Goal: Task Accomplishment & Management: Manage account settings

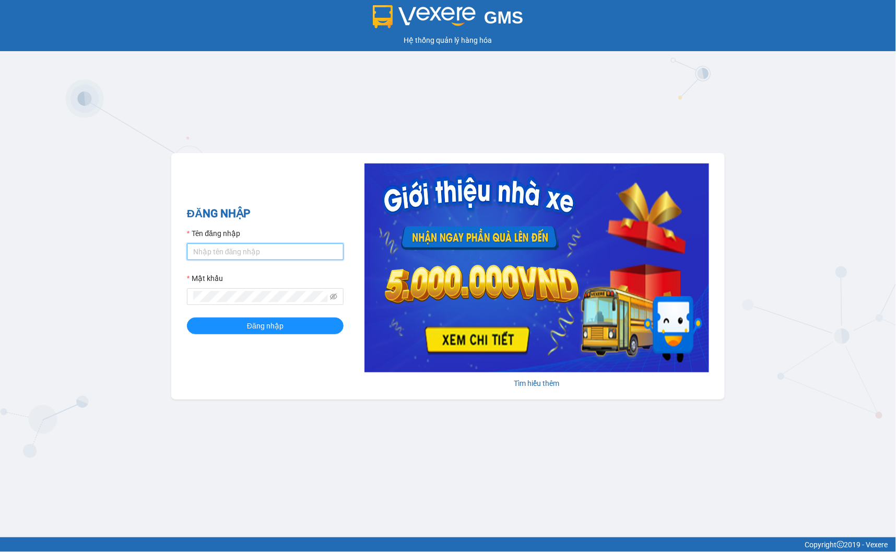
click at [223, 254] on input "Tên đăng nhập" at bounding box center [265, 251] width 157 height 17
type input "thuyhang.thoidai"
click at [243, 286] on div "Mật khẩu" at bounding box center [265, 281] width 157 height 16
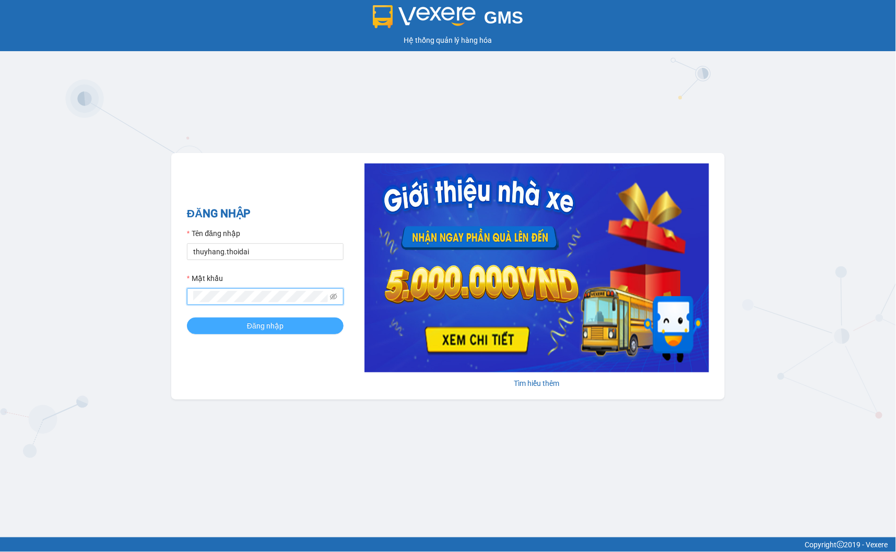
click at [248, 324] on span "Đăng nhập" at bounding box center [265, 325] width 37 height 11
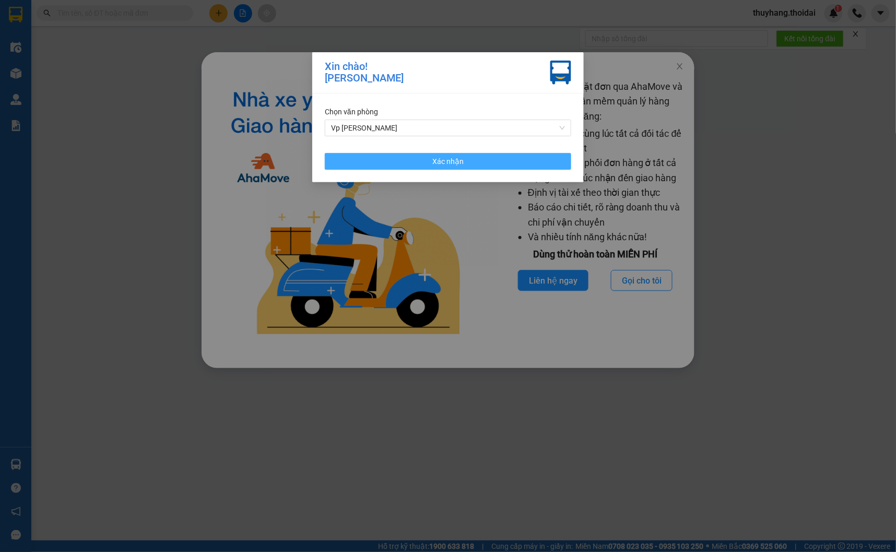
drag, startPoint x: 418, startPoint y: 160, endPoint x: 427, endPoint y: 160, distance: 9.4
click at [419, 160] on button "Xác nhận" at bounding box center [448, 161] width 246 height 17
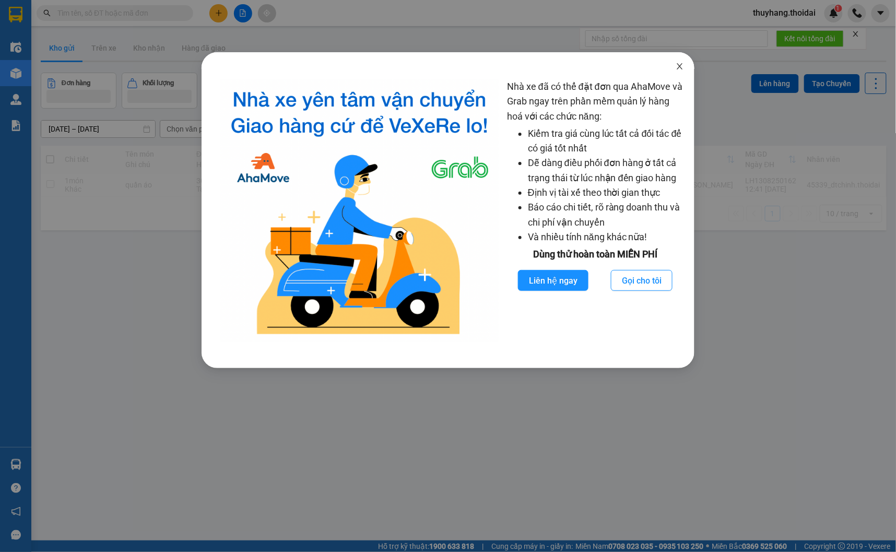
click at [681, 63] on icon "close" at bounding box center [680, 66] width 8 height 8
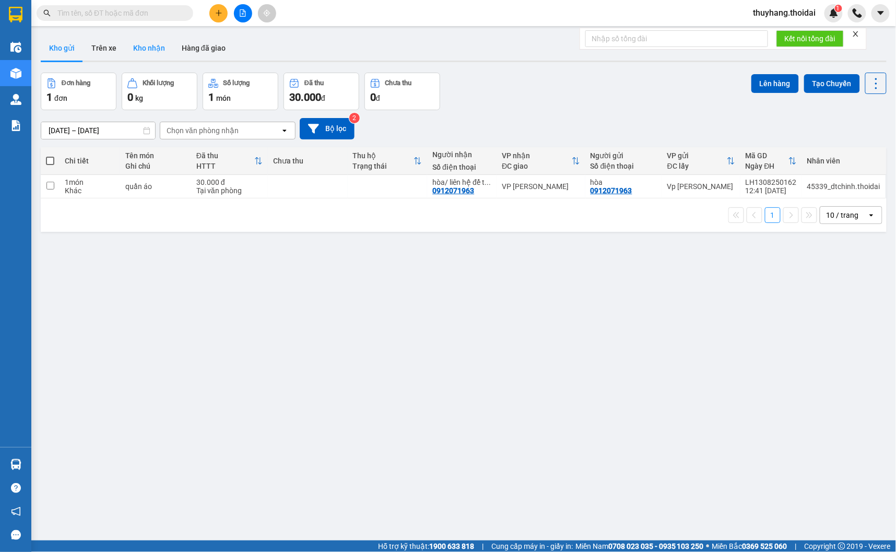
click at [141, 43] on button "Kho nhận" at bounding box center [149, 47] width 49 height 25
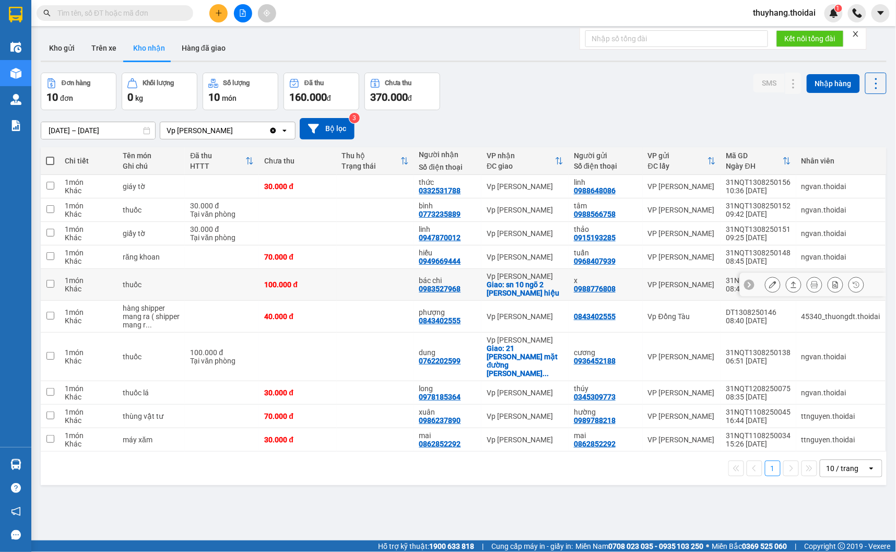
click at [769, 282] on icon at bounding box center [772, 284] width 7 height 7
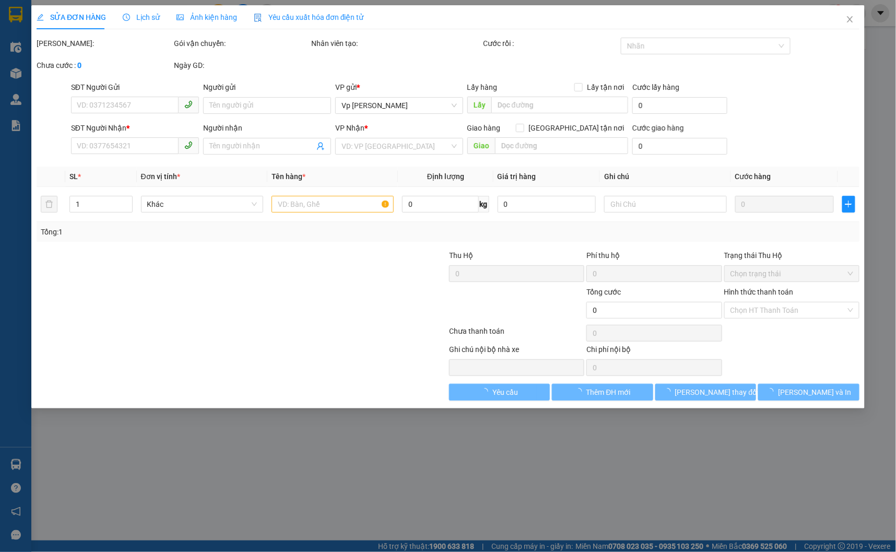
type input "0988776808"
type input "x"
type input "0983527968"
type input "bác chi"
checkbox input "true"
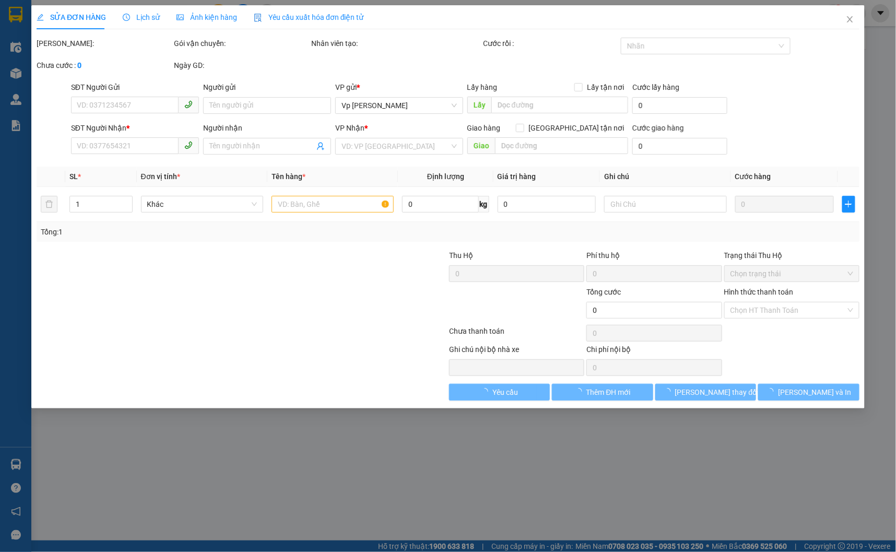
type input "sn 10 ngõ 2 nguyễn quốc hiệu"
type input "100.000"
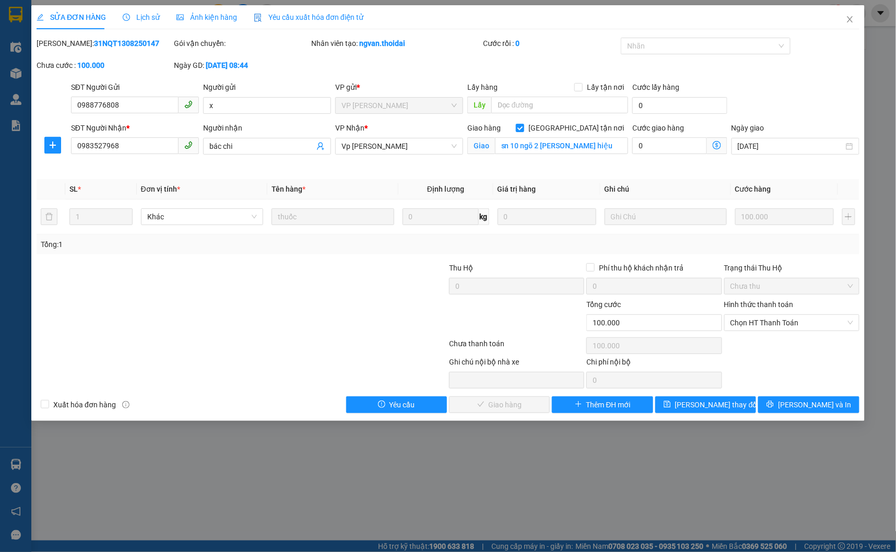
click at [135, 13] on span "Lịch sử" at bounding box center [141, 17] width 37 height 8
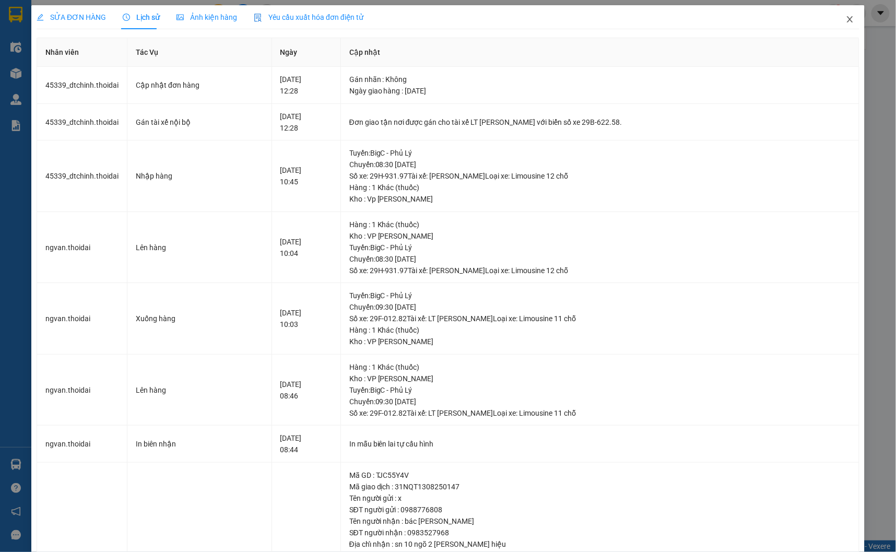
click at [846, 21] on icon "close" at bounding box center [850, 19] width 8 height 8
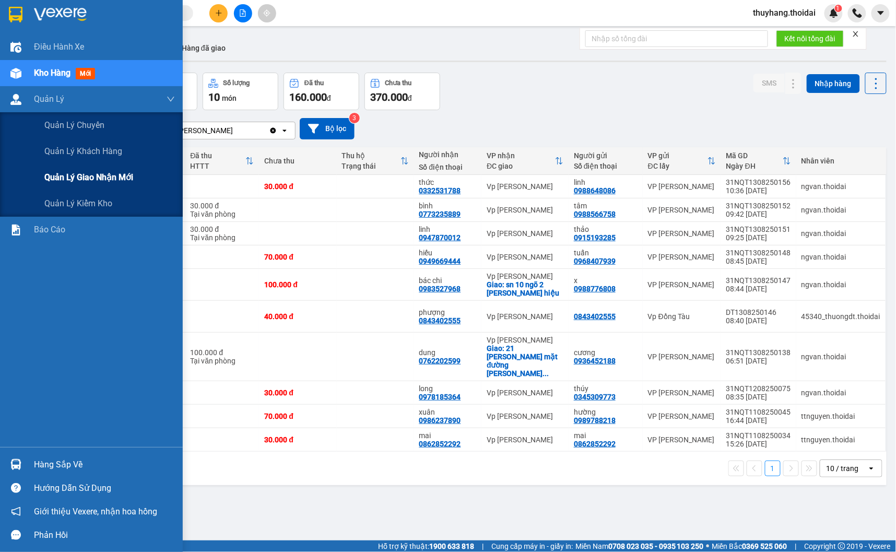
click at [124, 179] on td "giáy tờ" at bounding box center [150, 186] width 67 height 23
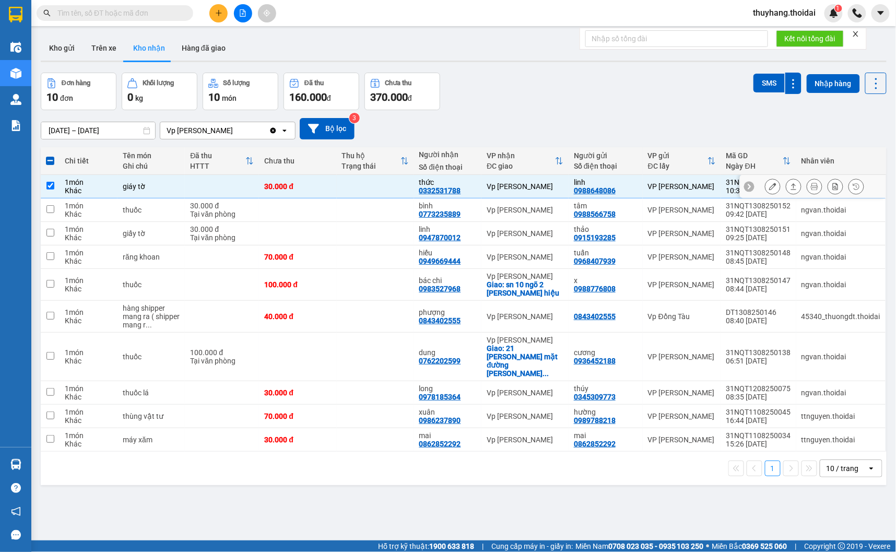
click at [107, 181] on div "1 món" at bounding box center [89, 182] width 48 height 8
checkbox input "false"
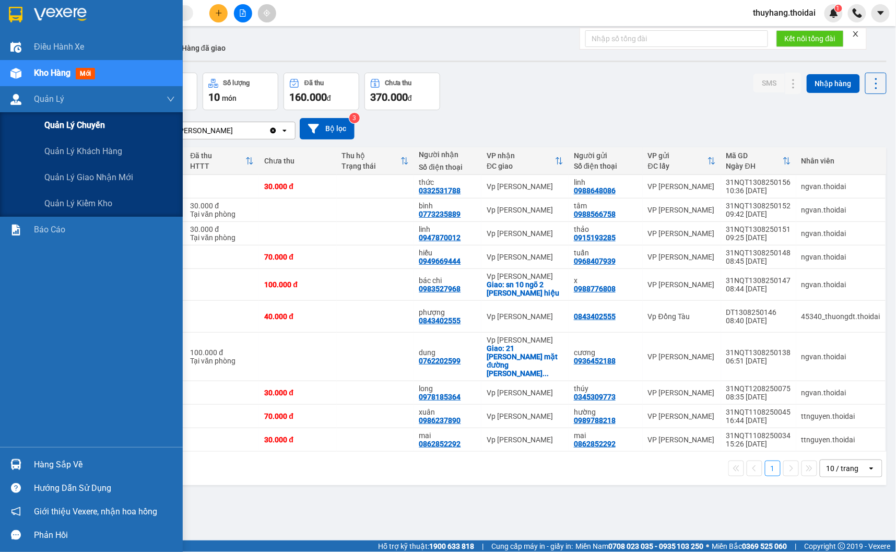
drag, startPoint x: 74, startPoint y: 174, endPoint x: 141, endPoint y: 133, distance: 78.5
click at [75, 175] on span "Quản lý giao nhận mới" at bounding box center [88, 177] width 89 height 13
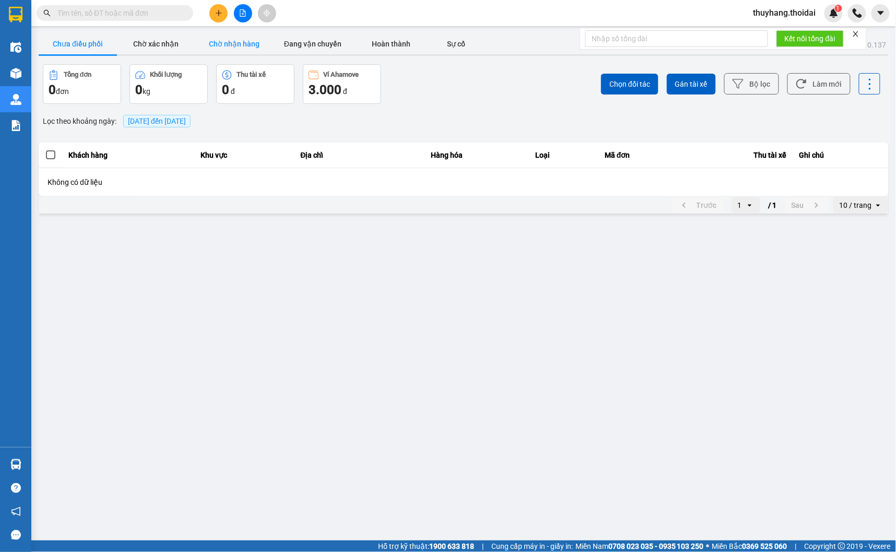
click at [272, 45] on button "Chờ nhận hàng" at bounding box center [234, 43] width 78 height 21
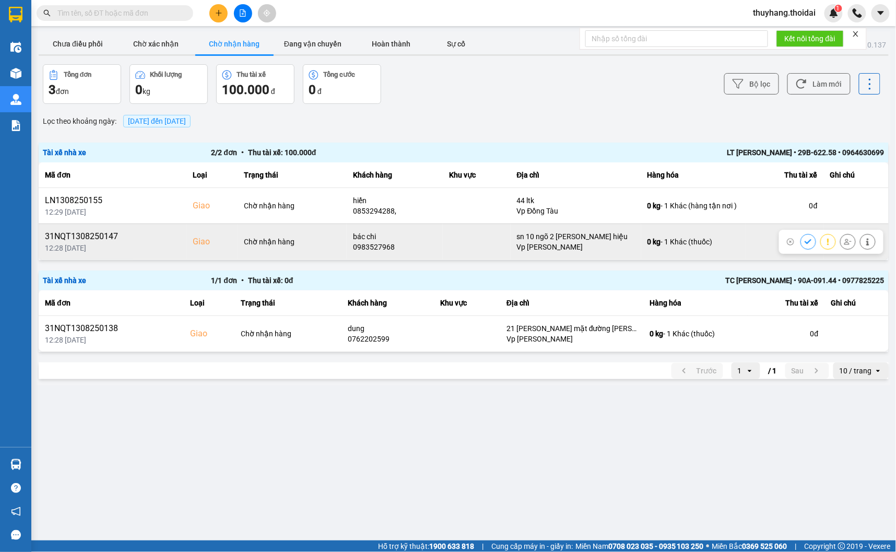
click at [810, 243] on icon at bounding box center [807, 241] width 7 height 7
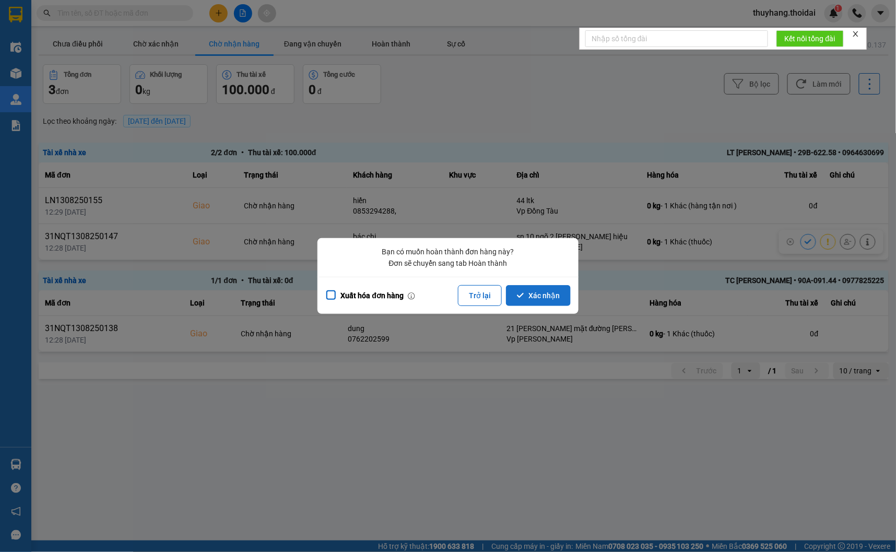
click at [546, 293] on button "Xác nhận" at bounding box center [538, 295] width 65 height 21
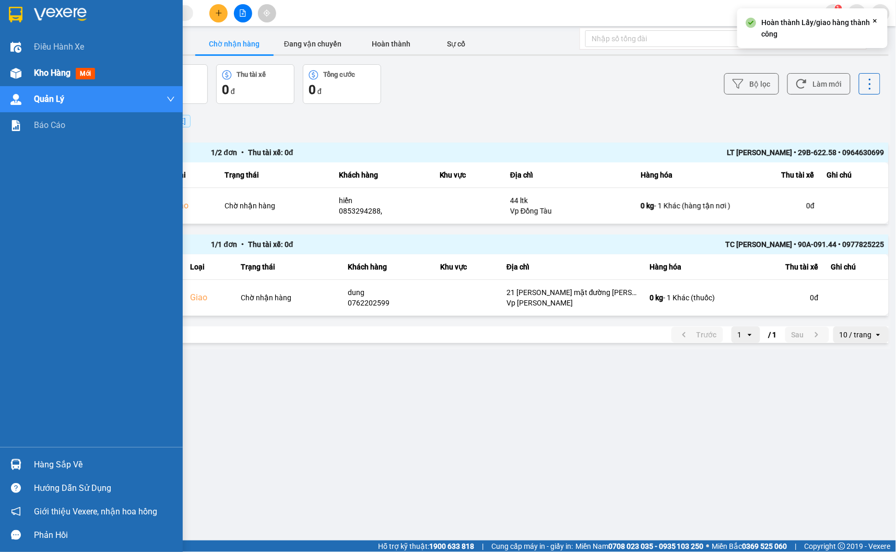
click at [32, 71] on div "Kho hàng mới" at bounding box center [91, 73] width 183 height 26
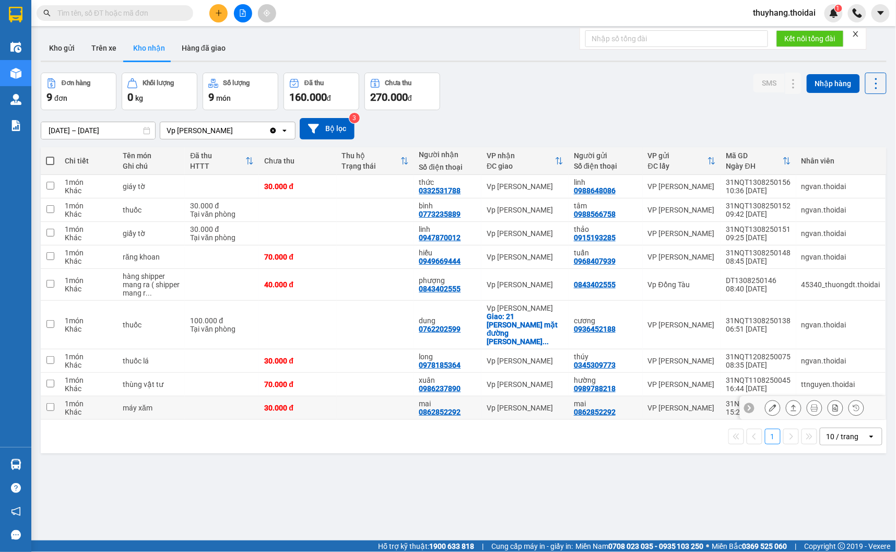
click at [481, 396] on td "Vp Lê Hoàn" at bounding box center [524, 407] width 87 height 23
checkbox input "true"
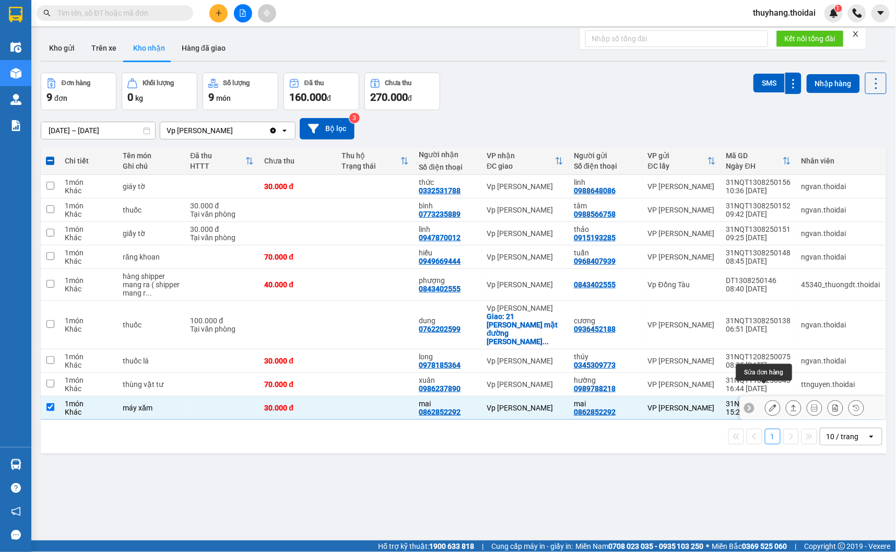
click at [765, 399] on button at bounding box center [772, 408] width 15 height 18
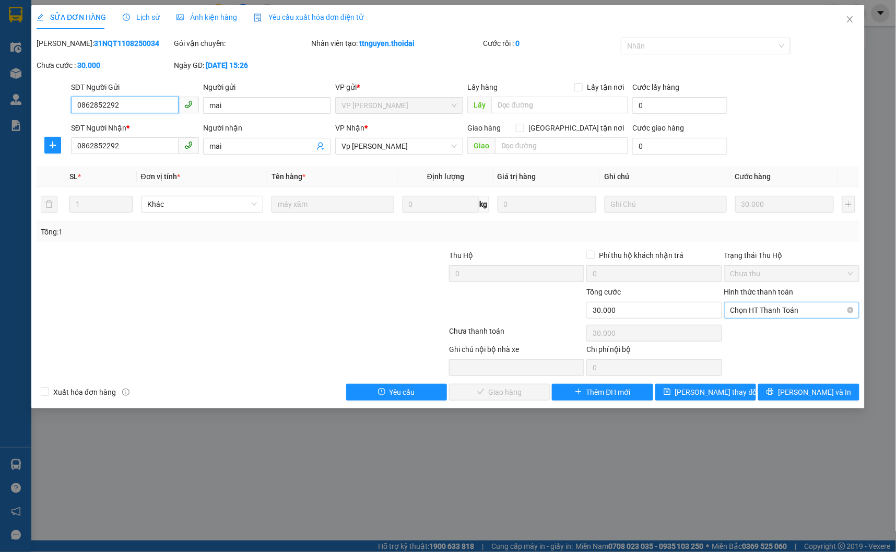
click at [753, 310] on span "Chọn HT Thanh Toán" at bounding box center [791, 310] width 123 height 16
click at [760, 331] on div "Tại văn phòng" at bounding box center [791, 330] width 123 height 11
type input "0"
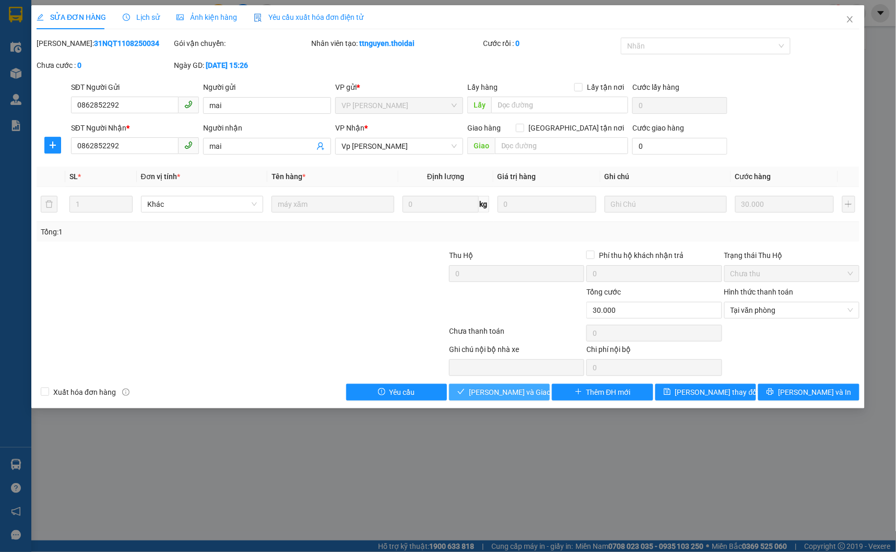
click at [498, 395] on span "Lưu và Giao hàng" at bounding box center [519, 391] width 100 height 11
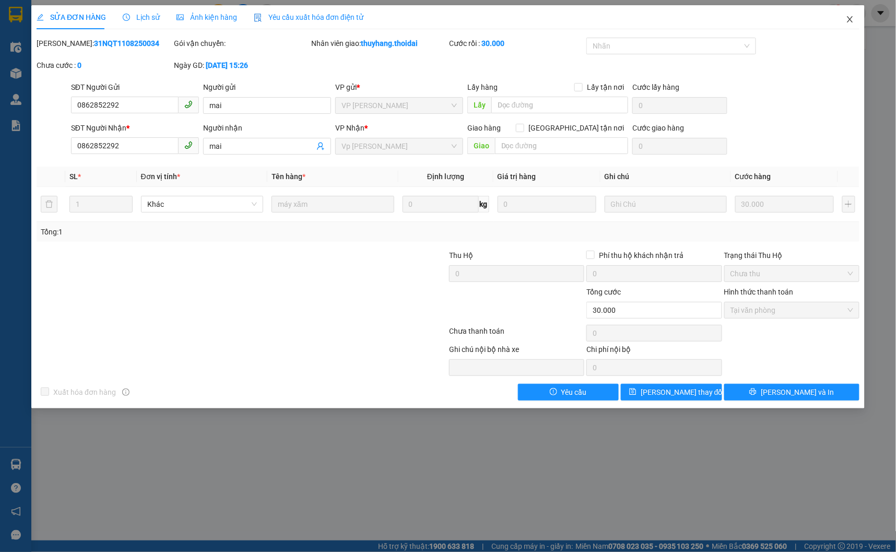
click at [854, 21] on span "Close" at bounding box center [849, 19] width 29 height 29
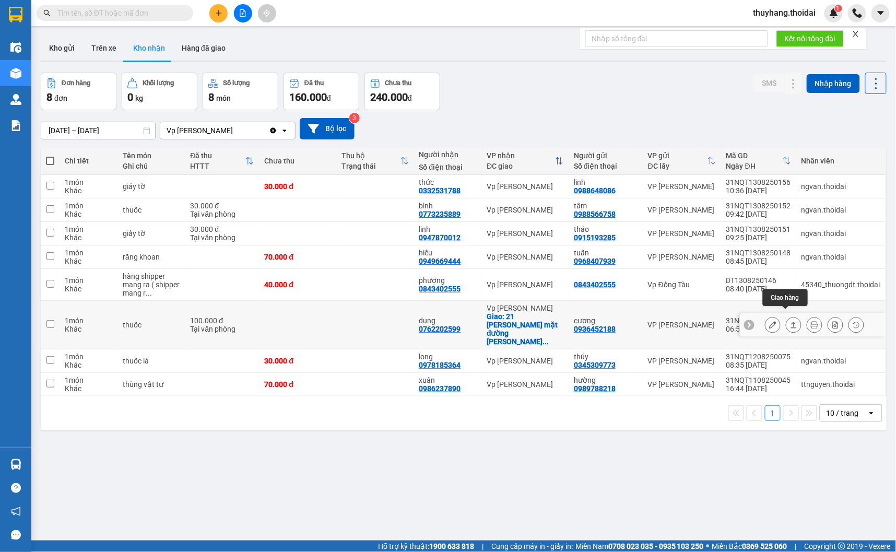
click at [769, 321] on icon at bounding box center [772, 324] width 7 height 7
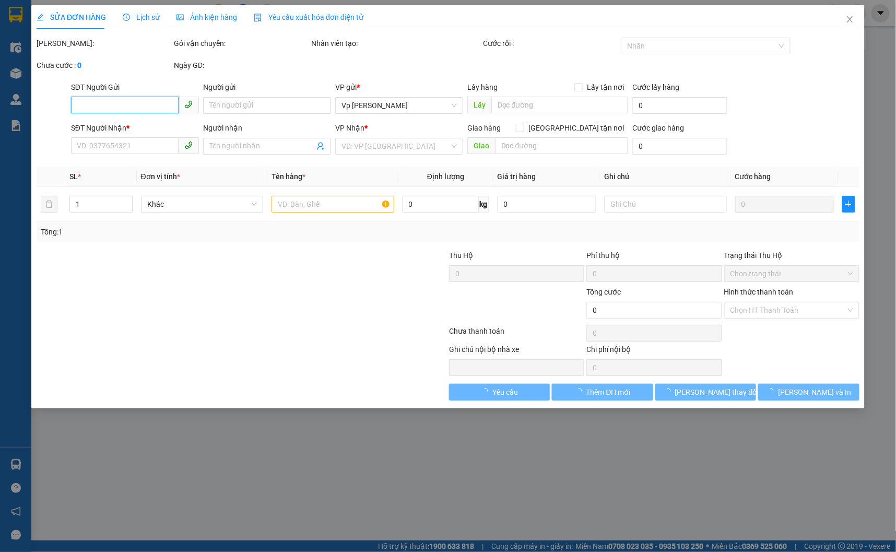
type input "0936452188"
type input "cương"
type input "0762202599"
type input "dung"
checkbox input "true"
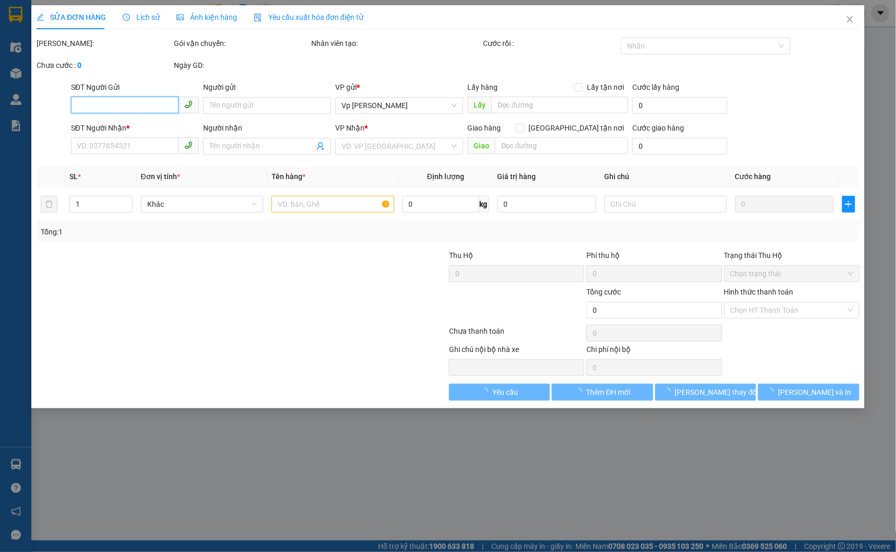
type input "21 phạm tất đắc mặt đường lê công thanh"
type input "100.000"
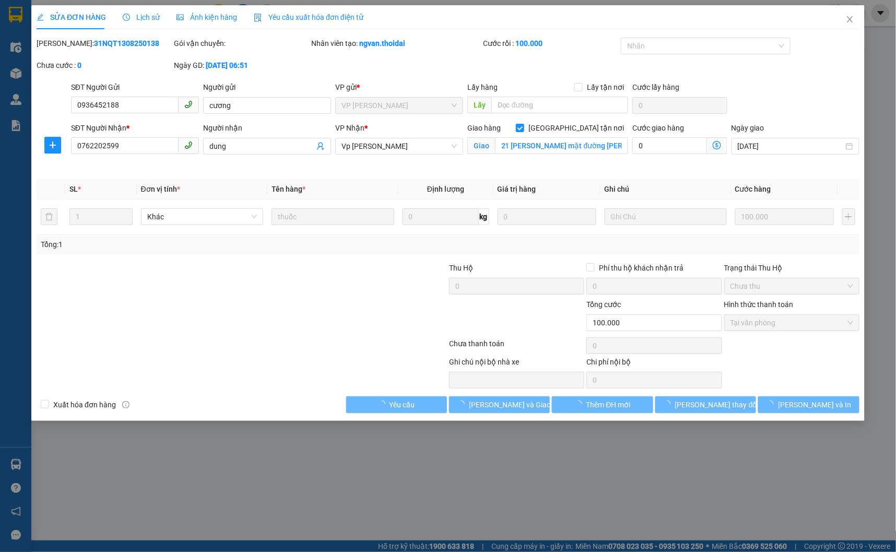
click at [143, 13] on span "Lịch sử" at bounding box center [141, 17] width 37 height 8
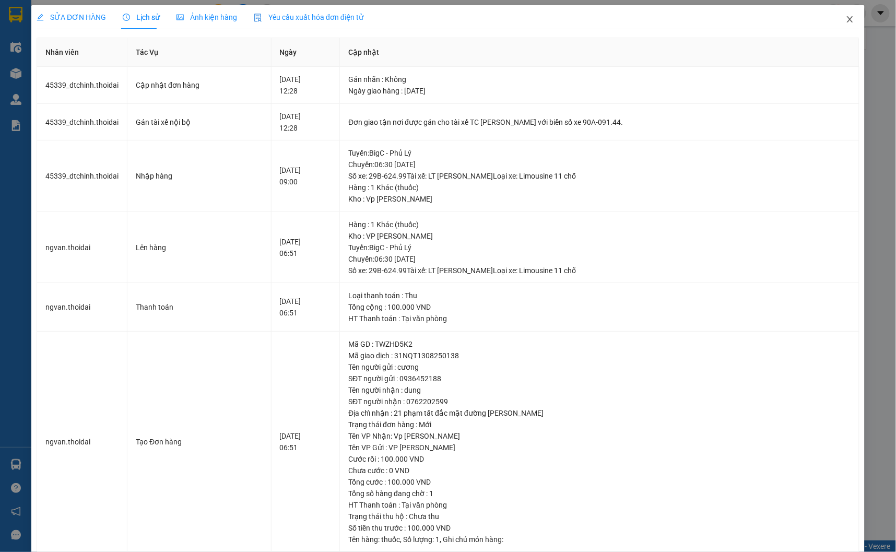
click at [846, 19] on icon "close" at bounding box center [850, 19] width 8 height 8
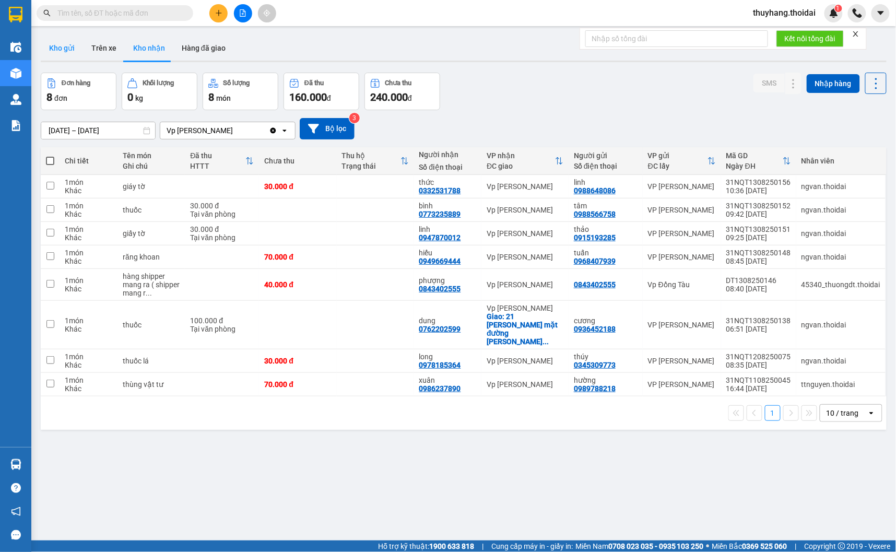
click at [60, 49] on button "Kho gửi" at bounding box center [62, 47] width 42 height 25
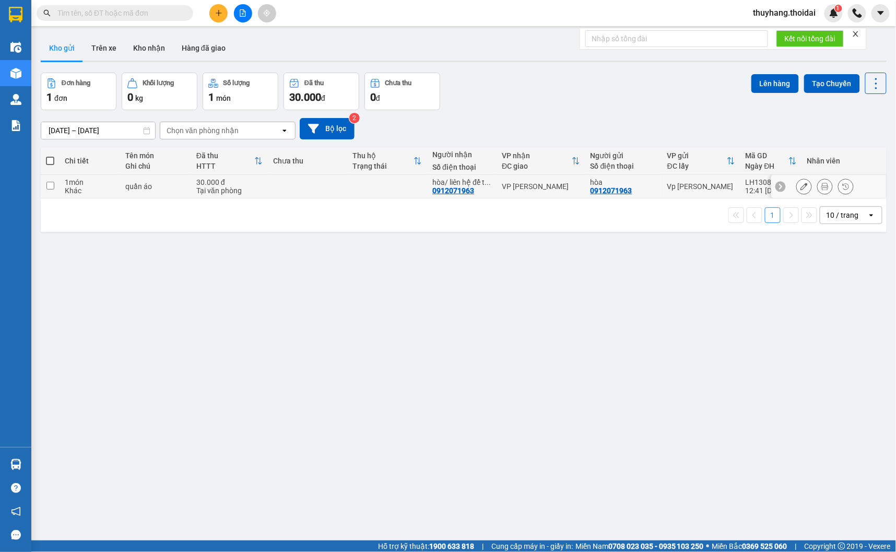
click at [183, 190] on div "quần áo" at bounding box center [155, 186] width 61 height 8
checkbox input "true"
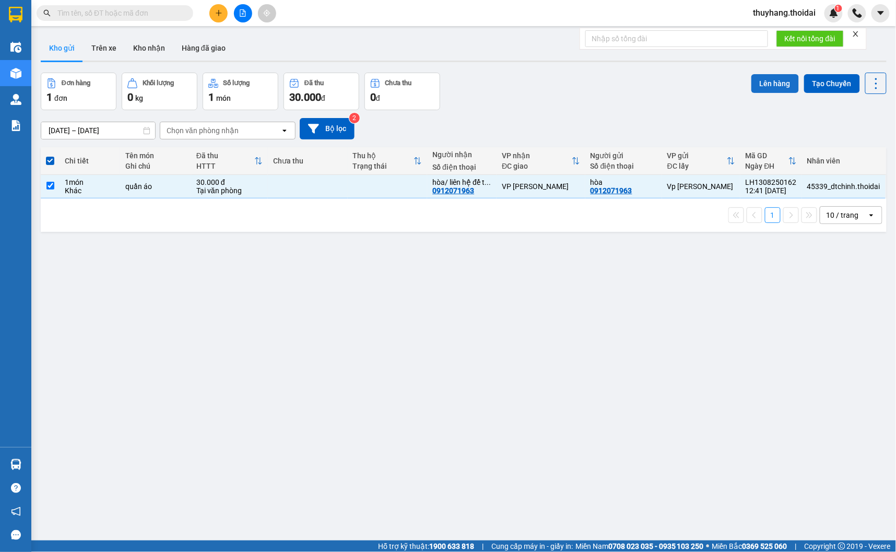
click at [751, 80] on button "Lên hàng" at bounding box center [775, 83] width 48 height 19
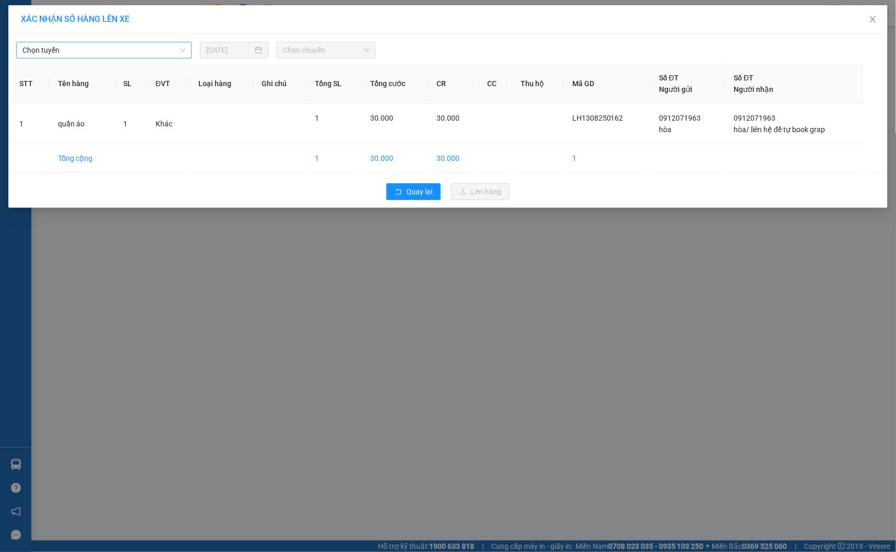
click at [80, 54] on span "Chọn tuyến" at bounding box center [103, 50] width 163 height 16
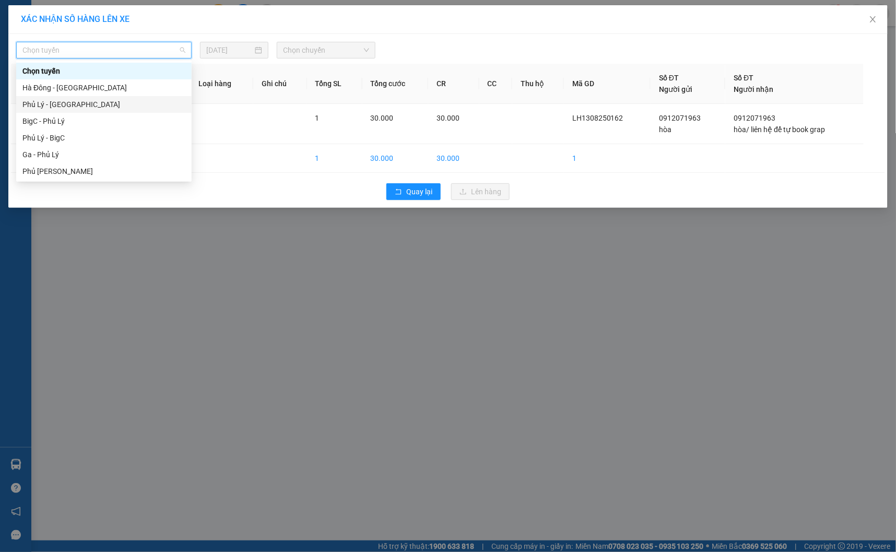
click at [450, 279] on div "XÁC NHẬN SỐ HÀNG LÊN XE Chọn tuyến 13/08/2025 Chọn chuyến STT Tên hàng SL ĐVT L…" at bounding box center [448, 276] width 896 height 552
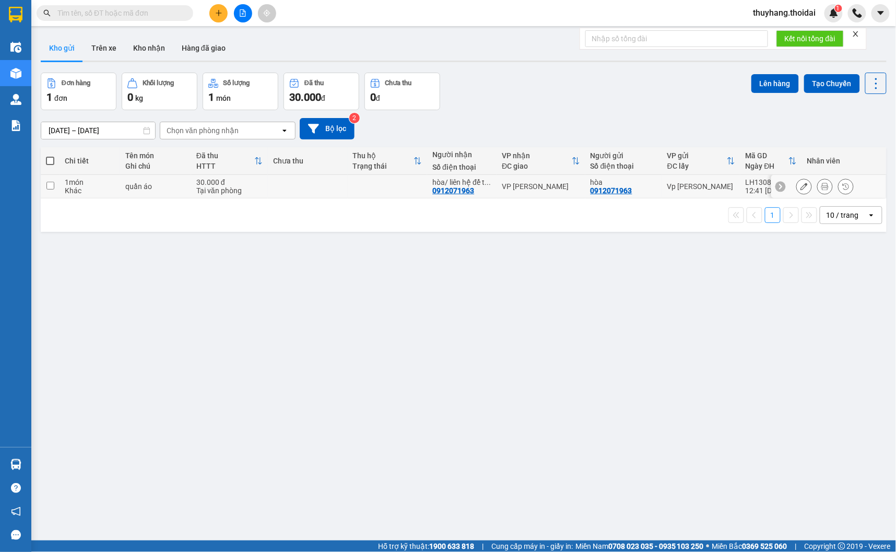
drag, startPoint x: 285, startPoint y: 181, endPoint x: 745, endPoint y: 112, distance: 466.1
click at [286, 181] on td at bounding box center [308, 186] width 80 height 23
checkbox input "true"
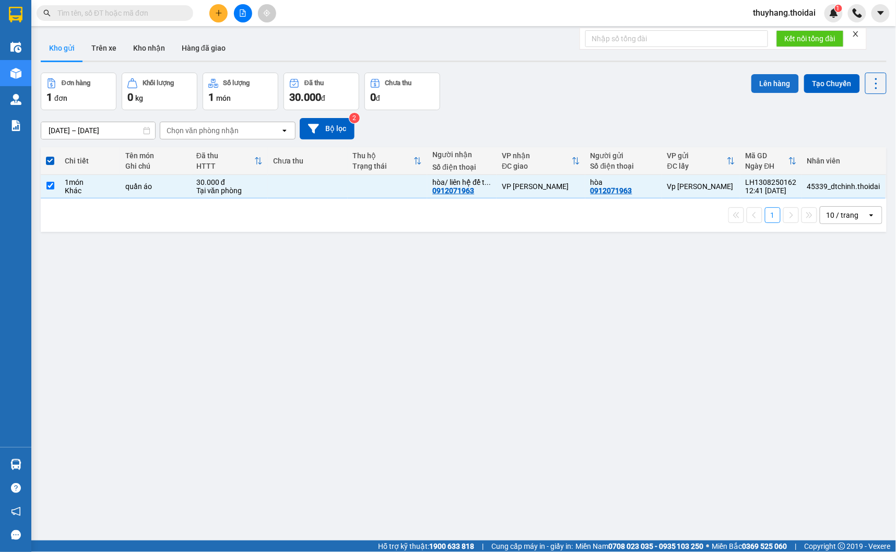
click at [764, 79] on button "Lên hàng" at bounding box center [775, 83] width 48 height 19
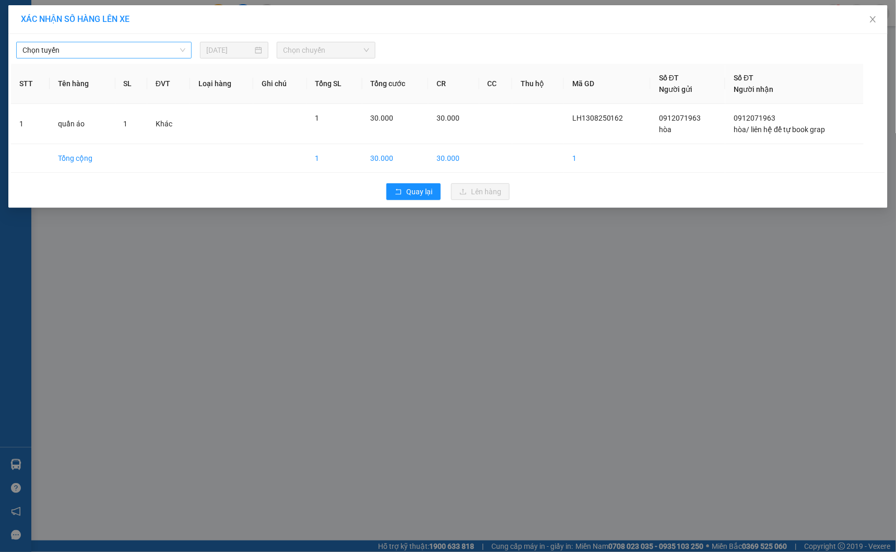
click at [91, 53] on span "Chọn tuyến" at bounding box center [103, 50] width 163 height 16
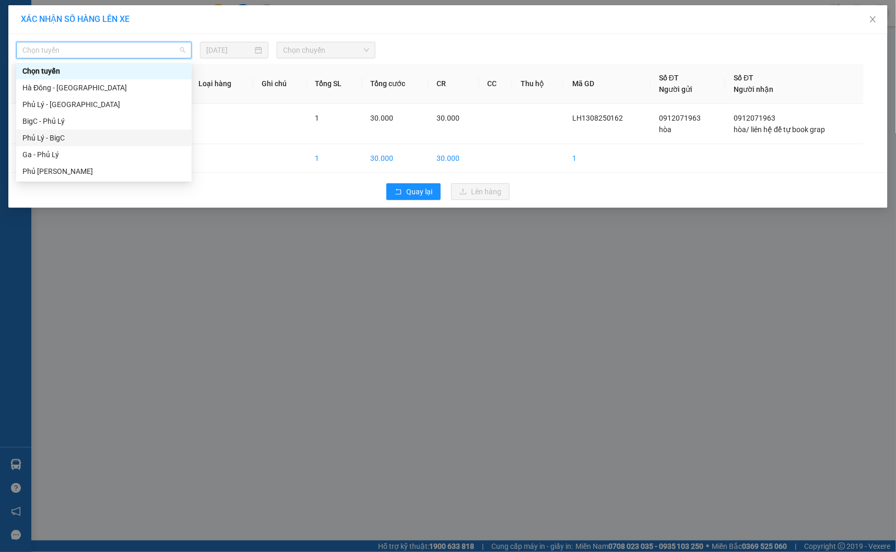
click at [81, 139] on div "Phủ Lý - BigC" at bounding box center [103, 137] width 163 height 11
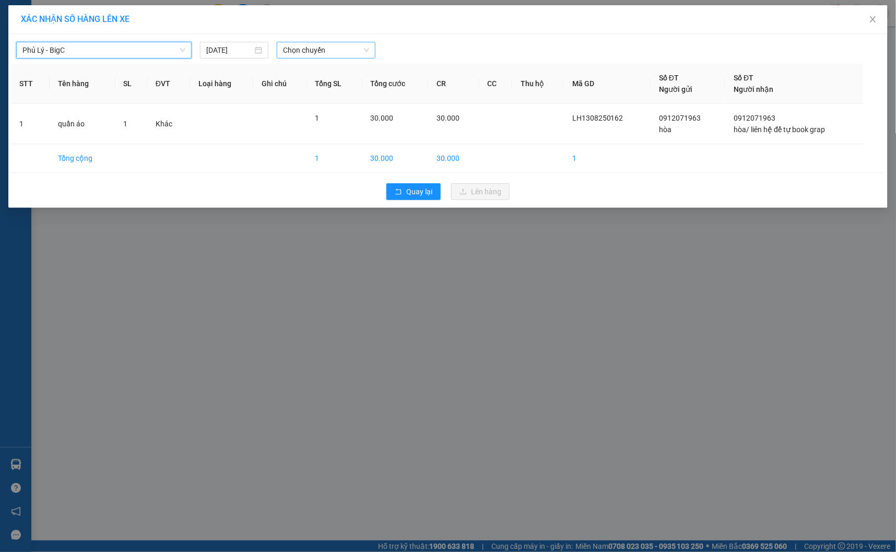
click at [315, 48] on span "Chọn chuyến" at bounding box center [326, 50] width 86 height 16
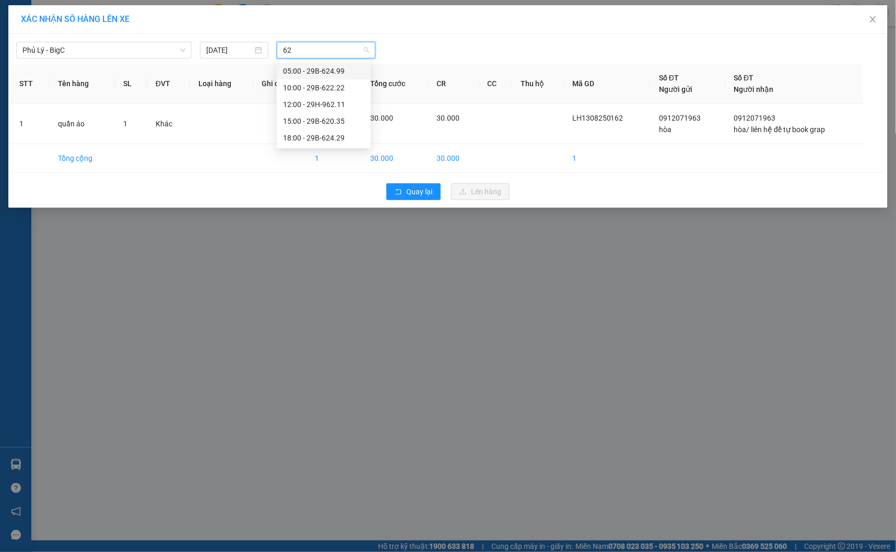
type input "62"
click at [420, 191] on span "Quay lại" at bounding box center [419, 191] width 26 height 11
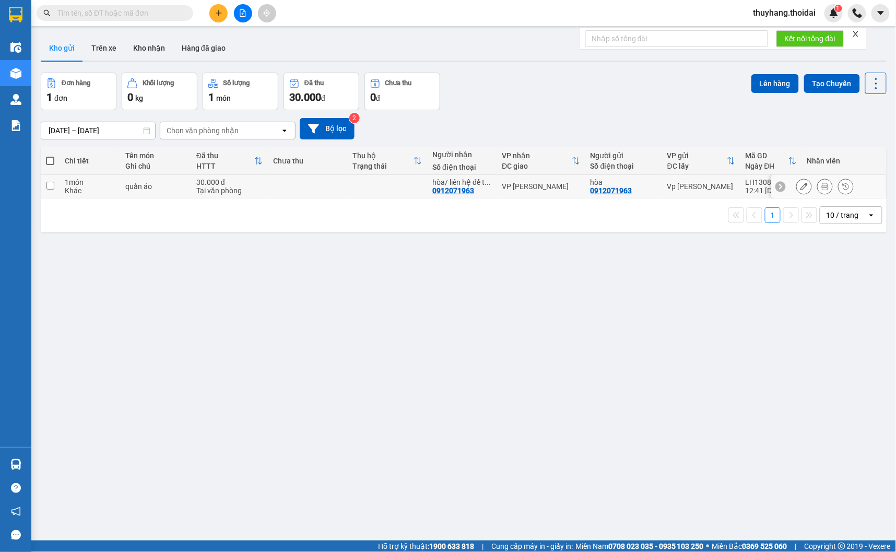
click at [98, 188] on div "Khác" at bounding box center [90, 190] width 50 height 8
checkbox input "true"
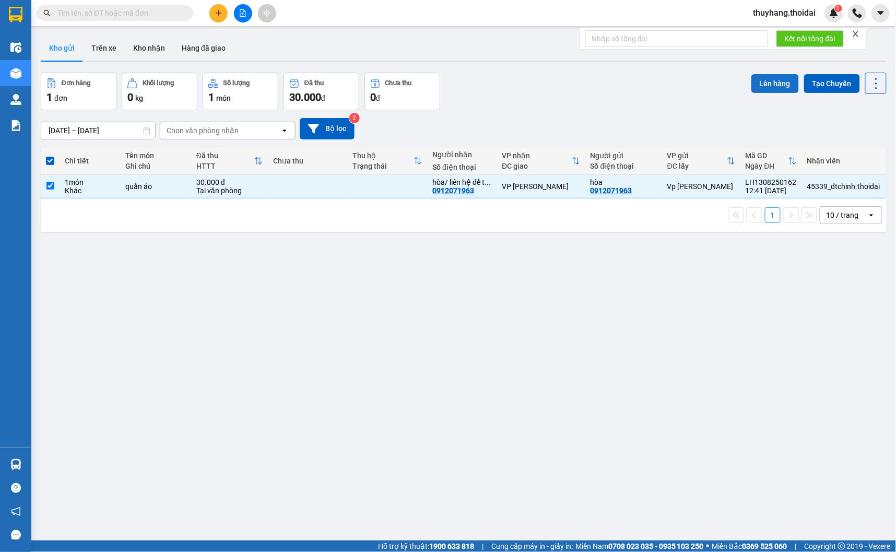
click at [771, 80] on button "Lên hàng" at bounding box center [775, 83] width 48 height 19
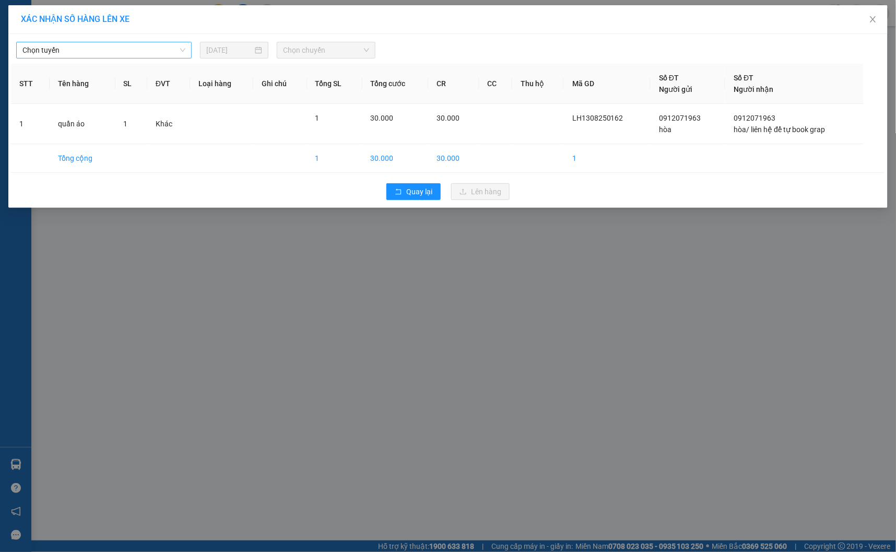
click at [101, 55] on span "Chọn tuyến" at bounding box center [103, 50] width 163 height 16
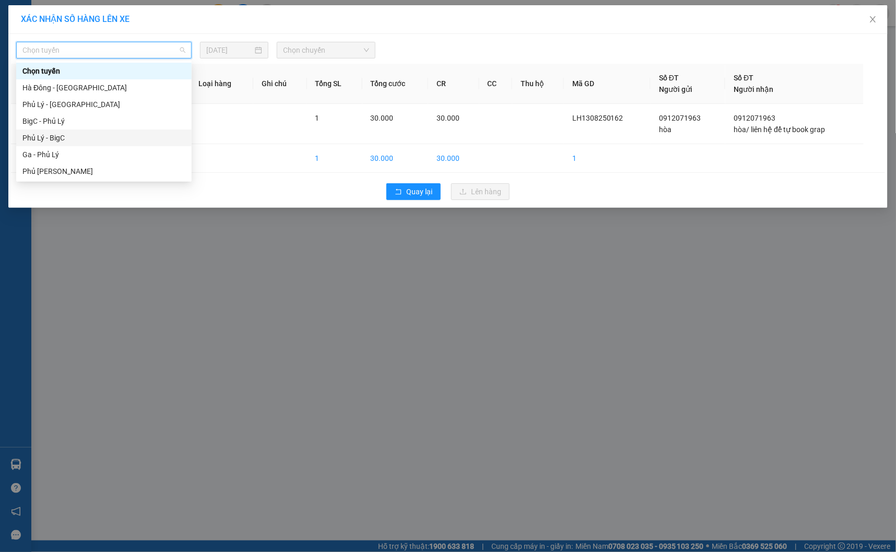
click at [86, 133] on div "Phủ Lý - BigC" at bounding box center [103, 137] width 163 height 11
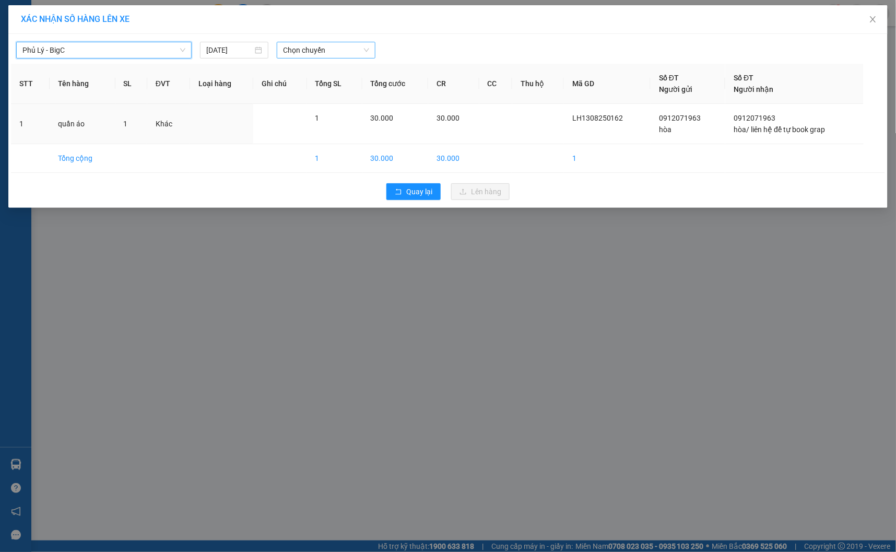
click at [329, 52] on span "Chọn chuyến" at bounding box center [326, 50] width 86 height 16
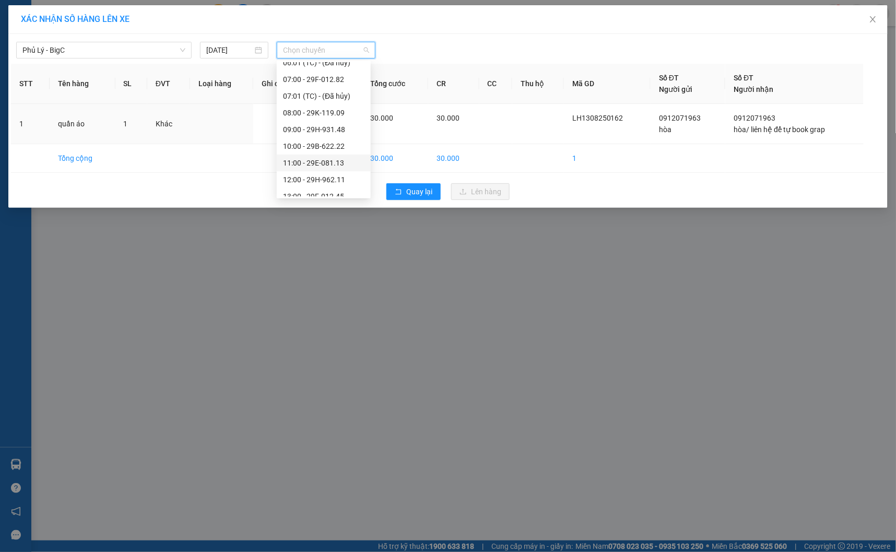
scroll to position [77, 0]
click at [417, 188] on span "Quay lại" at bounding box center [419, 191] width 26 height 11
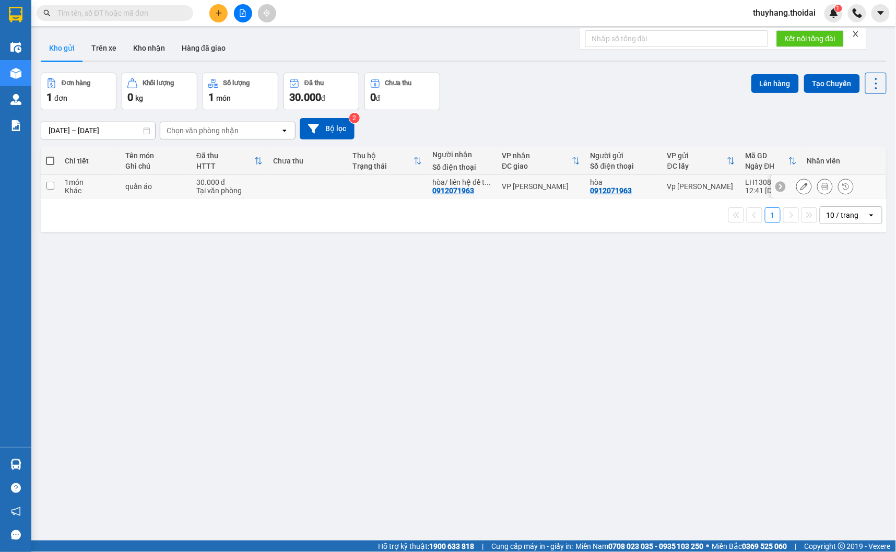
click at [127, 185] on div "quần áo" at bounding box center [155, 186] width 61 height 8
checkbox input "true"
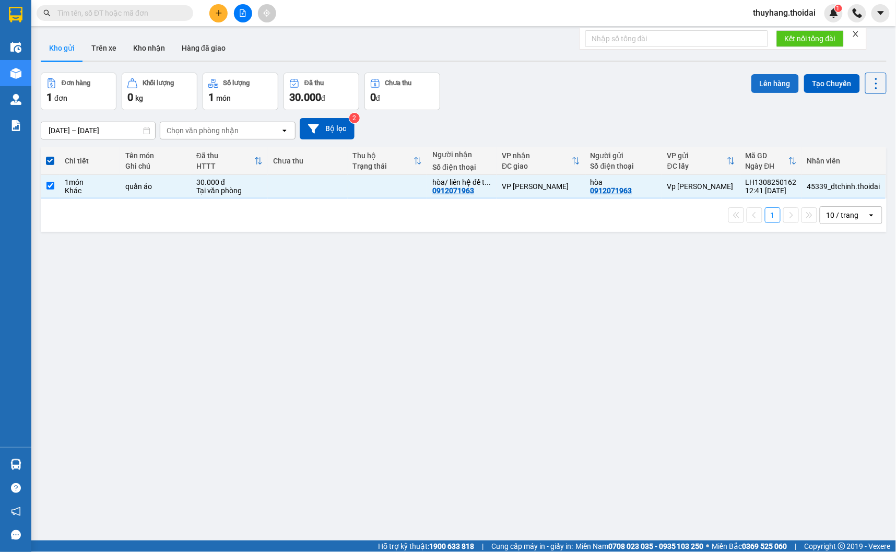
click at [755, 87] on button "Lên hàng" at bounding box center [775, 83] width 48 height 19
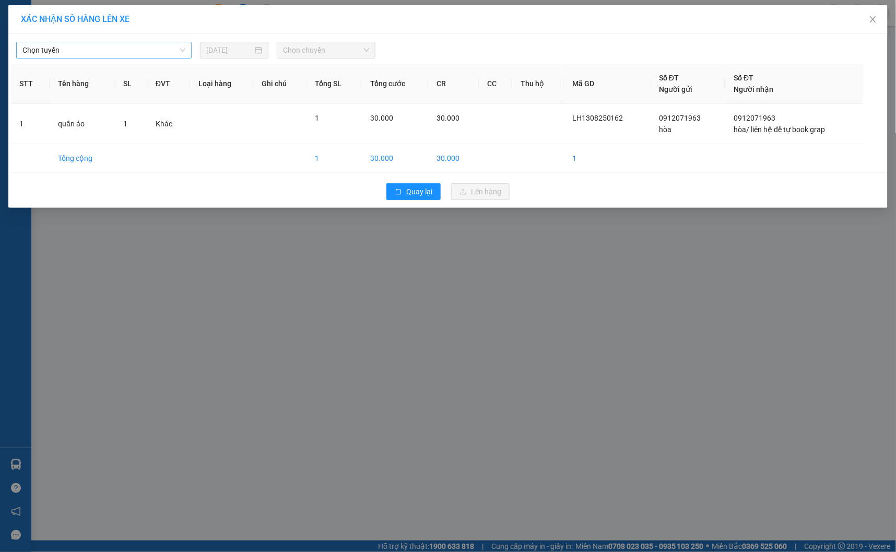
click at [91, 53] on span "Chọn tuyến" at bounding box center [103, 50] width 163 height 16
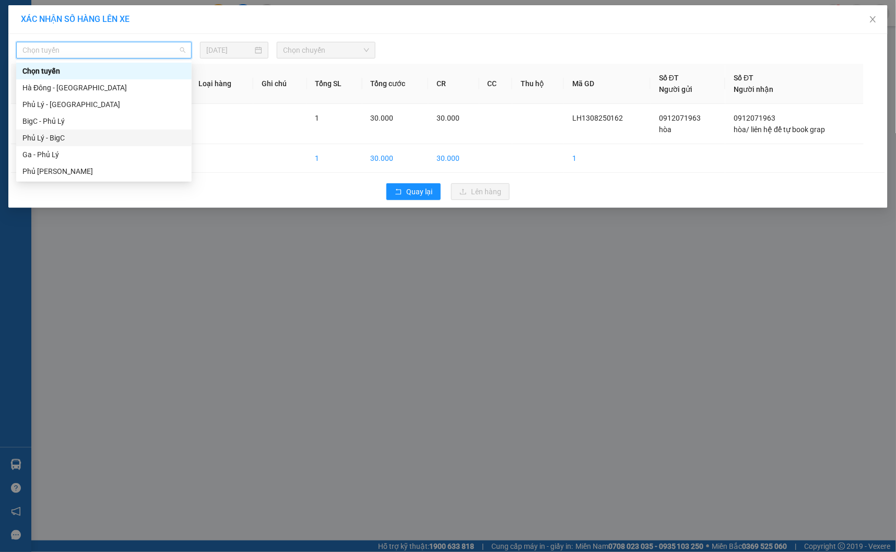
click at [98, 138] on div "Phủ Lý - BigC" at bounding box center [103, 137] width 163 height 11
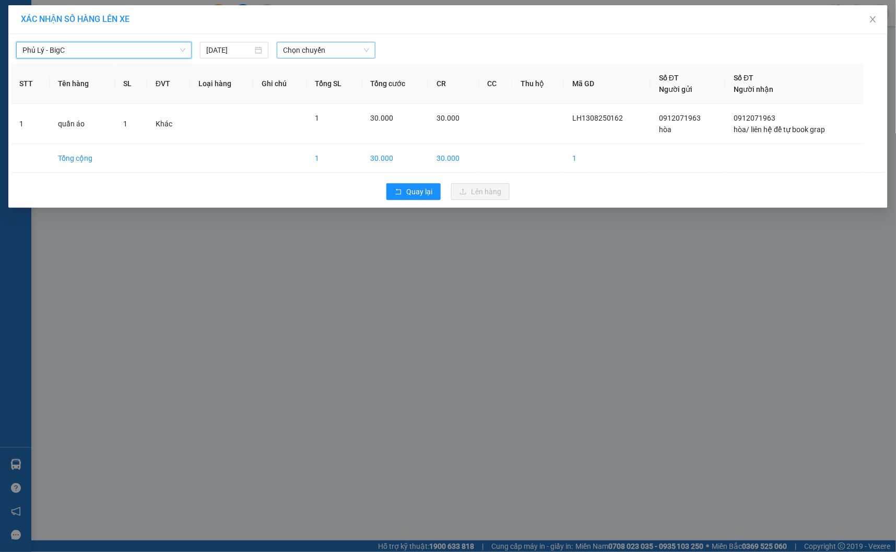
click at [306, 50] on span "Chọn chuyến" at bounding box center [326, 50] width 86 height 16
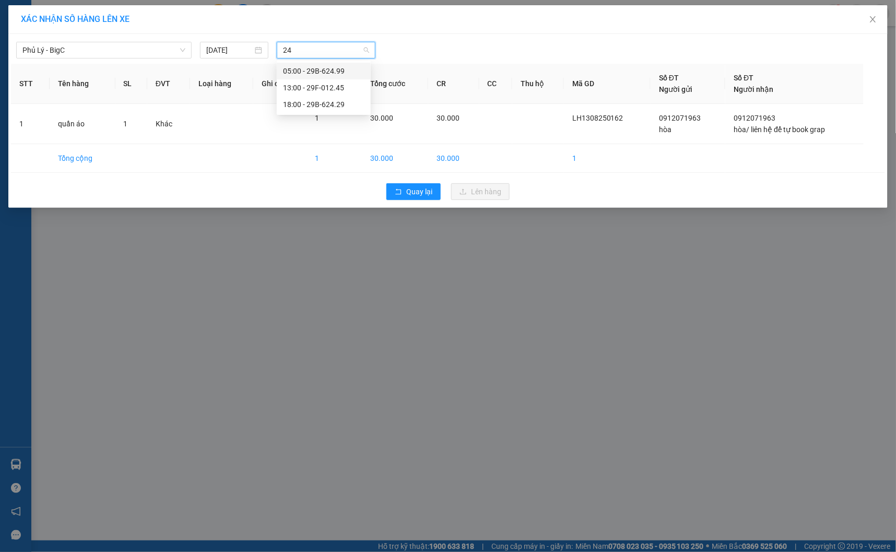
type input "245"
click at [347, 70] on div "13:00 - 29F-012.45" at bounding box center [323, 70] width 81 height 11
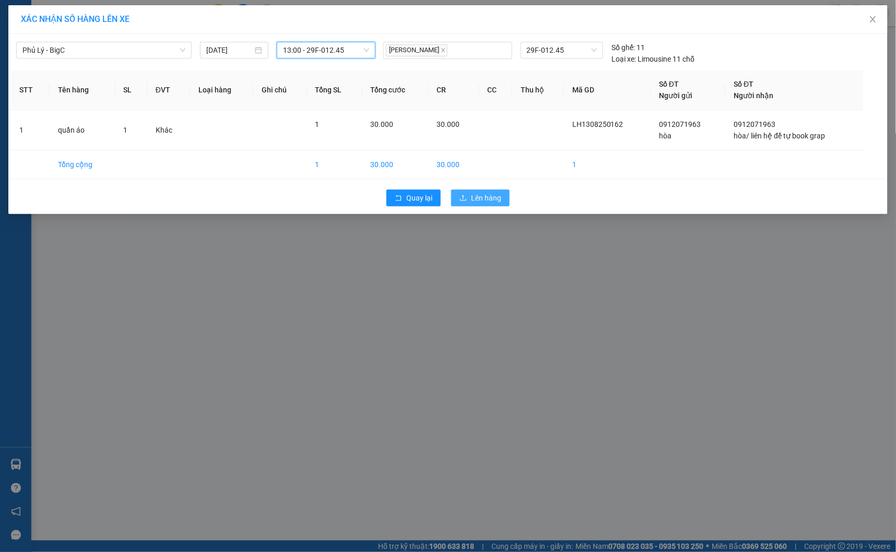
click at [486, 197] on span "Lên hàng" at bounding box center [486, 197] width 30 height 11
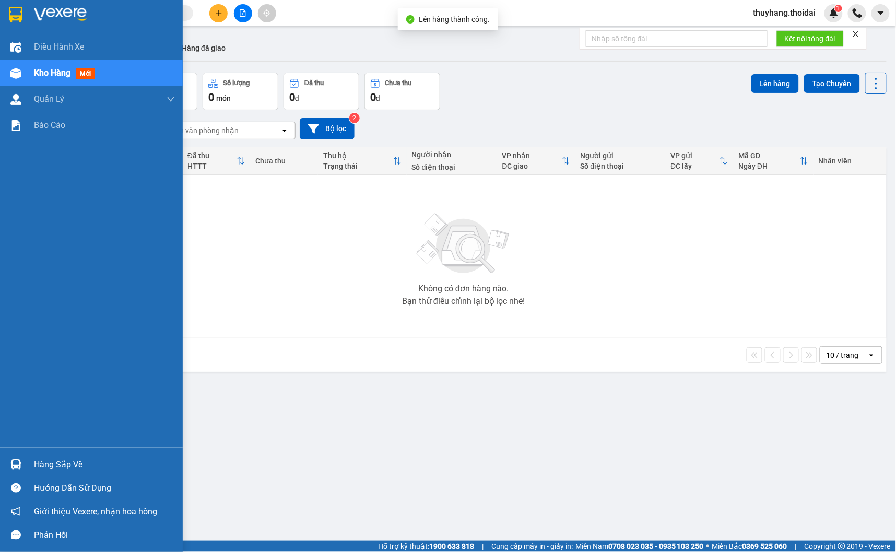
click at [35, 463] on div "Hàng sắp về" at bounding box center [104, 465] width 141 height 16
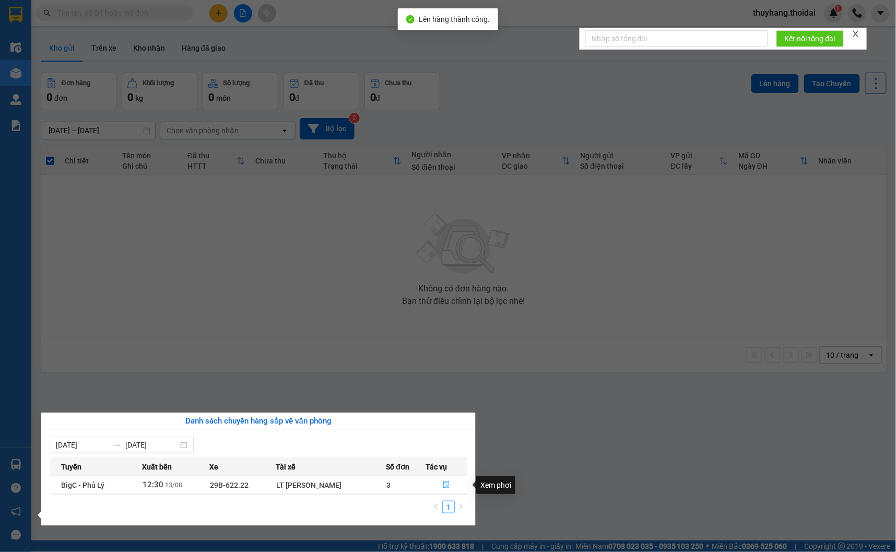
click at [445, 483] on icon "file-done" at bounding box center [446, 484] width 7 height 7
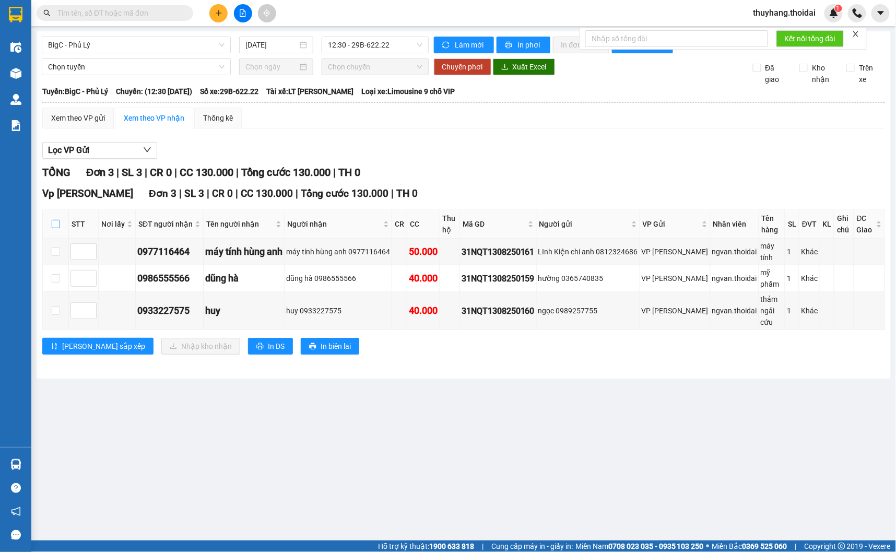
click at [53, 222] on input "checkbox" at bounding box center [56, 224] width 8 height 8
checkbox input "true"
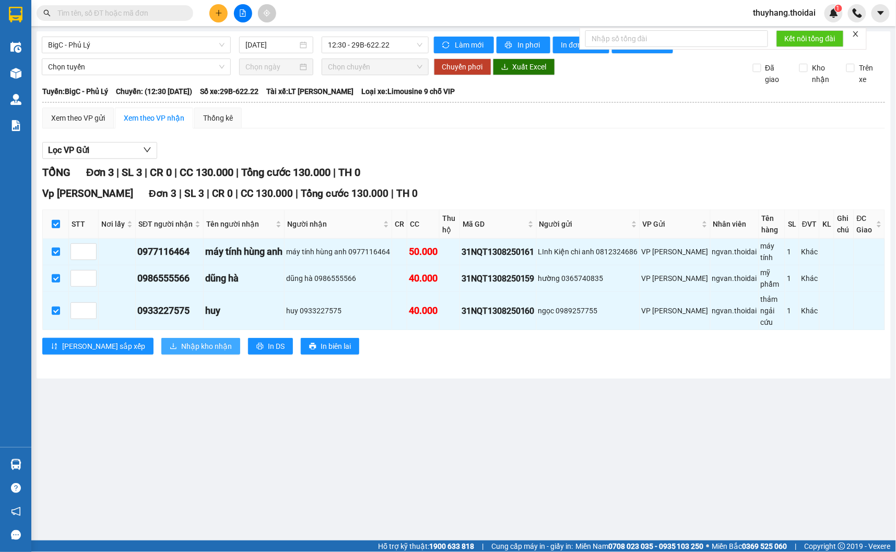
click at [184, 351] on span "Nhập kho nhận" at bounding box center [206, 345] width 51 height 11
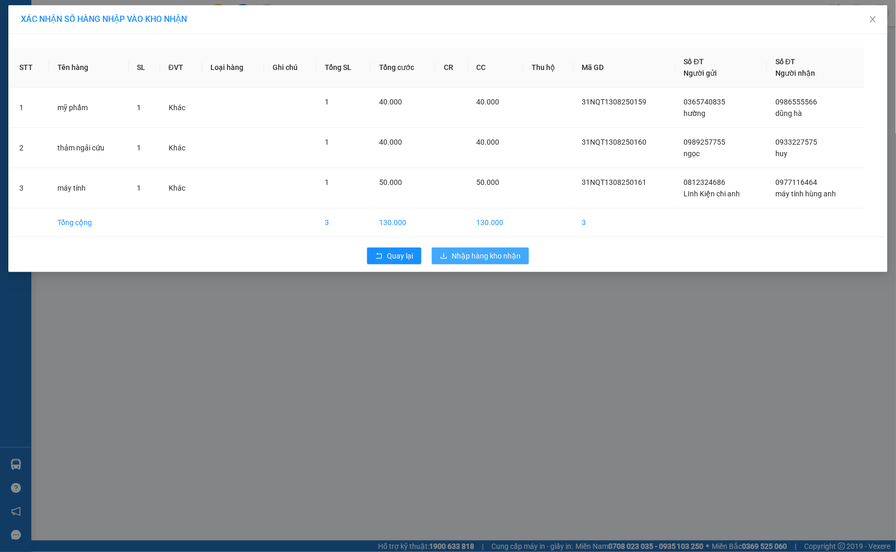
drag, startPoint x: 487, startPoint y: 252, endPoint x: 833, endPoint y: 523, distance: 439.2
click at [489, 252] on span "Nhập hàng kho nhận" at bounding box center [486, 255] width 69 height 11
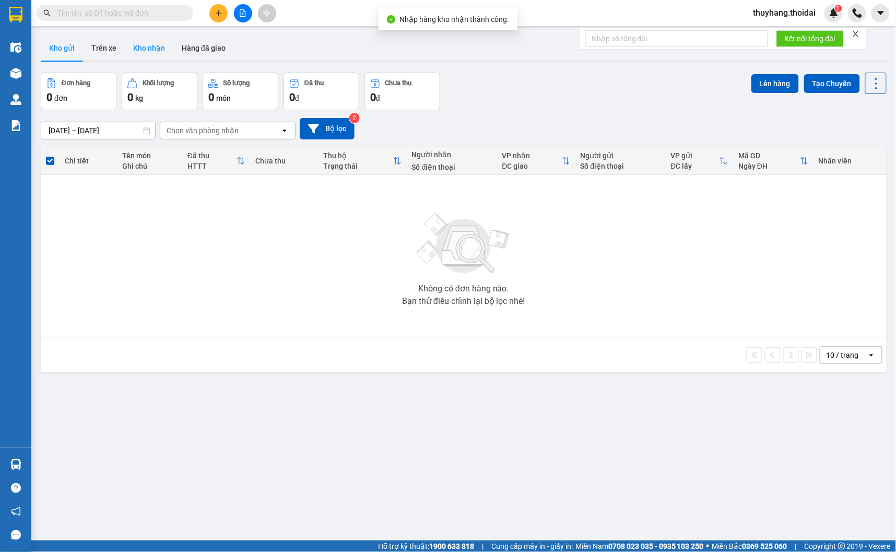
click at [157, 48] on button "Kho nhận" at bounding box center [149, 47] width 49 height 25
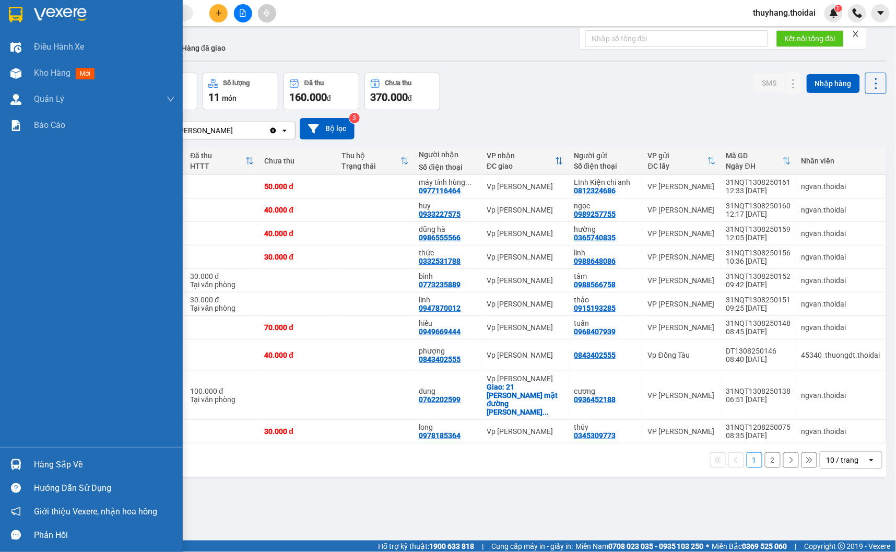
click at [37, 468] on div "Hàng sắp về" at bounding box center [104, 465] width 141 height 16
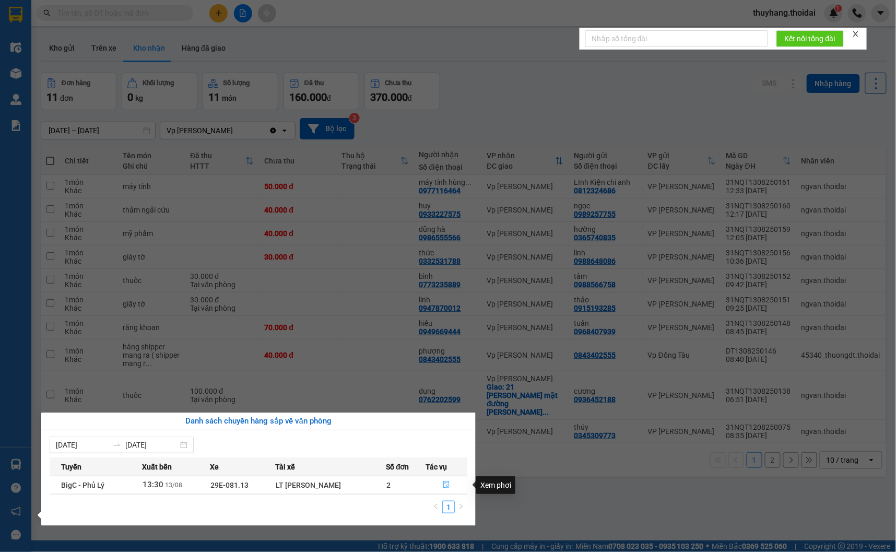
drag, startPoint x: 447, startPoint y: 482, endPoint x: 546, endPoint y: 474, distance: 98.5
click at [447, 483] on icon "file-done" at bounding box center [446, 484] width 7 height 7
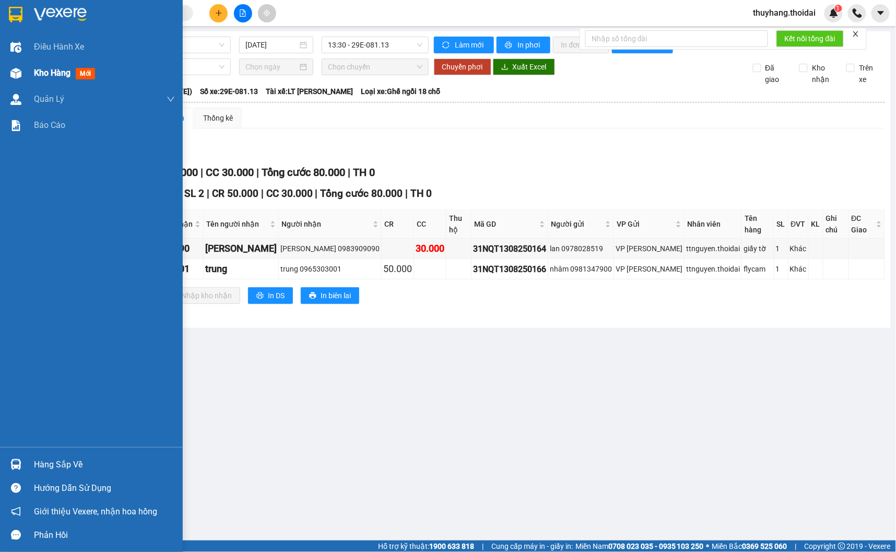
click at [30, 69] on div "Kho hàng mới" at bounding box center [91, 73] width 183 height 26
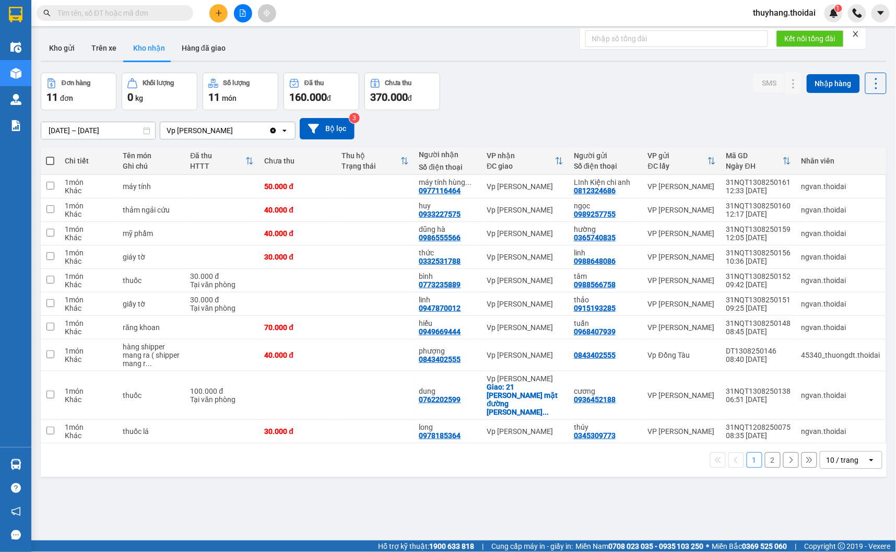
click at [113, 10] on input "text" at bounding box center [118, 12] width 123 height 11
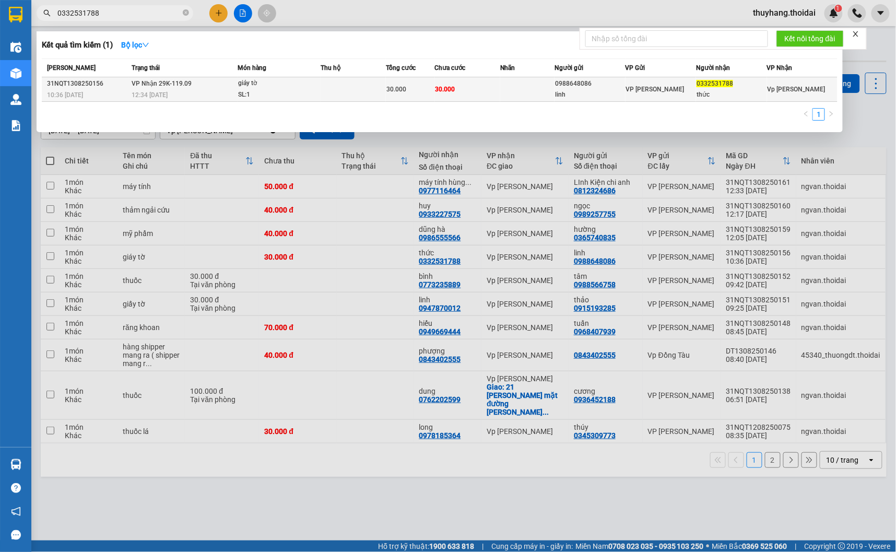
type input "0332531788"
click at [346, 93] on td at bounding box center [353, 89] width 65 height 25
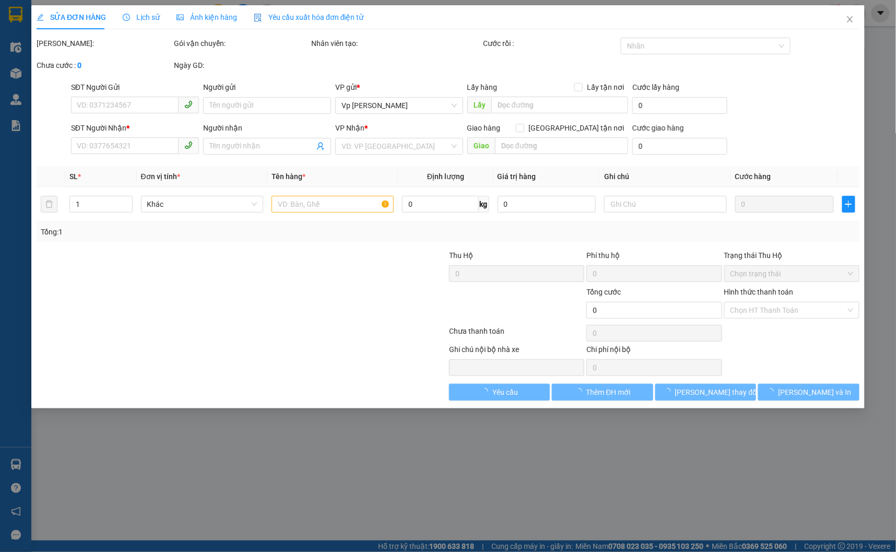
type input "0988648086"
type input "linh"
type input "0332531788"
type input "thức"
type input "30.000"
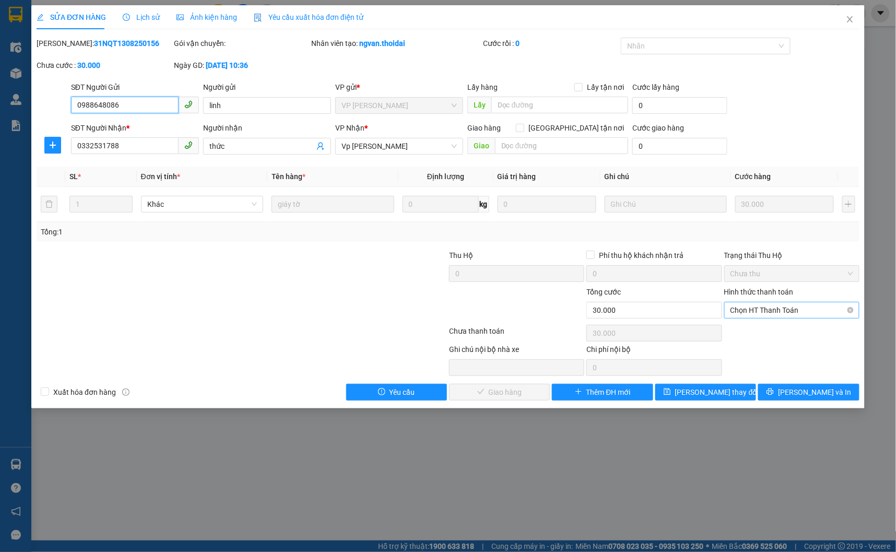
click at [789, 314] on span "Chọn HT Thanh Toán" at bounding box center [791, 310] width 123 height 16
click at [766, 332] on div "Tại văn phòng" at bounding box center [791, 330] width 123 height 11
type input "0"
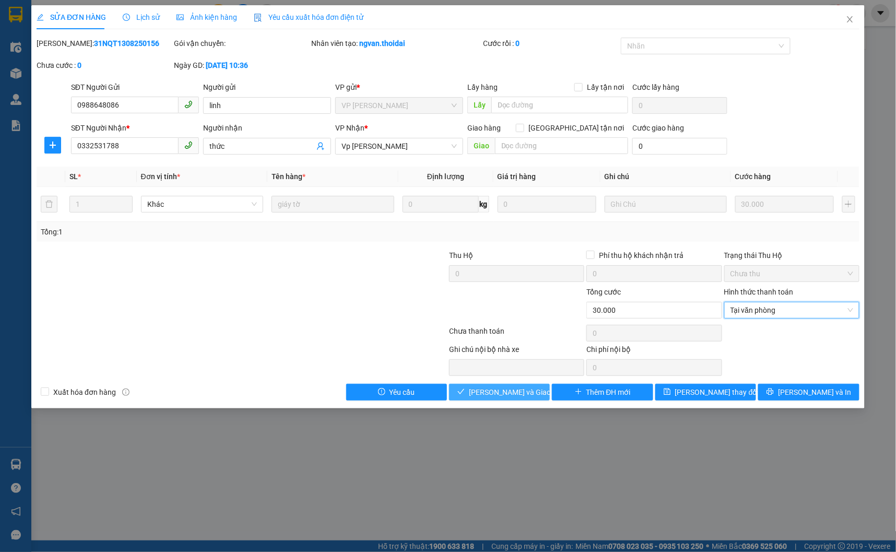
click at [520, 385] on button "Lưu và Giao hàng" at bounding box center [499, 392] width 101 height 17
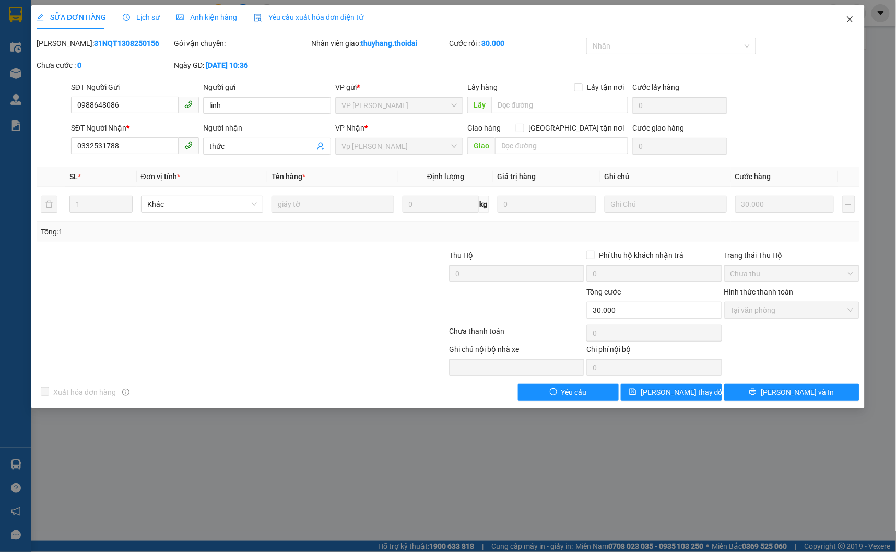
click at [851, 19] on icon "close" at bounding box center [850, 19] width 8 height 8
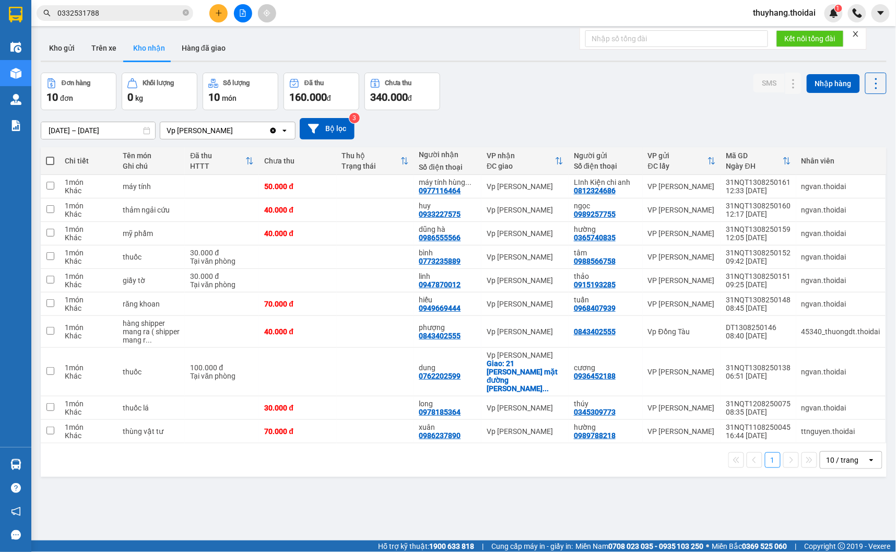
click at [214, 9] on button at bounding box center [218, 13] width 18 height 18
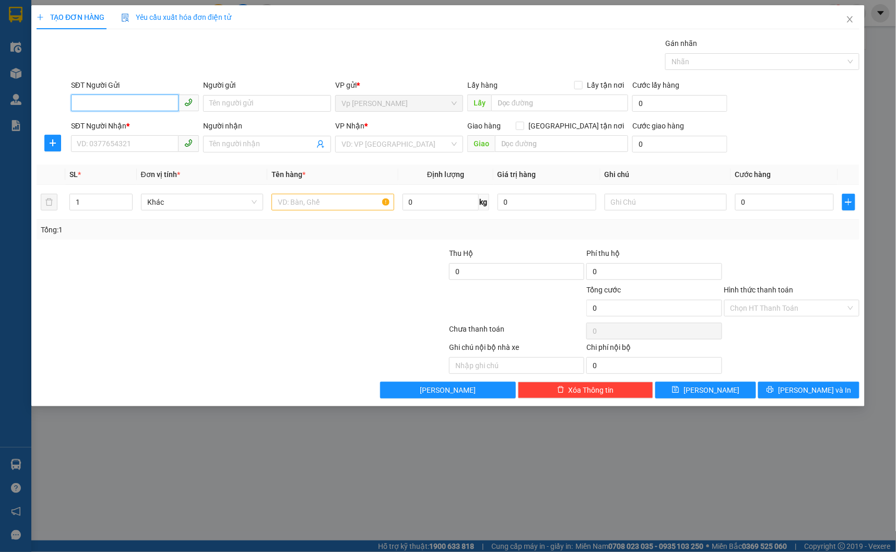
click at [138, 105] on input "SĐT Người Gửi" at bounding box center [125, 102] width 108 height 17
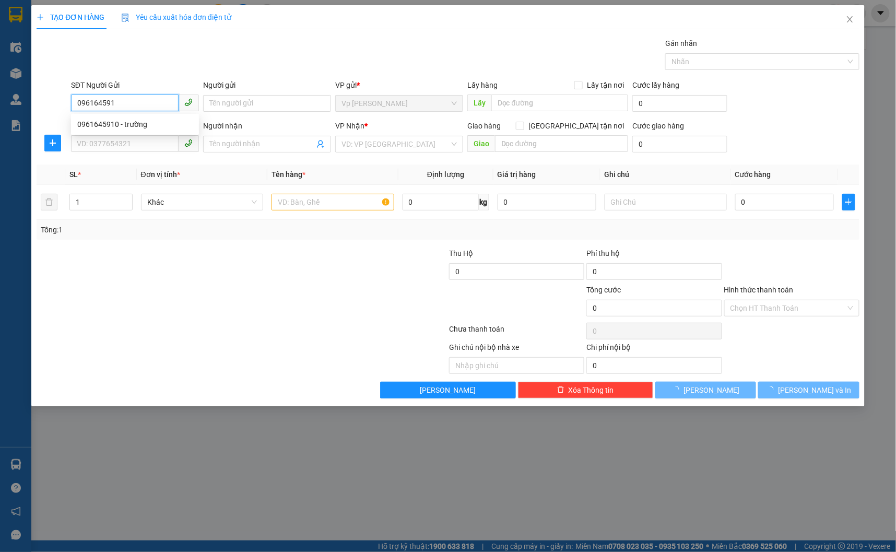
type input "0961645910"
click at [167, 128] on div "0961645910 - trường" at bounding box center [134, 124] width 115 height 11
type input "trường"
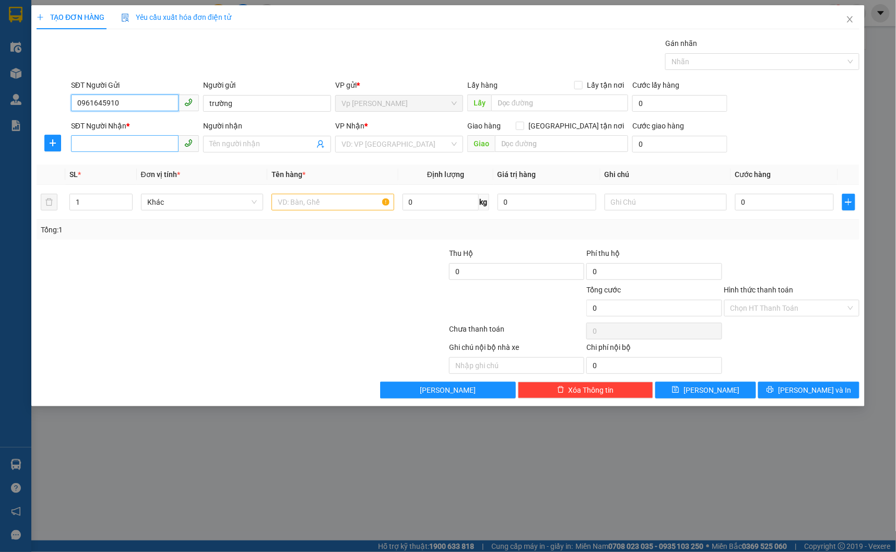
type input "0961645910"
click at [128, 143] on input "SĐT Người Nhận *" at bounding box center [125, 143] width 108 height 17
type input "0979457453"
click at [140, 161] on div "0979457453 - a đông" at bounding box center [134, 164] width 115 height 11
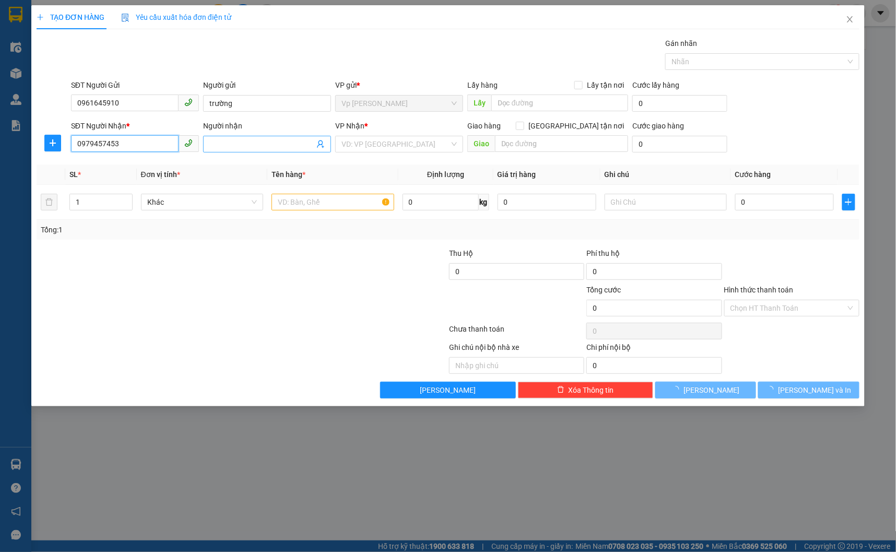
type input "a đông"
type input "0979457453"
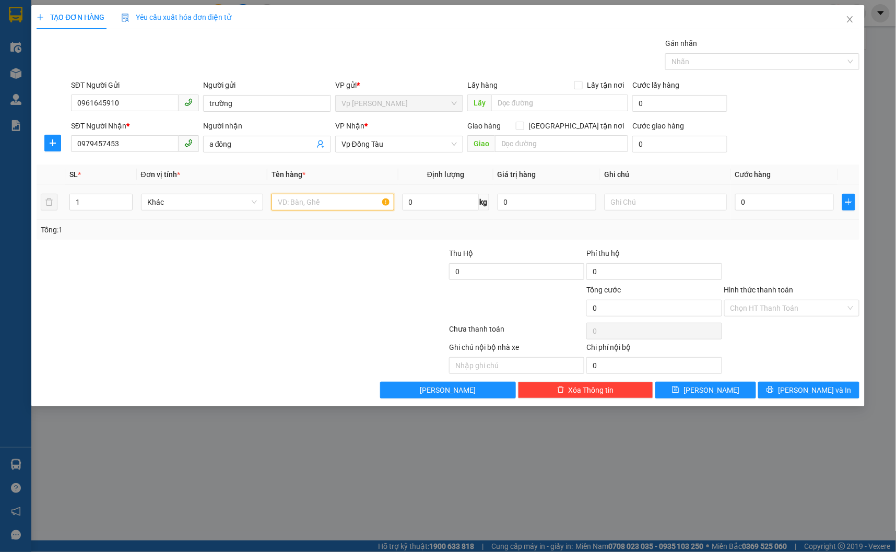
click at [326, 204] on input "text" at bounding box center [332, 202] width 122 height 17
type input "hồ sơ"
click at [783, 204] on input "0" at bounding box center [784, 202] width 99 height 17
type input "3"
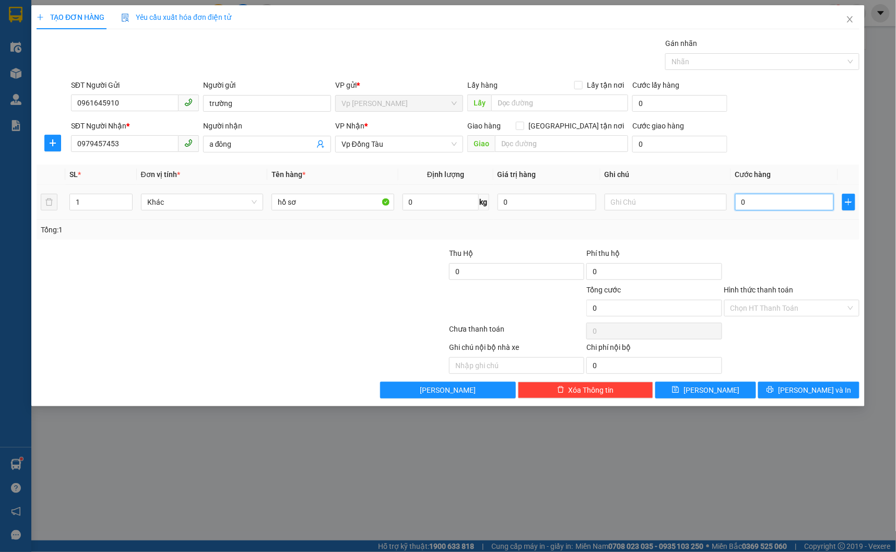
type input "3"
type input "30"
type input "300"
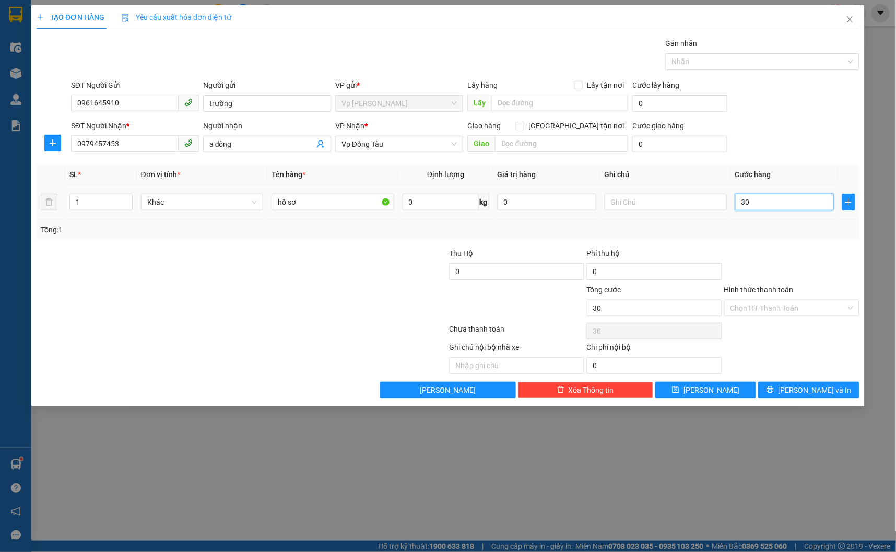
type input "300"
type input "3.000"
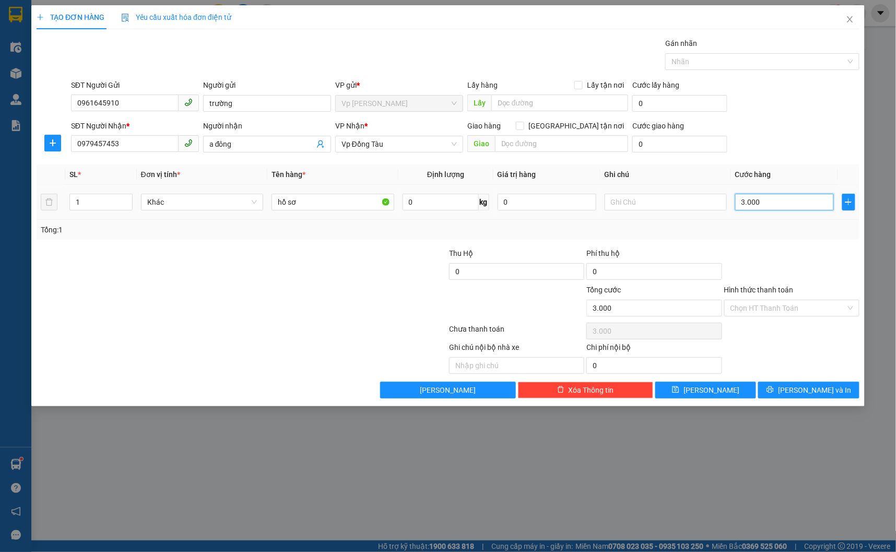
type input "30.000"
click at [785, 309] on input "Hình thức thanh toán" at bounding box center [787, 308] width 115 height 16
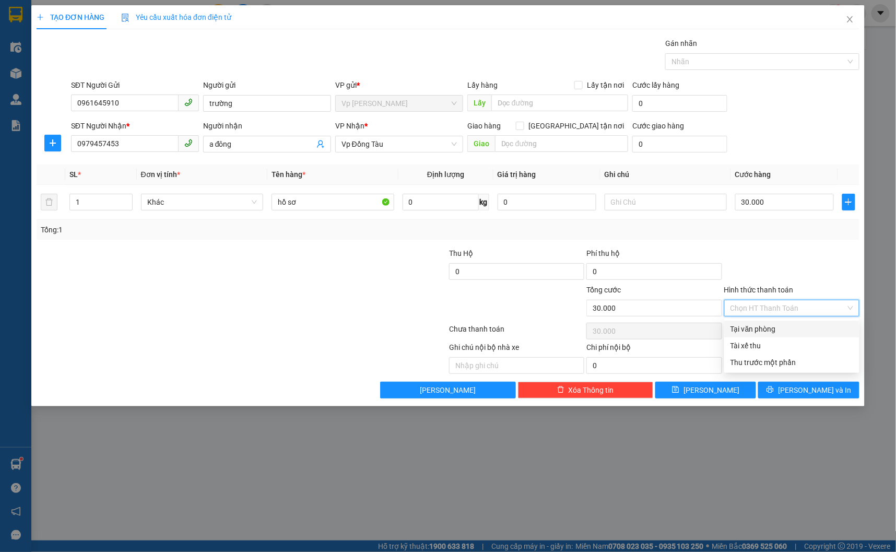
click at [786, 326] on div "Tại văn phòng" at bounding box center [791, 328] width 123 height 11
type input "0"
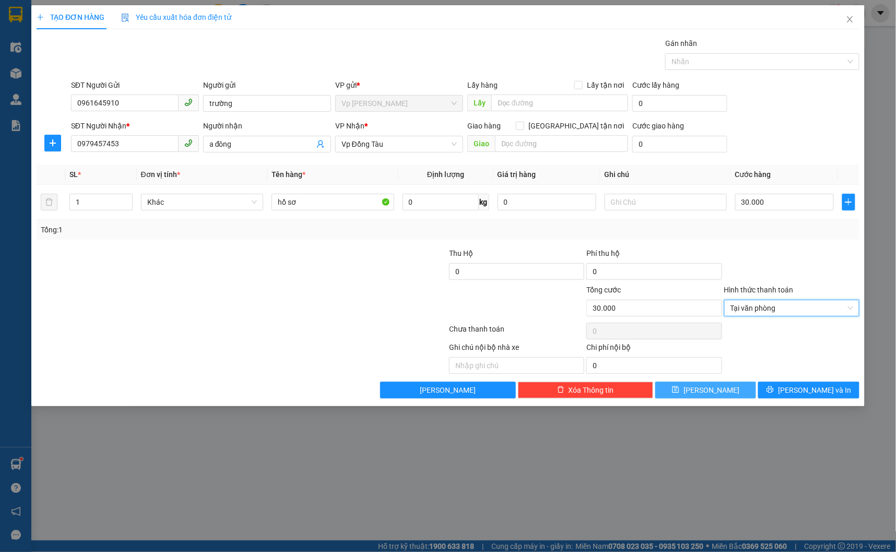
click at [715, 388] on span "Lưu" at bounding box center [711, 389] width 56 height 11
type input "0"
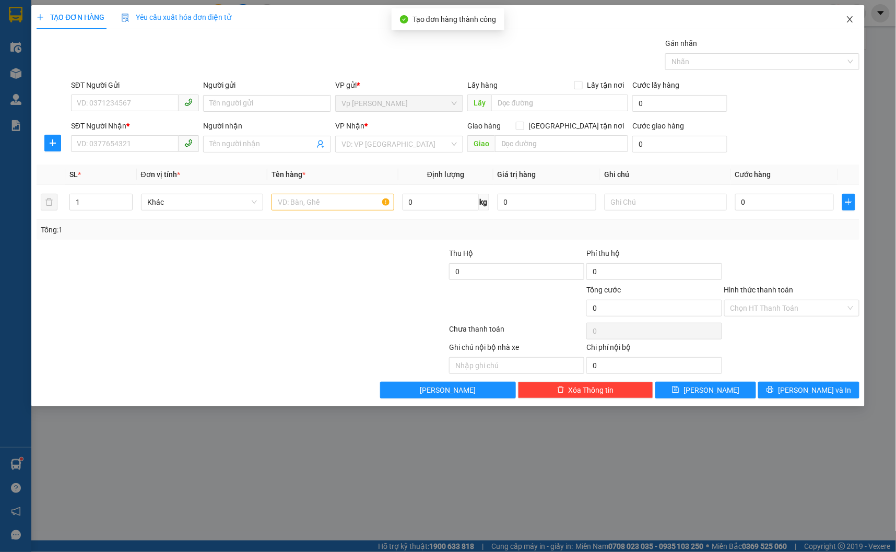
click at [854, 18] on icon "close" at bounding box center [850, 19] width 8 height 8
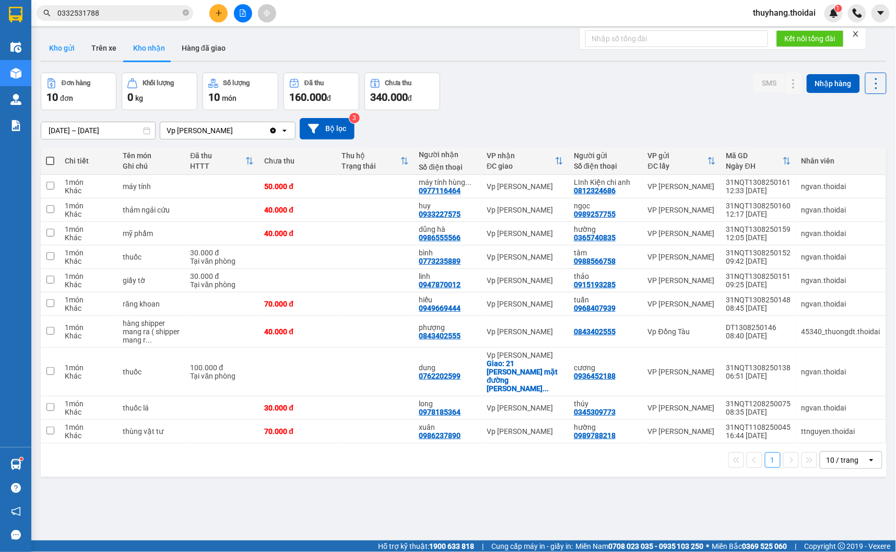
click at [74, 46] on button "Kho gửi" at bounding box center [62, 47] width 42 height 25
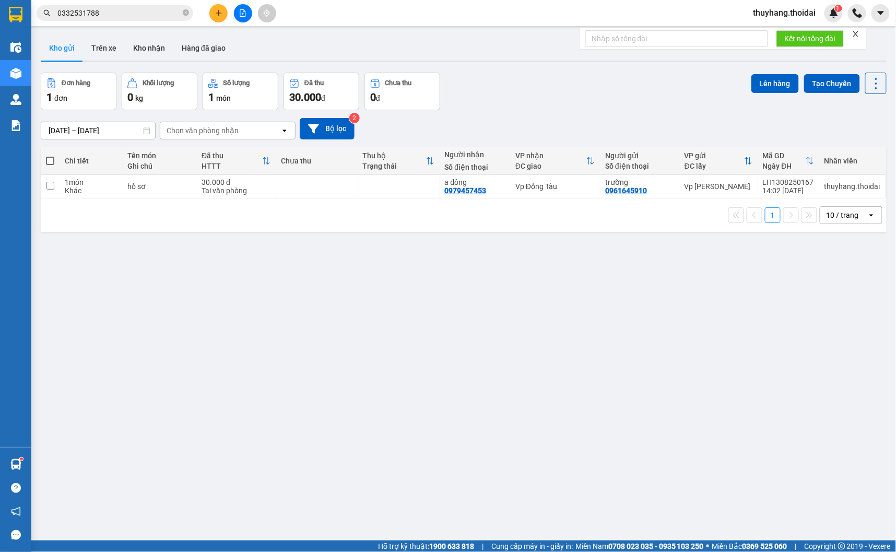
click at [308, 188] on td at bounding box center [317, 186] width 82 height 23
checkbox input "true"
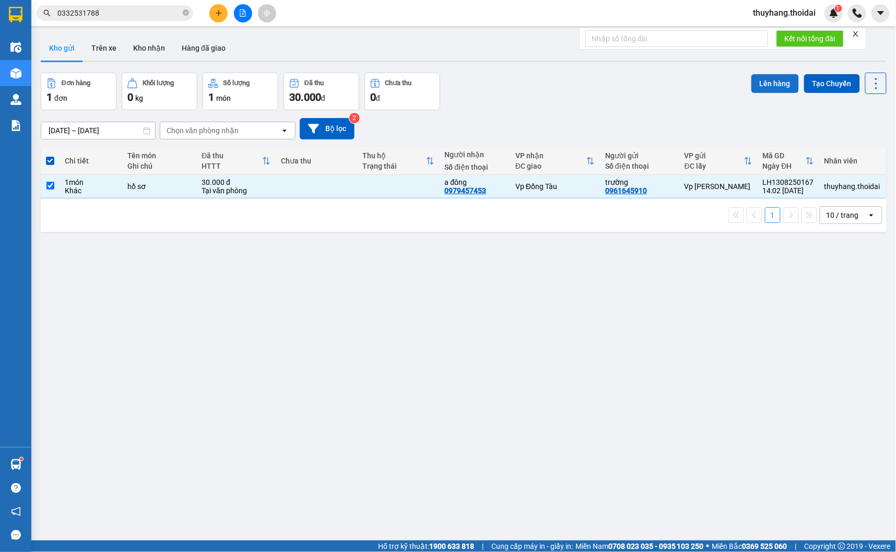
click at [761, 82] on button "Lên hàng" at bounding box center [775, 83] width 48 height 19
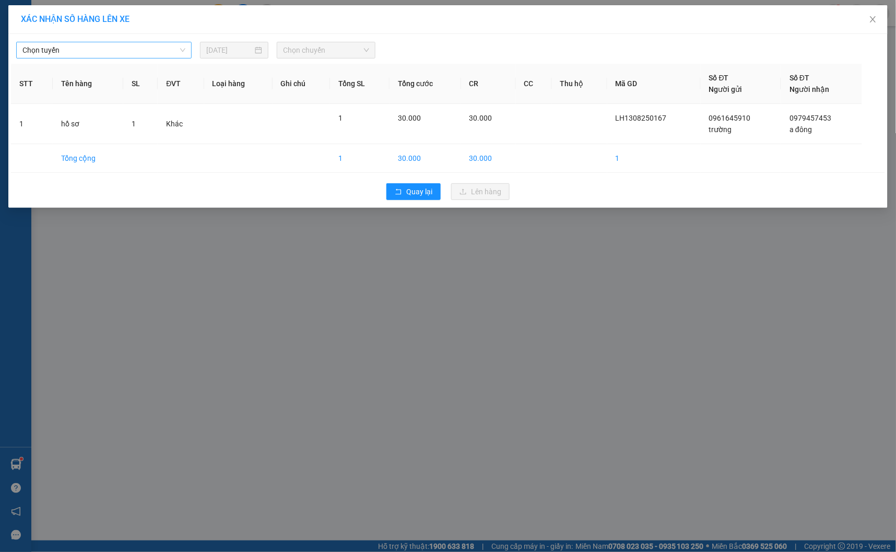
click at [111, 44] on span "Chọn tuyến" at bounding box center [103, 50] width 163 height 16
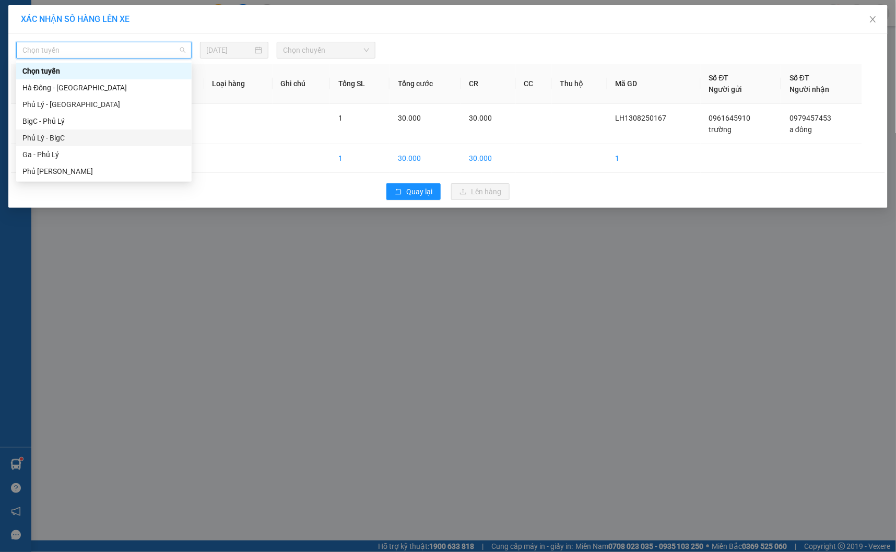
drag, startPoint x: 93, startPoint y: 137, endPoint x: 316, endPoint y: 61, distance: 235.4
click at [95, 136] on div "Phủ Lý - BigC" at bounding box center [103, 137] width 163 height 11
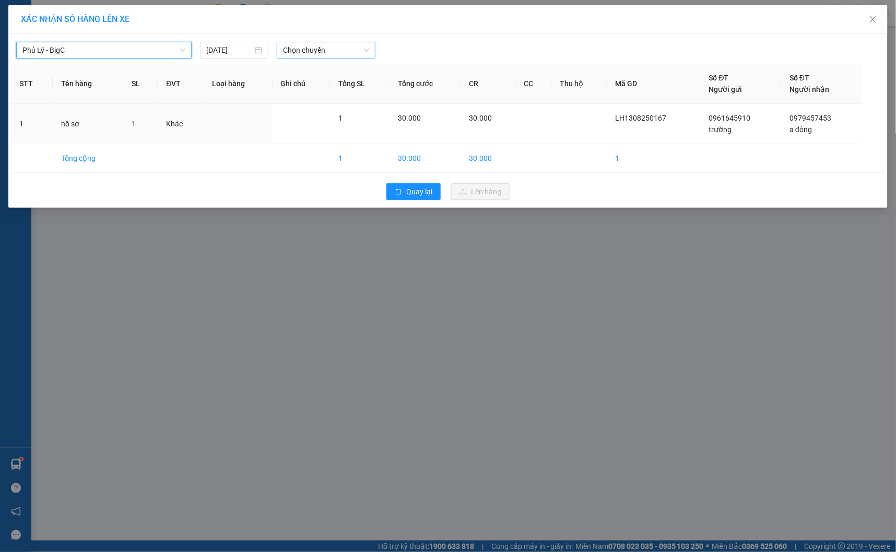
click at [326, 51] on span "Chọn chuyến" at bounding box center [326, 50] width 86 height 16
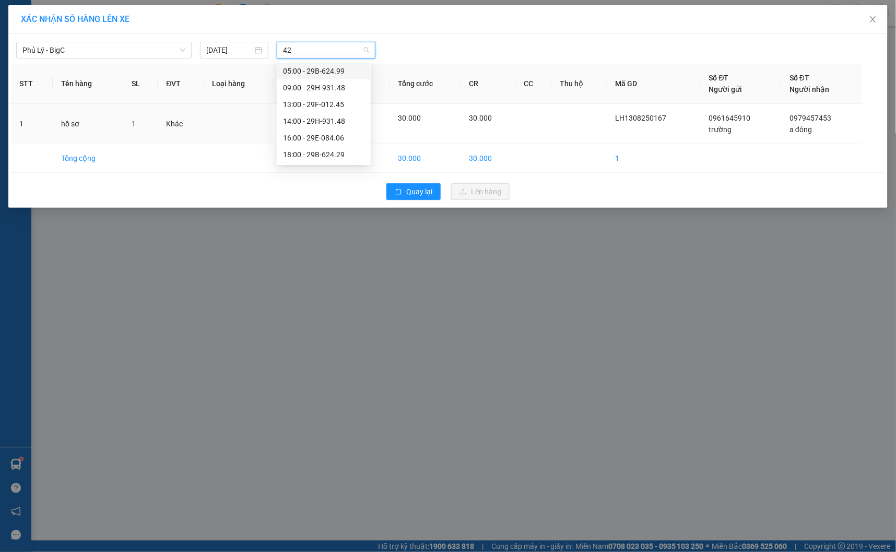
type input "429"
click at [316, 48] on input "429" at bounding box center [322, 50] width 79 height 16
click at [72, 55] on span "Phủ Lý - BigC" at bounding box center [103, 50] width 163 height 16
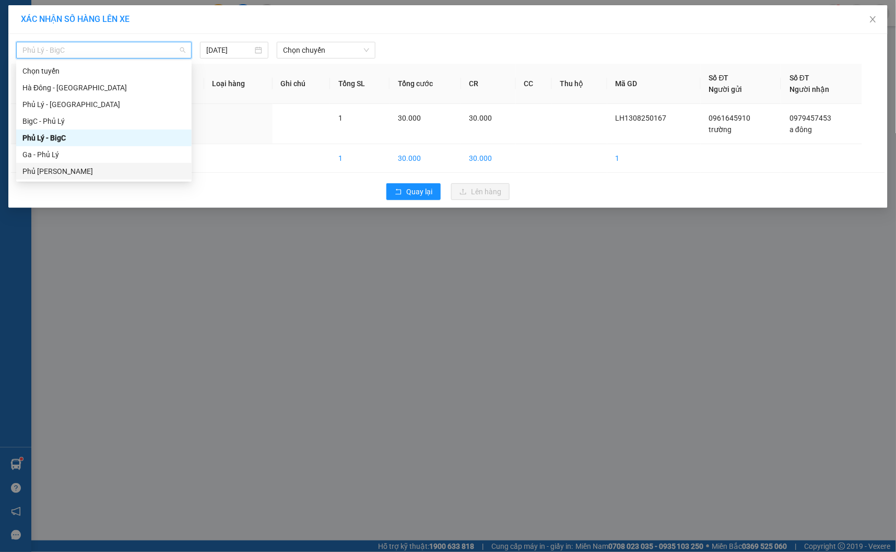
click at [81, 171] on div "Phủ Lý - Ga" at bounding box center [103, 170] width 163 height 11
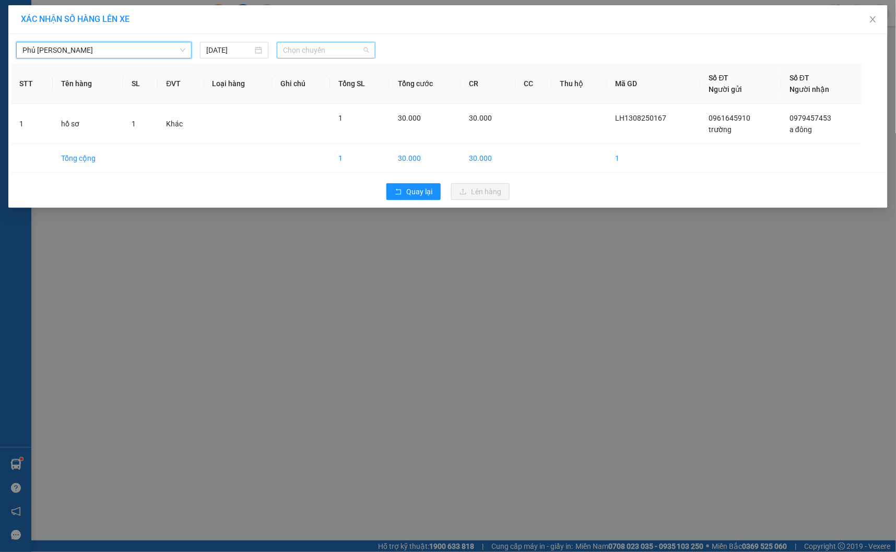
click at [334, 52] on span "Chọn chuyến" at bounding box center [326, 50] width 86 height 16
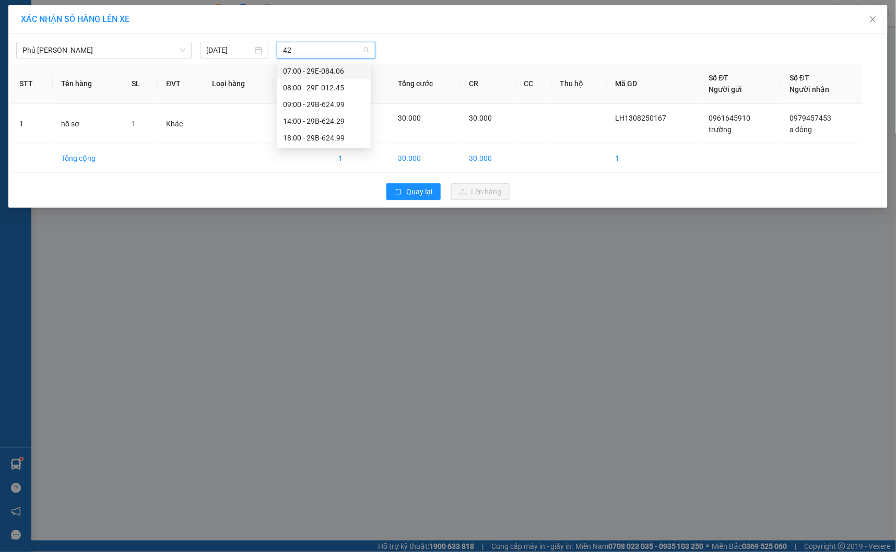
type input "429"
click at [316, 73] on div "14:00 - 29B-624.29" at bounding box center [323, 70] width 81 height 11
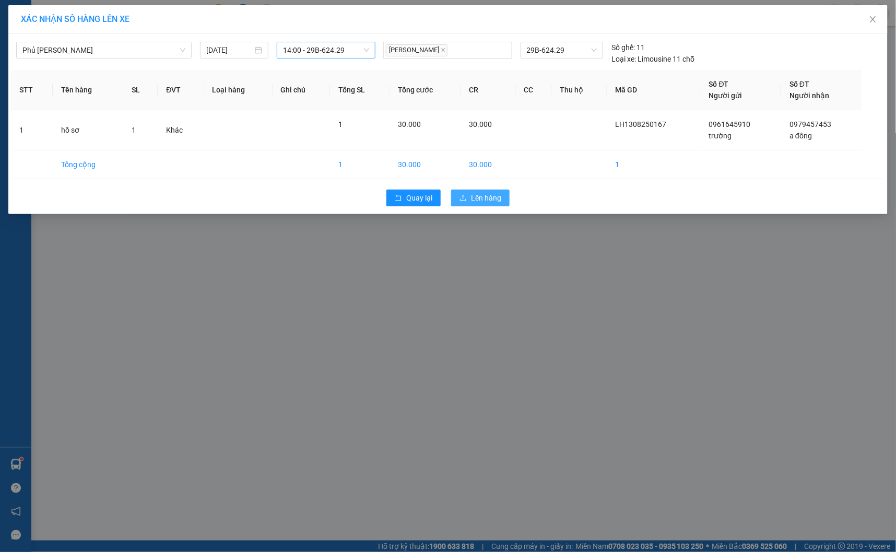
click at [484, 190] on button "Lên hàng" at bounding box center [480, 198] width 58 height 17
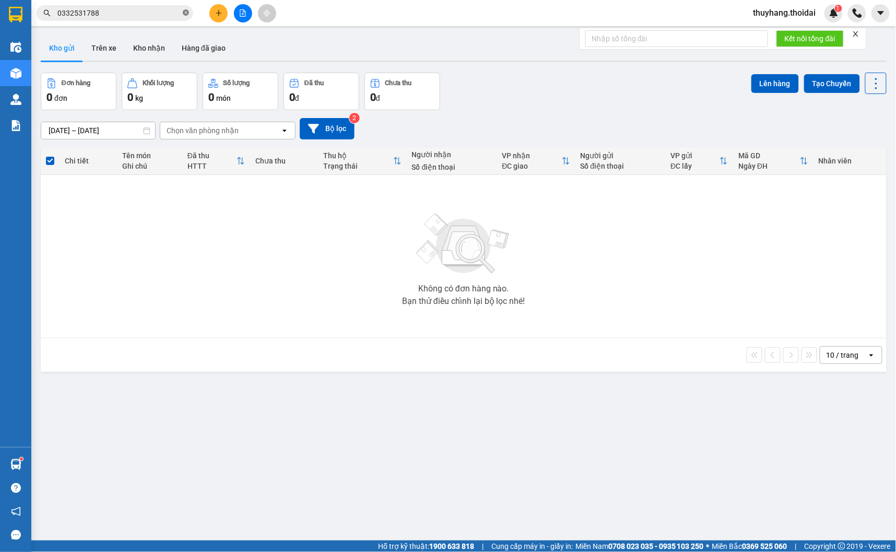
click at [186, 13] on icon "close-circle" at bounding box center [186, 12] width 6 height 6
click at [148, 48] on button "Kho nhận" at bounding box center [149, 47] width 49 height 25
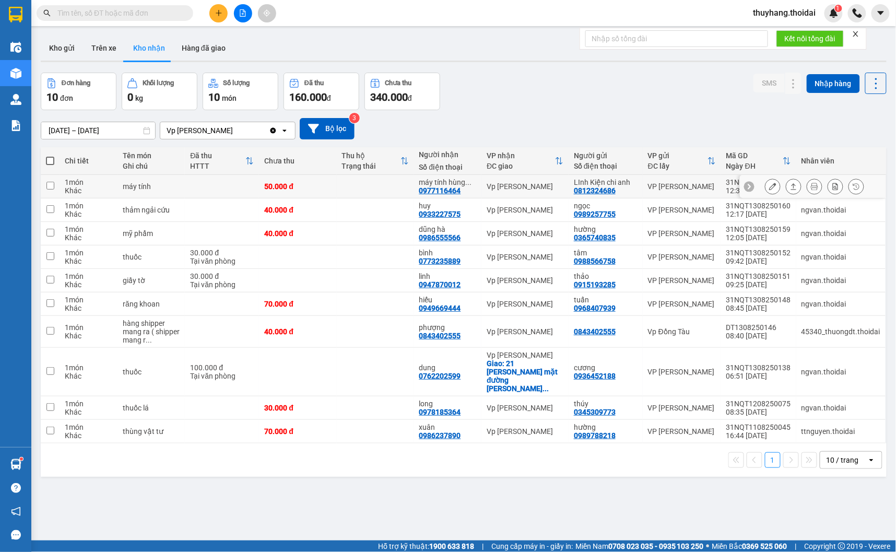
click at [337, 188] on td at bounding box center [375, 186] width 77 height 23
checkbox input "true"
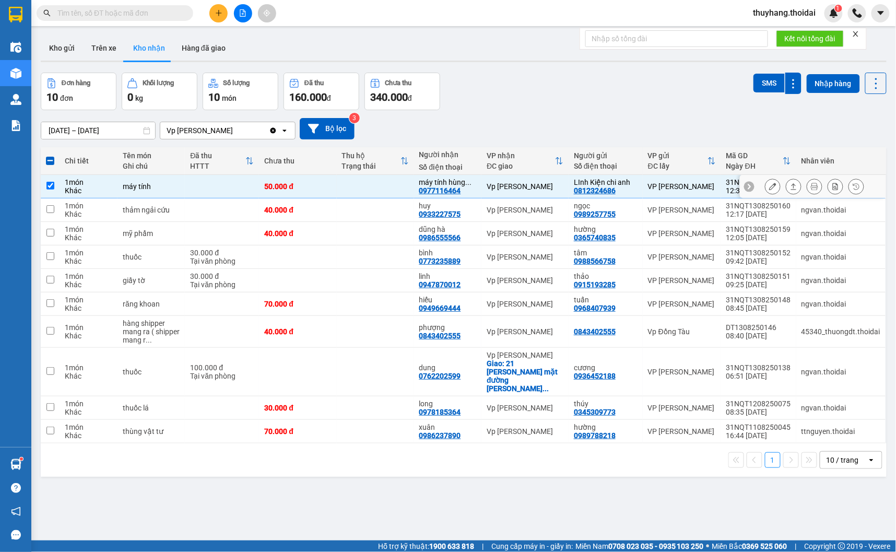
click at [769, 184] on icon at bounding box center [772, 186] width 7 height 7
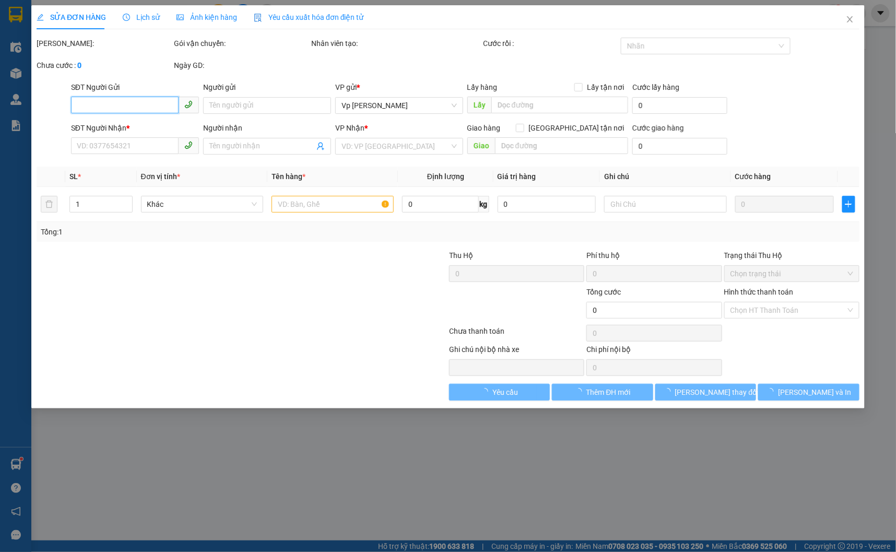
type input "0812324686"
type input "LInh Kiện chi anh"
type input "0977116464"
type input "máy tính hùng anh"
type input "50.000"
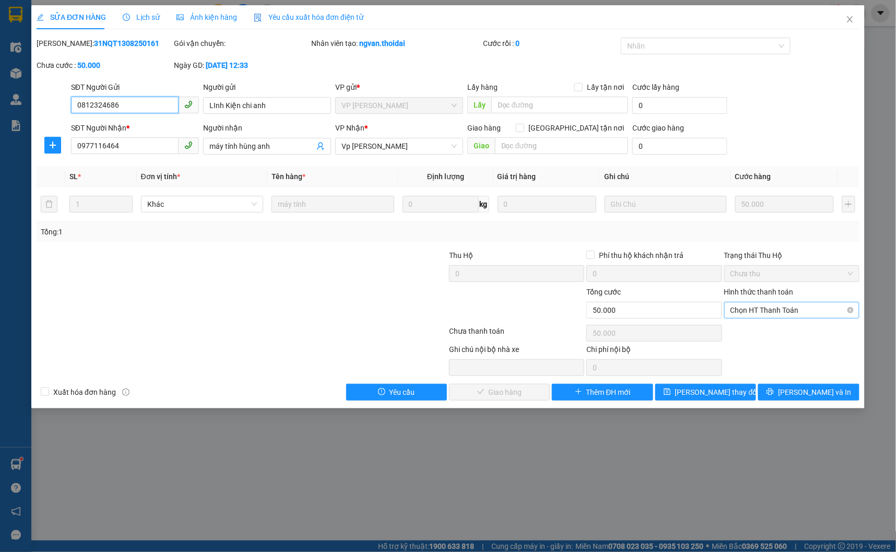
click at [790, 306] on span "Chọn HT Thanh Toán" at bounding box center [791, 310] width 123 height 16
click at [782, 335] on div "Tại văn phòng" at bounding box center [791, 330] width 123 height 11
type input "0"
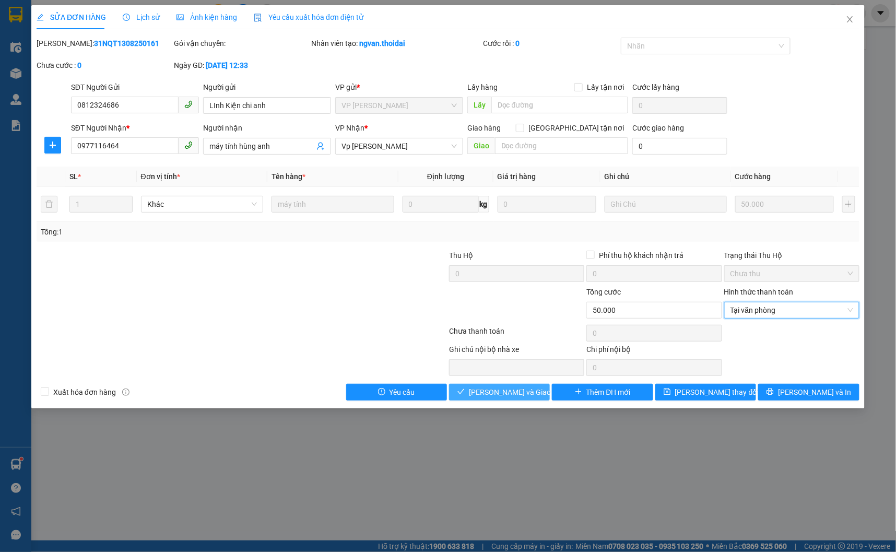
click at [533, 392] on span "Lưu và Giao hàng" at bounding box center [519, 391] width 100 height 11
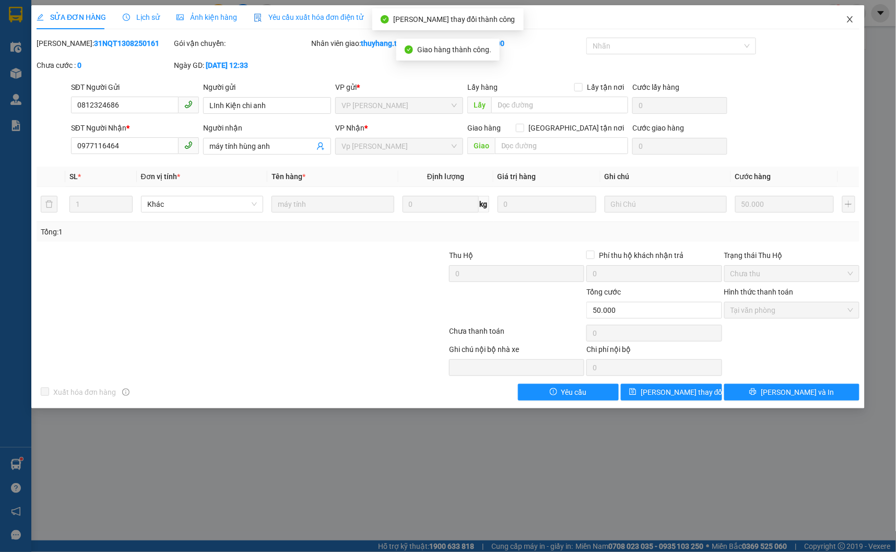
click at [850, 19] on icon "close" at bounding box center [850, 19] width 6 height 6
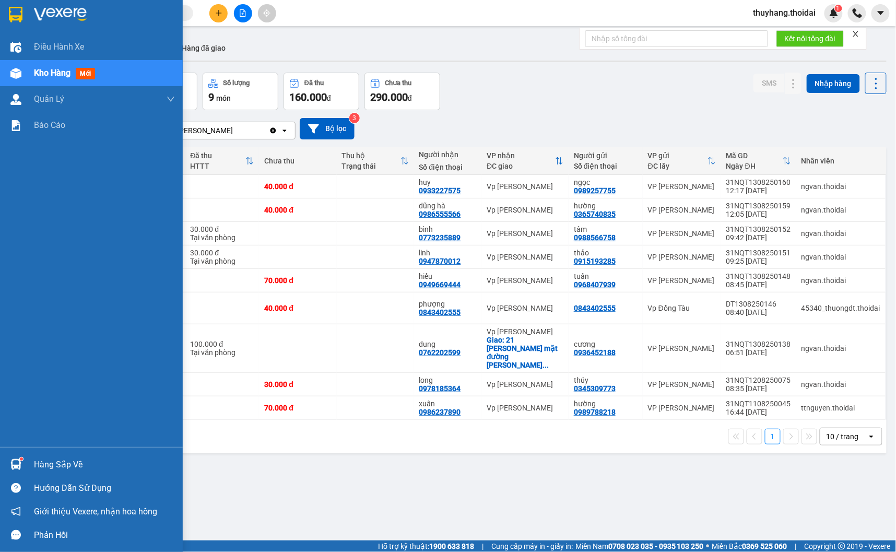
click at [39, 471] on div "Hàng sắp về" at bounding box center [104, 465] width 141 height 16
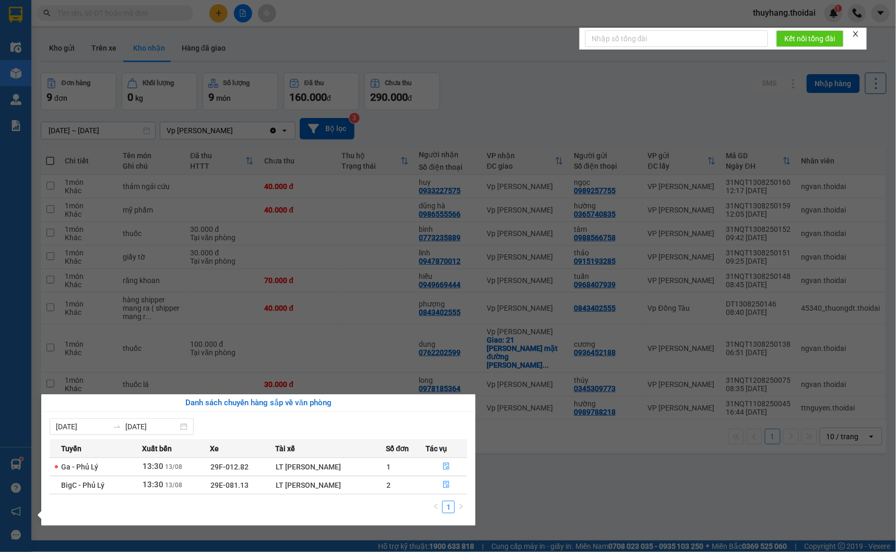
click at [591, 489] on section "Kết quả tìm kiếm ( 1 ) Bộ lọc Mã ĐH Trạng thái Món hàng Thu hộ Tổng cước Chưa c…" at bounding box center [448, 276] width 896 height 552
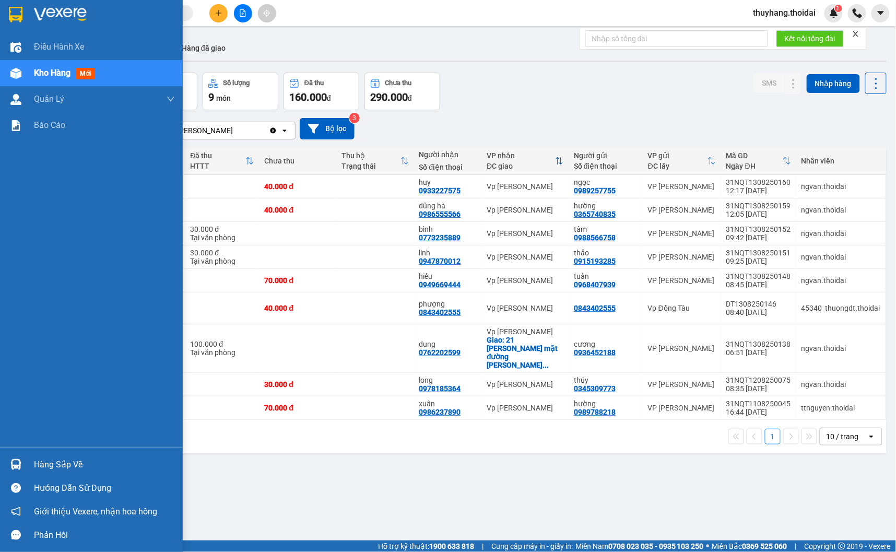
drag, startPoint x: 39, startPoint y: 464, endPoint x: 197, endPoint y: 491, distance: 160.1
click at [40, 464] on div "Hàng sắp về" at bounding box center [104, 465] width 141 height 16
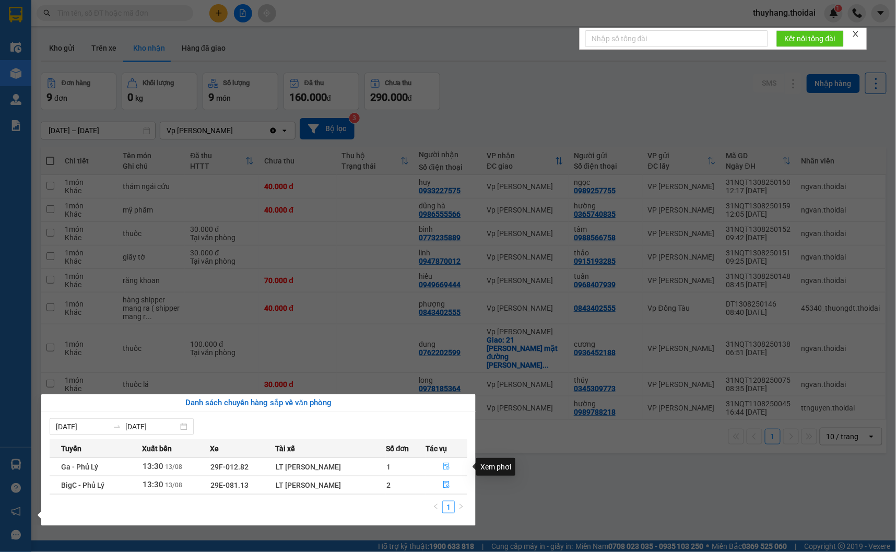
click at [448, 466] on icon "file-done" at bounding box center [446, 466] width 6 height 7
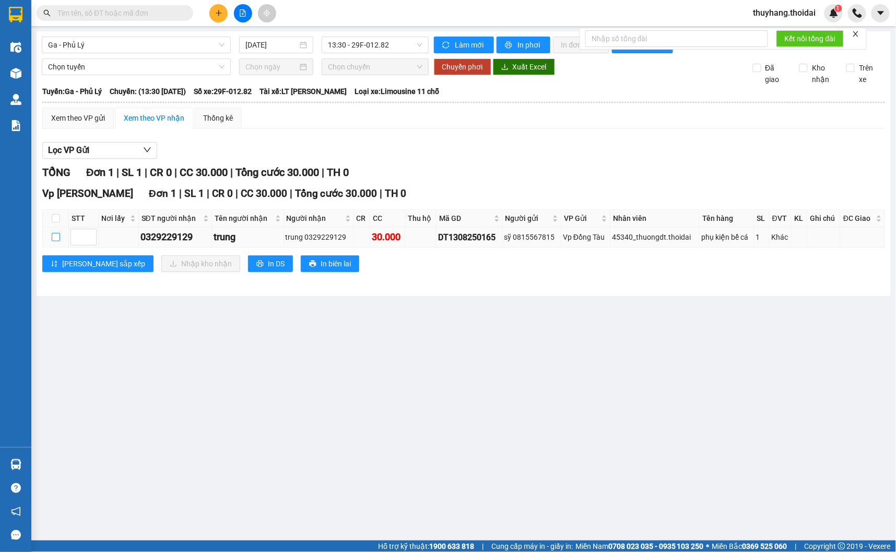
click at [53, 238] on input "checkbox" at bounding box center [56, 237] width 8 height 8
checkbox input "true"
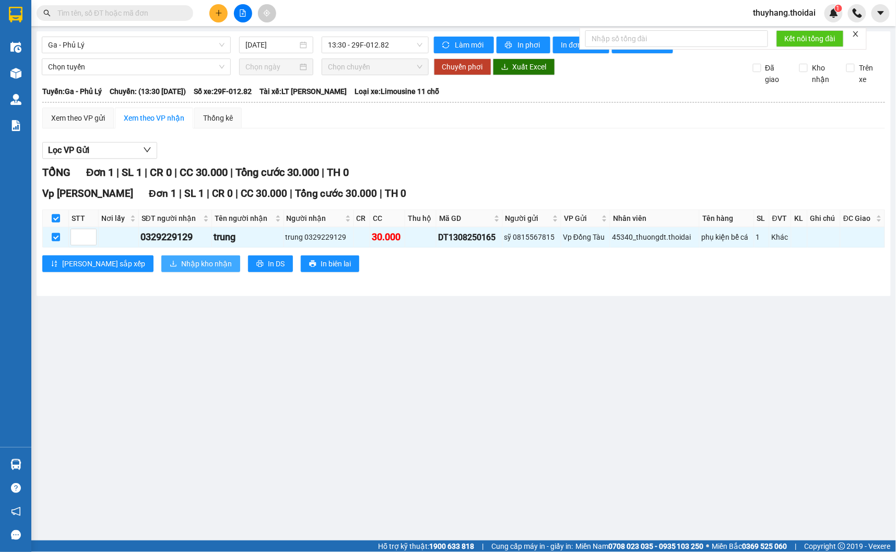
click at [181, 266] on span "Nhập kho nhận" at bounding box center [206, 263] width 51 height 11
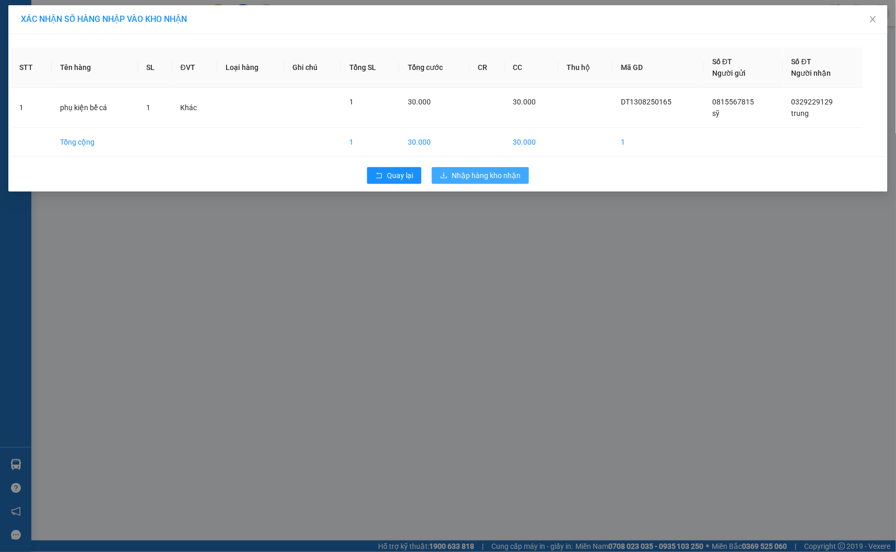
click at [498, 179] on span "Nhập hàng kho nhận" at bounding box center [486, 175] width 69 height 11
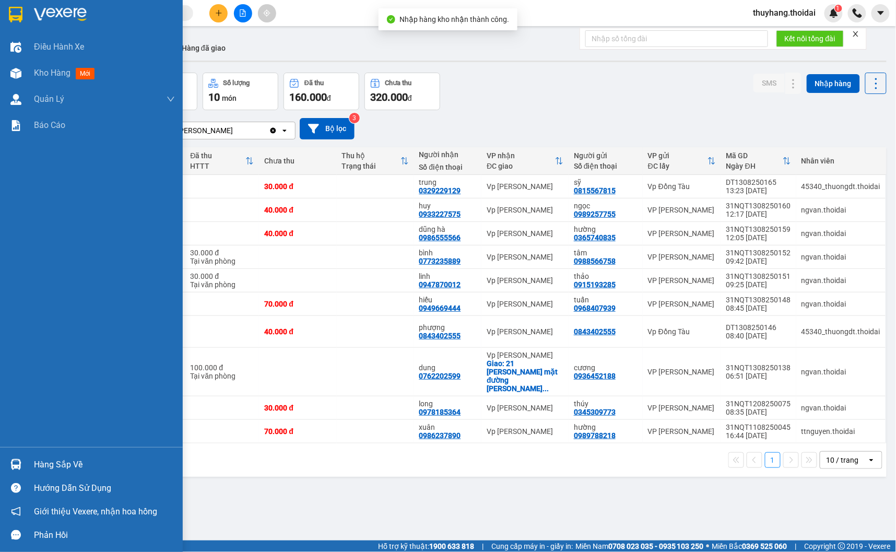
drag, startPoint x: 34, startPoint y: 461, endPoint x: 403, endPoint y: 499, distance: 370.5
click at [35, 461] on div "Hàng sắp về" at bounding box center [104, 465] width 141 height 16
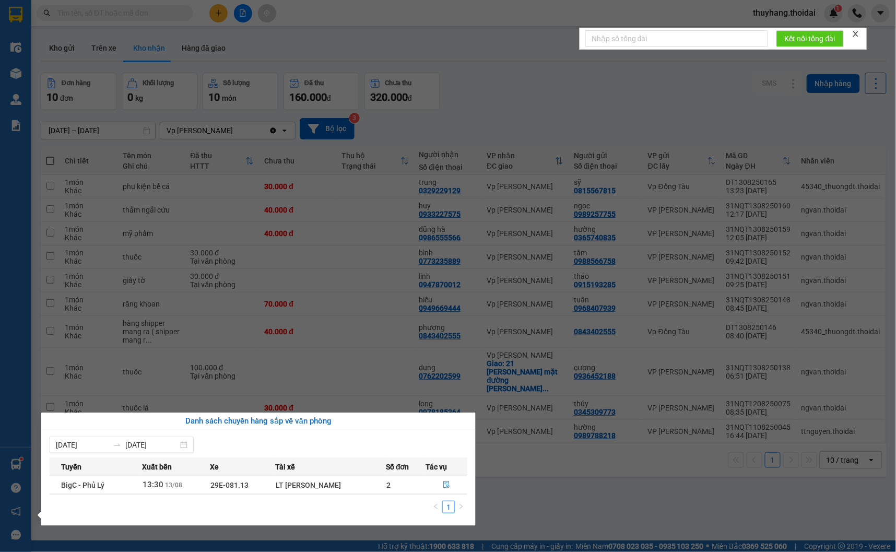
click at [590, 469] on section "Kết quả tìm kiếm ( 1 ) Bộ lọc Mã ĐH Trạng thái Món hàng Thu hộ Tổng cước Chưa c…" at bounding box center [448, 276] width 896 height 552
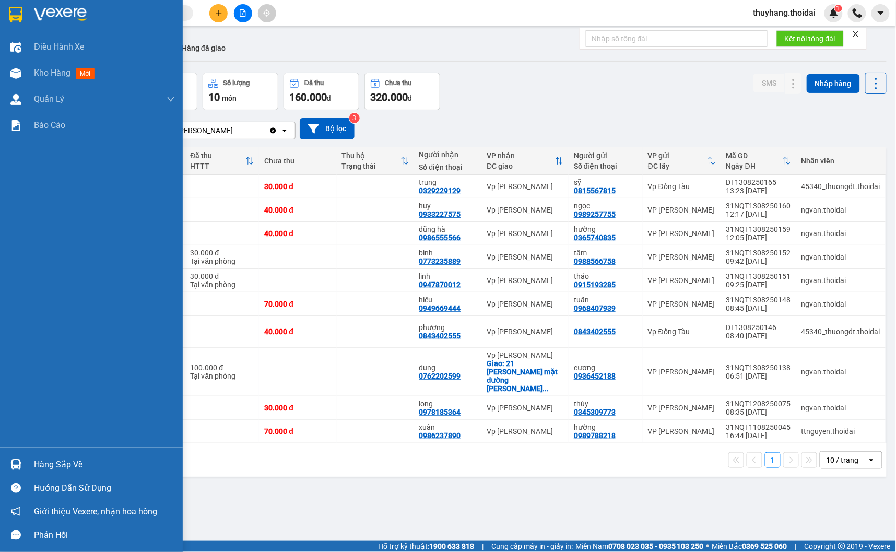
click at [24, 466] on div at bounding box center [16, 464] width 18 height 18
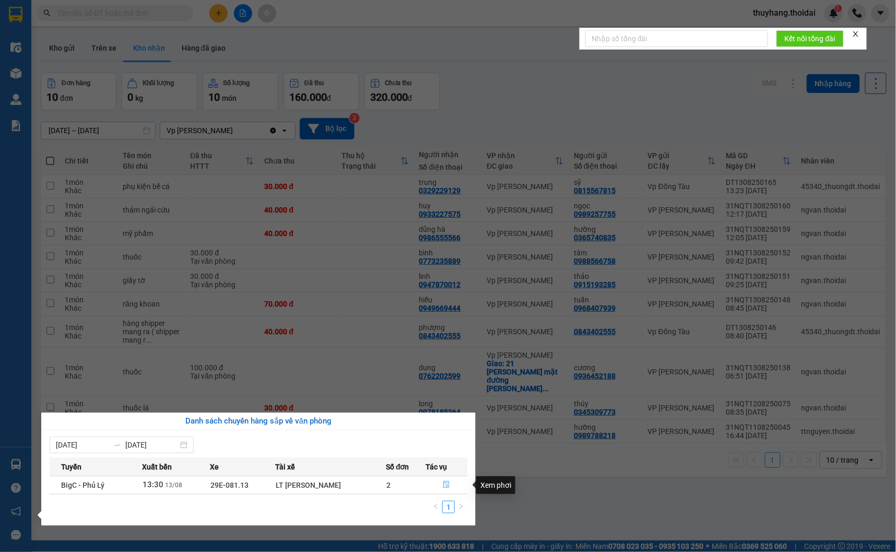
click at [444, 488] on icon "file-done" at bounding box center [446, 484] width 7 height 7
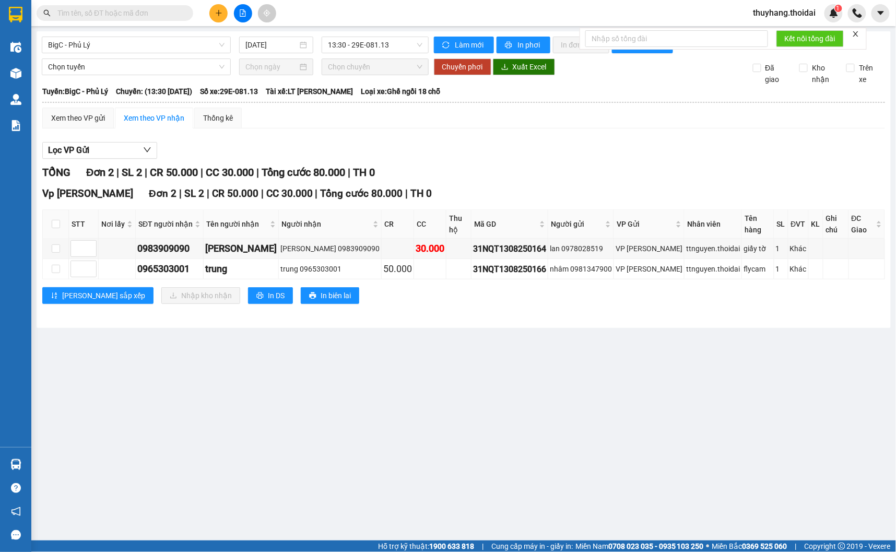
click at [56, 210] on th at bounding box center [56, 224] width 26 height 29
click at [56, 220] on input "checkbox" at bounding box center [56, 224] width 8 height 8
checkbox input "true"
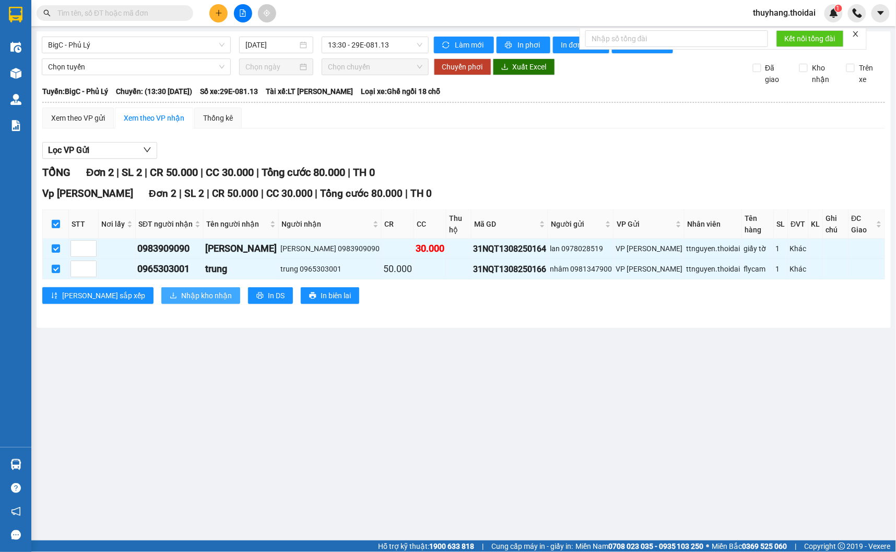
click at [181, 290] on span "Nhập kho nhận" at bounding box center [206, 295] width 51 height 11
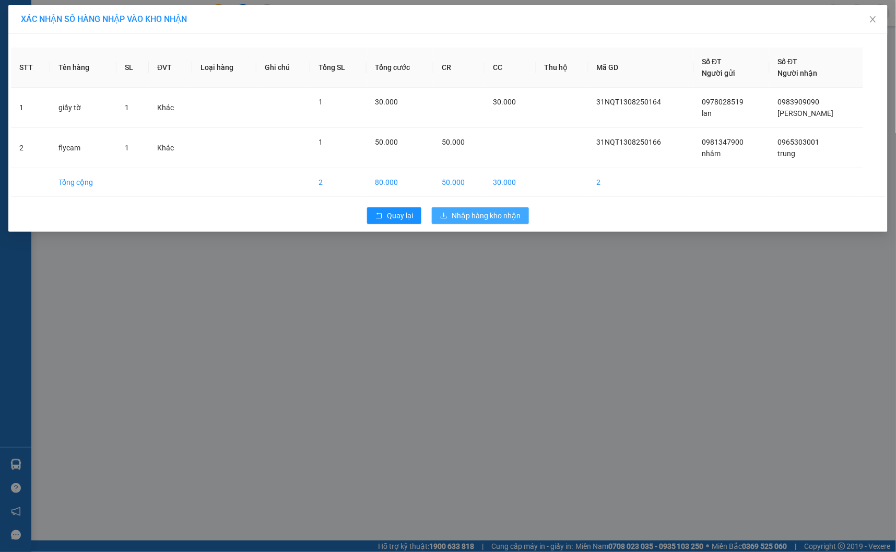
click at [491, 218] on span "Nhập hàng kho nhận" at bounding box center [486, 215] width 69 height 11
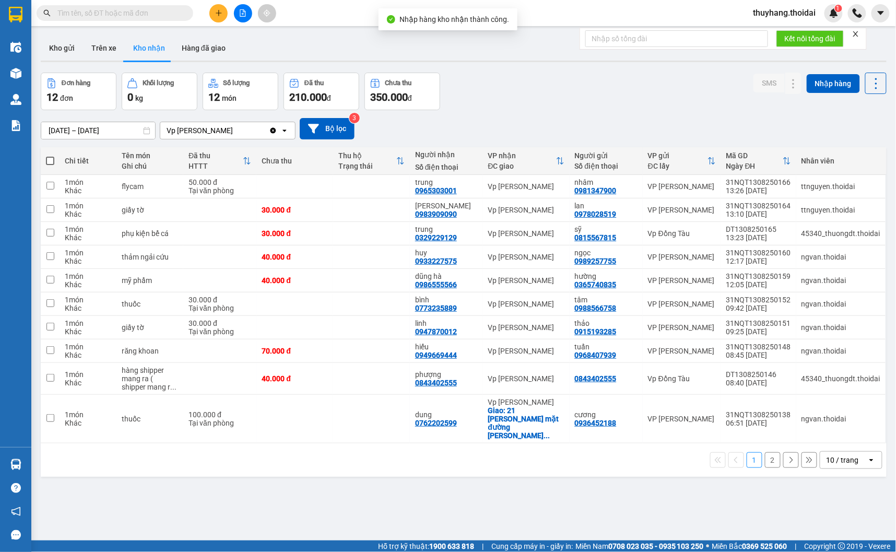
click at [222, 15] on button at bounding box center [218, 13] width 18 height 18
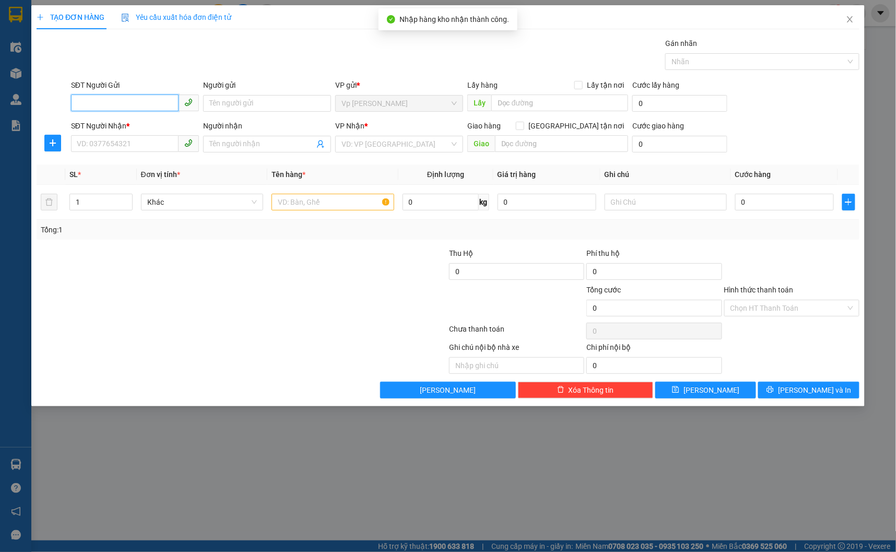
click at [101, 103] on input "SĐT Người Gửi" at bounding box center [125, 102] width 108 height 17
type input "0948375665"
click at [143, 123] on div "0948375665 - NHI" at bounding box center [134, 124] width 115 height 11
type input "NHI"
type input "0948375665"
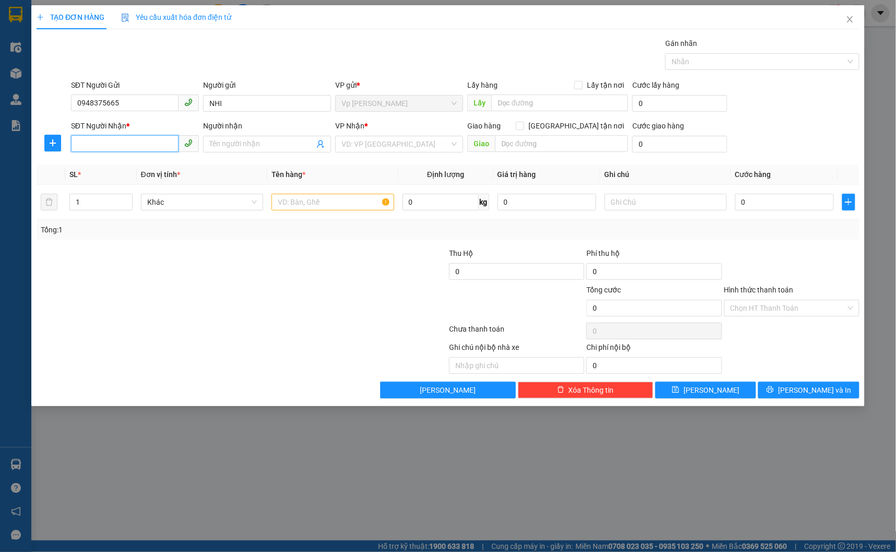
click at [132, 145] on input "SĐT Người Nhận *" at bounding box center [125, 143] width 108 height 17
type input "0961347634"
drag, startPoint x: 144, startPoint y: 162, endPoint x: 456, endPoint y: 173, distance: 312.9
click at [145, 162] on div "0961347634 - bộ phận vận hành" at bounding box center [134, 164] width 115 height 11
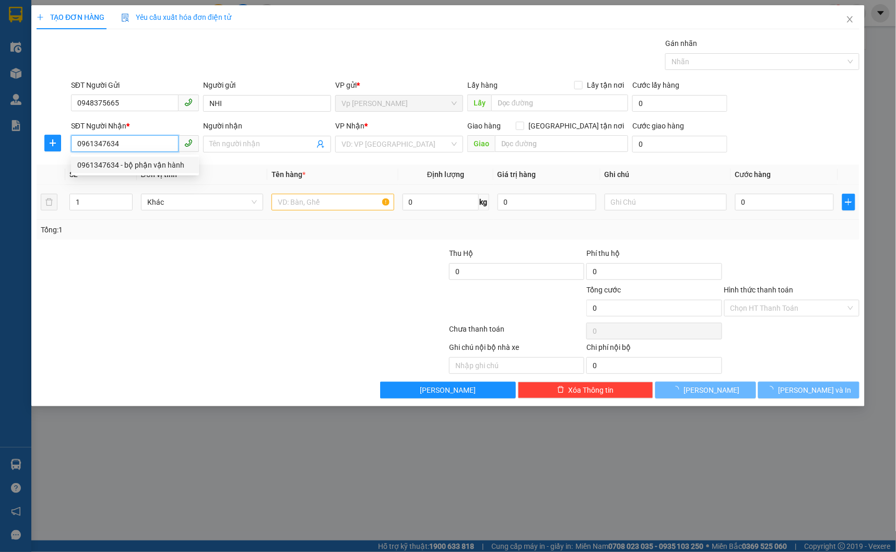
type input "bộ phận vận hành"
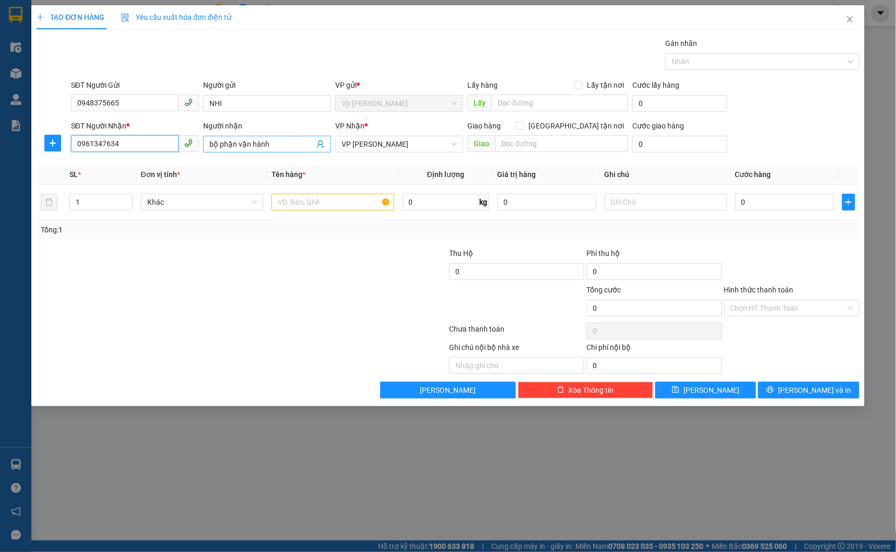
type input "0961347634"
click at [258, 144] on input "bộ phận vận hành" at bounding box center [261, 143] width 105 height 11
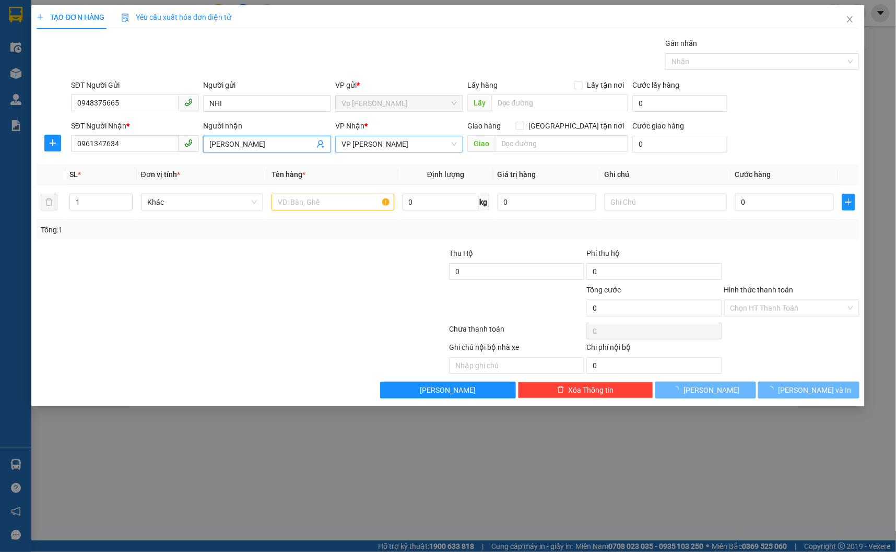
click at [404, 140] on span "VP Nguyễn Quốc Trị" at bounding box center [398, 144] width 115 height 16
type input "mai phương"
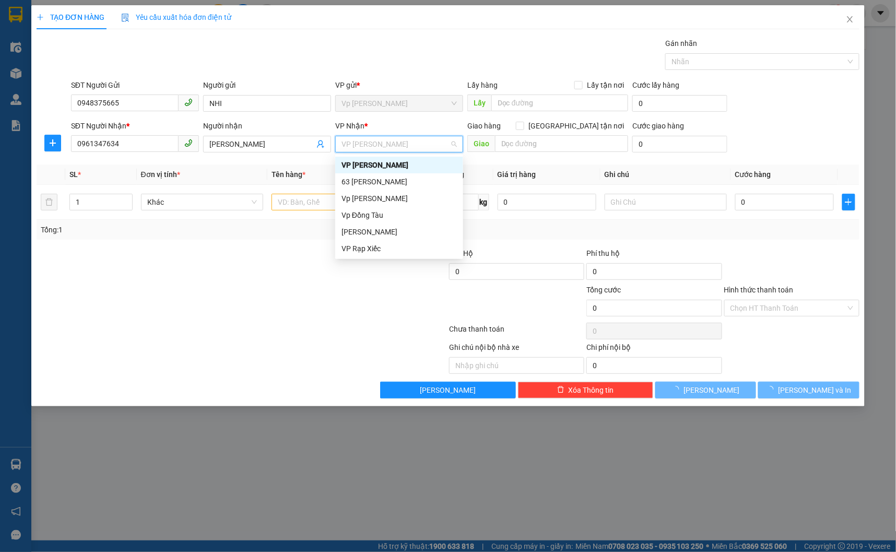
click at [404, 140] on span "VP Nguyễn Quốc Trị" at bounding box center [398, 144] width 115 height 16
click at [386, 214] on div "Vp Đồng Tàu" at bounding box center [398, 214] width 115 height 11
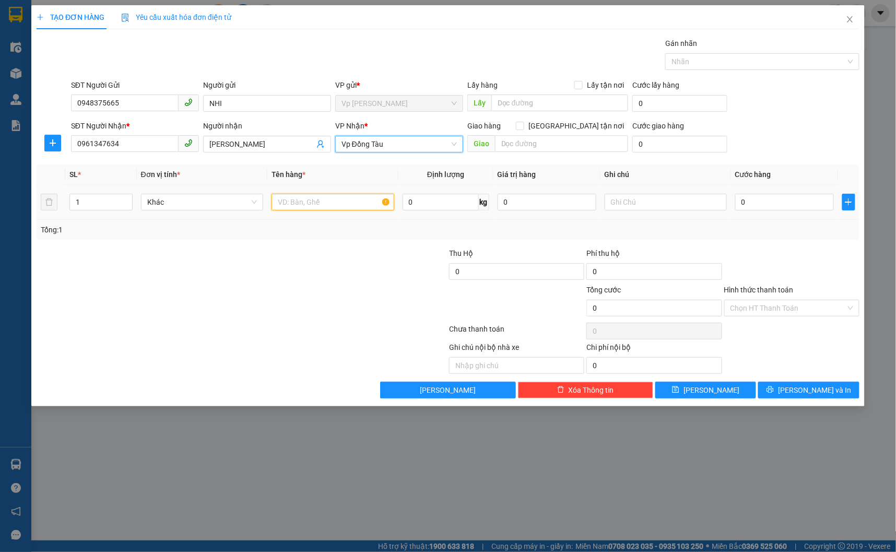
click at [308, 199] on input "text" at bounding box center [332, 202] width 122 height 17
type input "mẫu"
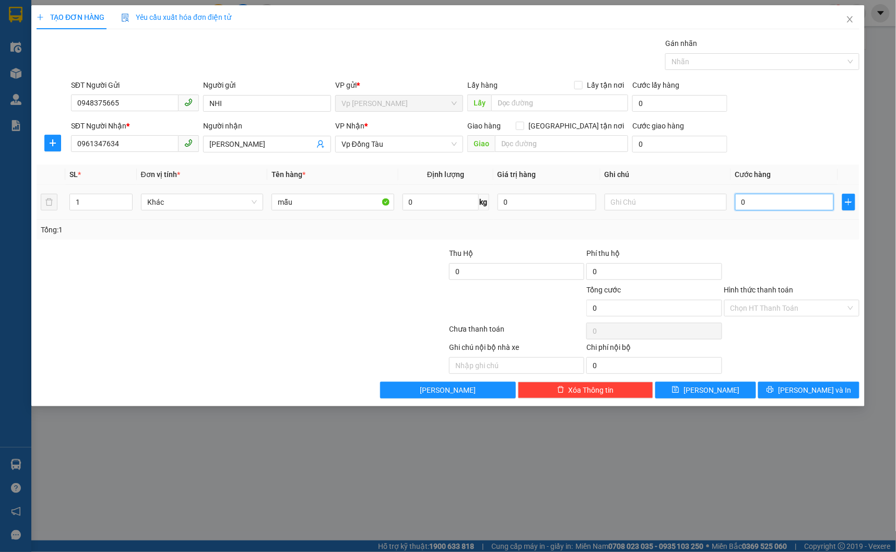
click at [763, 194] on input "0" at bounding box center [784, 202] width 99 height 17
type input "3"
type input "30"
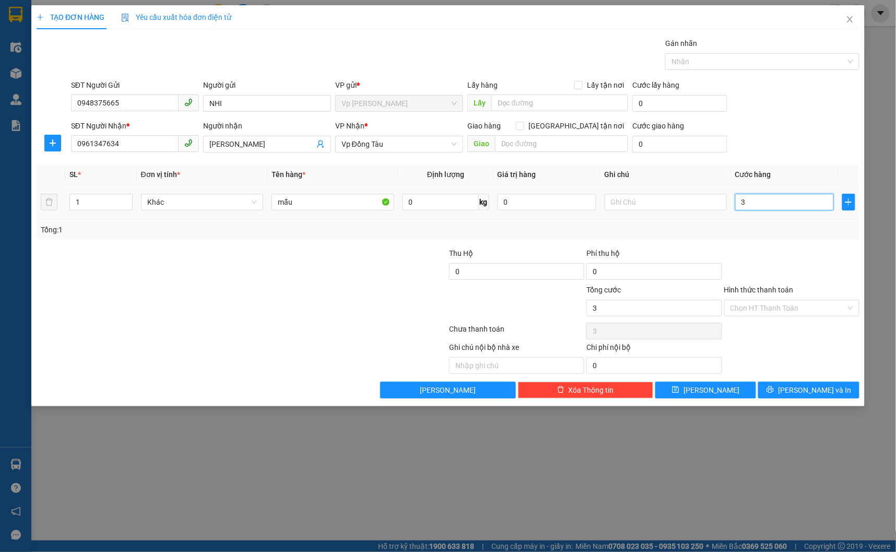
type input "30"
type input "300"
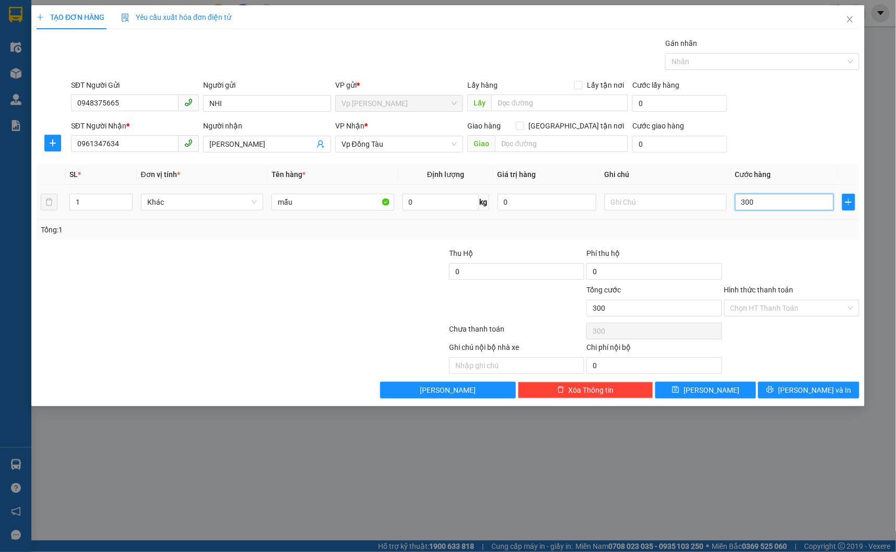
type input "3.000"
type input "30.000"
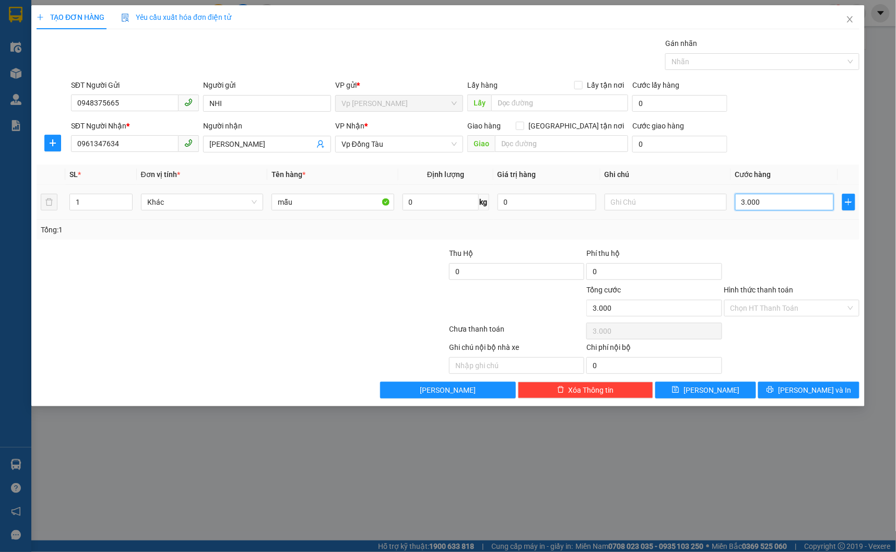
type input "30.000"
click at [839, 384] on button "Lưu và In" at bounding box center [808, 390] width 101 height 17
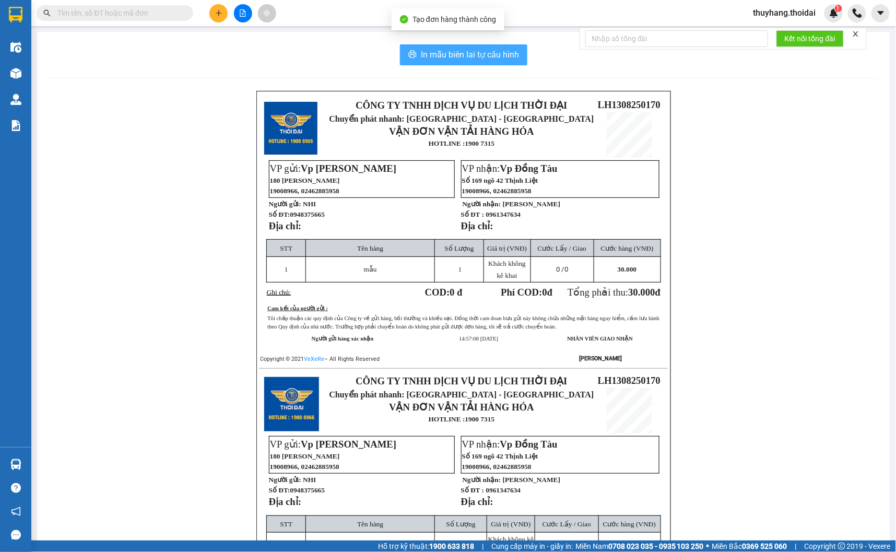
click at [498, 58] on span "In mẫu biên lai tự cấu hình" at bounding box center [470, 54] width 98 height 13
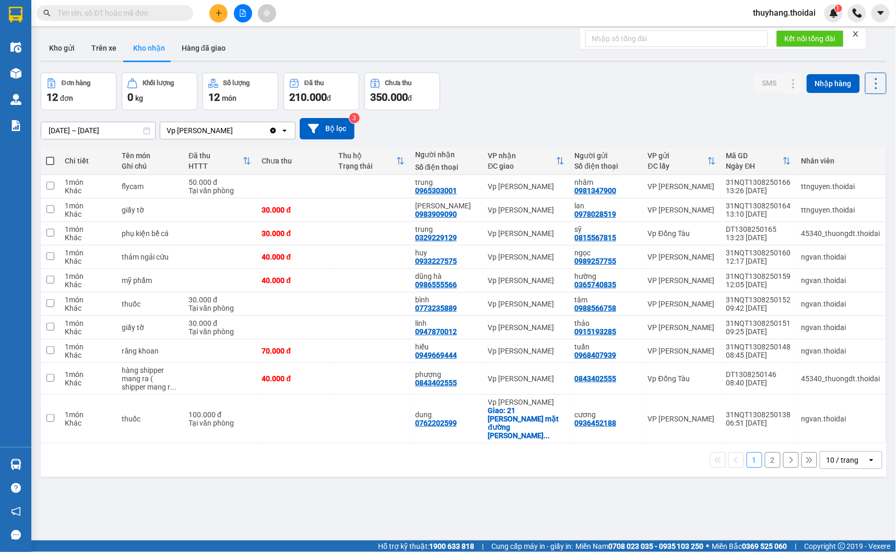
click at [528, 110] on div "11/08/2025 – 13/08/2025 Press the down arrow key to interact with the calendar …" at bounding box center [464, 128] width 846 height 37
click at [106, 19] on span at bounding box center [115, 13] width 157 height 16
click at [107, 16] on input "text" at bounding box center [118, 12] width 123 height 11
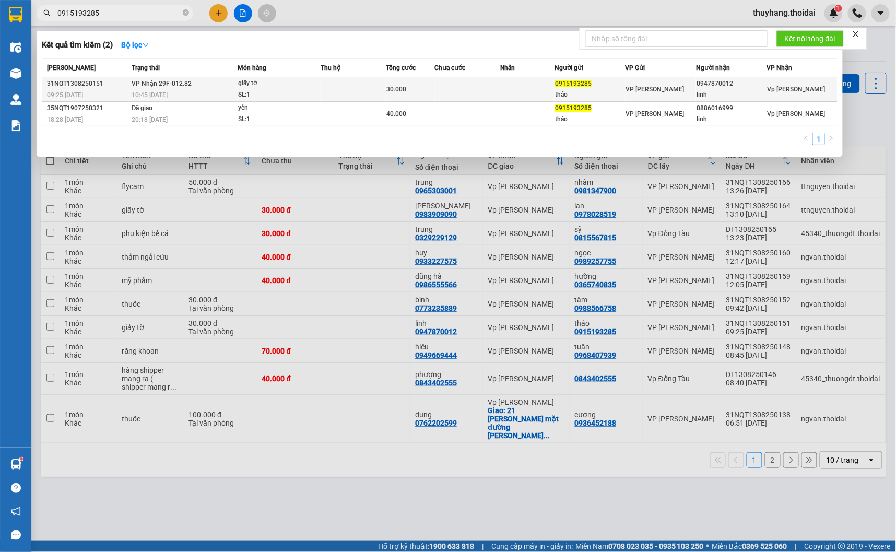
type input "0915193285"
click at [327, 89] on td at bounding box center [353, 89] width 65 height 25
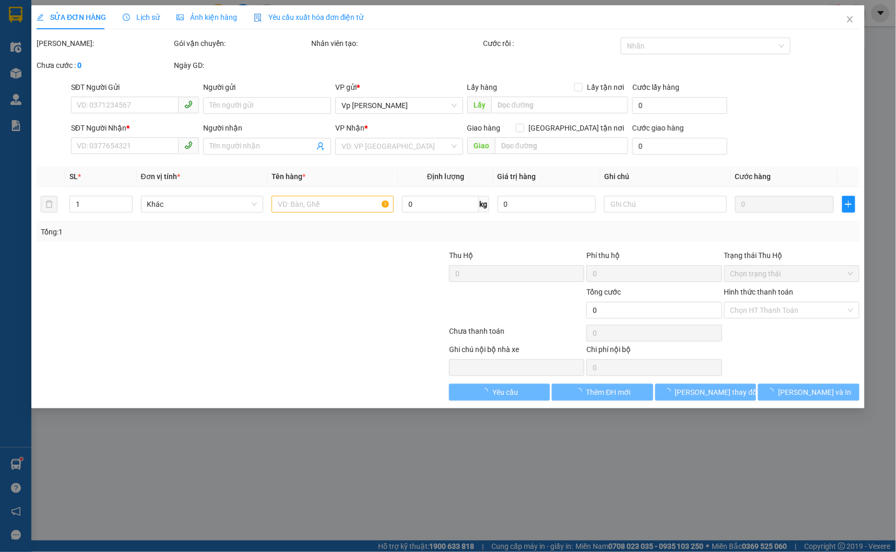
type input "0915193285"
type input "thảo"
type input "0947870012"
type input "linh"
type input "30.000"
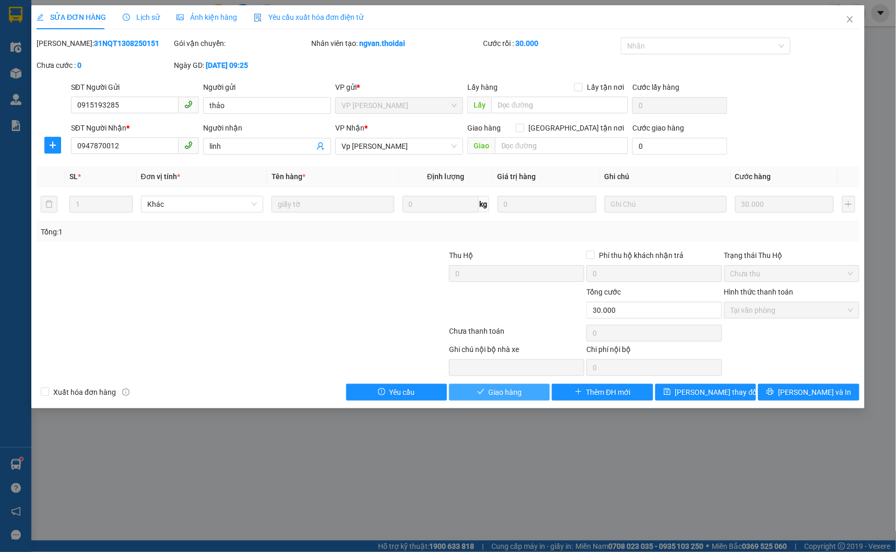
drag, startPoint x: 327, startPoint y: 89, endPoint x: 467, endPoint y: 392, distance: 333.3
click at [472, 392] on button "Giao hàng" at bounding box center [499, 392] width 101 height 17
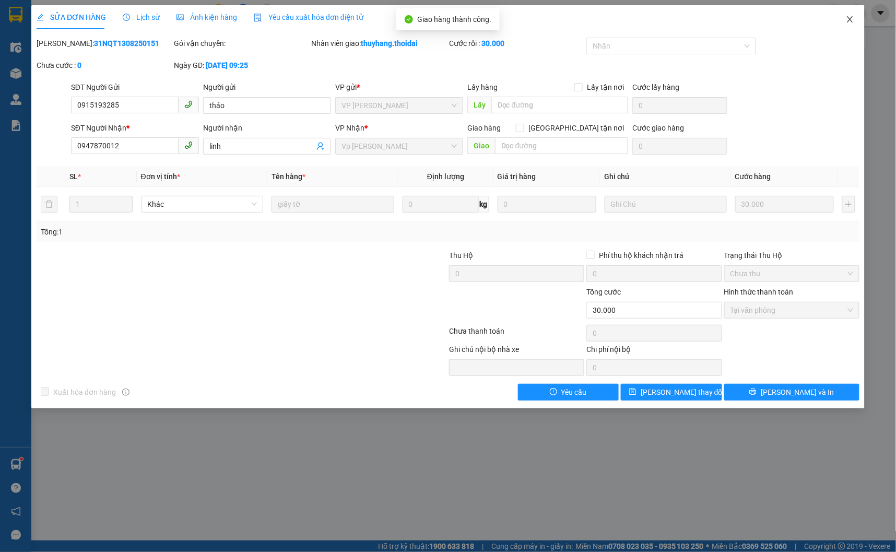
click at [855, 18] on span "Close" at bounding box center [849, 19] width 29 height 29
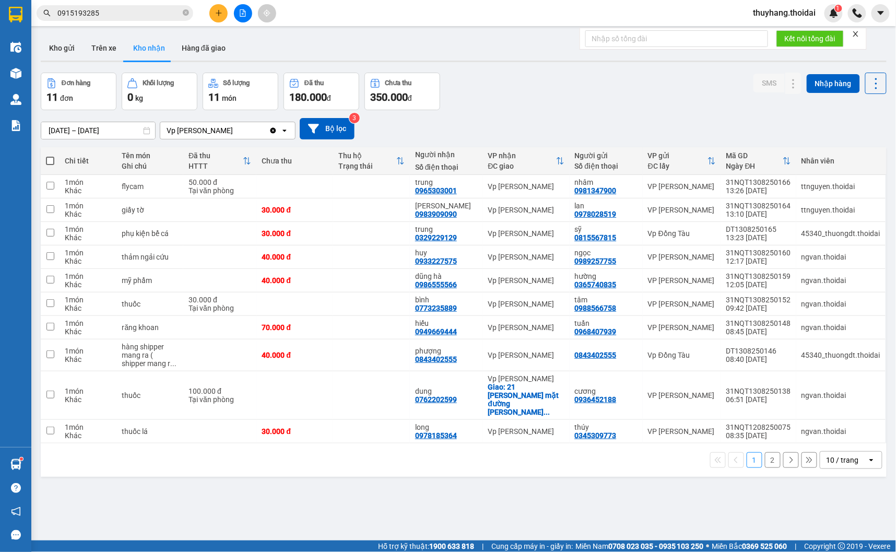
click at [155, 15] on input "0915193285" at bounding box center [118, 12] width 123 height 11
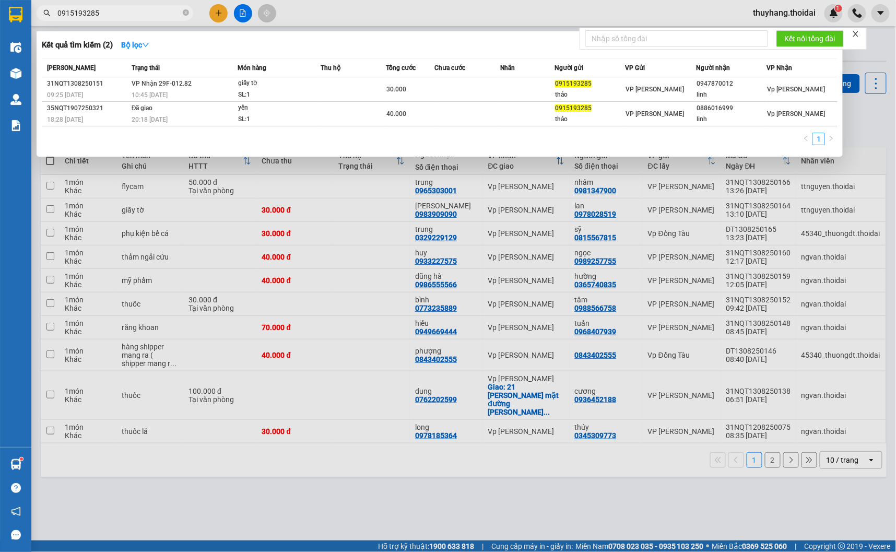
click at [155, 15] on input "0915193285" at bounding box center [118, 12] width 123 height 11
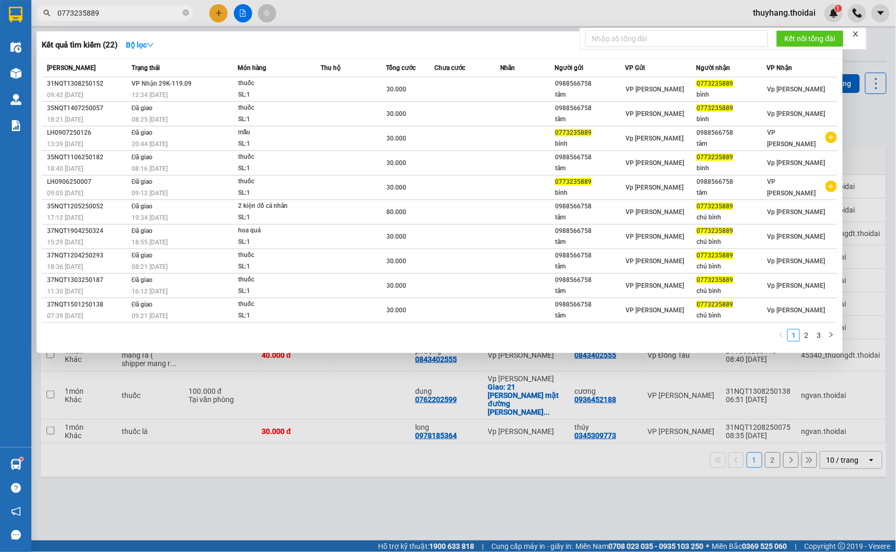
type input "0773235889"
click at [274, 91] on div "SL: 1" at bounding box center [277, 94] width 78 height 11
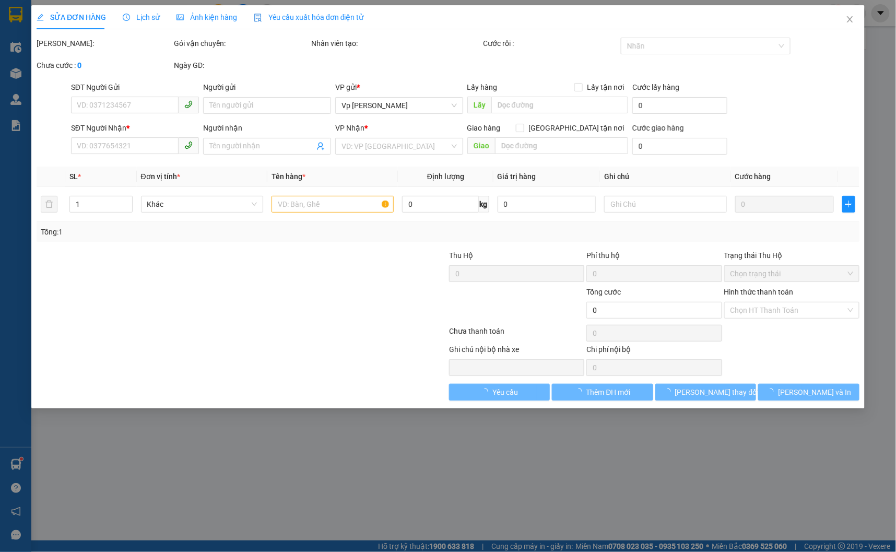
type input "0988566758"
type input "tâm"
type input "0773235889"
type input "bình"
type input "30.000"
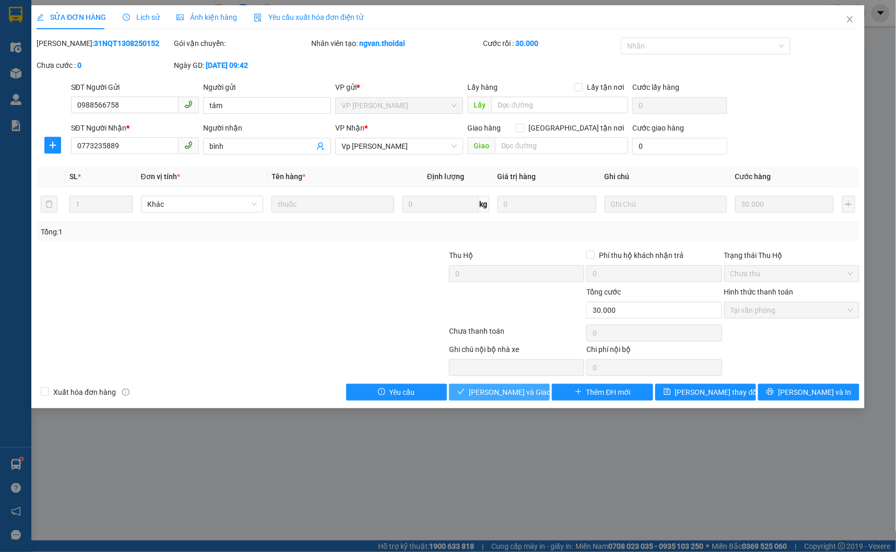
click at [501, 384] on button "Lưu và Giao hàng" at bounding box center [499, 392] width 101 height 17
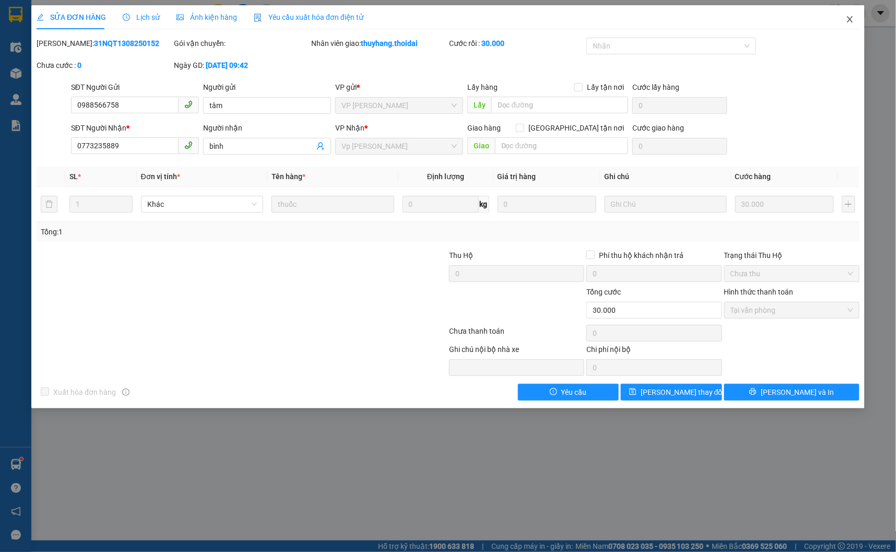
click at [851, 18] on icon "close" at bounding box center [850, 19] width 8 height 8
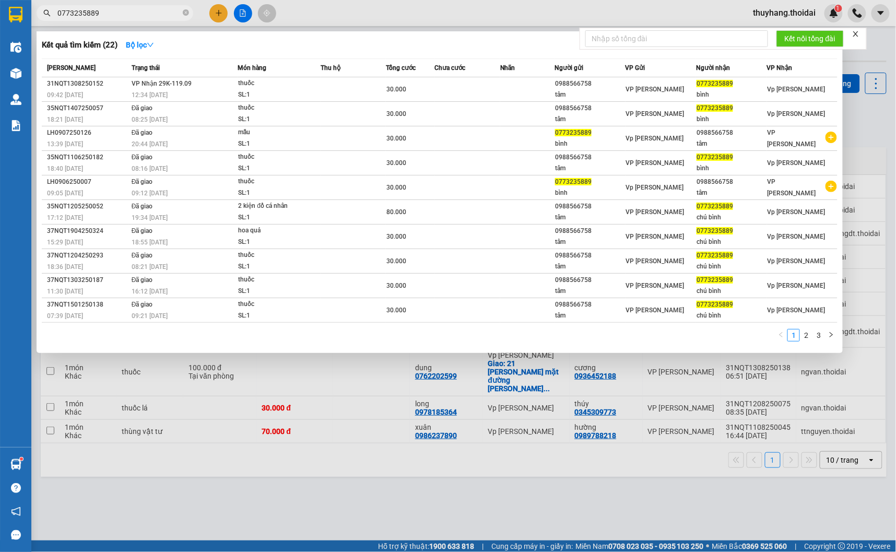
click at [126, 8] on input "0773235889" at bounding box center [118, 12] width 123 height 11
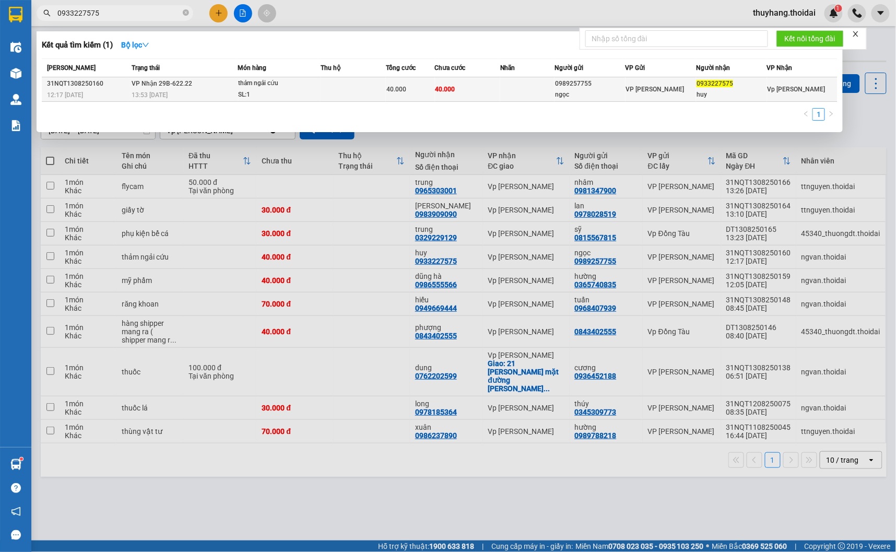
type input "0933227575"
click at [307, 96] on div "SL: 1" at bounding box center [277, 94] width 78 height 11
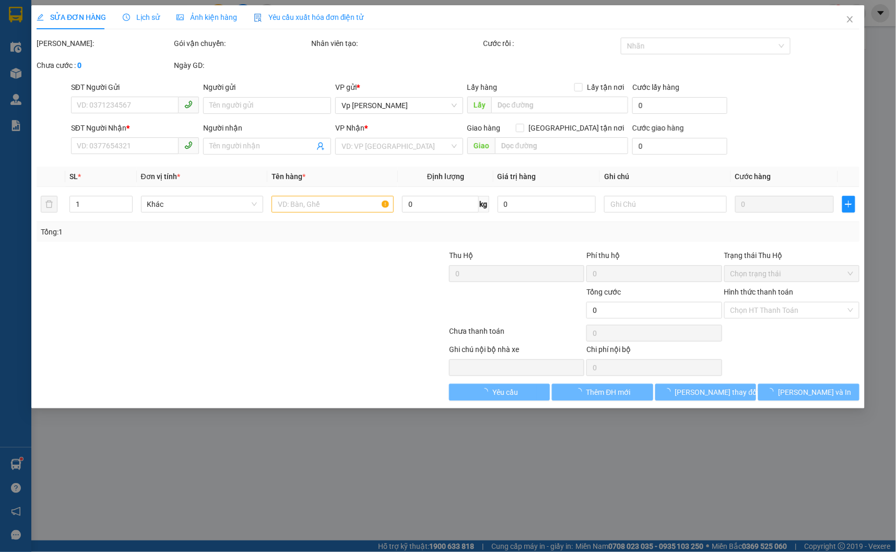
type input "0989257755"
type input "ngọc"
type input "0933227575"
type input "huy"
type input "40.000"
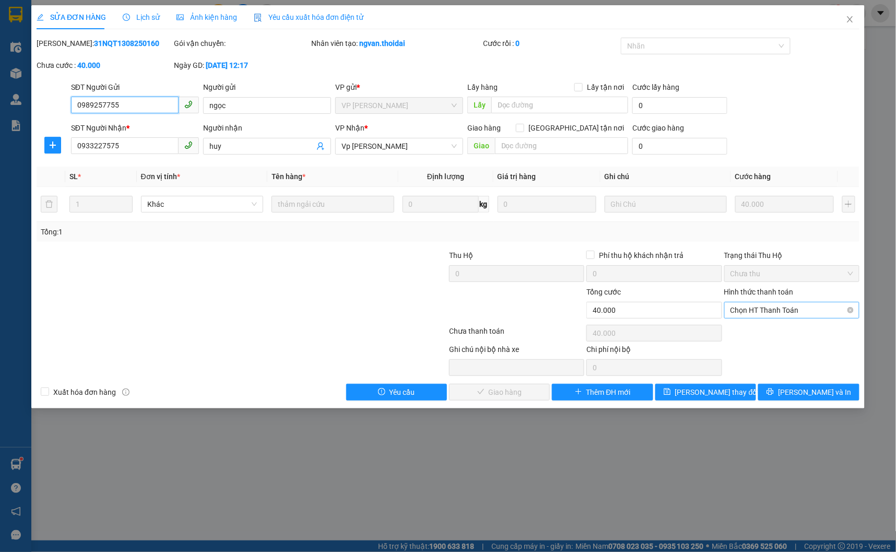
click at [771, 311] on span "Chọn HT Thanh Toán" at bounding box center [791, 310] width 123 height 16
click at [774, 330] on div "Tại văn phòng" at bounding box center [791, 330] width 123 height 11
type input "0"
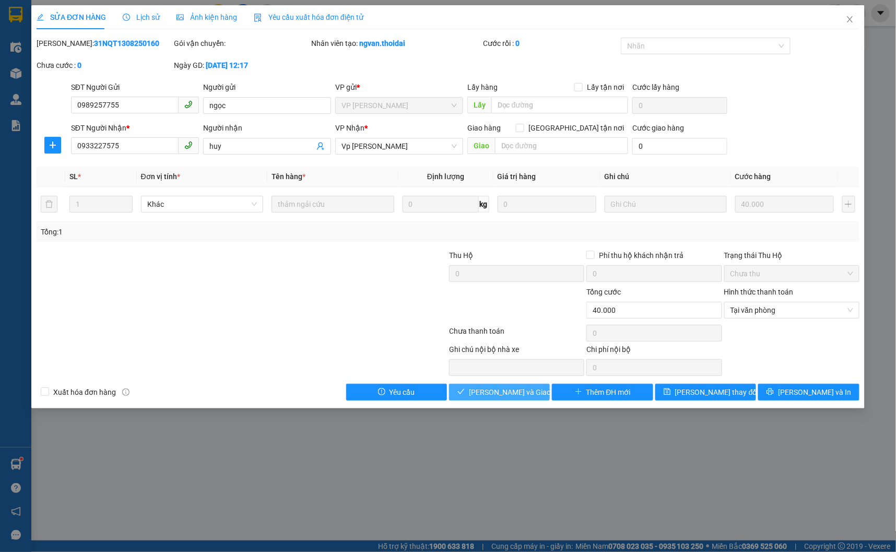
click at [502, 395] on span "Lưu và Giao hàng" at bounding box center [519, 391] width 100 height 11
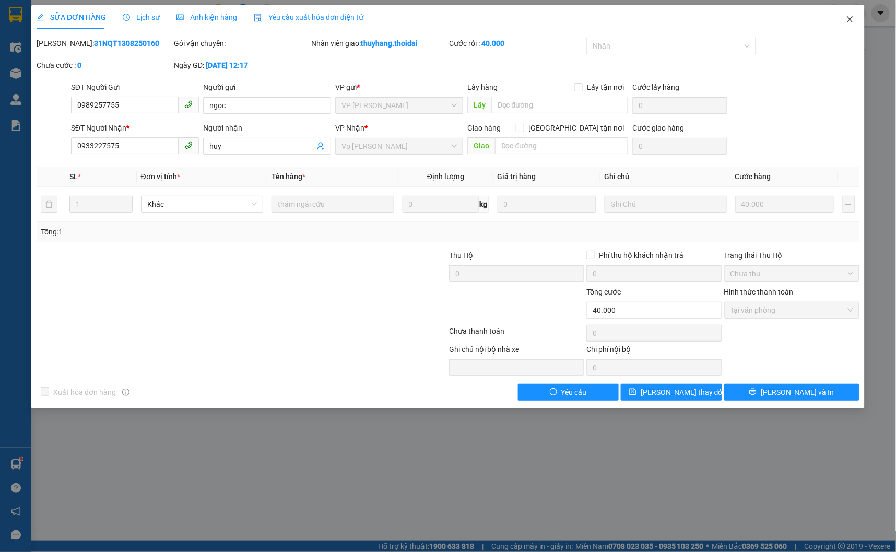
click at [849, 17] on icon "close" at bounding box center [850, 19] width 8 height 8
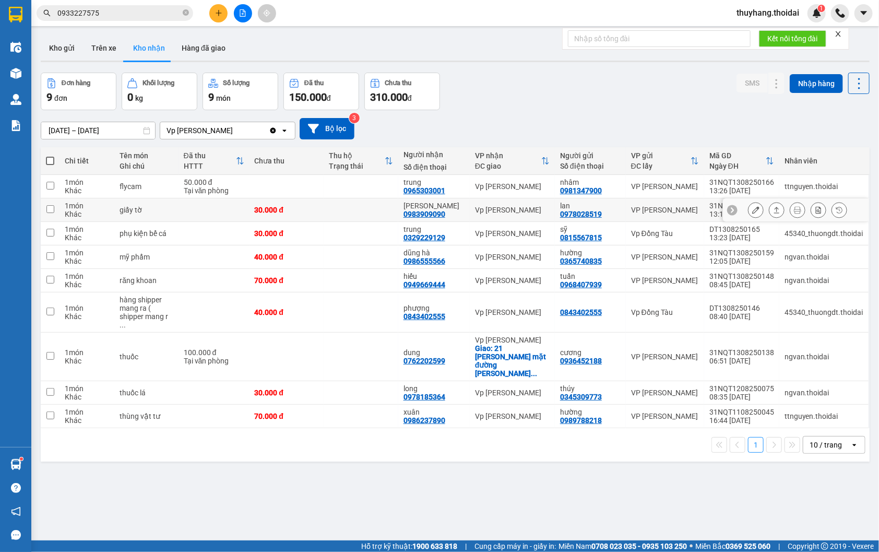
drag, startPoint x: 356, startPoint y: 212, endPoint x: 707, endPoint y: 254, distance: 353.8
click at [358, 212] on td at bounding box center [361, 209] width 75 height 23
checkbox input "true"
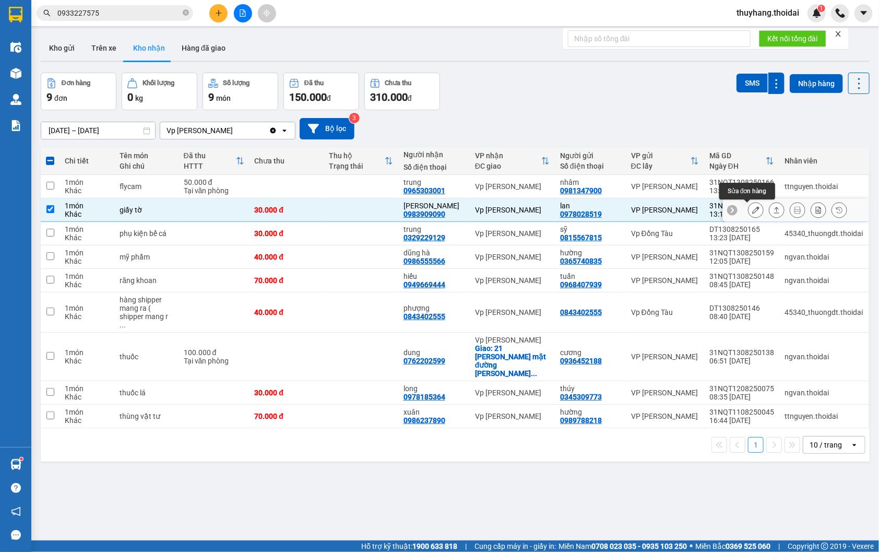
click at [752, 211] on icon at bounding box center [755, 209] width 7 height 7
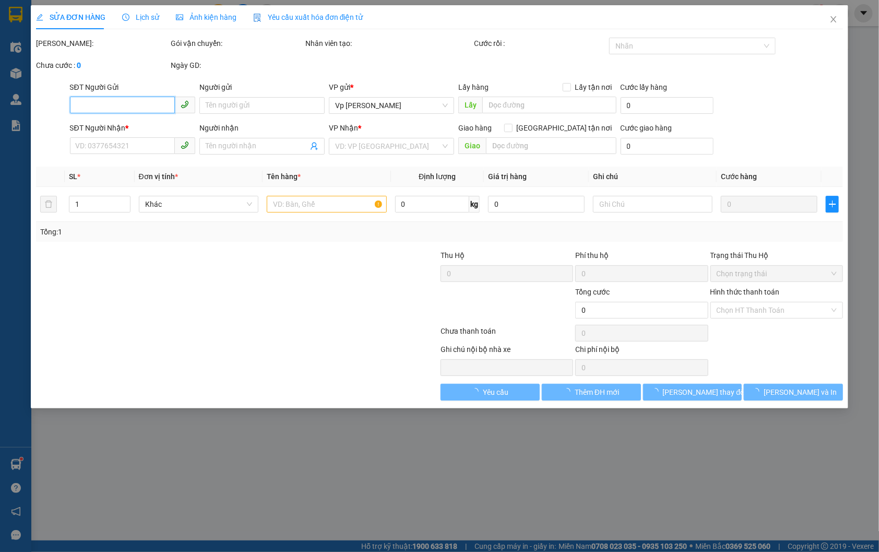
type input "0978028519"
type input "lan"
type input "0983909090"
type input "hoàng dũng"
type input "30.000"
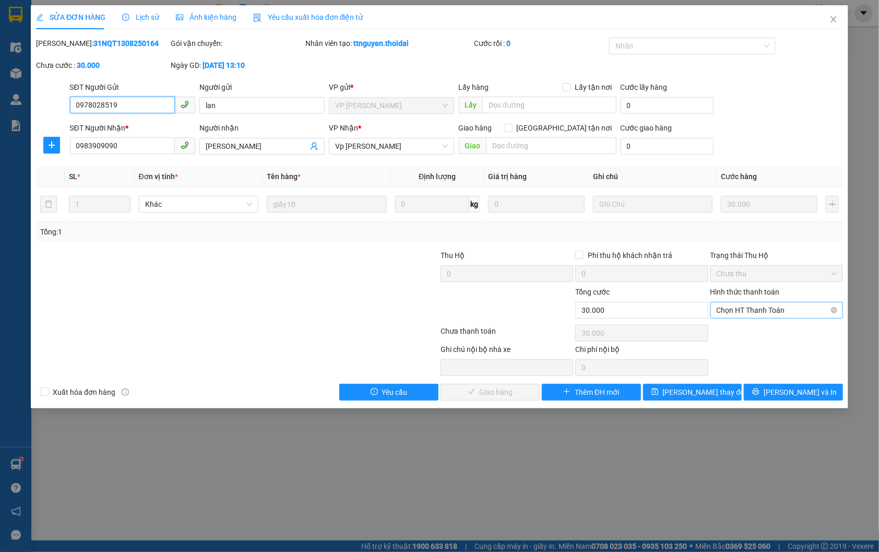
click at [744, 306] on span "Chọn HT Thanh Toán" at bounding box center [777, 310] width 120 height 16
click at [744, 330] on div "Tại văn phòng" at bounding box center [777, 330] width 120 height 11
type input "0"
click at [490, 385] on button "Lưu và Giao hàng" at bounding box center [490, 392] width 99 height 17
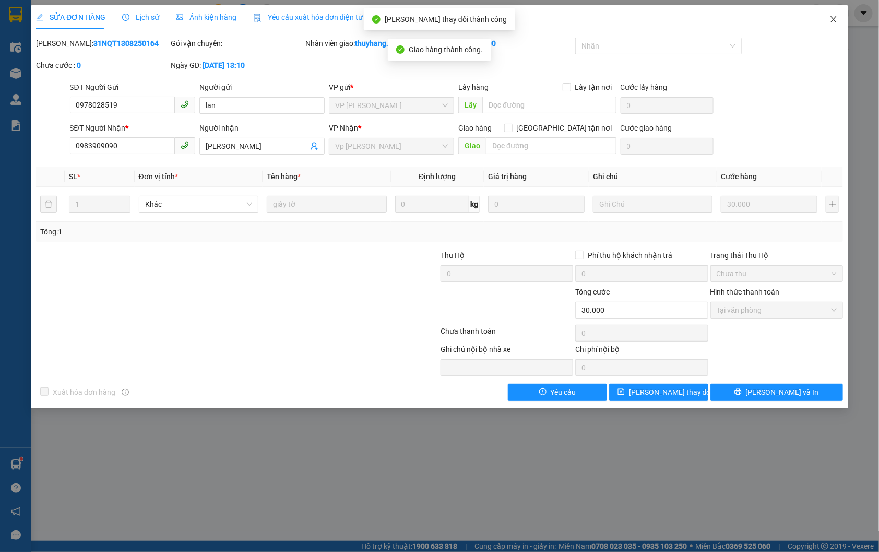
click at [835, 19] on icon "close" at bounding box center [834, 19] width 8 height 8
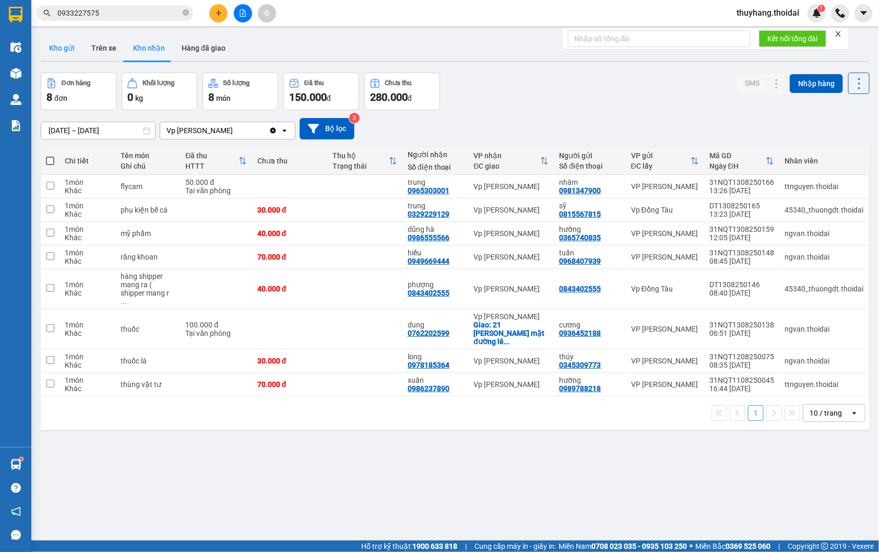
click at [70, 50] on button "Kho gửi" at bounding box center [62, 47] width 42 height 25
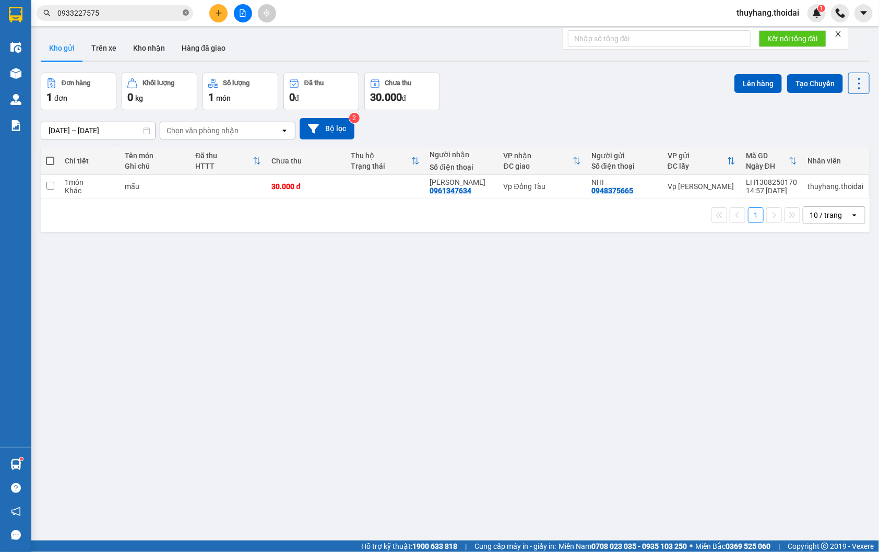
click at [188, 14] on icon "close-circle" at bounding box center [186, 12] width 6 height 6
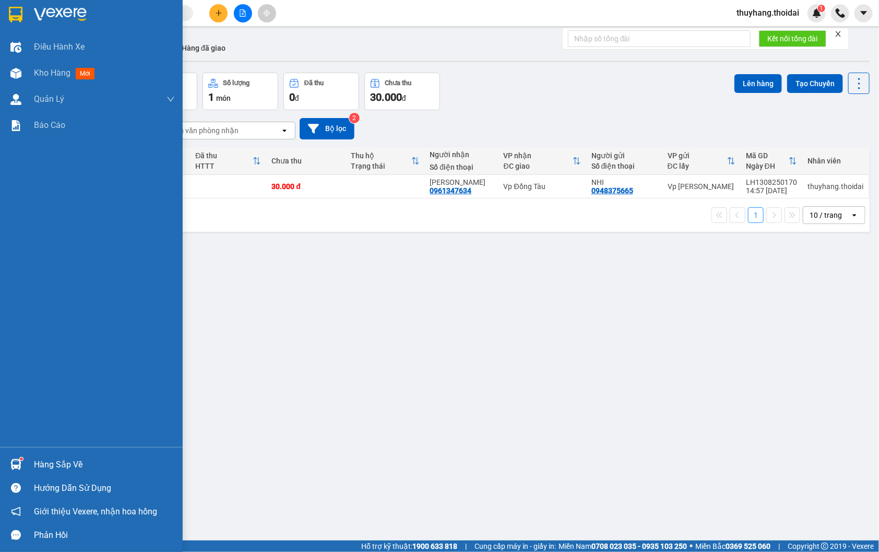
click at [29, 465] on div "Hàng sắp về" at bounding box center [91, 464] width 183 height 23
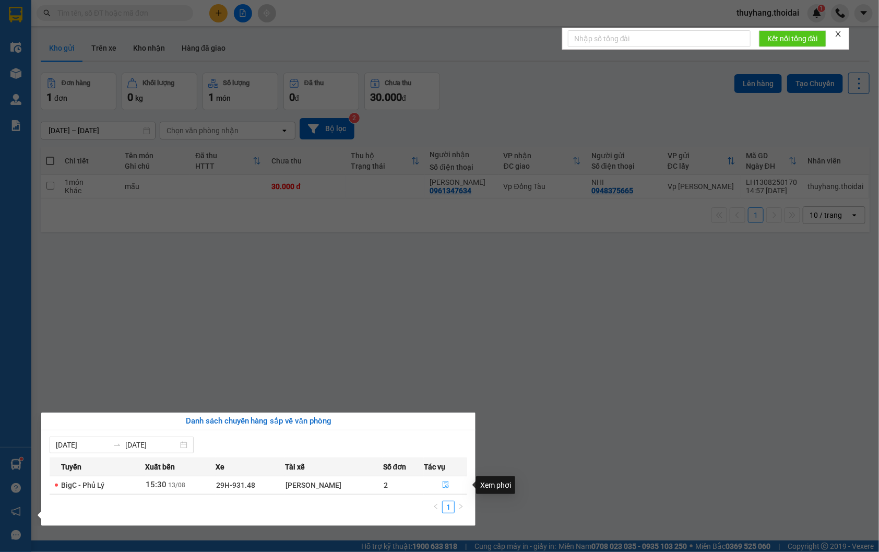
click at [444, 488] on icon "file-done" at bounding box center [446, 484] width 6 height 7
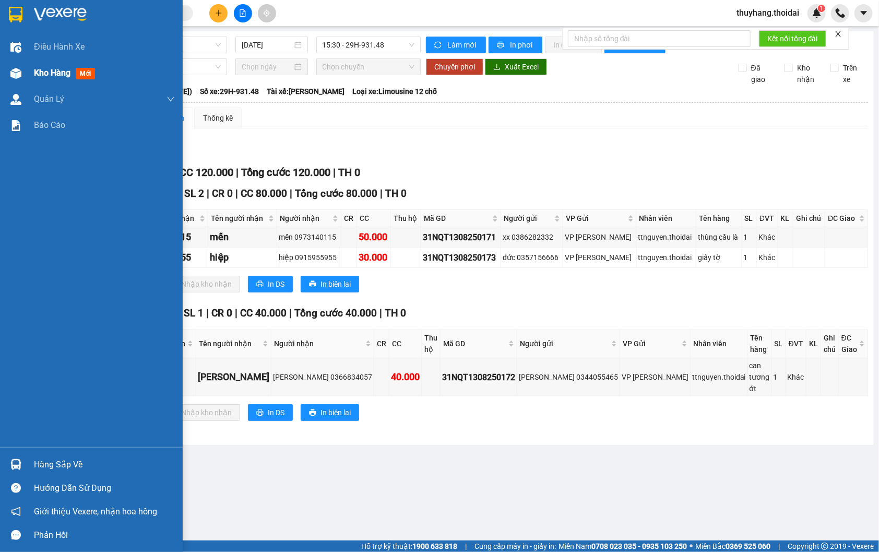
click at [62, 77] on span "Kho hàng" at bounding box center [52, 73] width 37 height 10
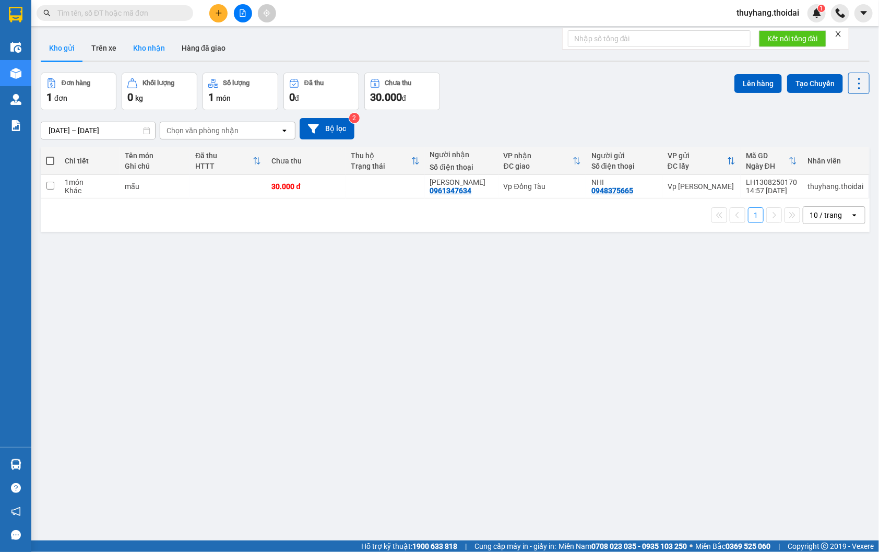
click at [149, 48] on button "Kho nhận" at bounding box center [149, 47] width 49 height 25
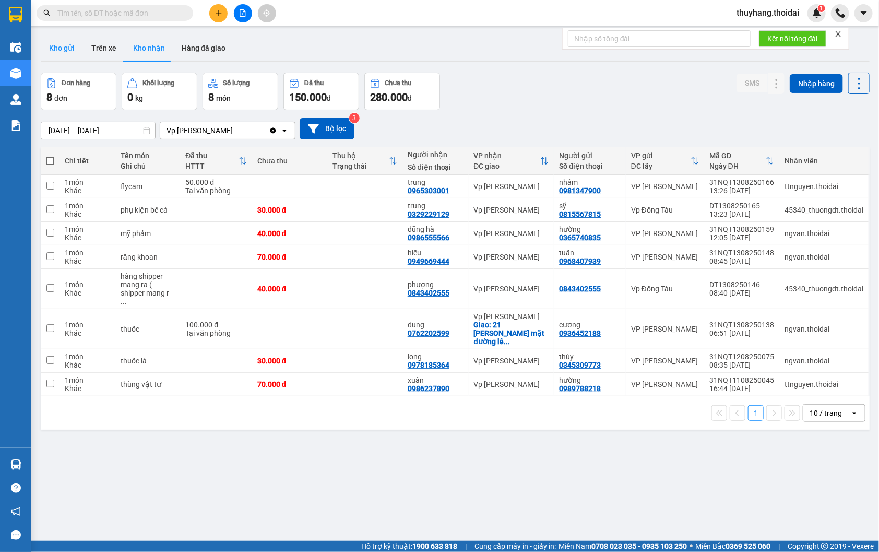
click at [58, 51] on button "Kho gửi" at bounding box center [62, 47] width 42 height 25
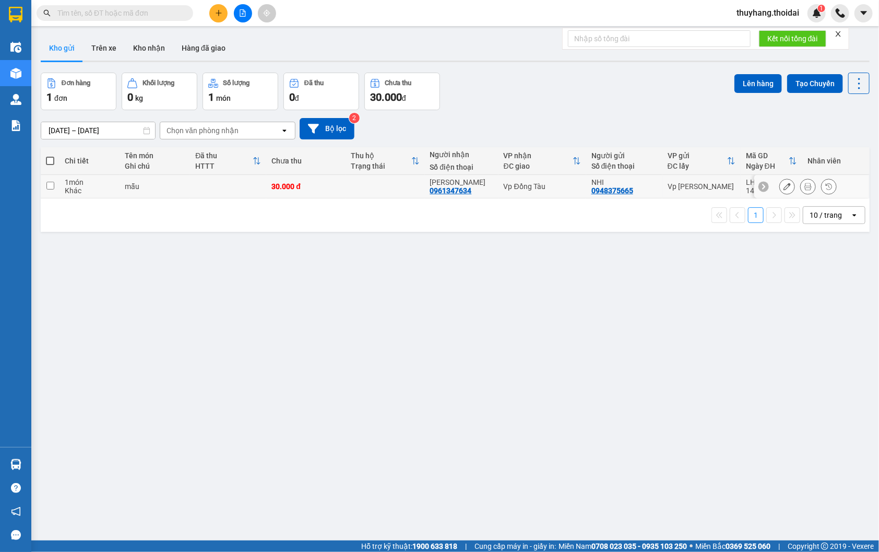
click at [222, 186] on td at bounding box center [228, 186] width 76 height 23
checkbox input "true"
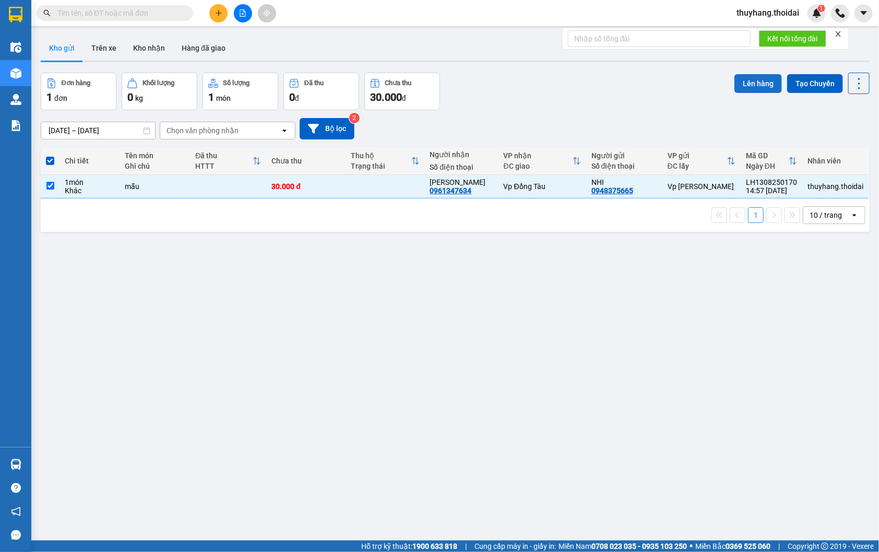
click at [748, 80] on button "Lên hàng" at bounding box center [759, 83] width 48 height 19
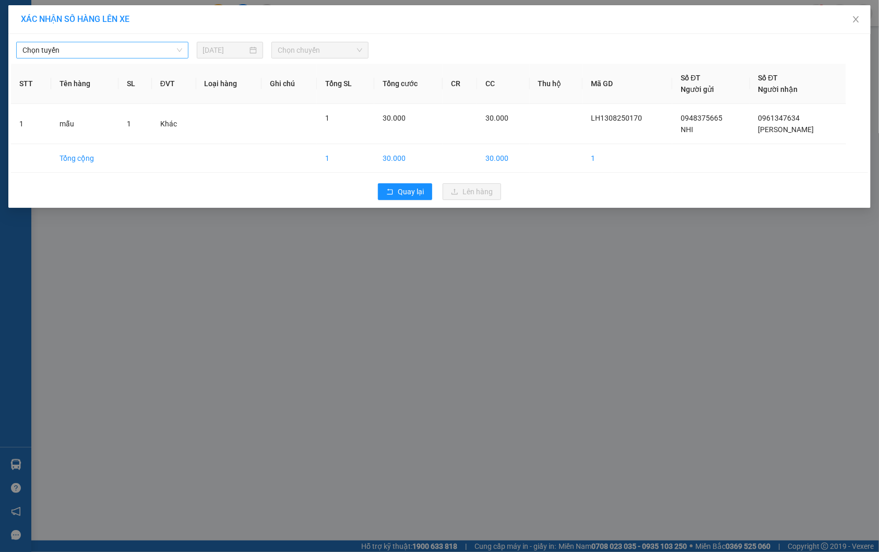
click at [84, 45] on span "Chọn tuyến" at bounding box center [102, 50] width 160 height 16
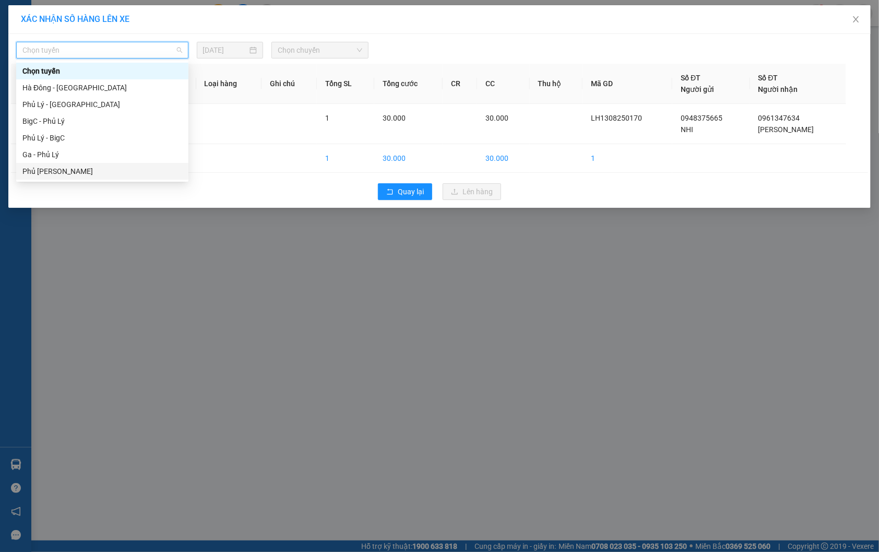
click at [89, 170] on div "Phủ Lý - Ga" at bounding box center [102, 170] width 160 height 11
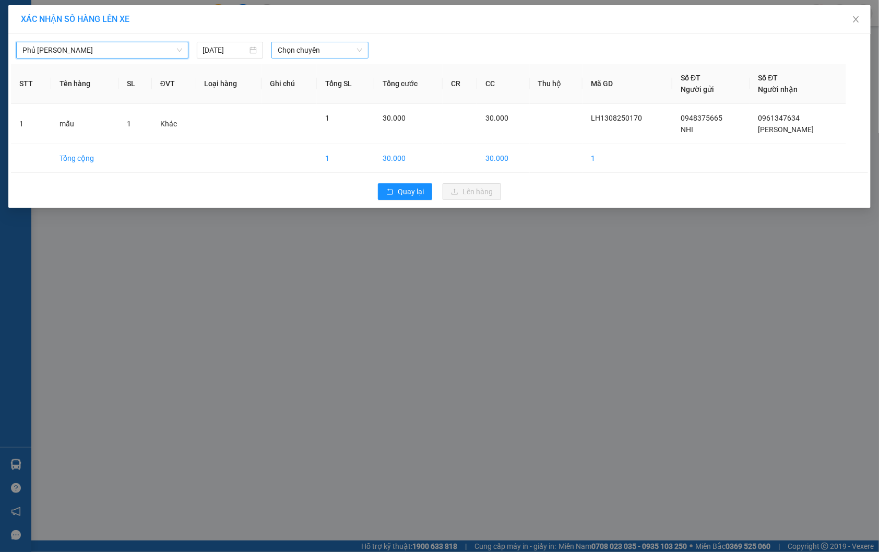
click at [291, 50] on span "Chọn chuyến" at bounding box center [320, 50] width 85 height 16
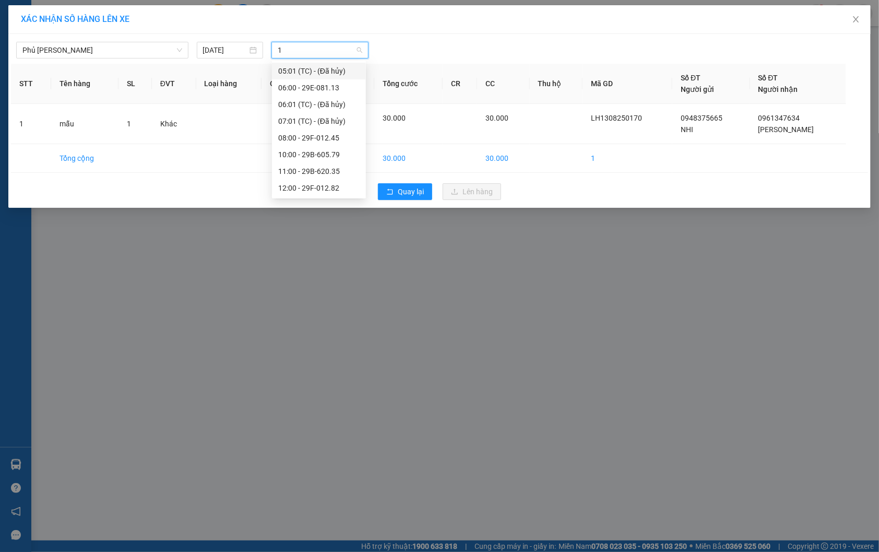
type input "11"
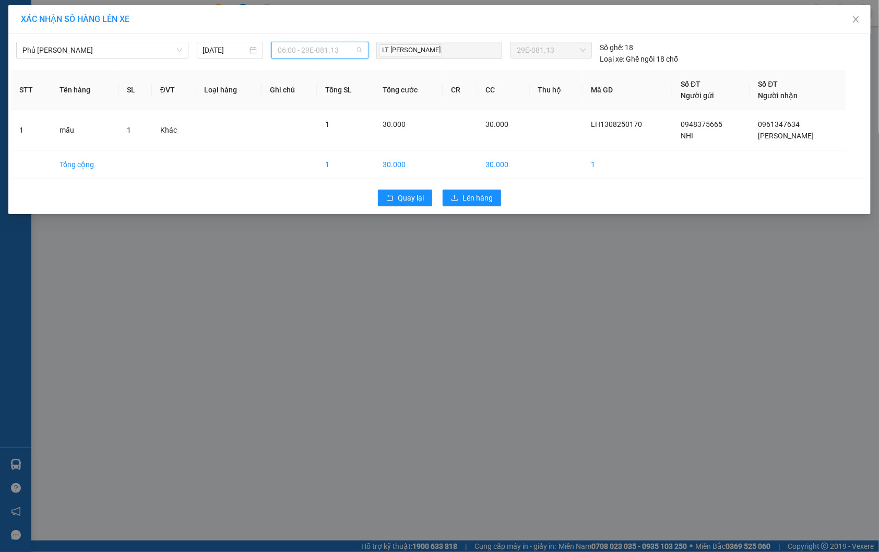
click at [340, 50] on span "06:00 - 29E-081.13" at bounding box center [320, 50] width 85 height 16
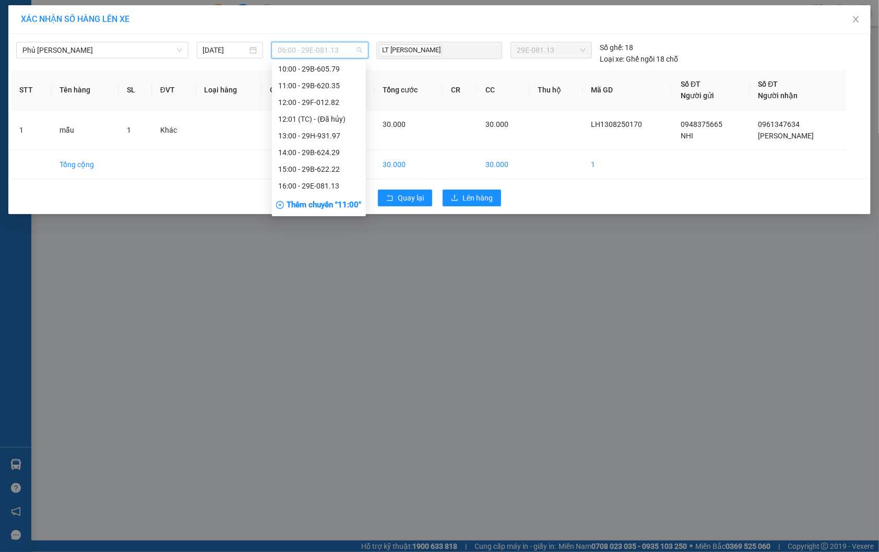
scroll to position [155, 0]
click at [337, 185] on div "16:00 - 29E-081.13" at bounding box center [318, 183] width 81 height 11
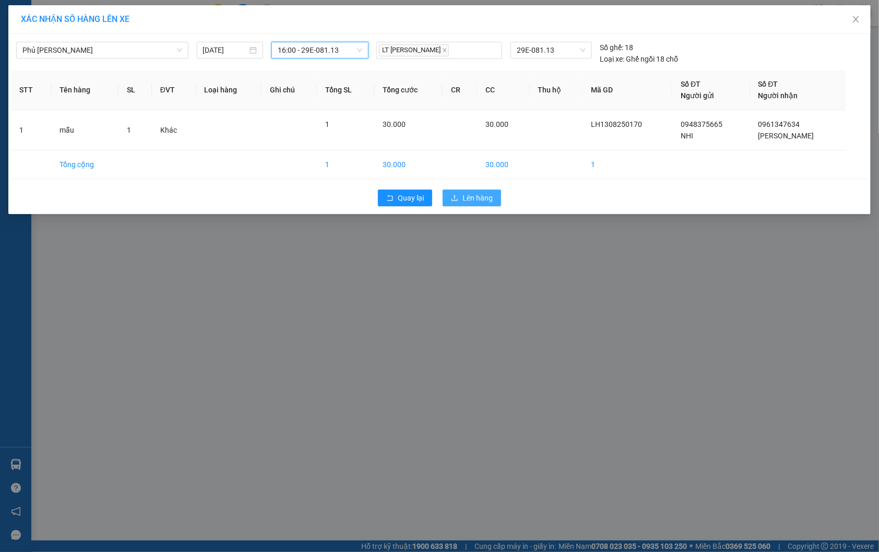
click at [484, 197] on span "Lên hàng" at bounding box center [478, 197] width 30 height 11
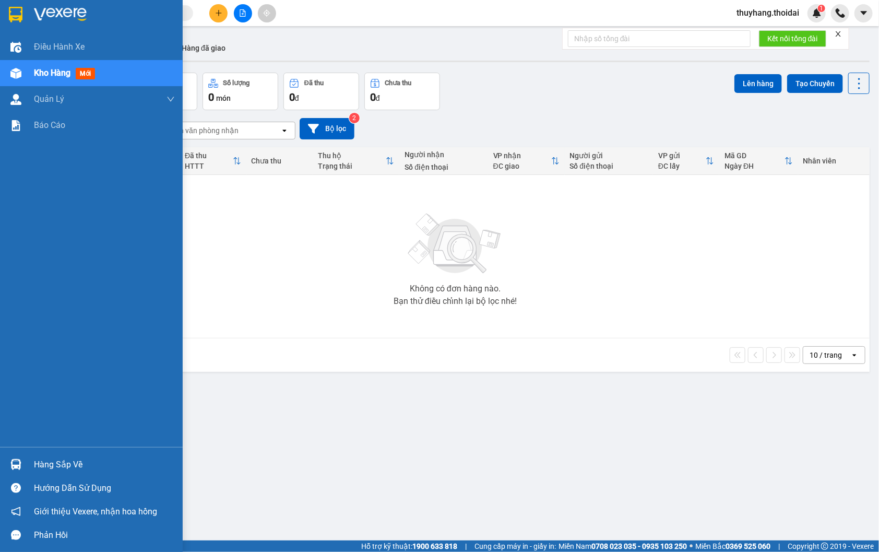
click at [31, 459] on div "Hàng sắp về" at bounding box center [91, 464] width 183 height 23
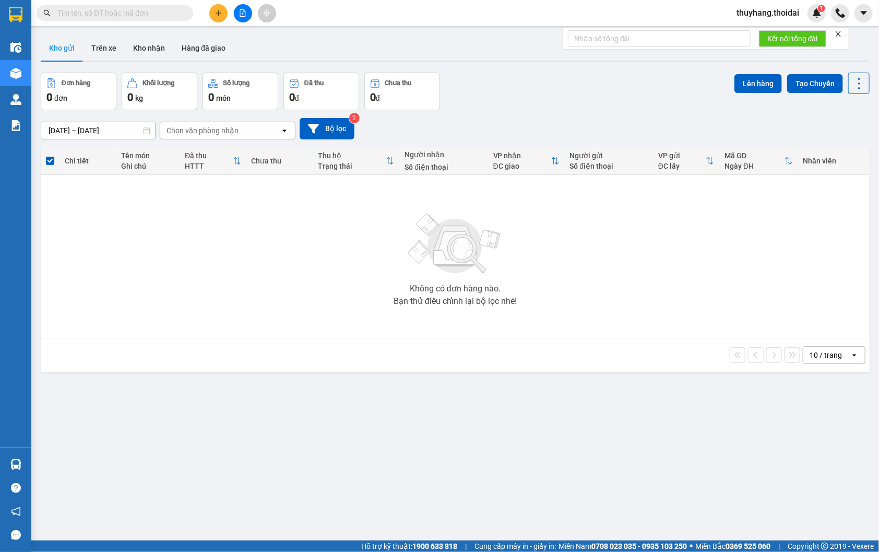
click at [280, 338] on section "Kết quả tìm kiếm ( 1 ) Bộ lọc Mã ĐH Trạng thái Món hàng Thu hộ Tổng cước Chưa c…" at bounding box center [439, 276] width 879 height 552
click at [218, 16] on icon "plus" at bounding box center [218, 12] width 7 height 7
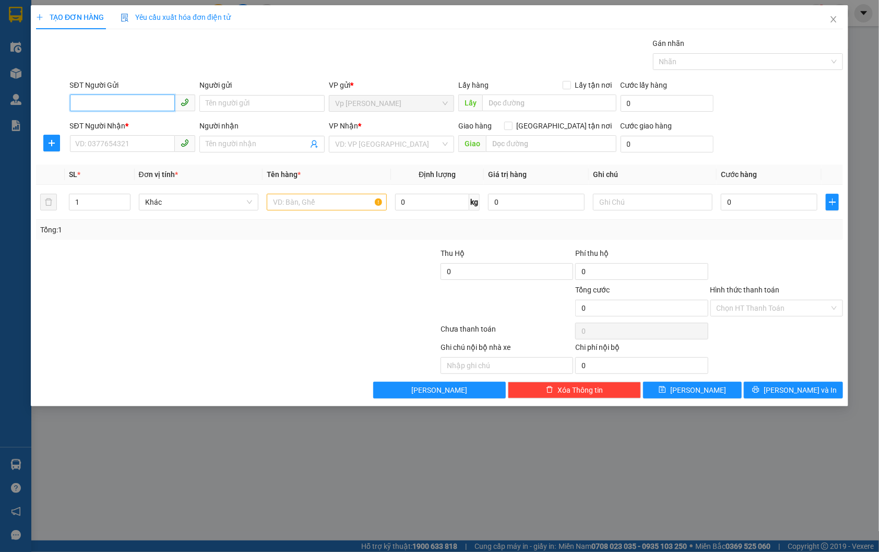
click at [121, 102] on input "SĐT Người Gửi" at bounding box center [122, 102] width 105 height 17
type input "0982881568"
click at [225, 103] on input "Người gửi" at bounding box center [261, 103] width 125 height 17
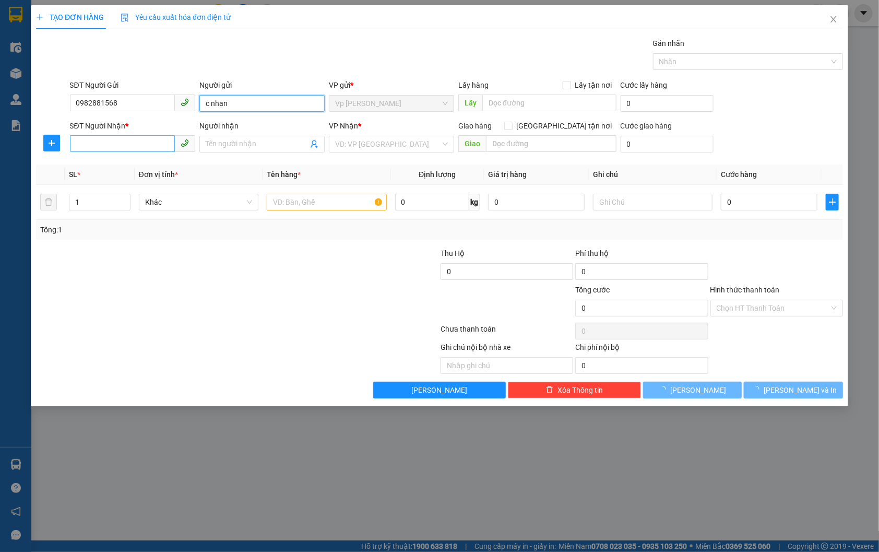
type input "c nhạn"
click at [145, 141] on input "SĐT Người Nhận *" at bounding box center [122, 143] width 105 height 17
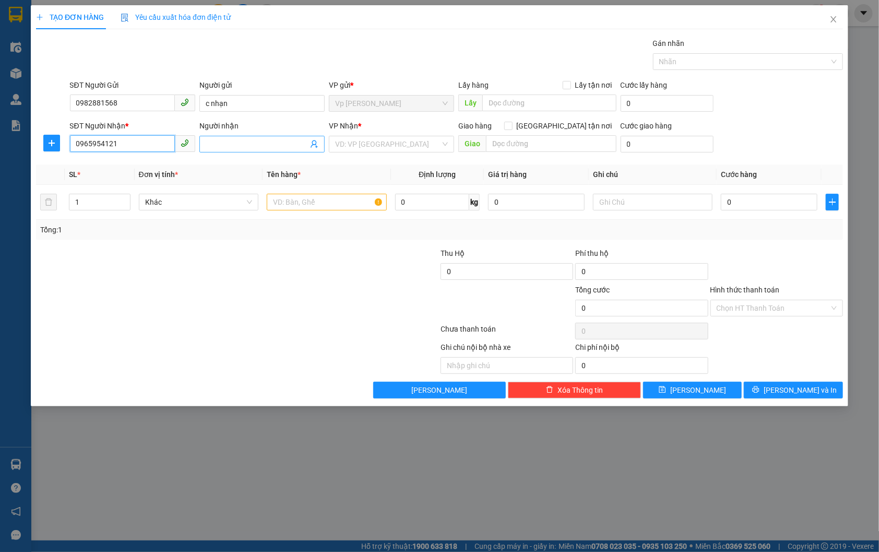
type input "0965954121"
click at [221, 141] on input "Người nhận" at bounding box center [257, 143] width 102 height 11
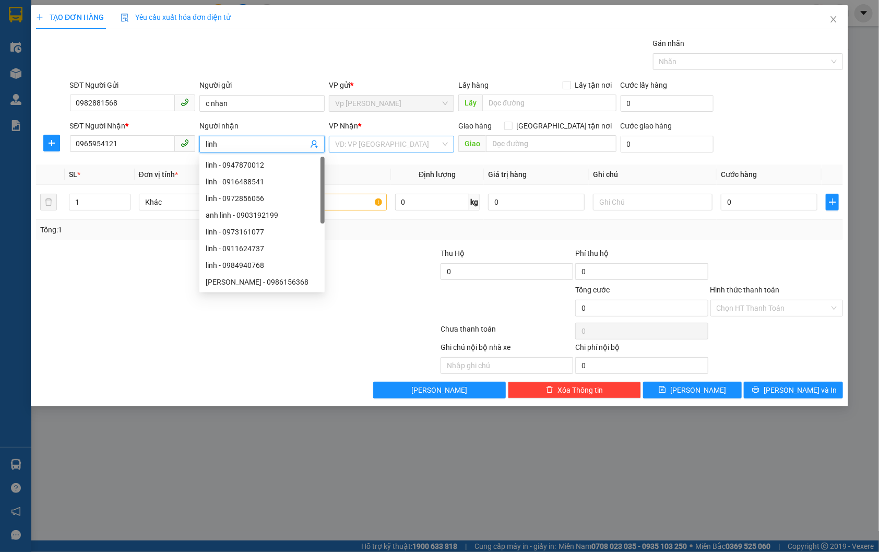
click at [400, 136] on div "VD: VP Sài Gòn" at bounding box center [391, 144] width 125 height 17
type input "linh"
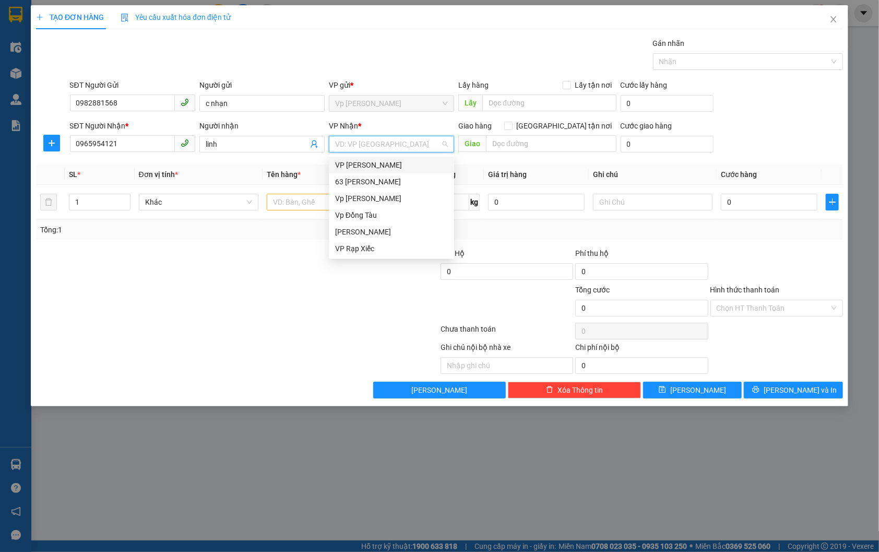
click at [400, 168] on div "VP Nguyễn Quốc Trị" at bounding box center [391, 164] width 113 height 11
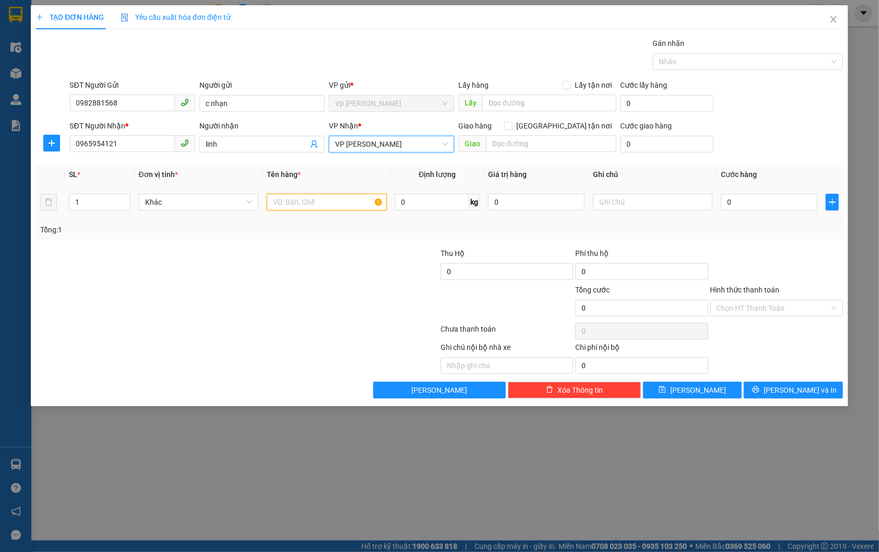
click at [309, 205] on input "text" at bounding box center [327, 202] width 120 height 17
type input "giấy tờ"
click at [751, 202] on input "0" at bounding box center [769, 202] width 97 height 17
type input "3"
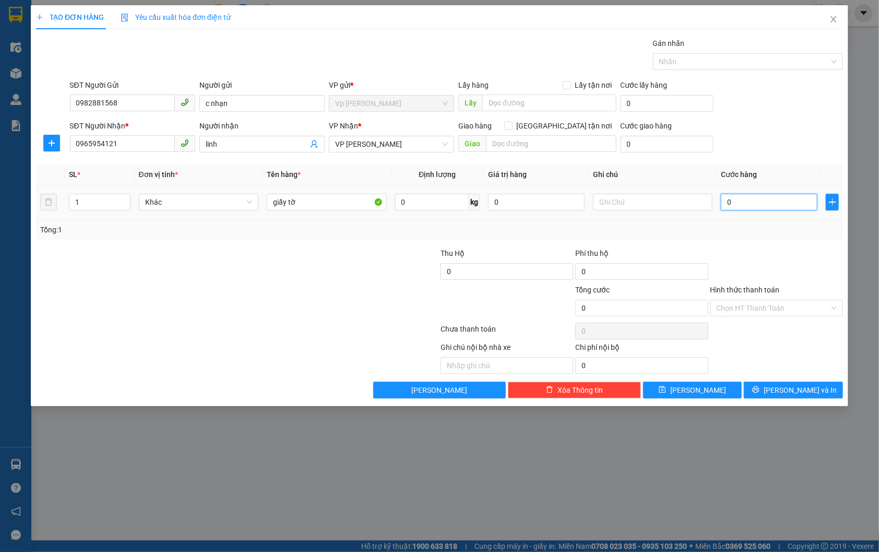
type input "3"
type input "30"
type input "300"
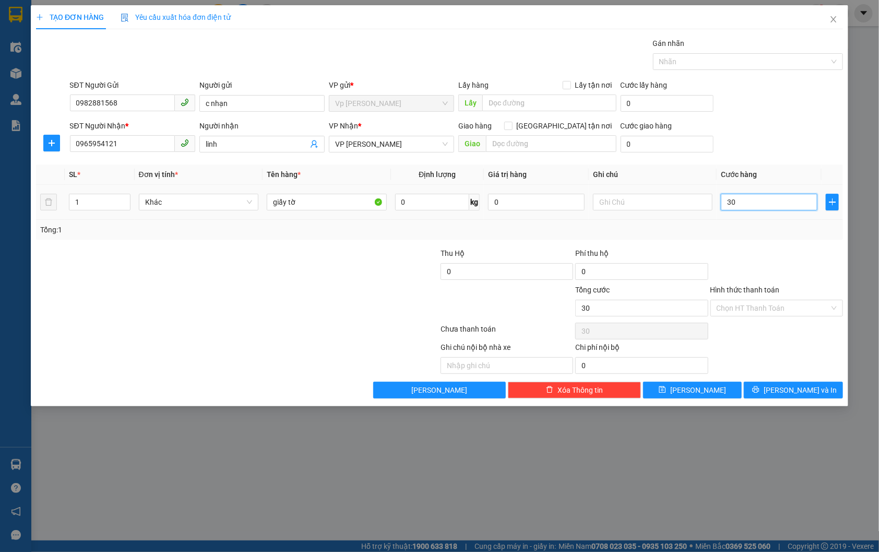
type input "300"
type input "3.000"
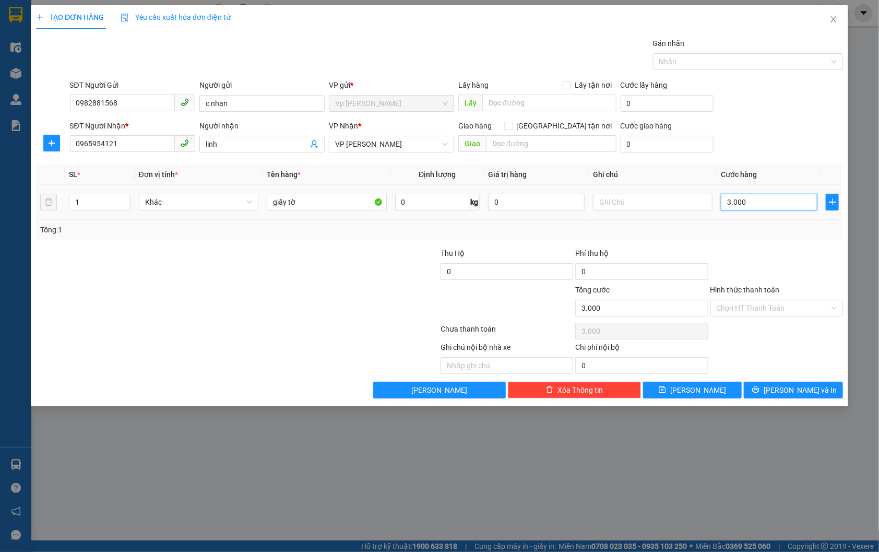
type input "30.000"
click at [801, 301] on input "Hình thức thanh toán" at bounding box center [773, 308] width 113 height 16
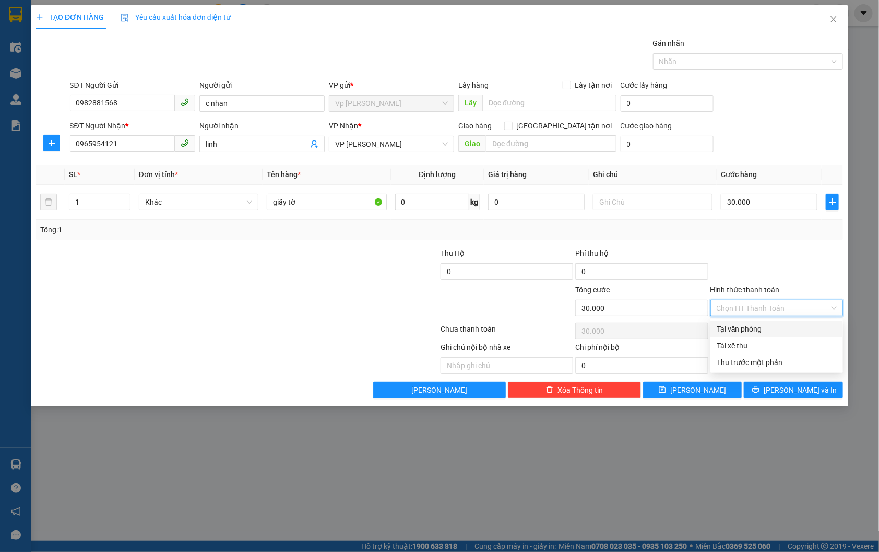
click at [804, 324] on div "Tại văn phòng" at bounding box center [777, 328] width 120 height 11
type input "0"
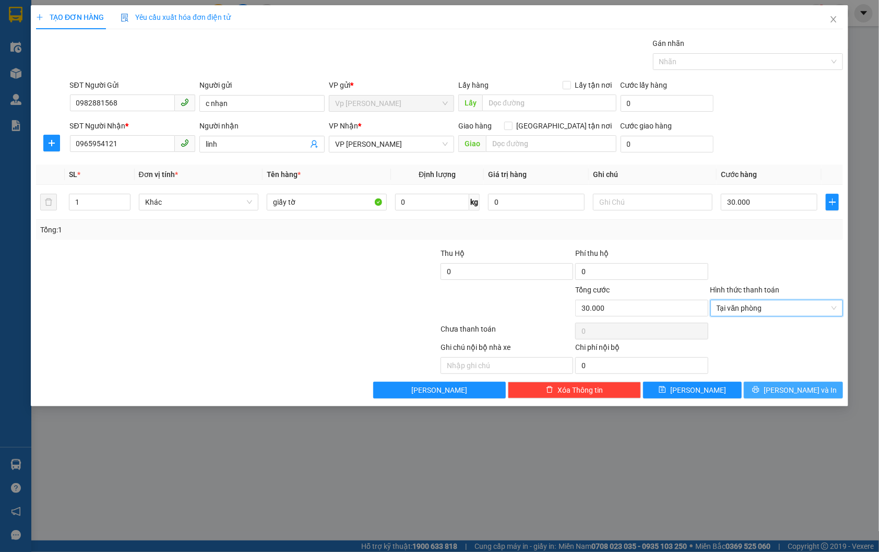
click at [796, 386] on span "Lưu và In" at bounding box center [800, 389] width 73 height 11
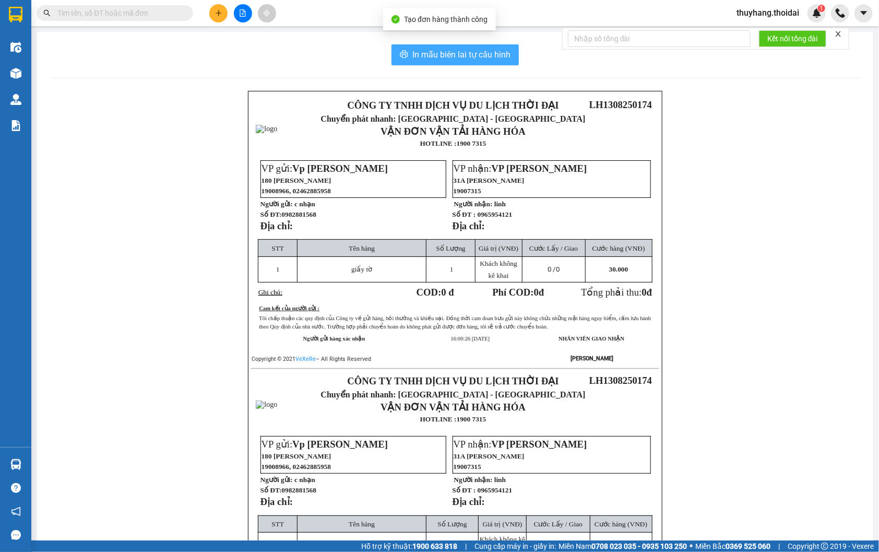
drag, startPoint x: 446, startPoint y: 43, endPoint x: 449, endPoint y: 64, distance: 21.1
click at [446, 44] on div "In mẫu biên lai tự cấu hình CÔNG TY TNHH DỊCH VỤ DU LỊCH THỜI ĐẠI Chuyển phát n…" at bounding box center [455, 356] width 836 height 649
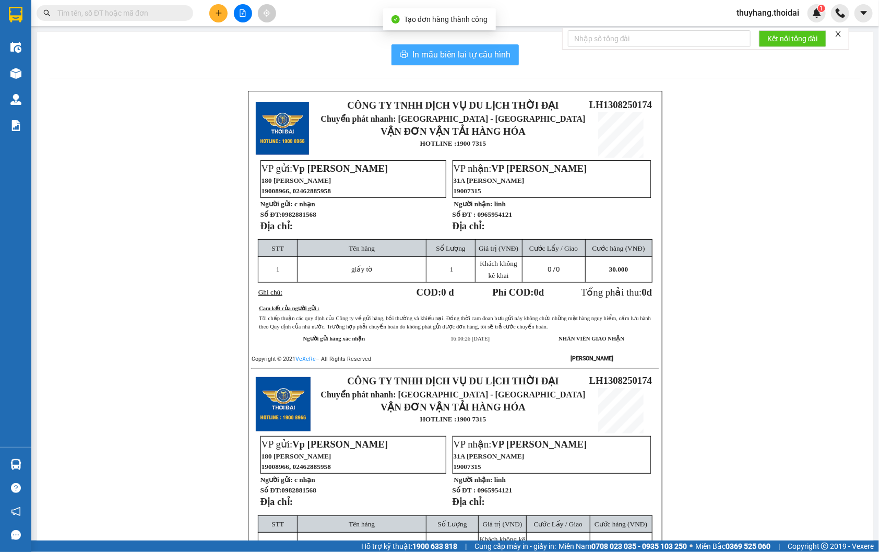
click at [449, 64] on button "In mẫu biên lai tự cấu hình" at bounding box center [455, 54] width 127 height 21
click at [449, 56] on span "In mẫu biên lai tự cấu hình" at bounding box center [461, 54] width 98 height 13
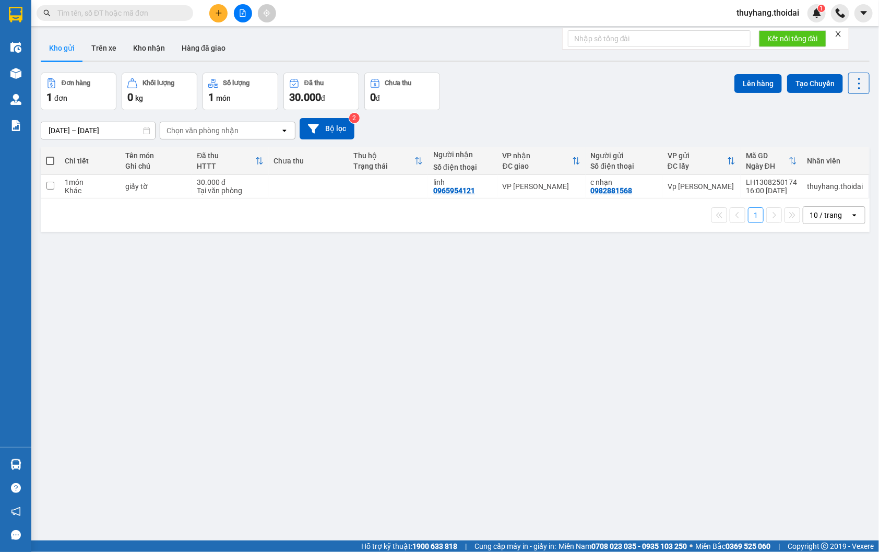
click at [135, 13] on input "text" at bounding box center [118, 12] width 123 height 11
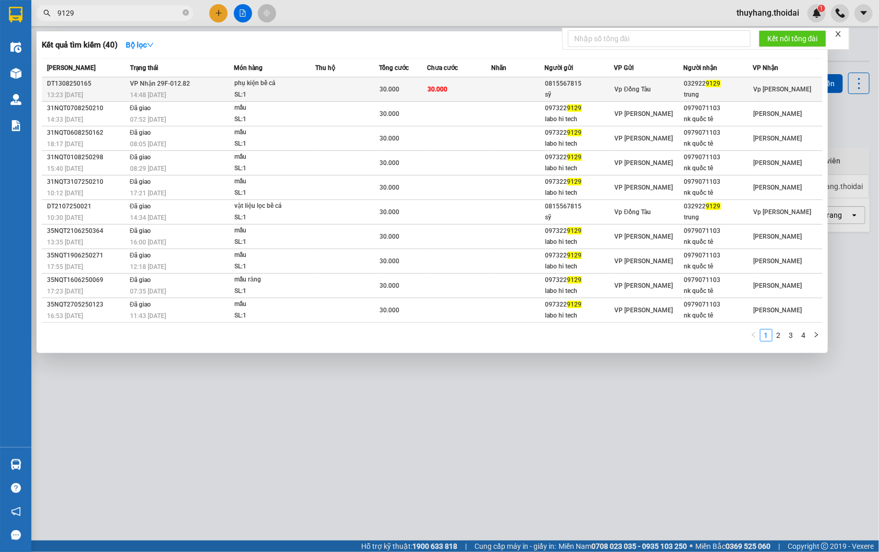
type input "9129"
click at [393, 90] on span "30.000" at bounding box center [390, 89] width 20 height 7
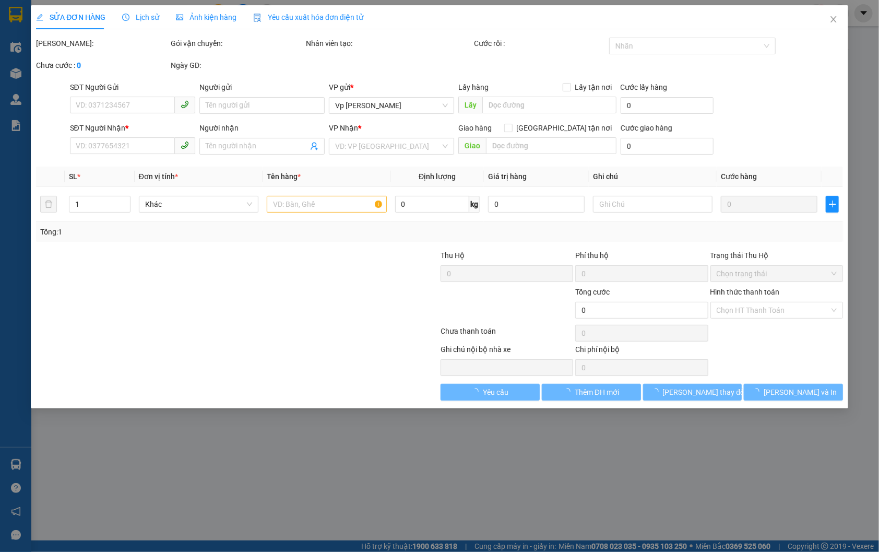
type input "0815567815"
type input "sỹ"
type input "0329229129"
type input "trung"
type input "30.000"
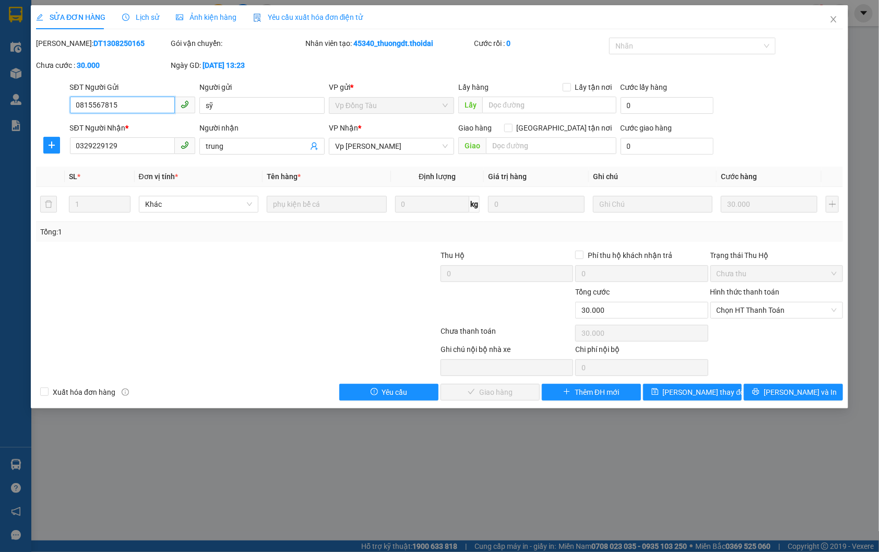
drag, startPoint x: 724, startPoint y: 309, endPoint x: 724, endPoint y: 359, distance: 50.6
click at [724, 317] on span "Chọn HT Thanh Toán" at bounding box center [777, 310] width 120 height 16
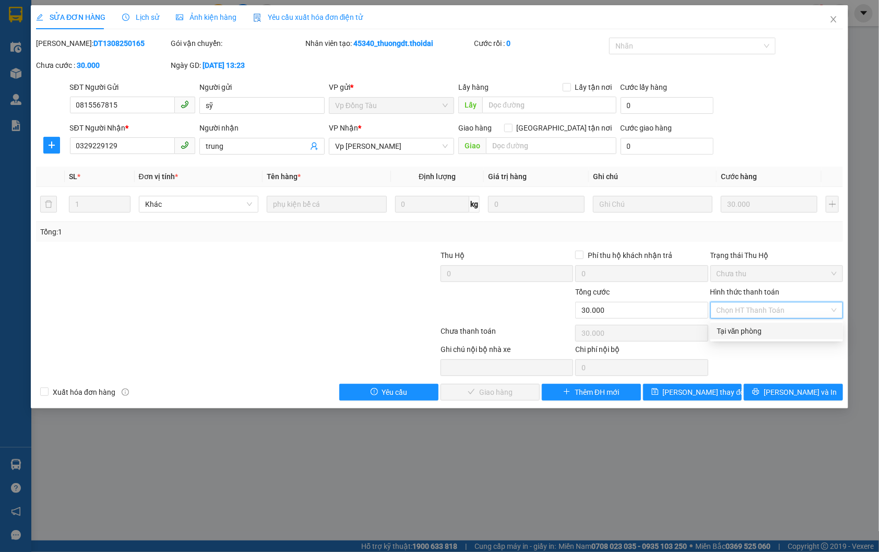
click at [727, 327] on div "Tại văn phòng" at bounding box center [777, 330] width 120 height 11
type input "0"
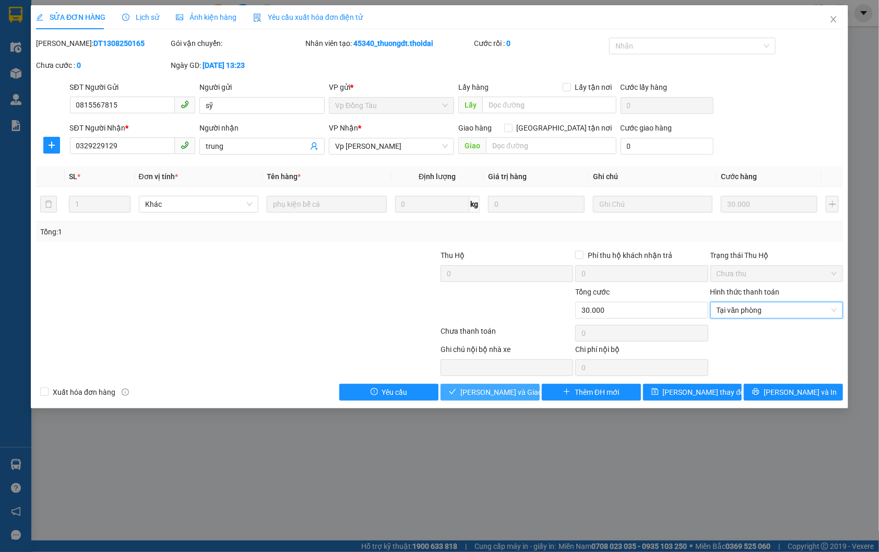
drag, startPoint x: 515, startPoint y: 389, endPoint x: 397, endPoint y: 392, distance: 118.0
click at [515, 389] on span "Lưu và Giao hàng" at bounding box center [510, 391] width 100 height 11
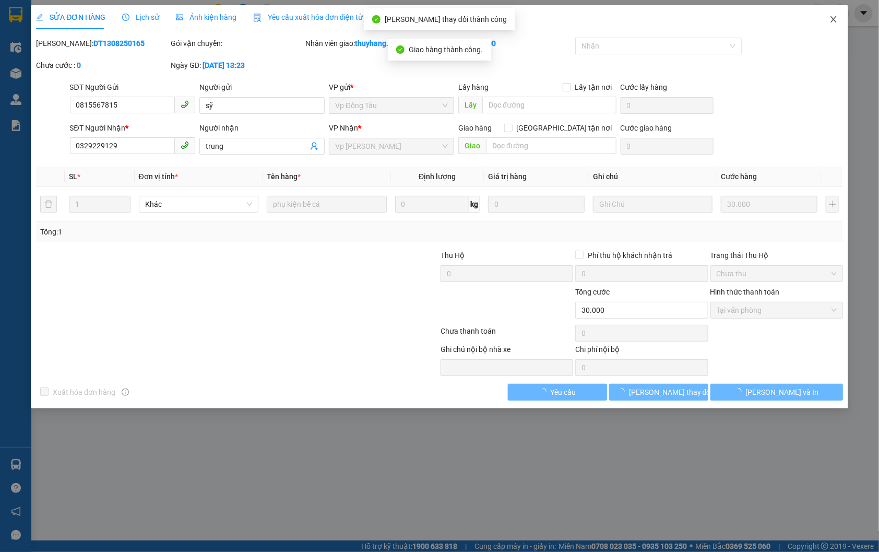
click at [834, 19] on icon "close" at bounding box center [834, 19] width 6 height 6
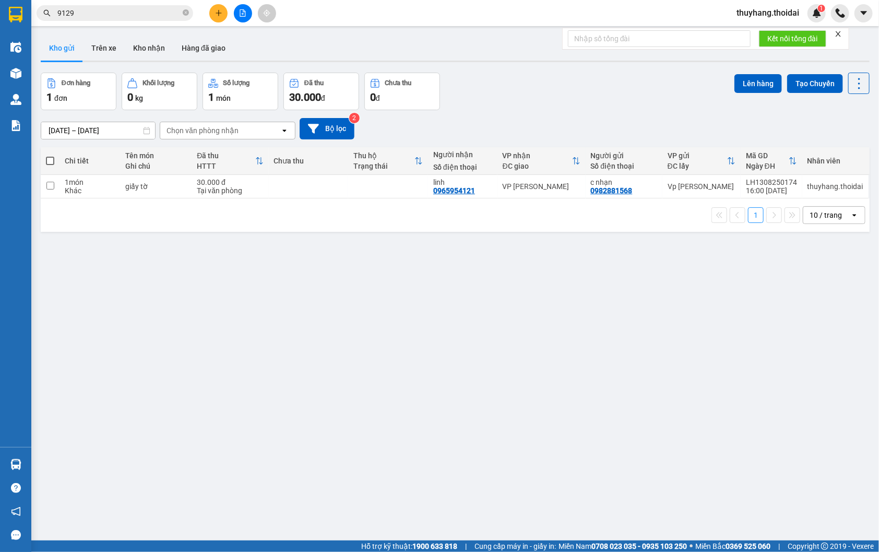
click at [116, 17] on input "9129" at bounding box center [118, 12] width 123 height 11
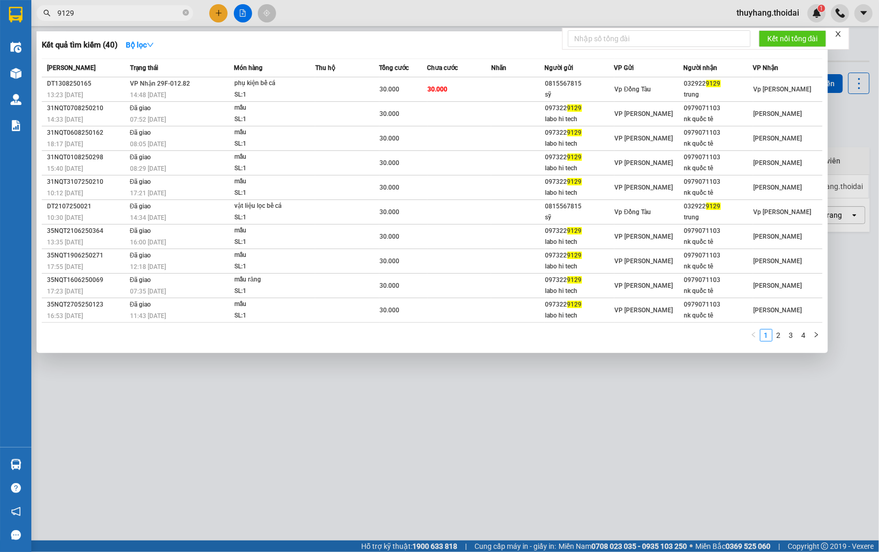
click at [116, 16] on input "9129" at bounding box center [118, 12] width 123 height 11
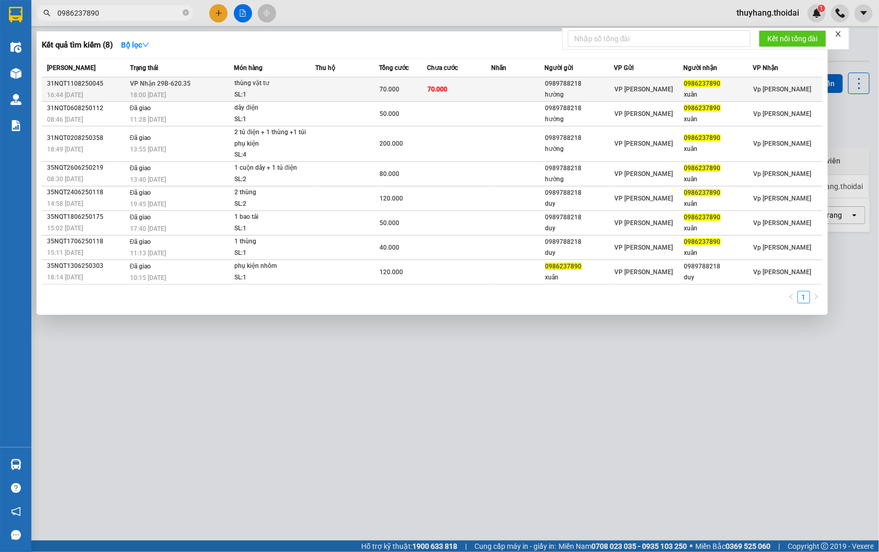
type input "0986237890"
click at [273, 84] on div "thùng vật tư" at bounding box center [273, 83] width 78 height 11
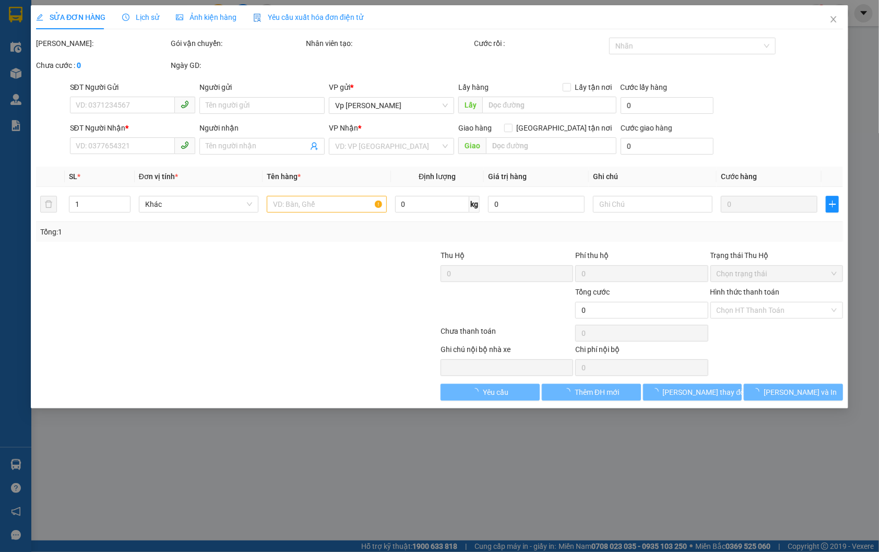
type input "0989788218"
type input "hường"
type input "0986237890"
type input "xuân"
type input "70.000"
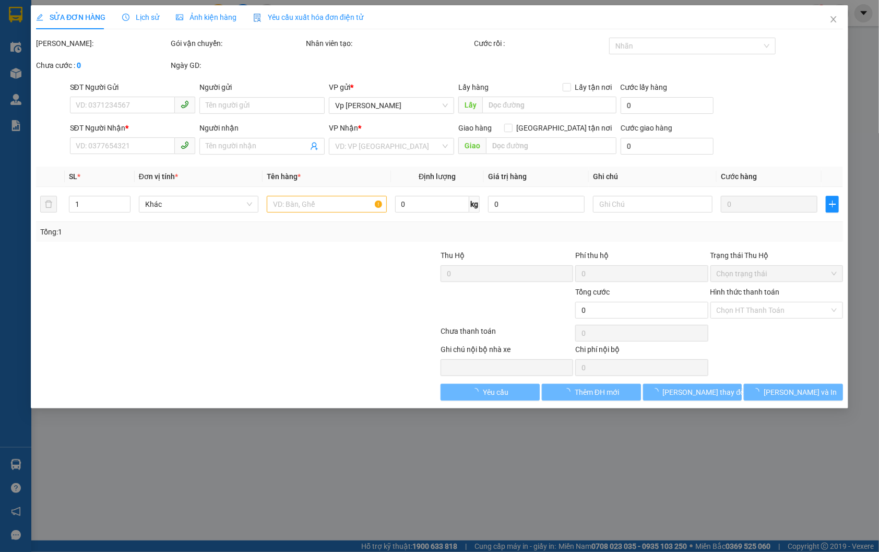
type input "70.000"
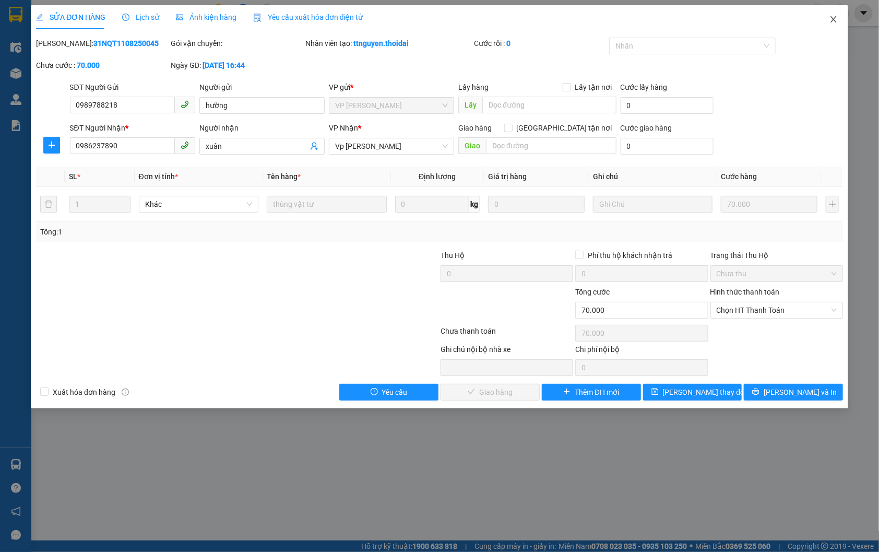
click at [833, 21] on icon "close" at bounding box center [834, 19] width 6 height 6
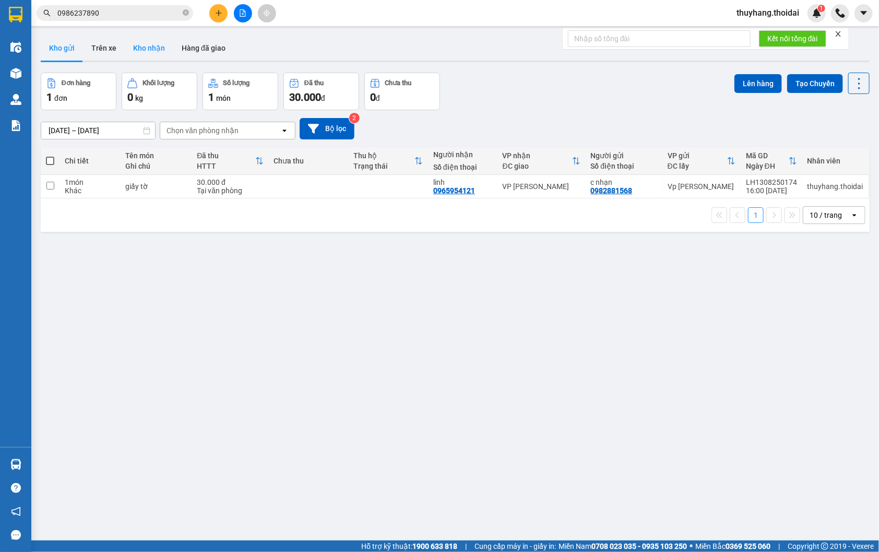
click at [141, 43] on button "Kho nhận" at bounding box center [149, 47] width 49 height 25
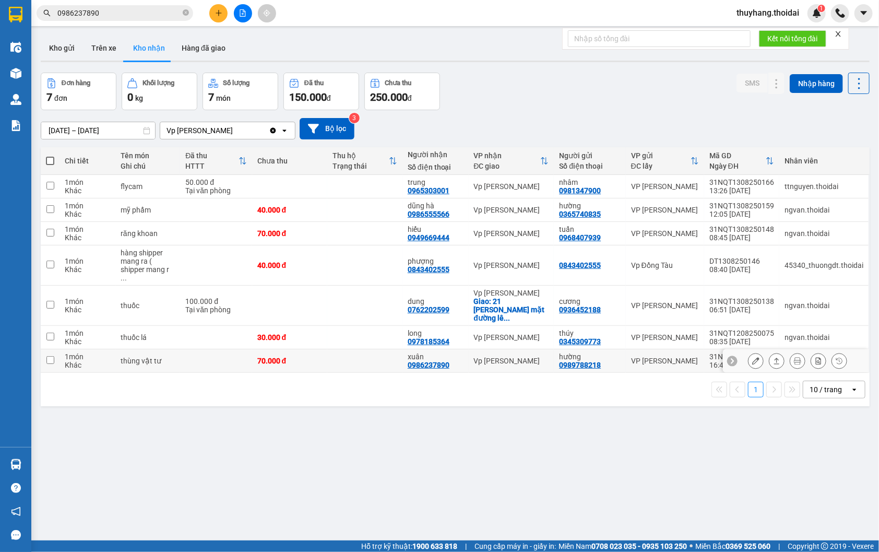
click at [345, 349] on td at bounding box center [364, 360] width 75 height 23
checkbox input "true"
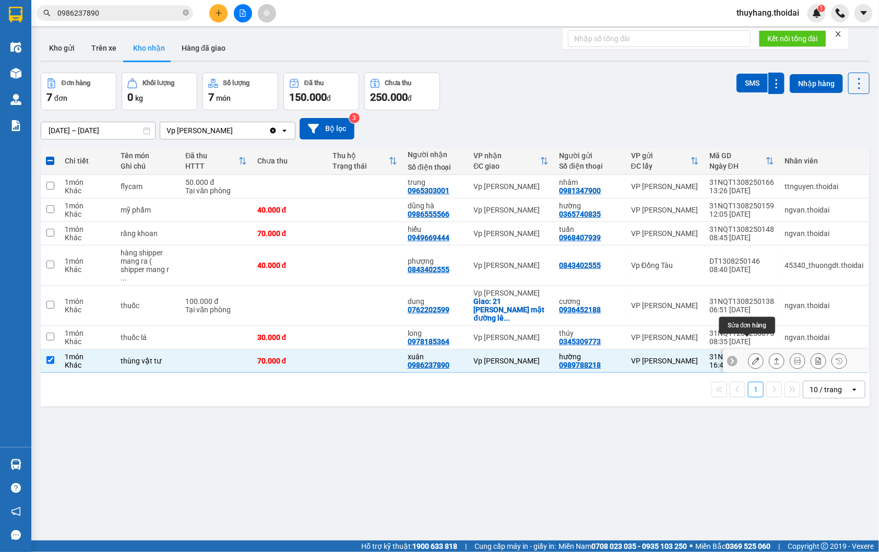
click at [752, 352] on button at bounding box center [756, 361] width 15 height 18
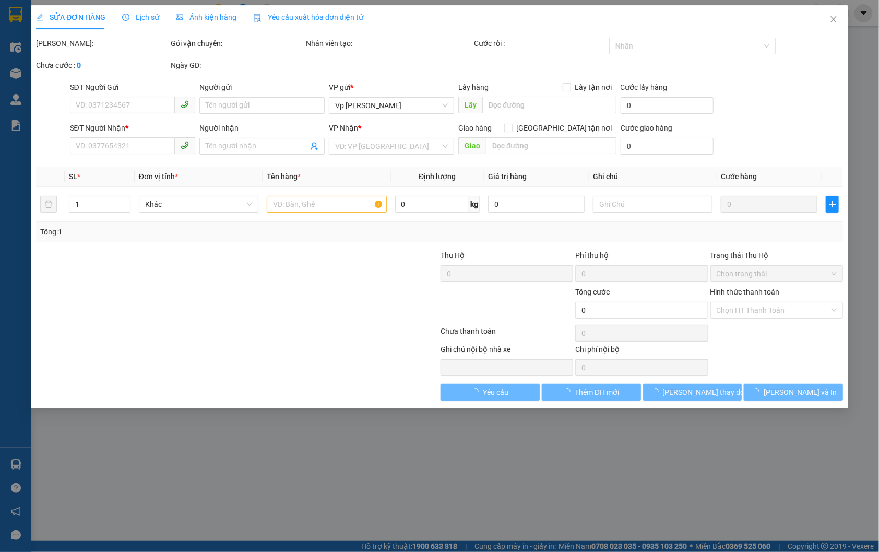
type input "0989788218"
type input "hường"
type input "0986237890"
type input "xuân"
type input "70.000"
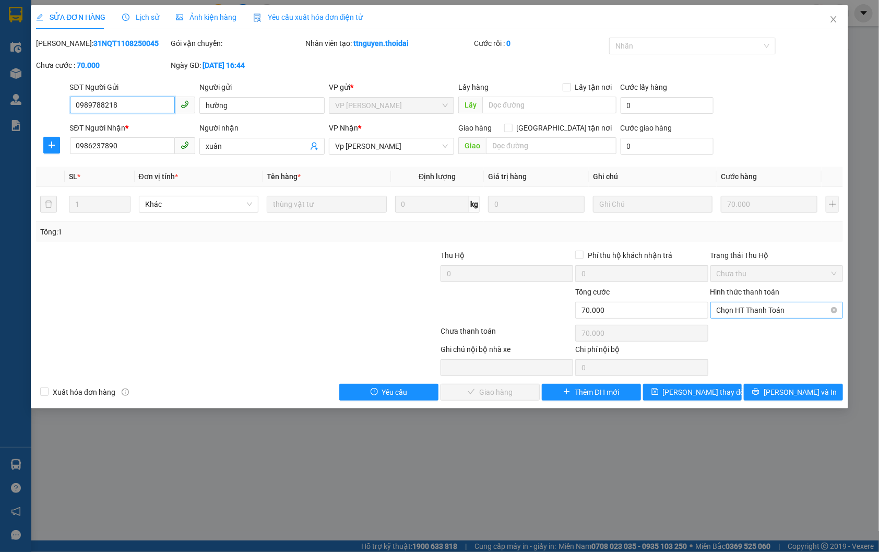
click at [743, 309] on span "Chọn HT Thanh Toán" at bounding box center [777, 310] width 120 height 16
click at [738, 327] on div "Tại văn phòng" at bounding box center [777, 330] width 120 height 11
type input "0"
click at [483, 397] on span "Lưu và Giao hàng" at bounding box center [510, 391] width 100 height 11
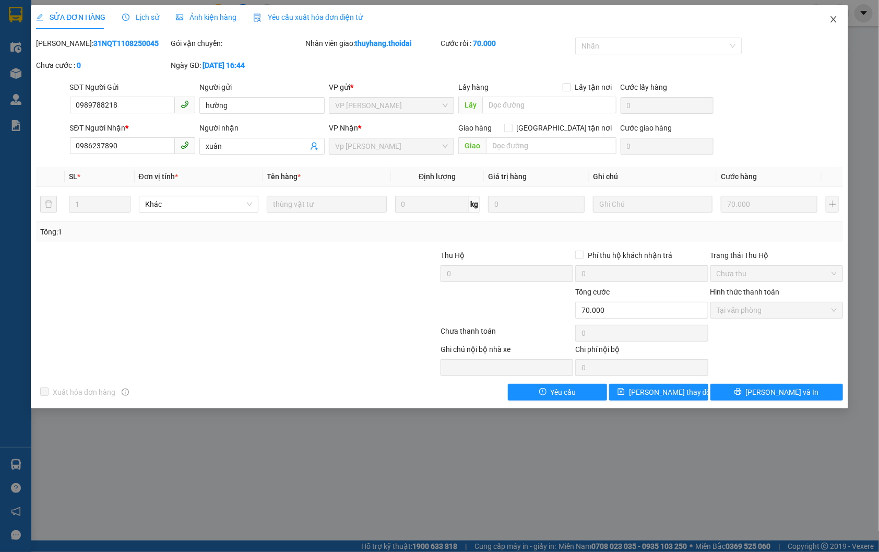
click at [836, 24] on span "Close" at bounding box center [833, 19] width 29 height 29
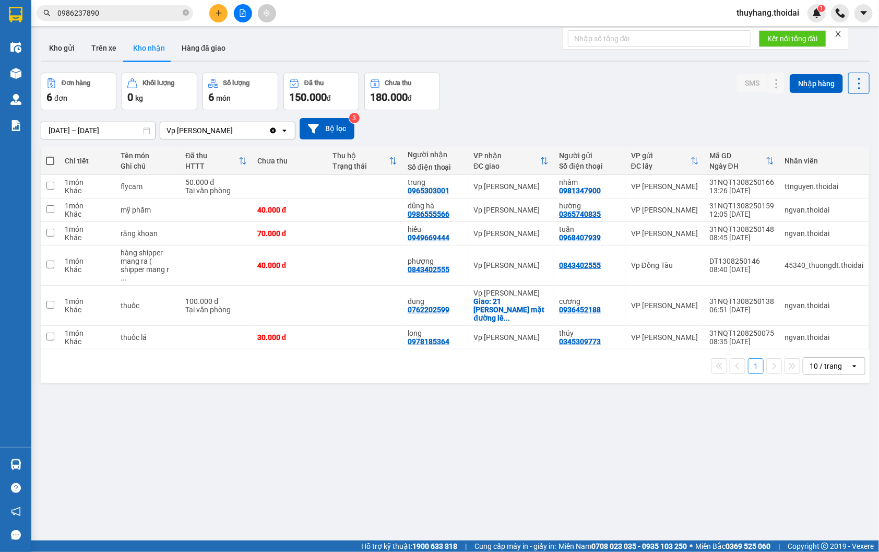
click at [123, 11] on input "0986237890" at bounding box center [118, 12] width 123 height 11
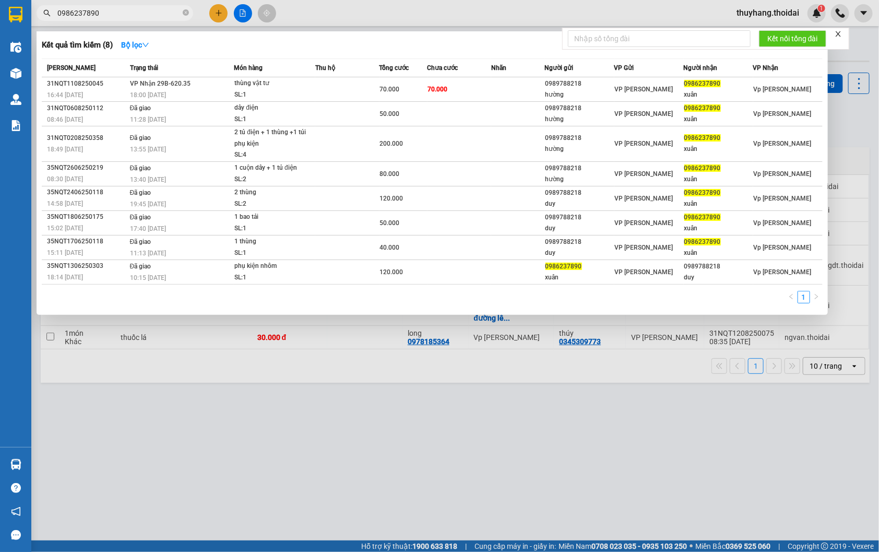
click at [123, 11] on input "0986237890" at bounding box center [118, 12] width 123 height 11
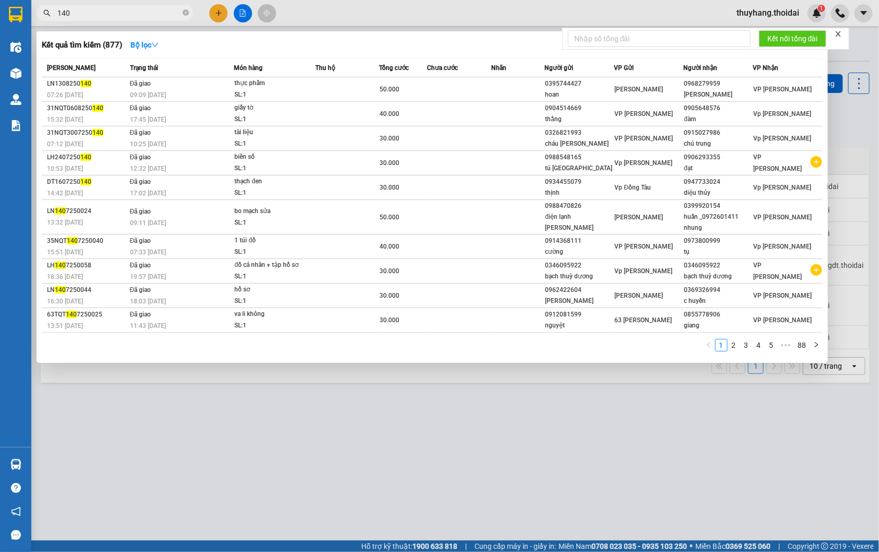
type input "140"
click at [335, 9] on div at bounding box center [439, 276] width 879 height 552
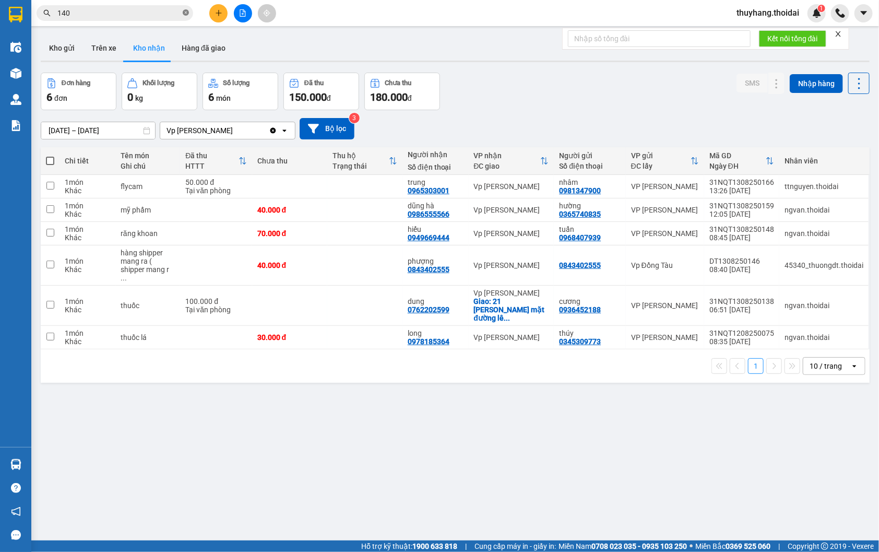
click at [188, 10] on icon "close-circle" at bounding box center [186, 12] width 6 height 6
click at [168, 10] on input "text" at bounding box center [118, 12] width 123 height 11
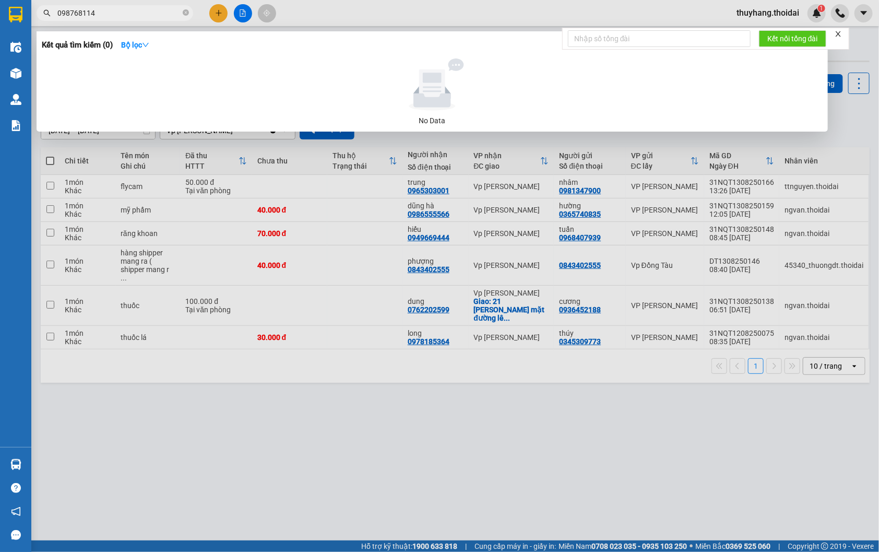
type input "0987681140"
click at [186, 14] on icon "close-circle" at bounding box center [186, 12] width 6 height 6
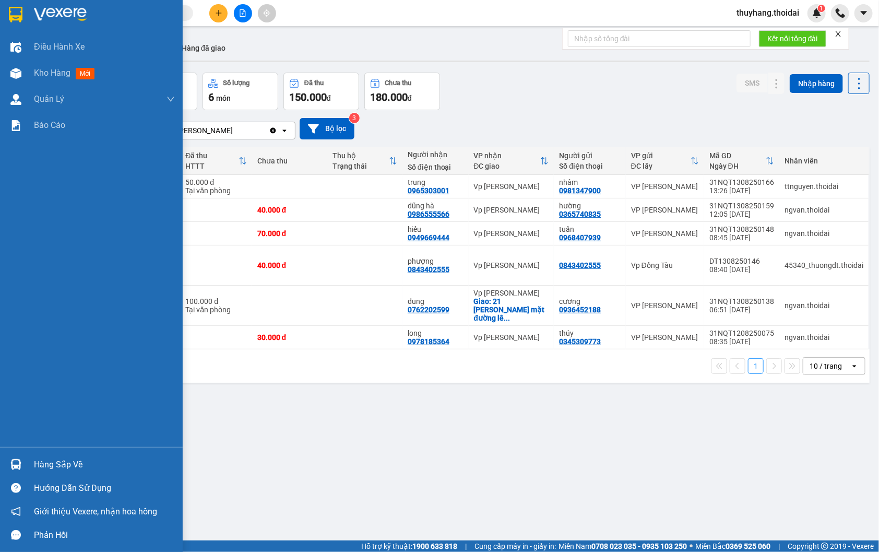
click at [57, 465] on div "Hàng sắp về" at bounding box center [104, 465] width 141 height 16
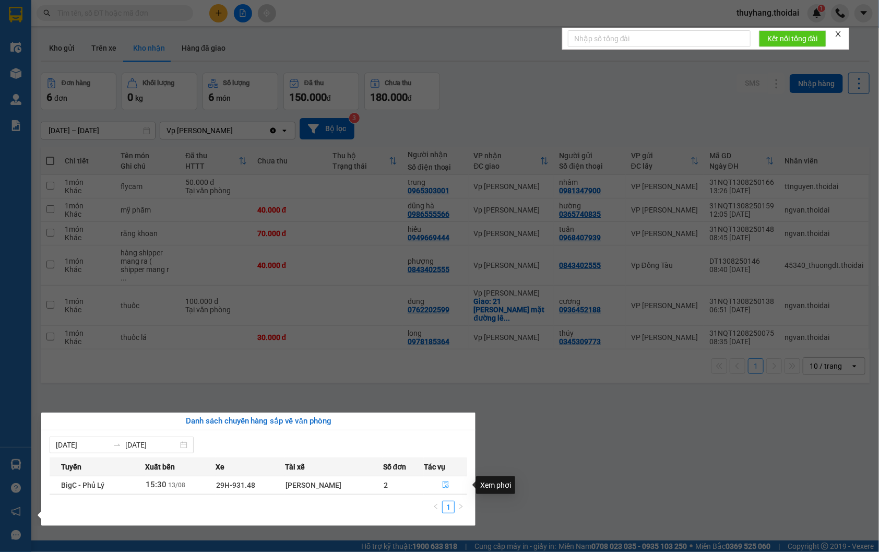
click at [446, 481] on button "button" at bounding box center [445, 485] width 42 height 17
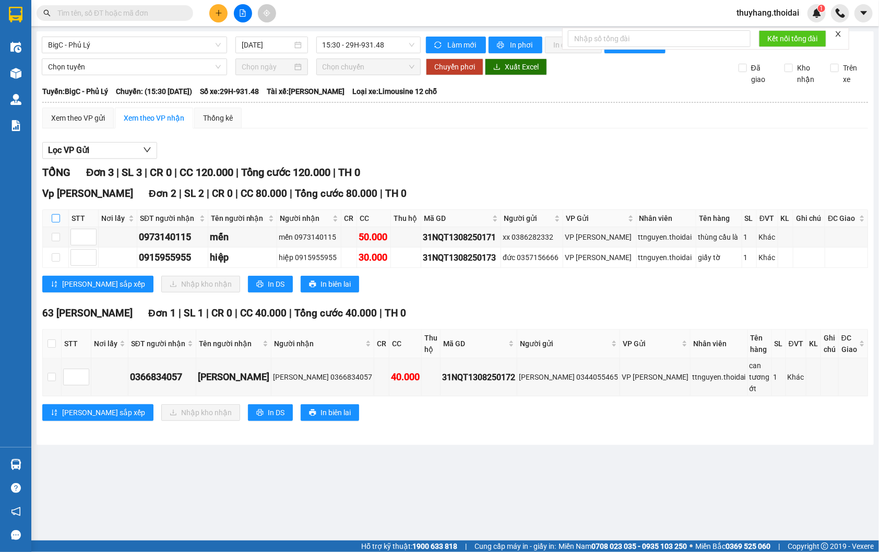
click at [54, 222] on input "checkbox" at bounding box center [56, 218] width 8 height 8
checkbox input "true"
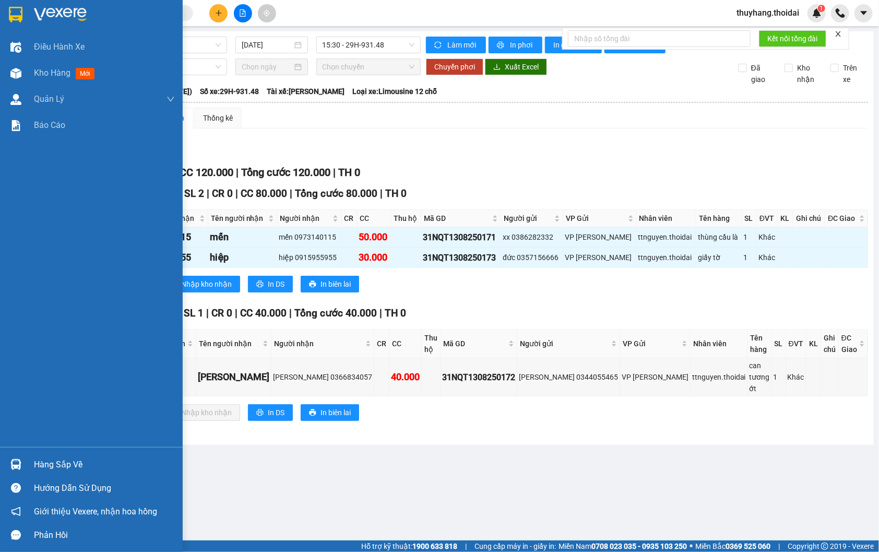
click at [25, 460] on div "Hàng sắp về" at bounding box center [91, 464] width 183 height 23
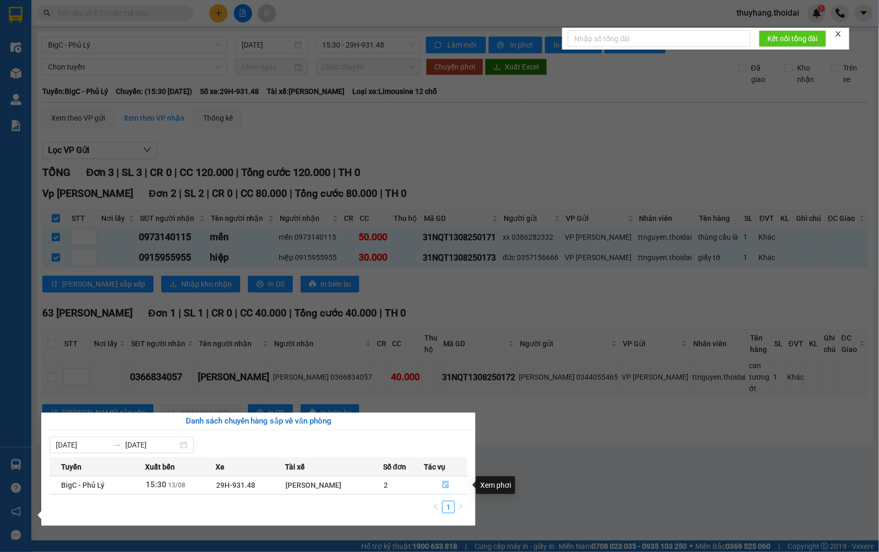
click at [538, 484] on section "Kết quả tìm kiếm ( 0 ) Bộ lọc No Data thuyhang.thoidai 1 Điều hành xe Kho hàng …" at bounding box center [439, 276] width 879 height 552
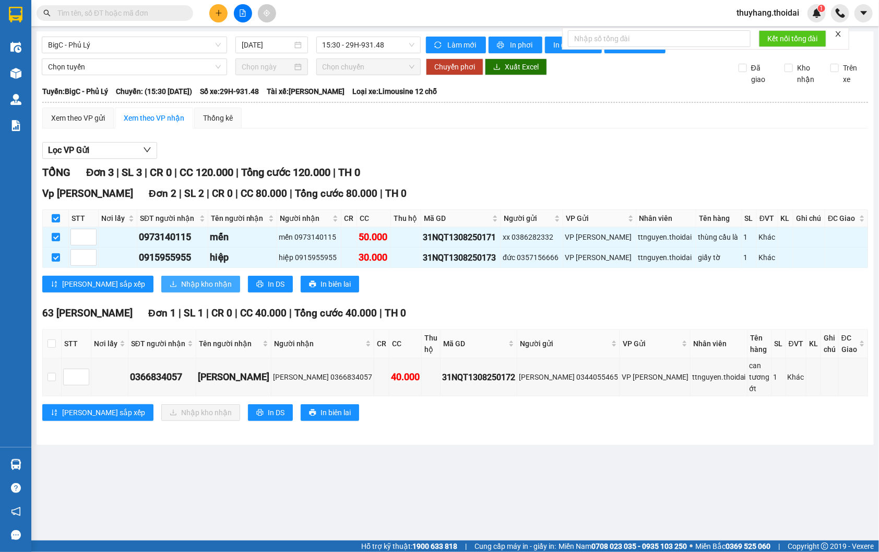
click at [181, 290] on span "Nhập kho nhận" at bounding box center [206, 283] width 51 height 11
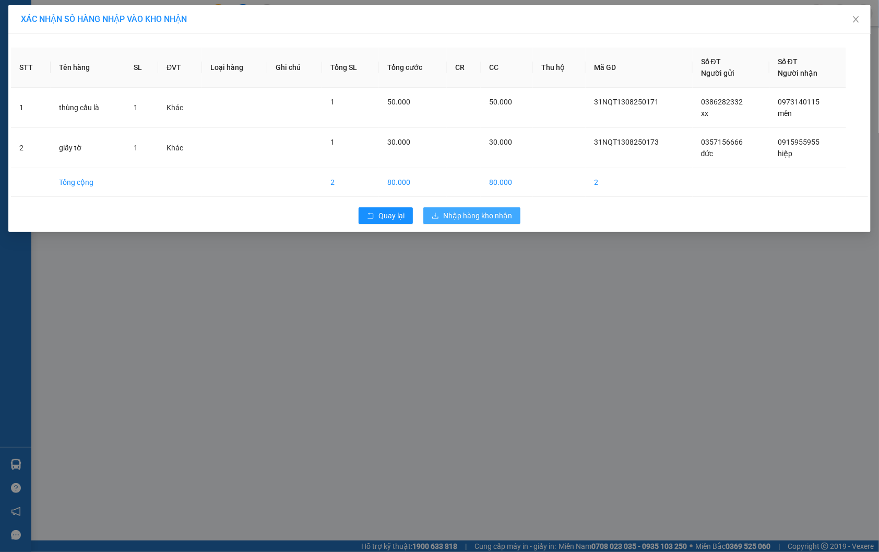
click at [487, 212] on span "Nhập hàng kho nhận" at bounding box center [477, 215] width 69 height 11
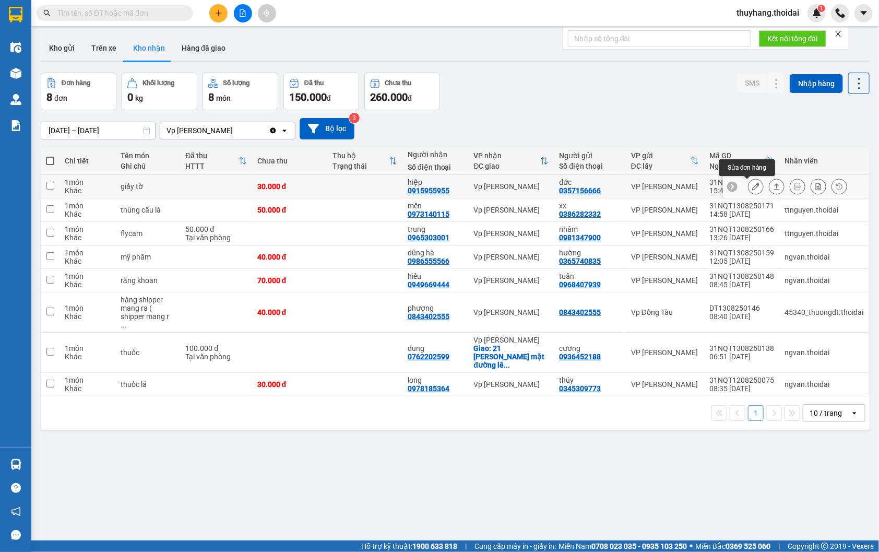
click at [752, 187] on icon at bounding box center [755, 186] width 7 height 7
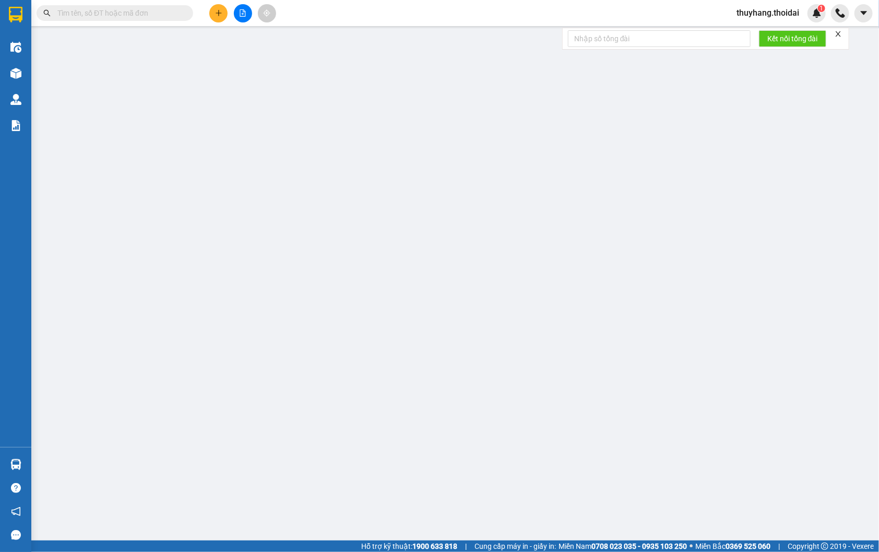
type input "0357156666"
type input "đức"
type input "0915955955"
type input "hiệp"
type input "30.000"
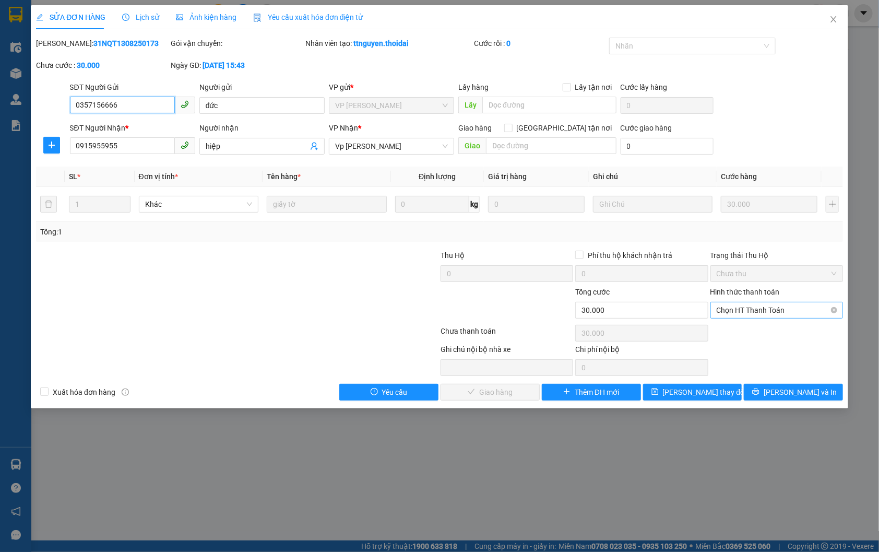
click at [788, 310] on span "Chọn HT Thanh Toán" at bounding box center [777, 310] width 120 height 16
drag, startPoint x: 781, startPoint y: 332, endPoint x: 718, endPoint y: 398, distance: 92.0
click at [780, 332] on div "Tại văn phòng" at bounding box center [777, 330] width 120 height 11
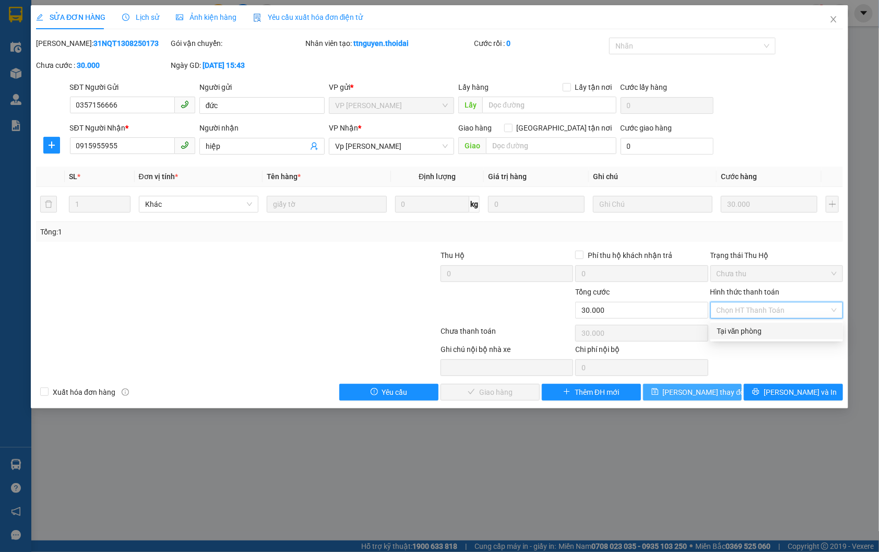
type input "0"
click at [707, 388] on span "Lưu thay đổi" at bounding box center [705, 391] width 84 height 11
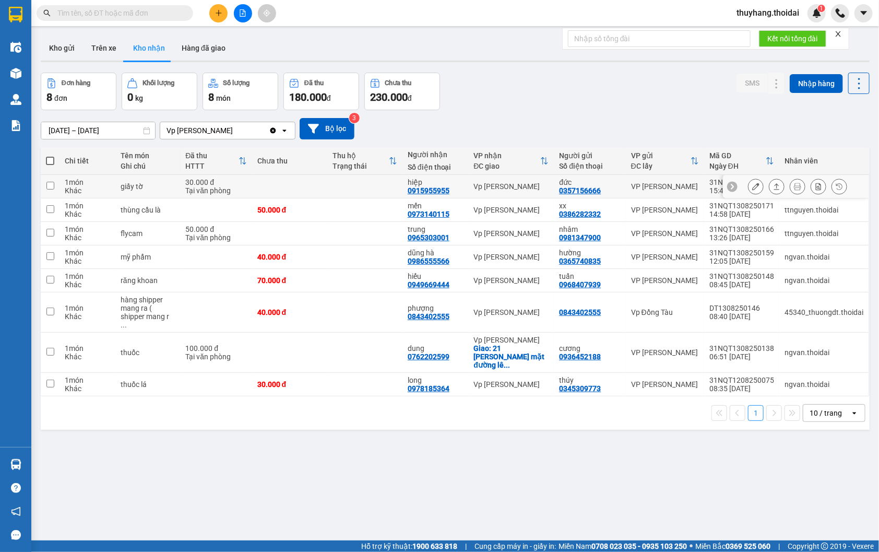
click at [291, 185] on td at bounding box center [289, 186] width 75 height 23
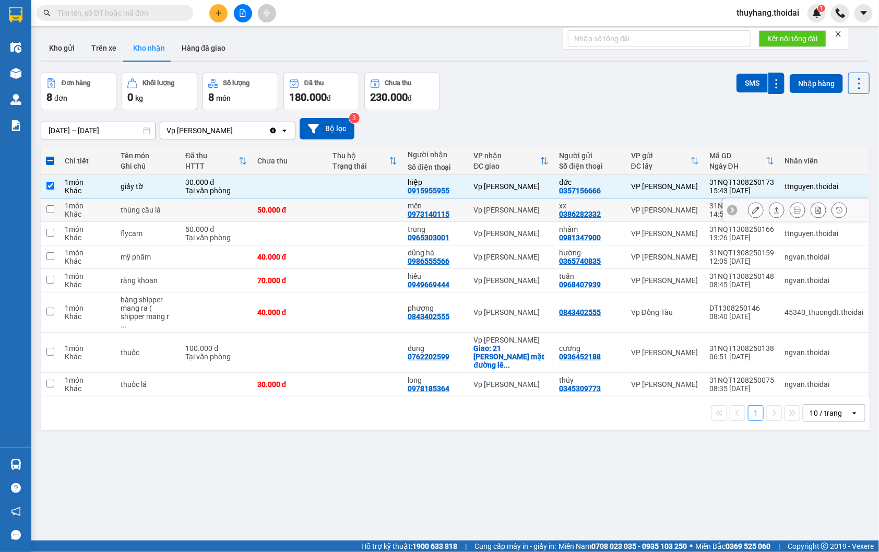
click at [304, 186] on td at bounding box center [289, 186] width 75 height 23
checkbox input "false"
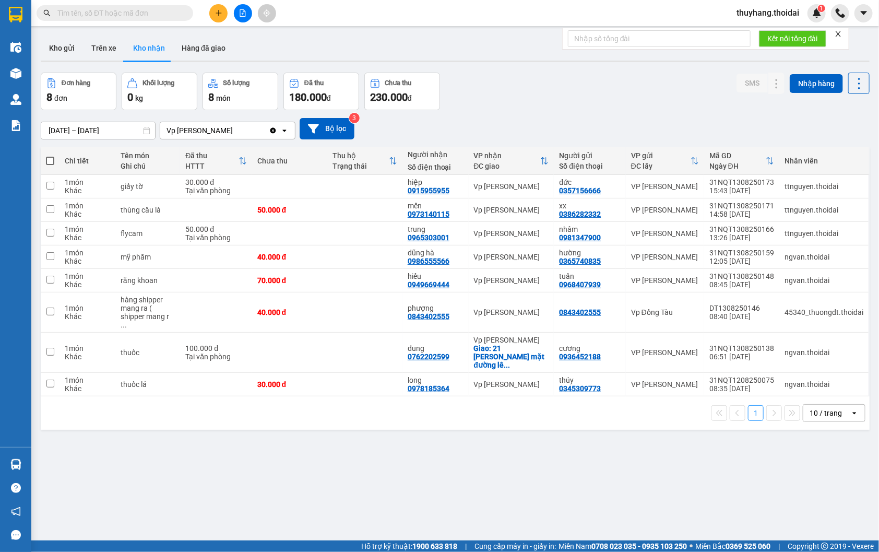
click at [113, 11] on input "text" at bounding box center [118, 12] width 123 height 11
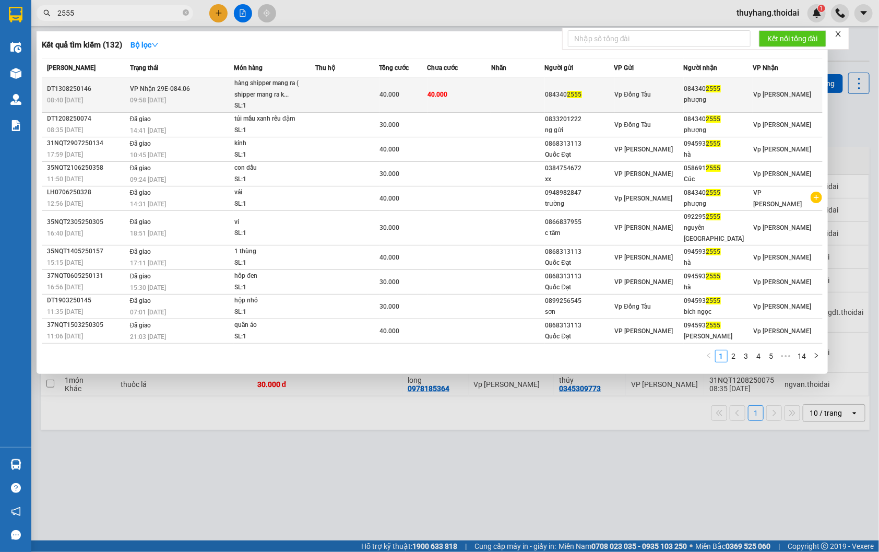
type input "2555"
click at [327, 94] on td at bounding box center [347, 94] width 64 height 35
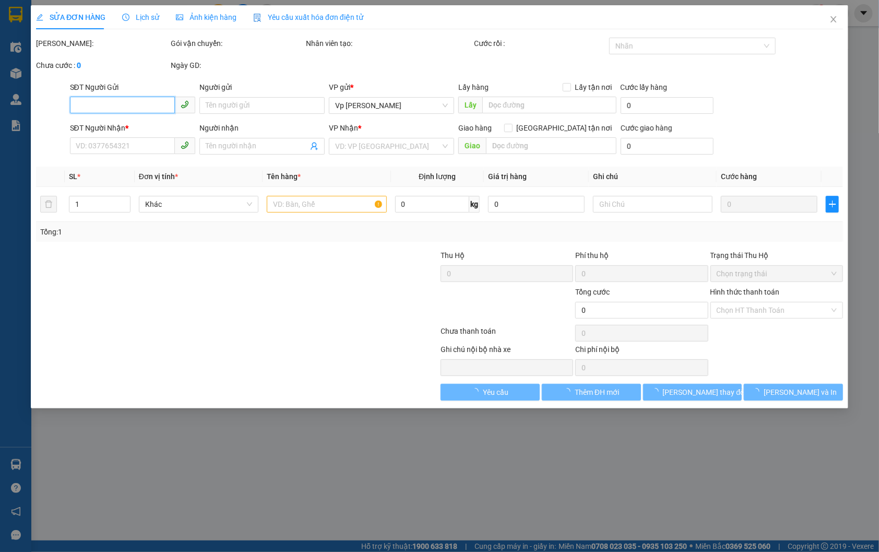
type input "0843402555"
type input "phượng"
type input "40.000"
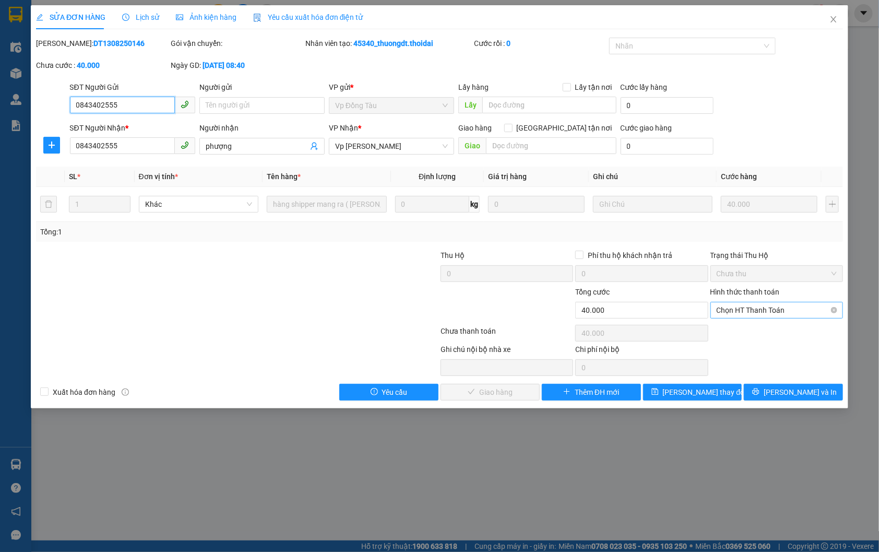
click at [737, 310] on span "Chọn HT Thanh Toán" at bounding box center [777, 310] width 120 height 16
click at [740, 331] on div "Tại văn phòng" at bounding box center [777, 330] width 120 height 11
type input "0"
click at [479, 394] on span "Lưu và Giao hàng" at bounding box center [510, 391] width 100 height 11
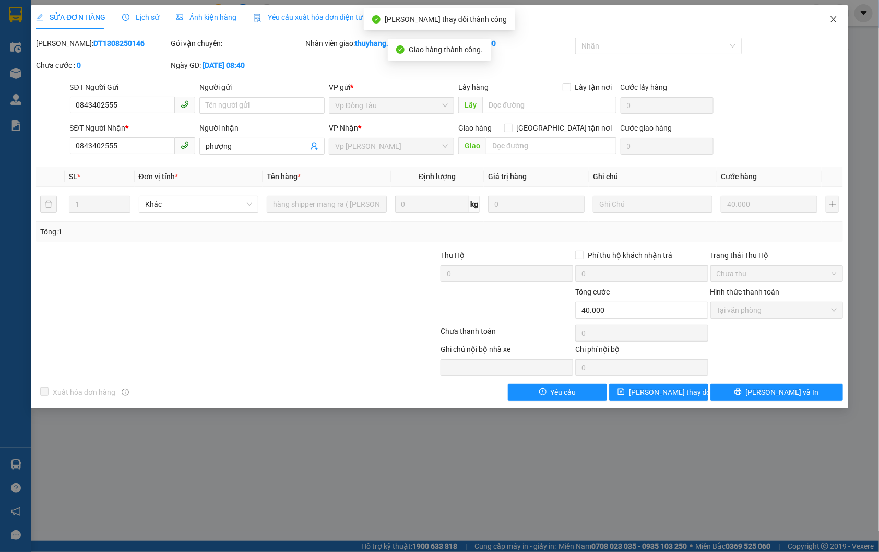
click at [834, 15] on span "Close" at bounding box center [833, 19] width 29 height 29
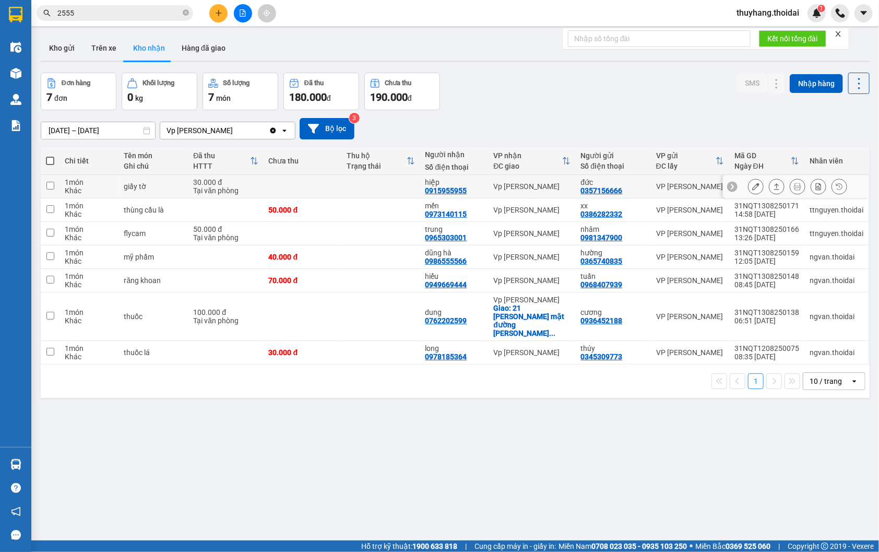
click at [367, 181] on td at bounding box center [381, 186] width 78 height 23
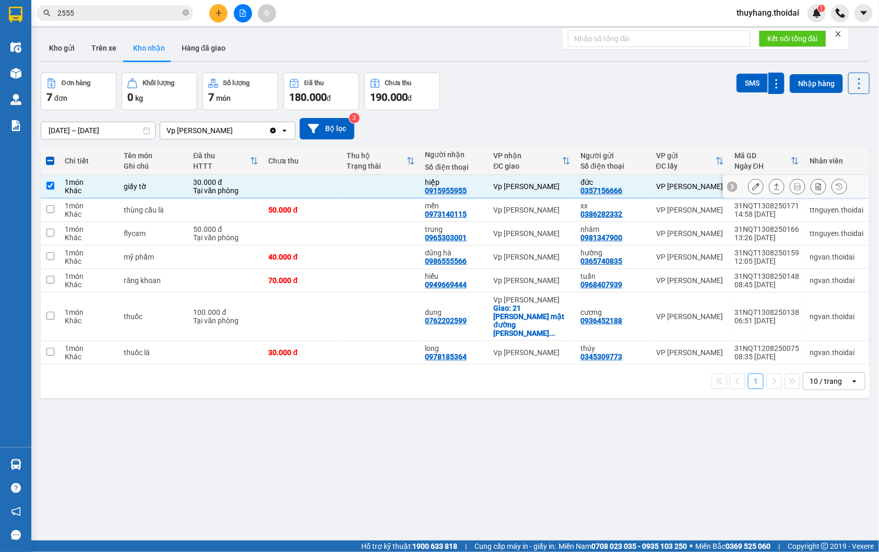
click at [367, 181] on td at bounding box center [381, 186] width 78 height 23
checkbox input "false"
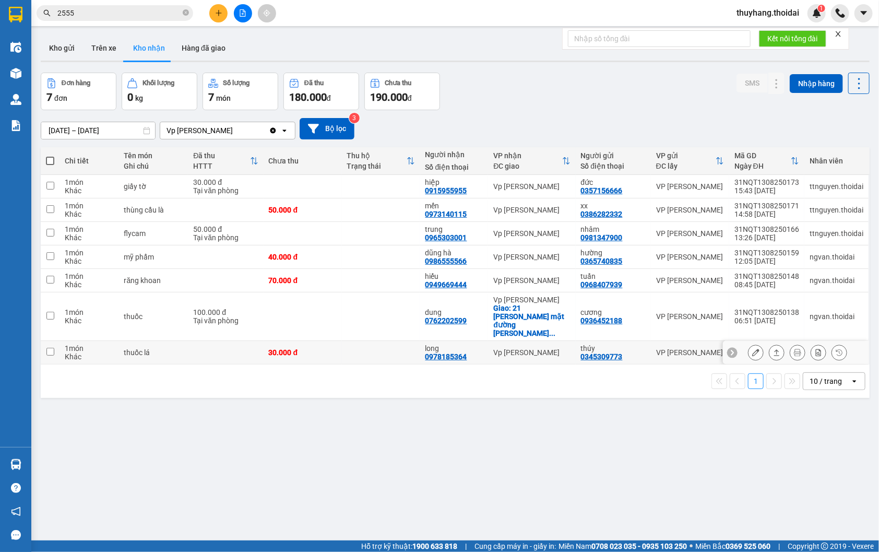
click at [345, 341] on td at bounding box center [381, 352] width 78 height 23
checkbox input "true"
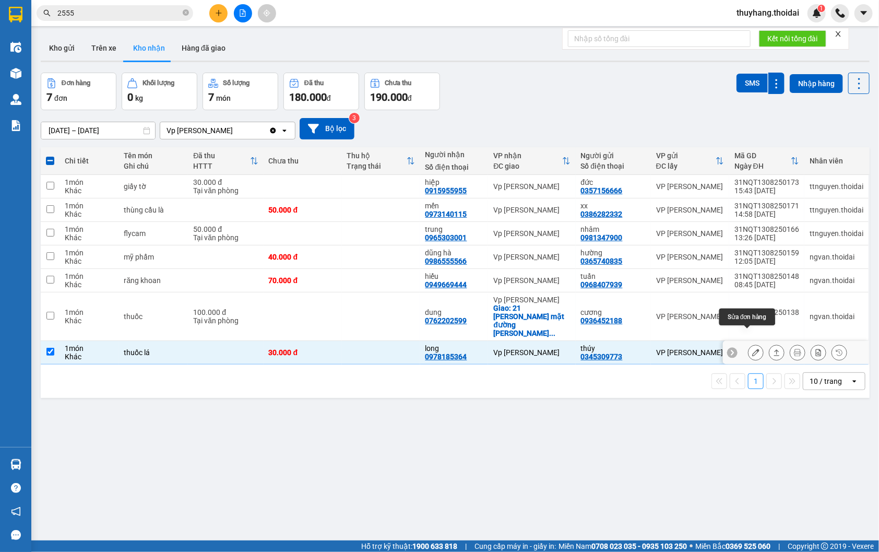
click at [752, 349] on icon at bounding box center [755, 352] width 7 height 7
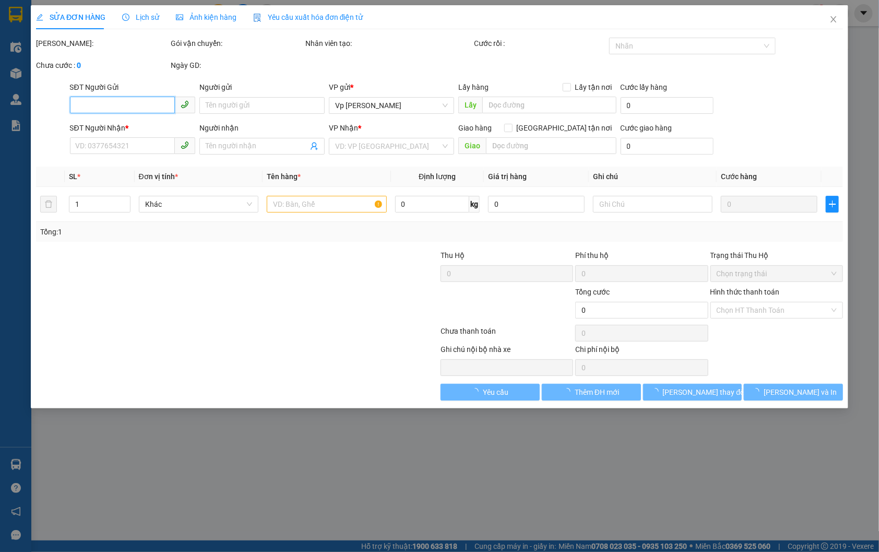
type input "0345309773"
type input "thúy"
type input "0978185364"
type input "long"
type input "30.000"
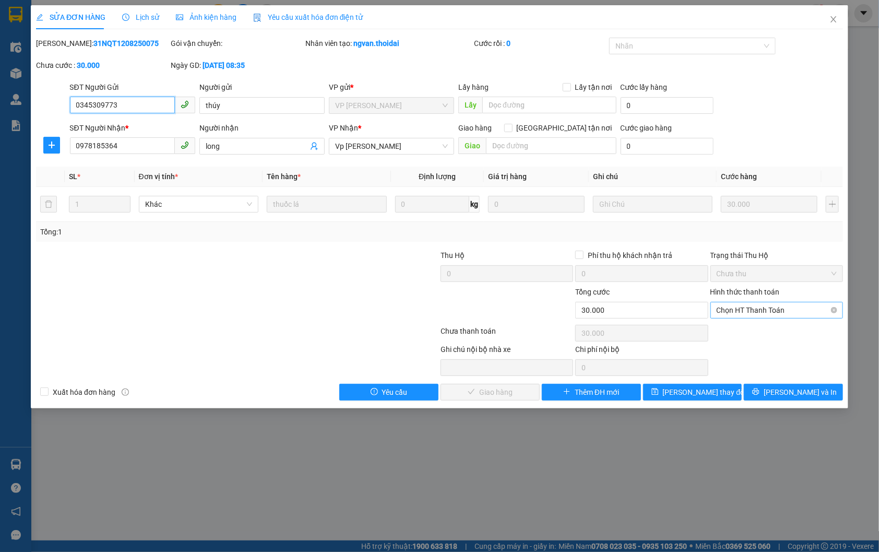
click at [775, 306] on span "Chọn HT Thanh Toán" at bounding box center [777, 310] width 120 height 16
click at [761, 333] on div "Tại văn phòng" at bounding box center [777, 330] width 120 height 11
type input "0"
click at [487, 392] on span "Lưu và Giao hàng" at bounding box center [510, 391] width 100 height 11
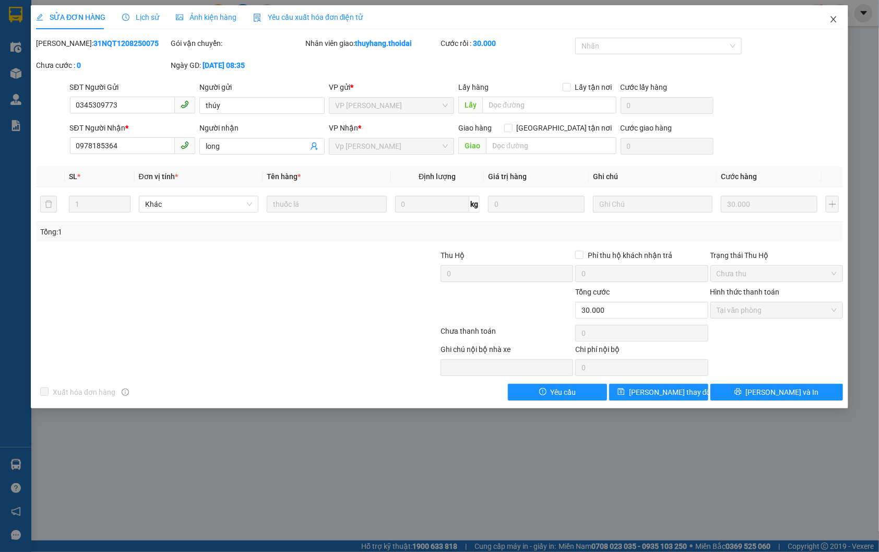
click at [836, 21] on icon "close" at bounding box center [834, 19] width 8 height 8
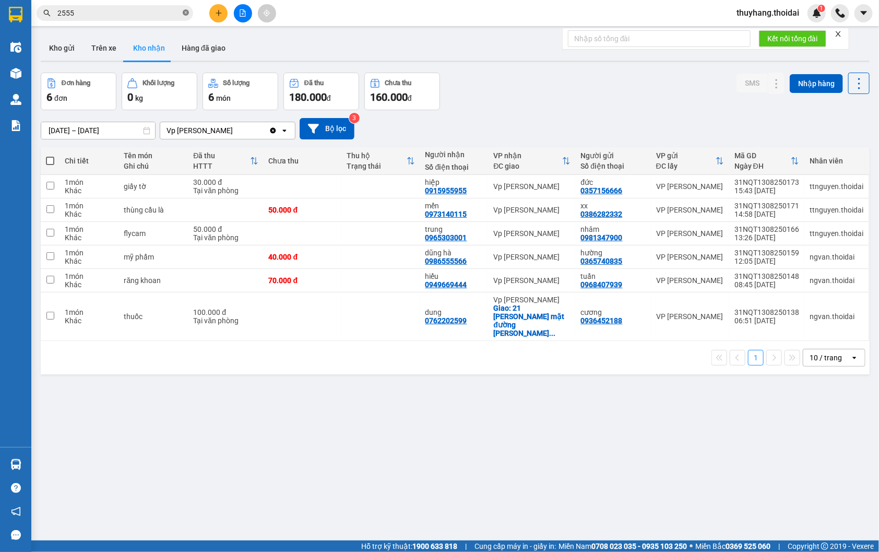
drag, startPoint x: 186, startPoint y: 14, endPoint x: 224, endPoint y: 10, distance: 38.8
click at [186, 13] on icon "close-circle" at bounding box center [186, 12] width 6 height 6
click at [220, 8] on button at bounding box center [218, 13] width 18 height 18
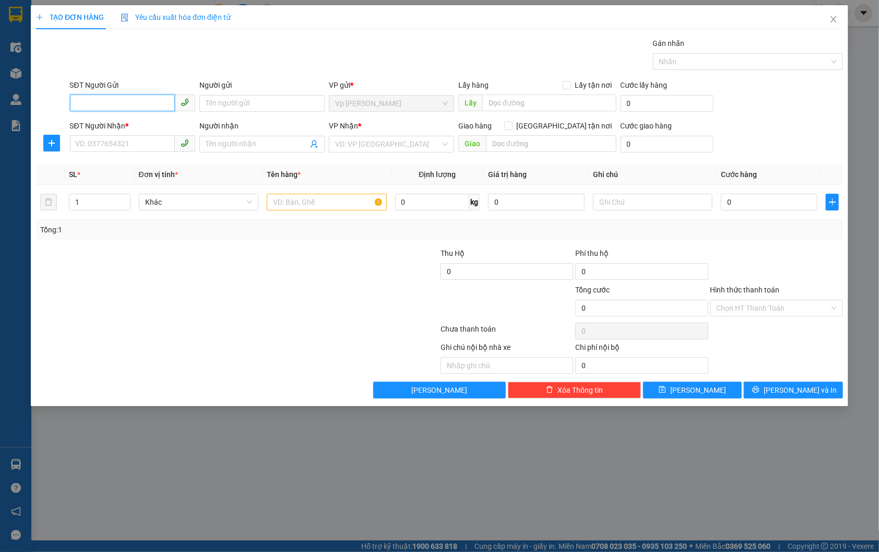
click at [101, 98] on input "SĐT Người Gửi" at bounding box center [122, 102] width 105 height 17
type input "0948375665"
click at [137, 123] on div "0948375665 - NHI" at bounding box center [132, 124] width 113 height 11
type input "NHI"
type input "0948375665"
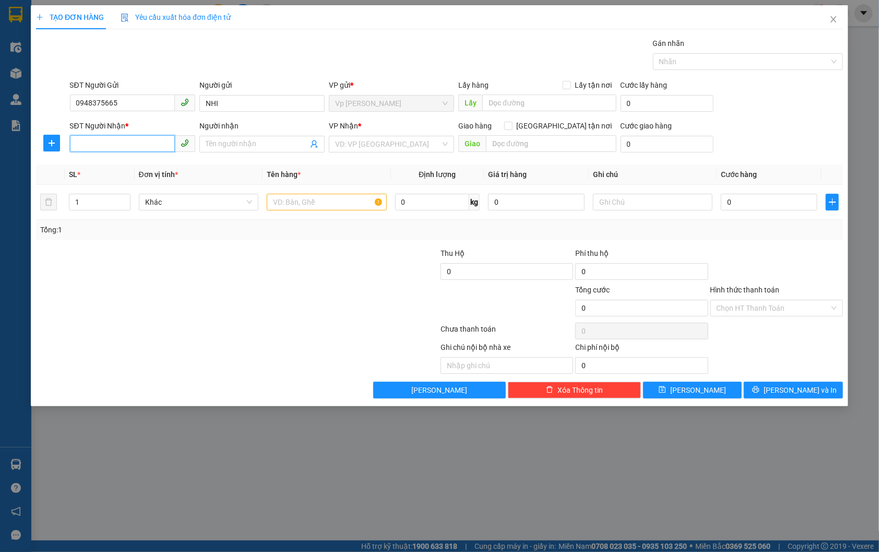
click at [129, 141] on input "SĐT Người Nhận *" at bounding box center [122, 143] width 105 height 17
click at [138, 145] on input "SĐT Người Nhận *" at bounding box center [122, 143] width 105 height 17
click at [107, 138] on input "SĐT Người Nhận *" at bounding box center [122, 143] width 105 height 17
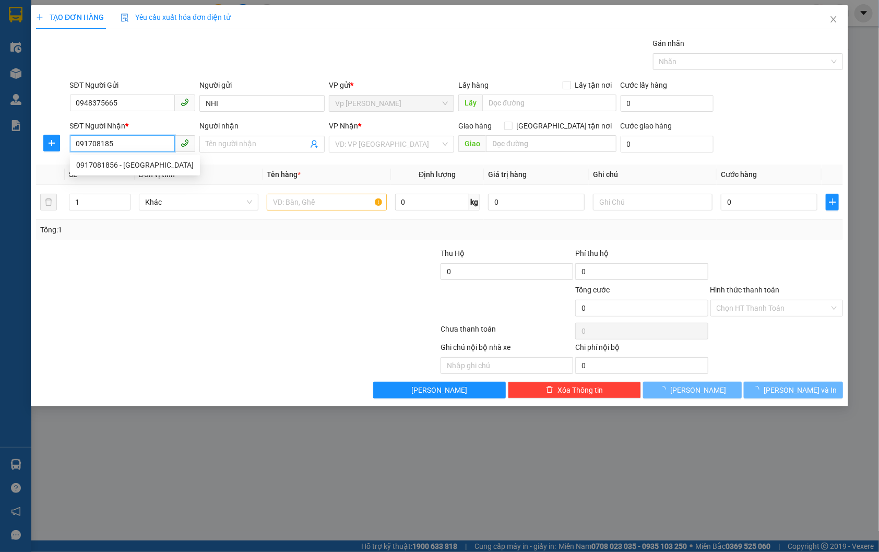
type input "0917081856"
click at [111, 163] on div "0917081856 - ANH Hà" at bounding box center [134, 164] width 117 height 11
type input "ANH Hà"
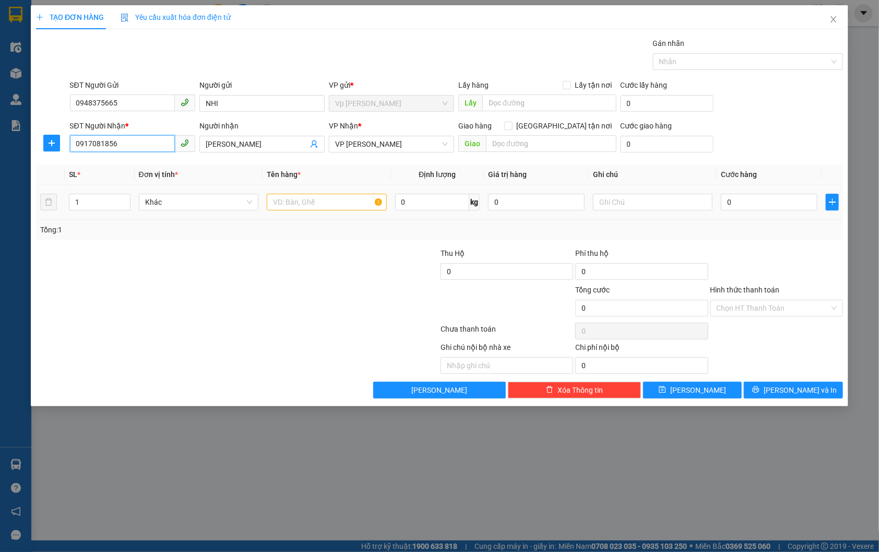
type input "0917081856"
click at [322, 206] on input "text" at bounding box center [327, 202] width 120 height 17
type input "mẫu"
click at [782, 202] on input "0" at bounding box center [769, 202] width 97 height 17
type input "3"
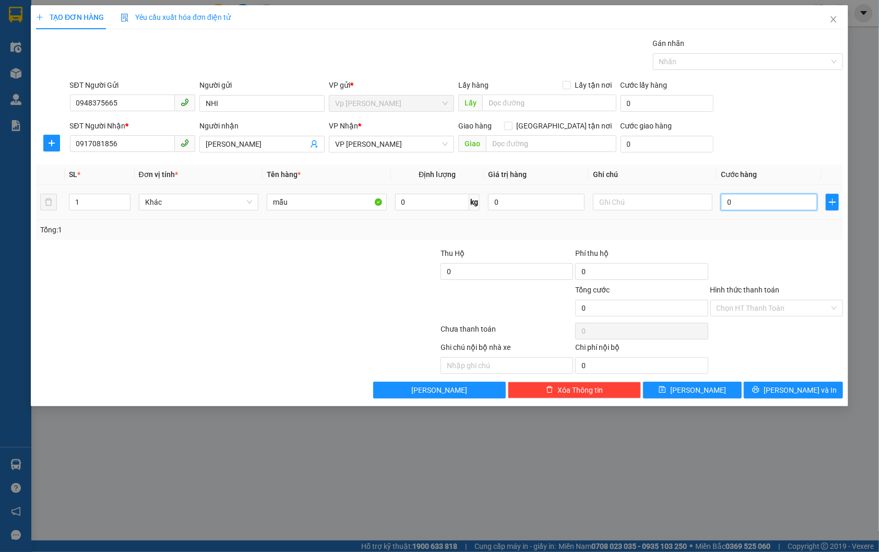
type input "3"
type input "30"
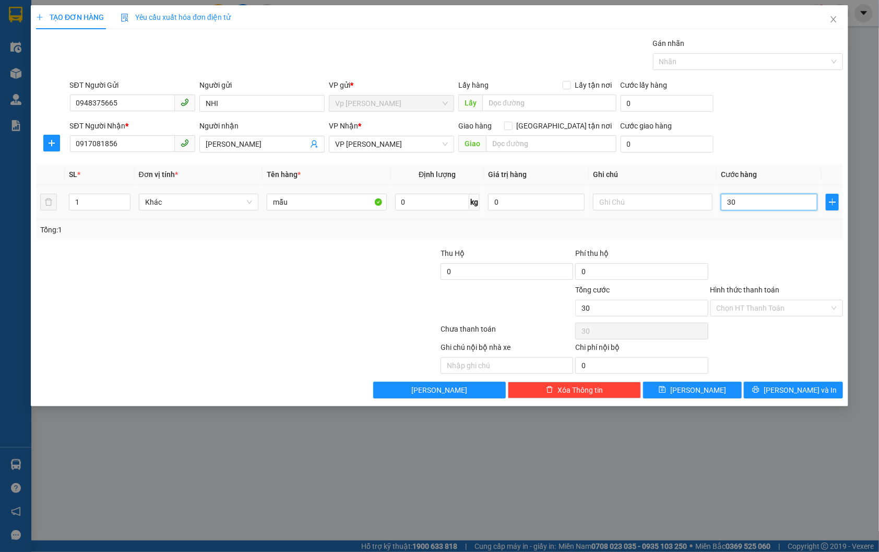
type input "300"
type input "3.000"
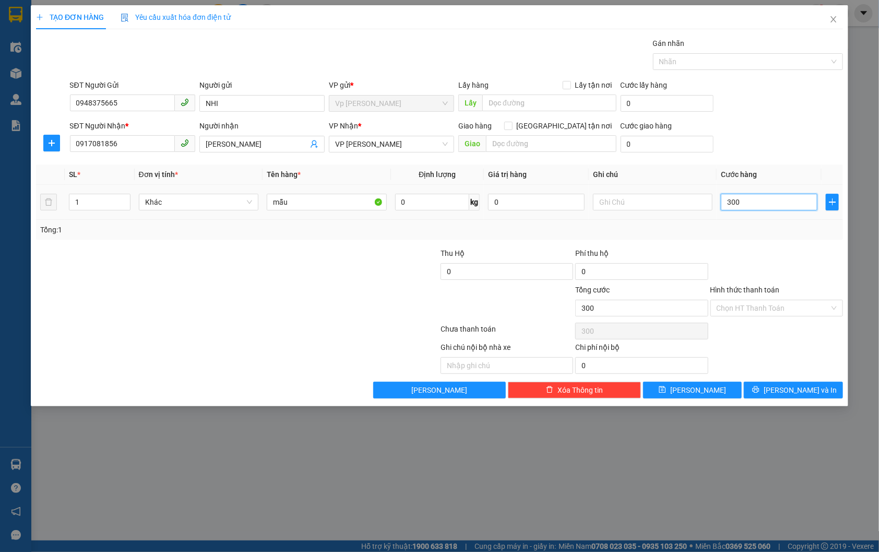
type input "3.000"
type input "30.000"
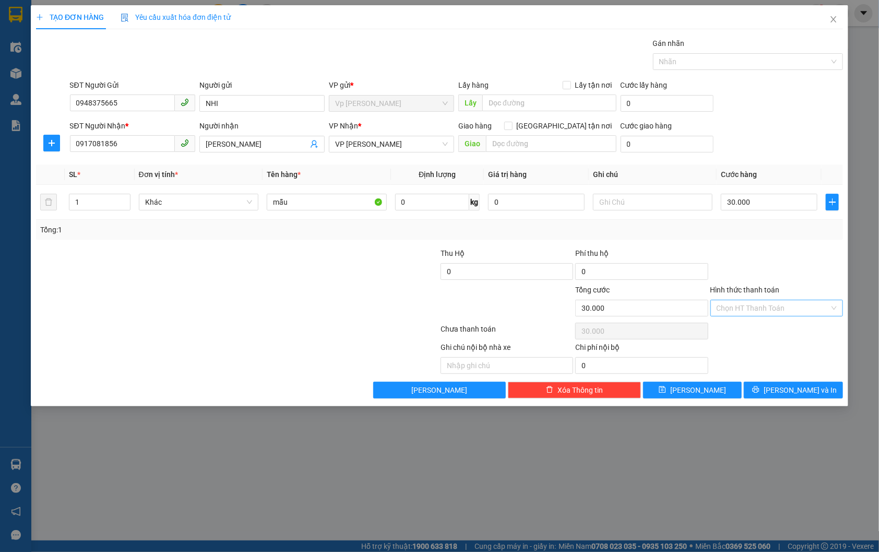
click at [778, 304] on input "Hình thức thanh toán" at bounding box center [773, 308] width 113 height 16
click at [759, 329] on div "Tại văn phòng" at bounding box center [777, 328] width 120 height 11
type input "0"
click at [800, 390] on span "Lưu và In" at bounding box center [800, 389] width 73 height 11
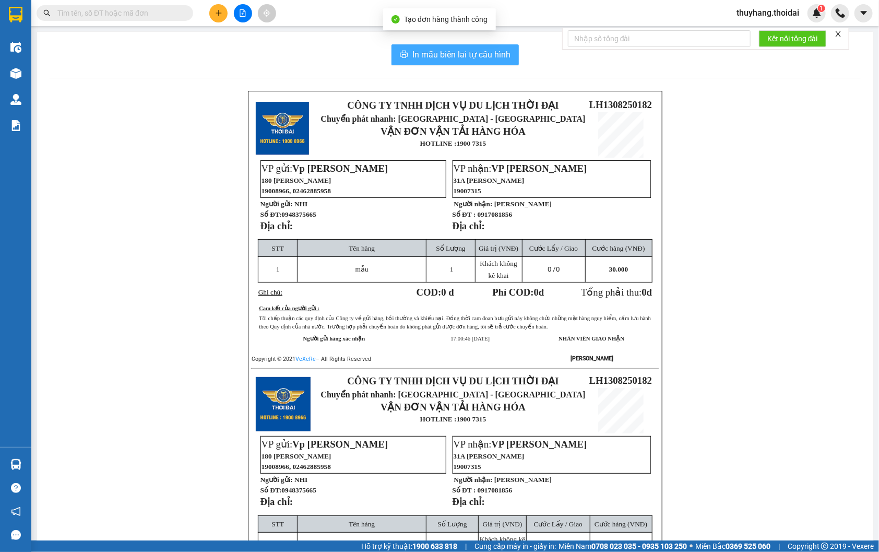
click at [442, 56] on span "In mẫu biên lai tự cấu hình" at bounding box center [461, 54] width 98 height 13
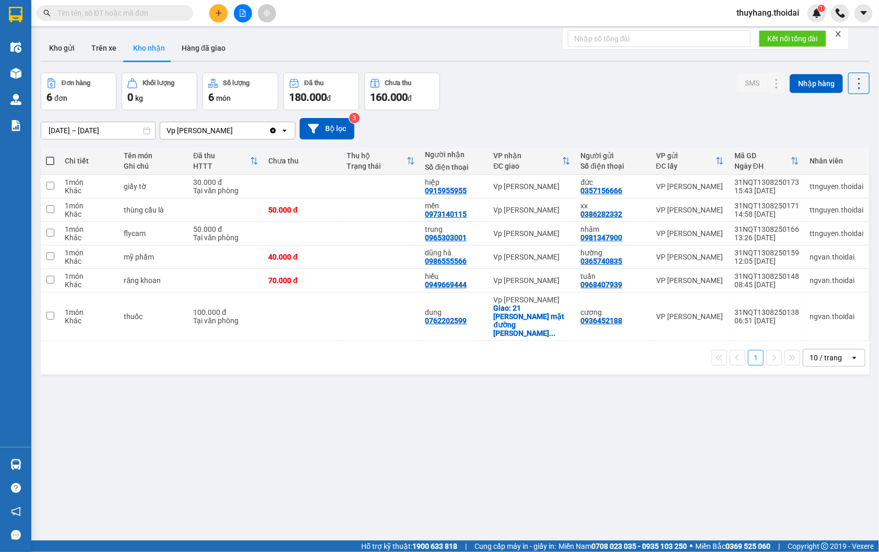
click at [590, 389] on div "ver 1.8.138 Kho gửi Trên xe Kho nhận Hàng đã giao Đơn hàng 6 đơn Khối lượng 0 k…" at bounding box center [455, 307] width 837 height 552
click at [66, 53] on button "Kho gửi" at bounding box center [62, 47] width 42 height 25
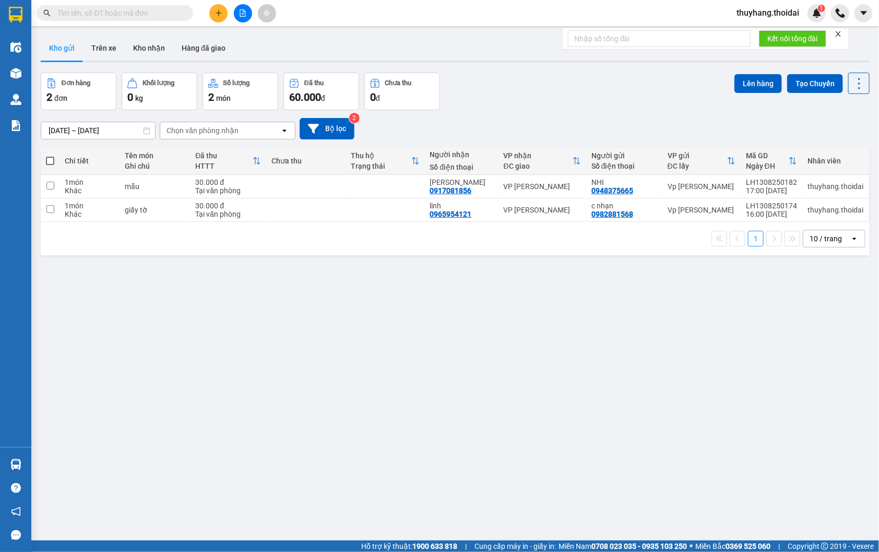
click at [53, 162] on span at bounding box center [50, 161] width 8 height 8
click at [50, 156] on input "checkbox" at bounding box center [50, 156] width 0 height 0
checkbox input "true"
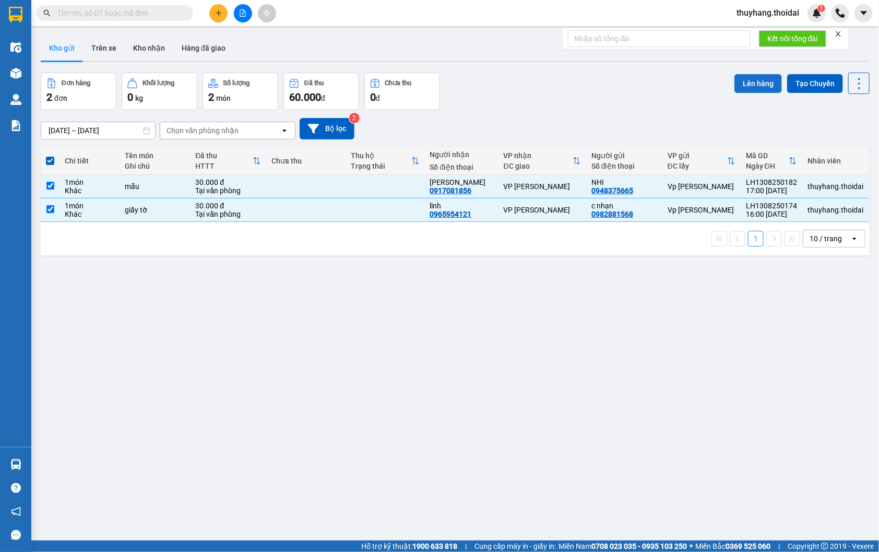
click at [754, 80] on button "Lên hàng" at bounding box center [759, 83] width 48 height 19
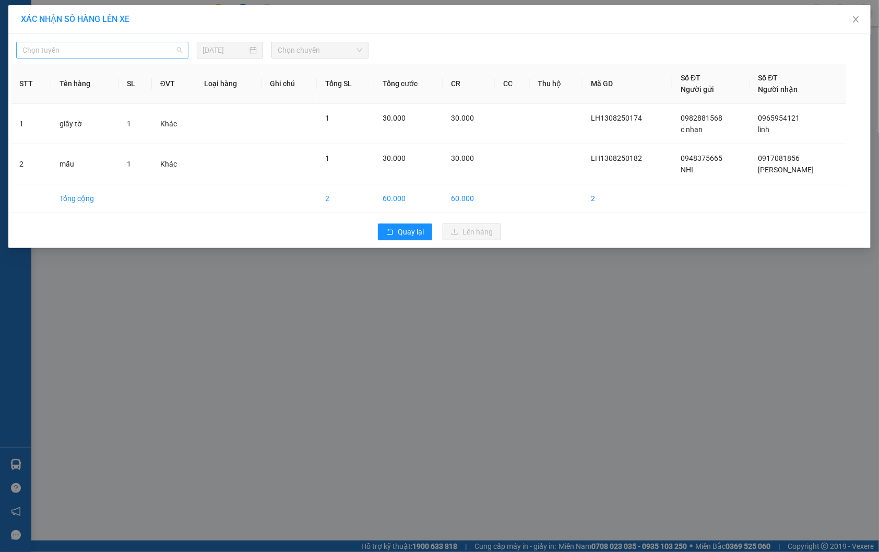
click at [60, 45] on span "Chọn tuyến" at bounding box center [102, 50] width 160 height 16
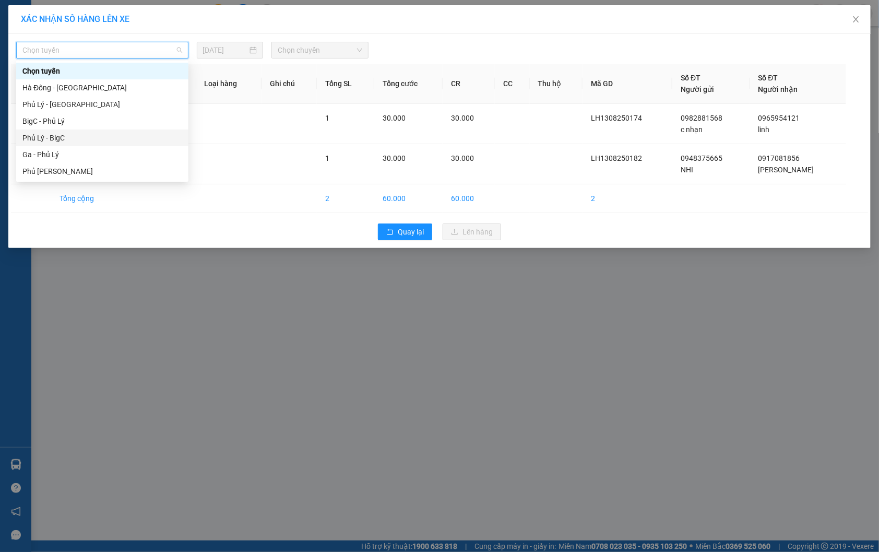
click at [82, 135] on div "Phủ Lý - BigC" at bounding box center [102, 137] width 160 height 11
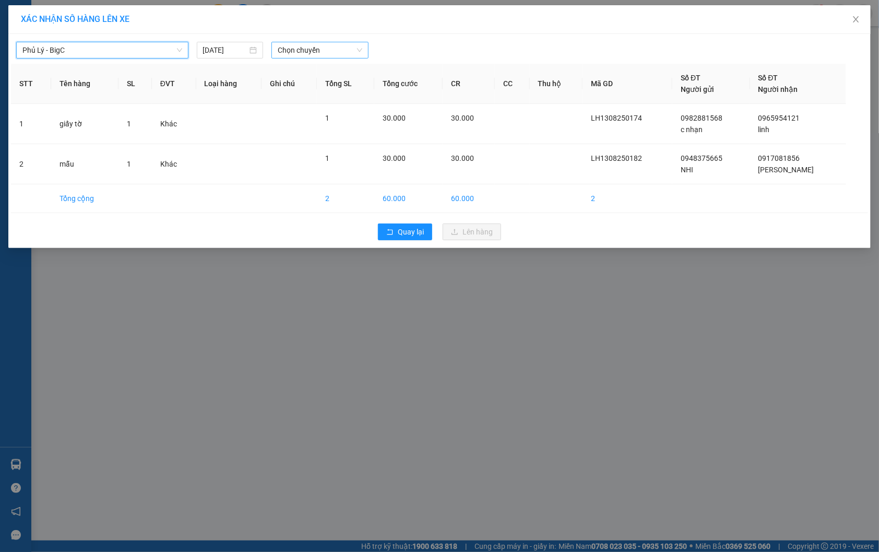
click at [324, 55] on span "Chọn chuyến" at bounding box center [320, 50] width 85 height 16
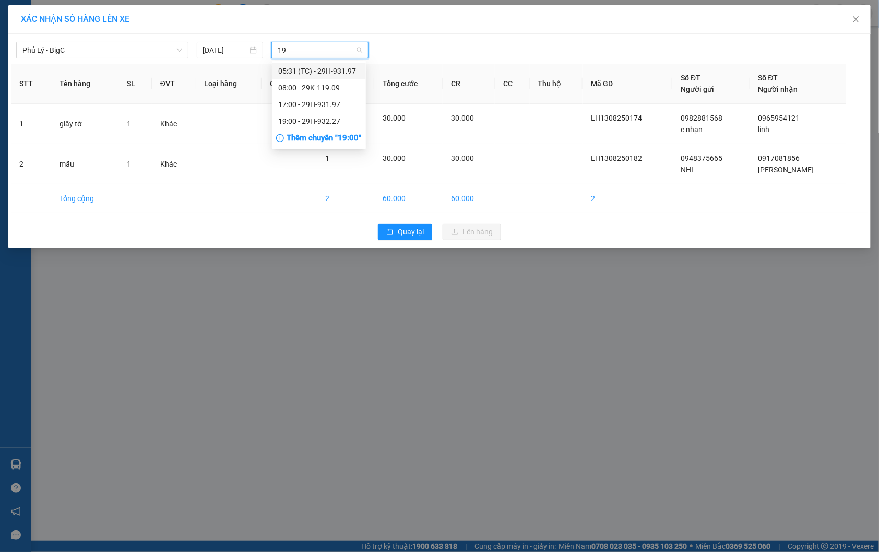
type input "197"
click at [321, 82] on div "17:00 - 29H-931.97" at bounding box center [318, 87] width 81 height 11
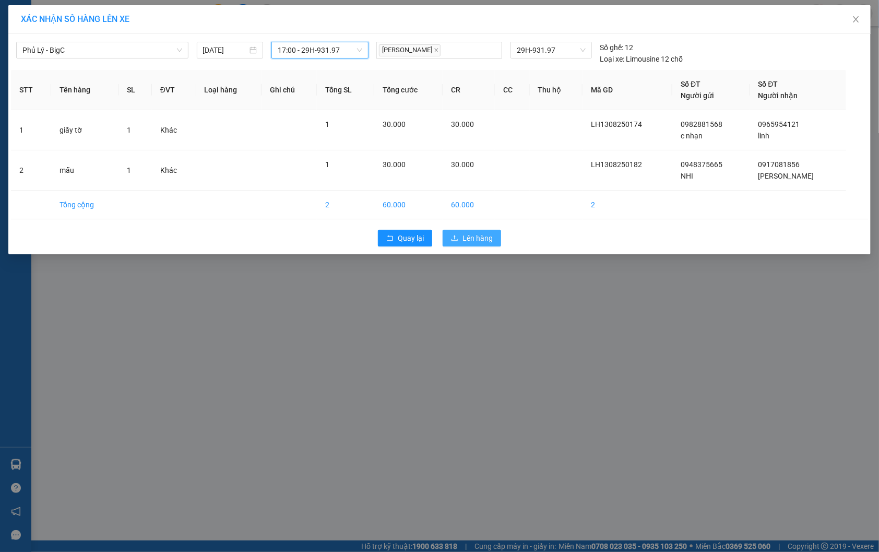
click at [471, 231] on button "Lên hàng" at bounding box center [472, 238] width 58 height 17
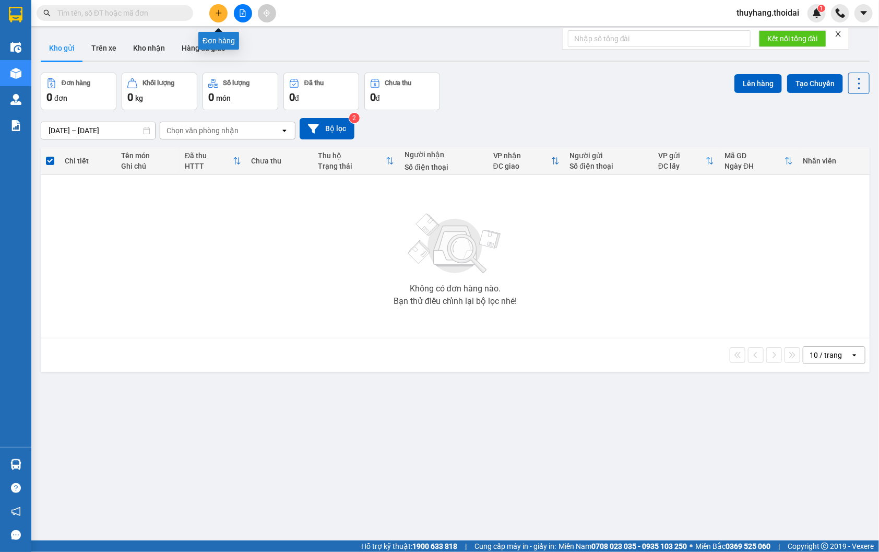
click at [212, 11] on button at bounding box center [218, 13] width 18 height 18
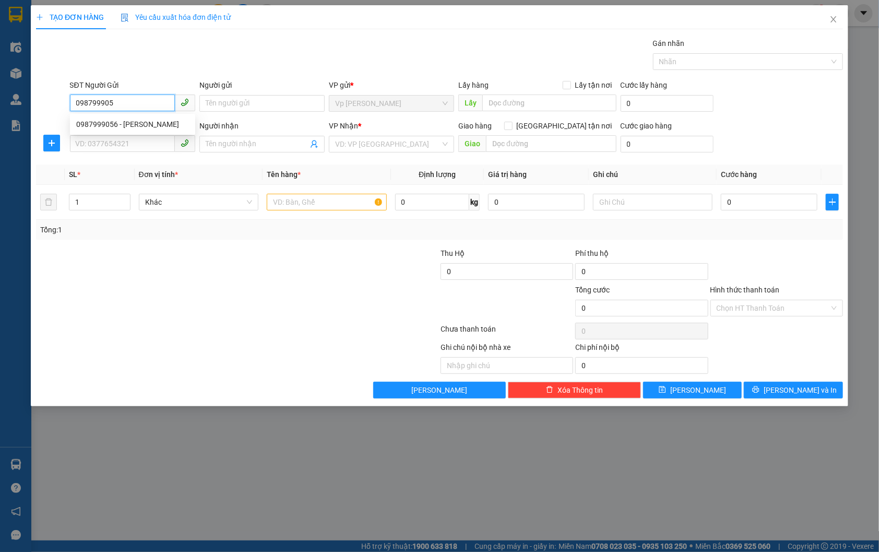
type input "0987999056"
click at [177, 125] on div "0987999056 - ngọc" at bounding box center [132, 124] width 113 height 11
type input "ngọc"
type input "0987999056"
click at [132, 147] on input "SĐT Người Nhận *" at bounding box center [122, 143] width 105 height 17
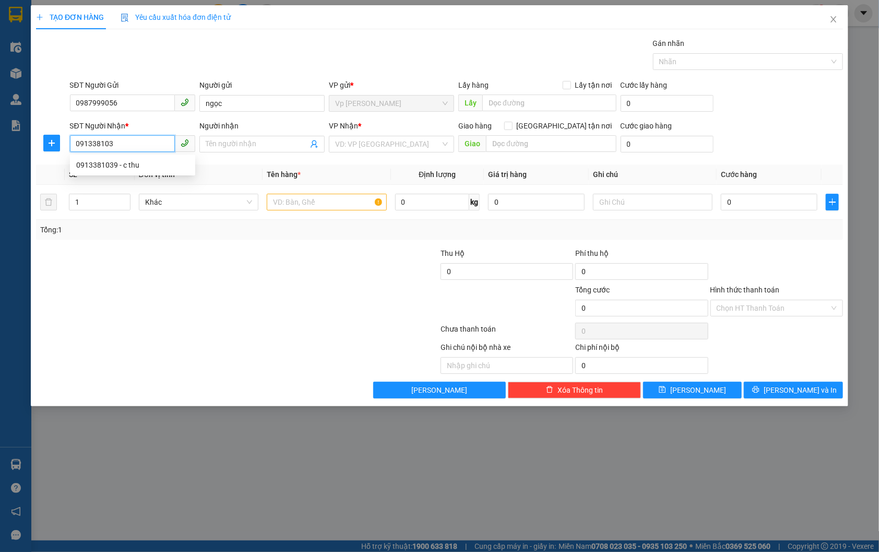
type input "0913381039"
click at [170, 168] on div "0913381039 - c thu" at bounding box center [132, 164] width 113 height 11
type input "c thu"
type input "0913381039"
click at [305, 205] on input "text" at bounding box center [327, 202] width 120 height 17
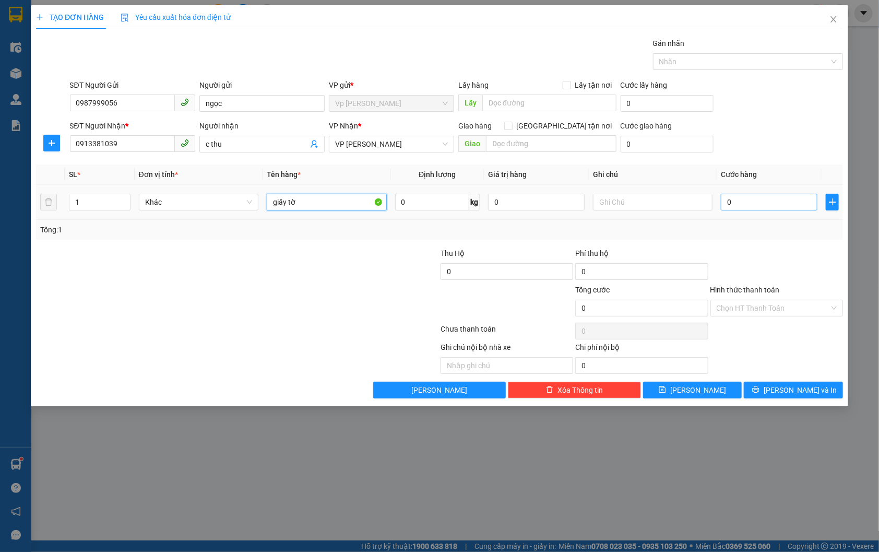
type input "giấy tờ"
click at [755, 206] on input "0" at bounding box center [769, 202] width 97 height 17
type input "3"
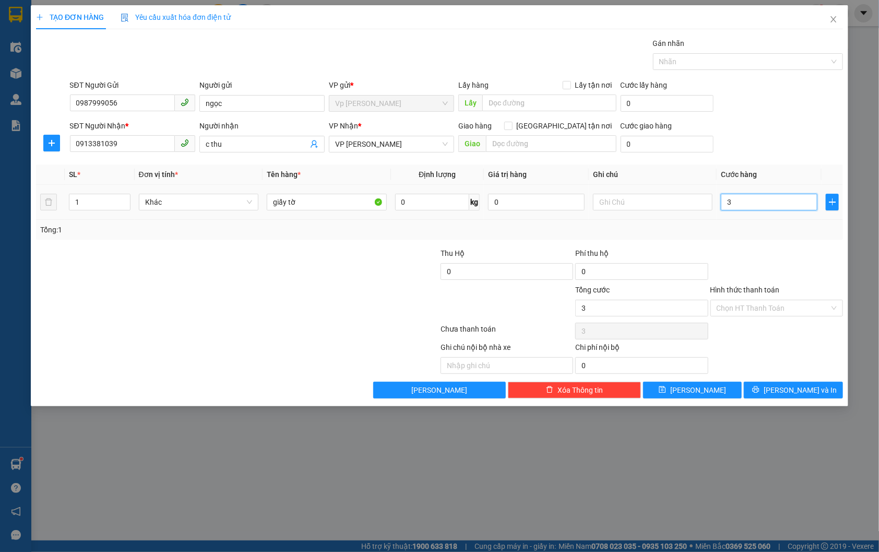
type input "30"
type input "300"
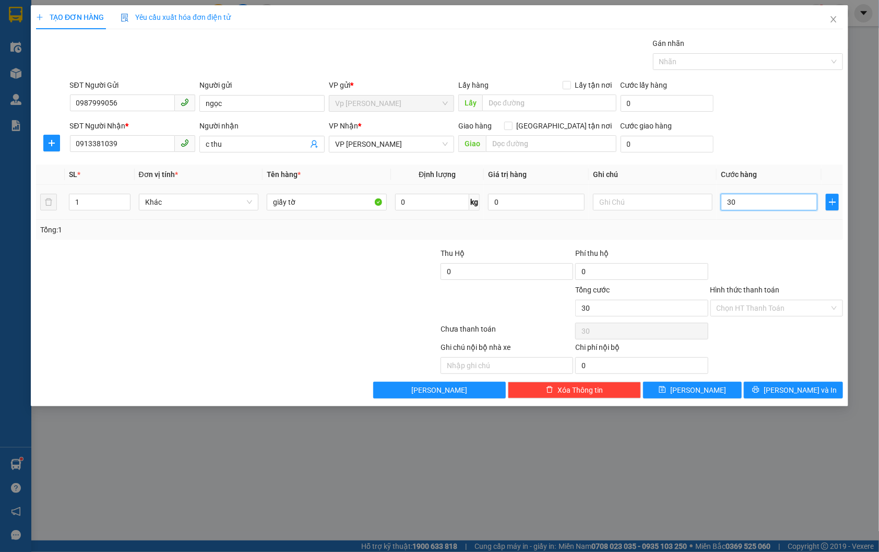
type input "300"
type input "3.000"
type input "30.000"
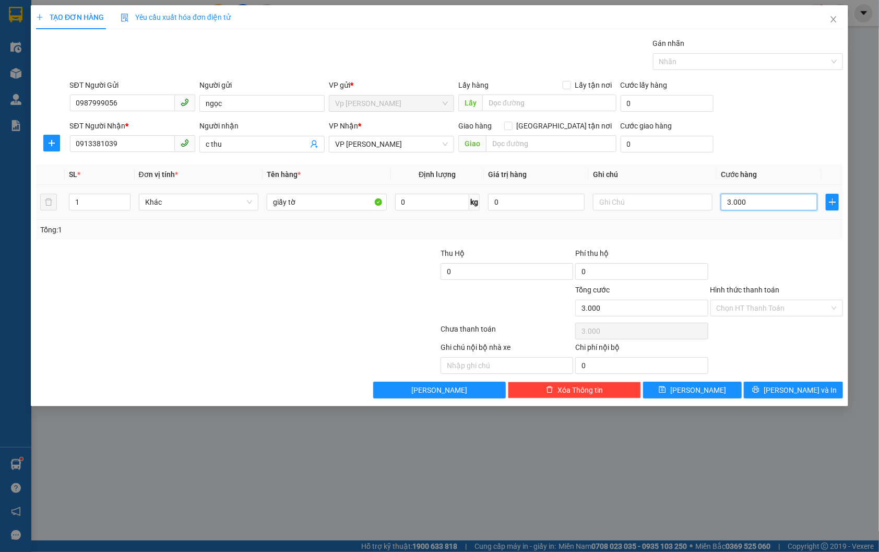
type input "30.000"
click at [799, 390] on span "Lưu và In" at bounding box center [800, 389] width 73 height 11
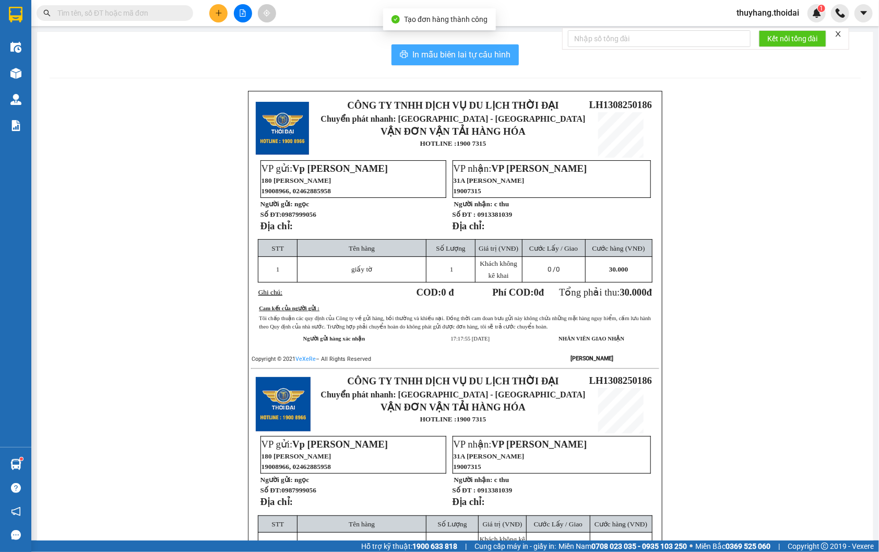
click at [451, 60] on span "In mẫu biên lai tự cấu hình" at bounding box center [461, 54] width 98 height 13
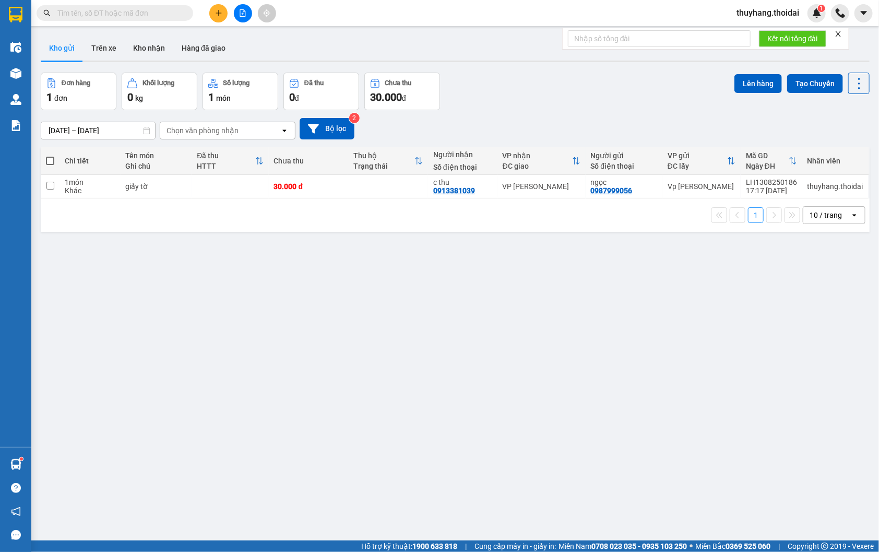
click at [122, 11] on input "text" at bounding box center [118, 12] width 123 height 11
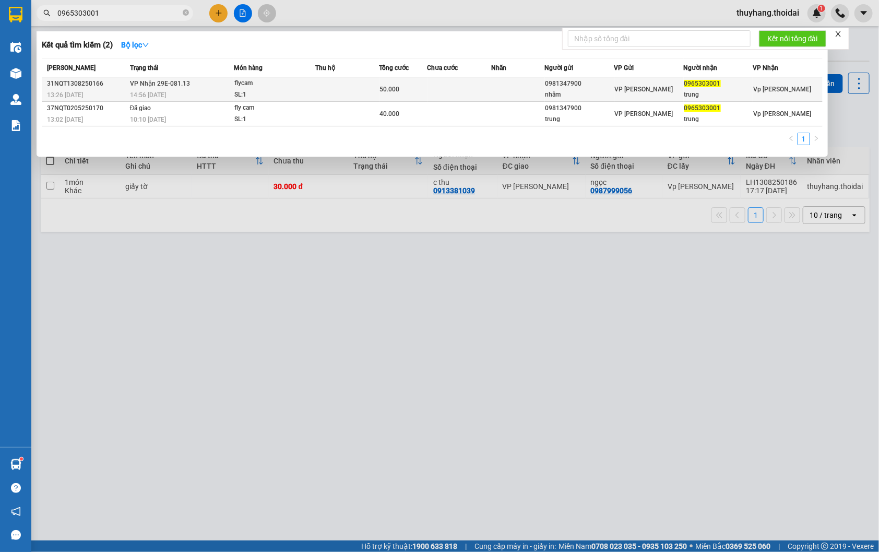
type input "0965303001"
click at [312, 86] on div "flycam" at bounding box center [273, 83] width 78 height 11
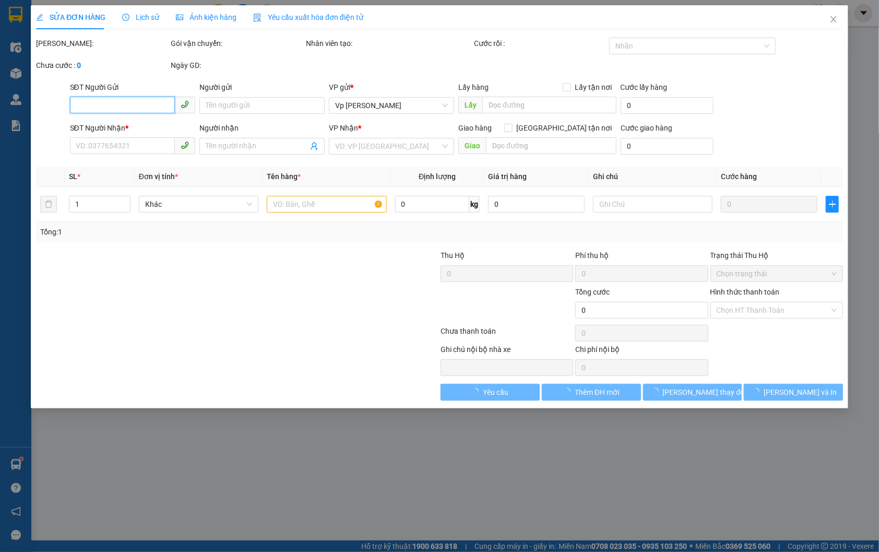
type input "0981347900"
type input "nhâm"
type input "0965303001"
type input "trung"
type input "50.000"
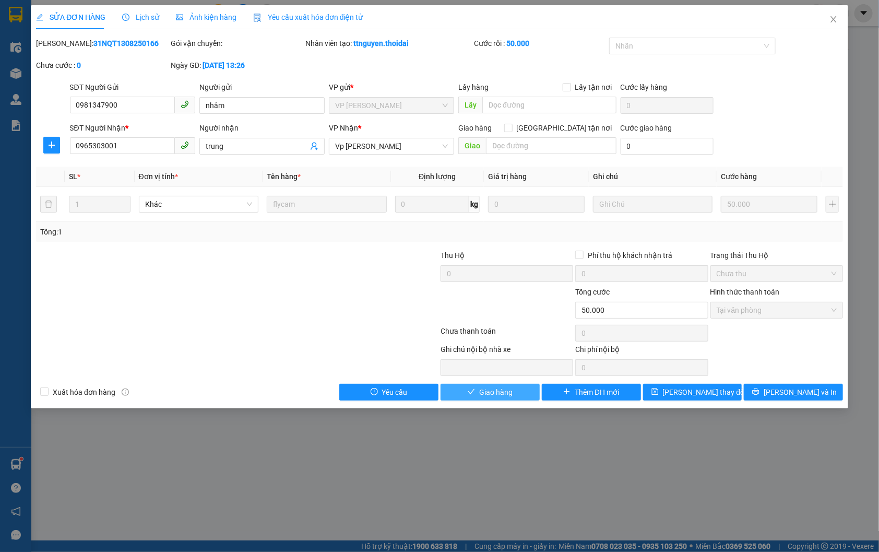
click at [507, 389] on span "Giao hàng" at bounding box center [495, 391] width 33 height 11
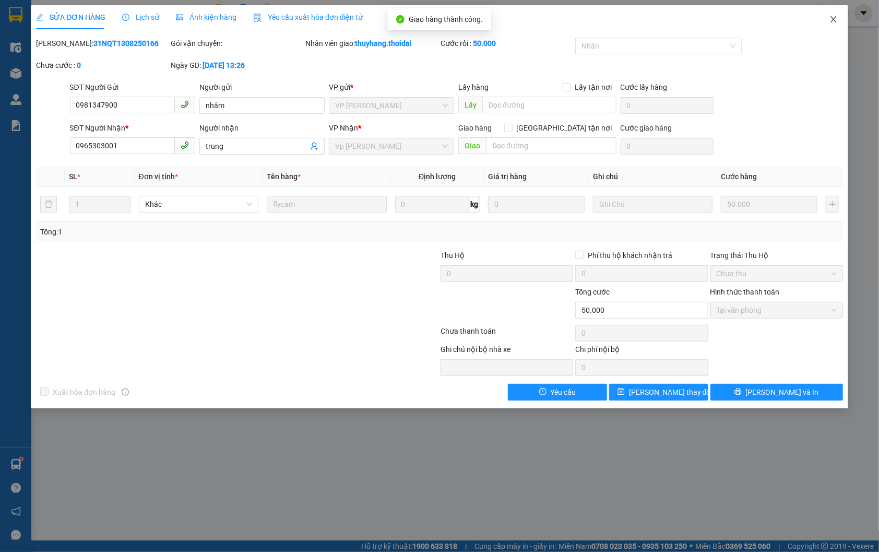
click at [833, 18] on icon "close" at bounding box center [834, 19] width 8 height 8
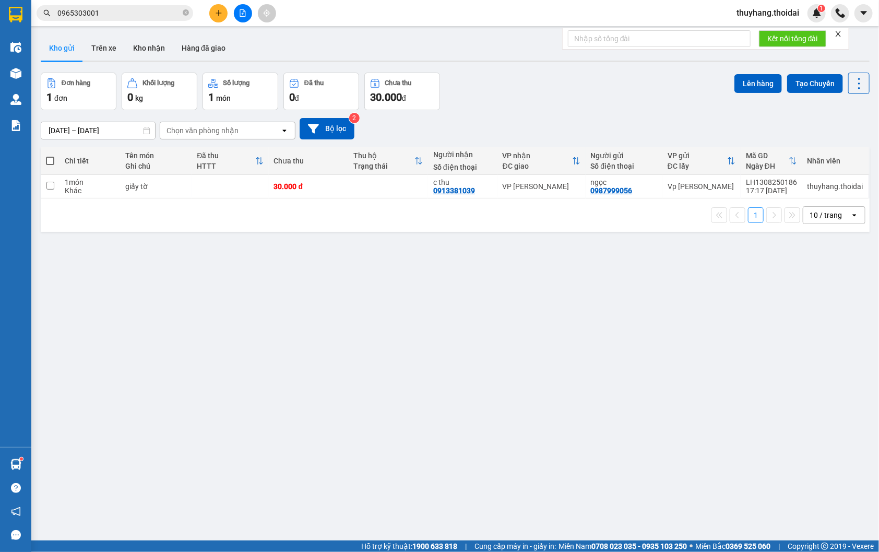
click at [113, 9] on input "0965303001" at bounding box center [118, 12] width 123 height 11
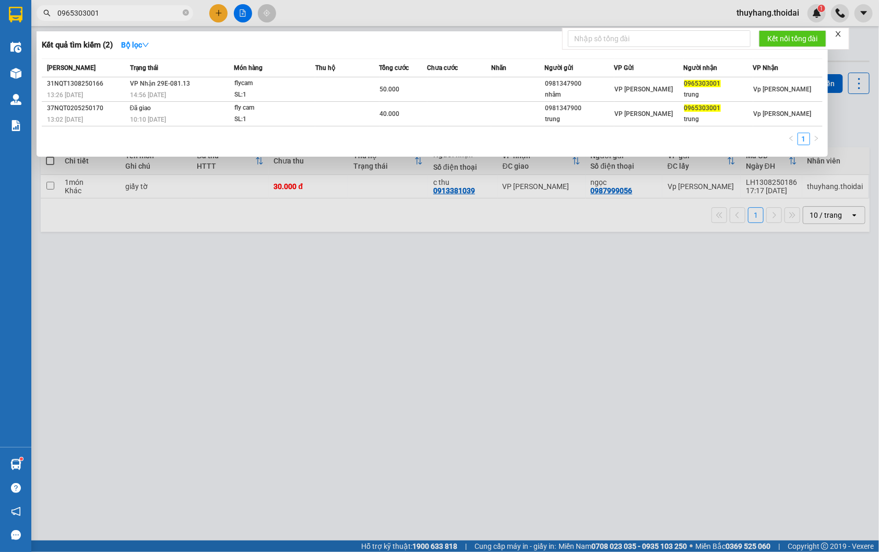
click at [113, 9] on input "0965303001" at bounding box center [118, 12] width 123 height 11
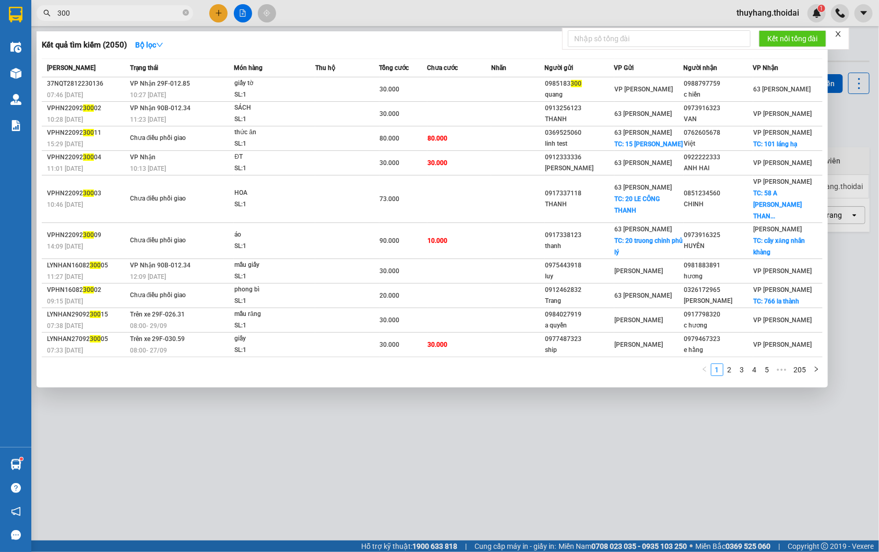
type input "300"
click at [185, 11] on icon "close-circle" at bounding box center [186, 12] width 6 height 6
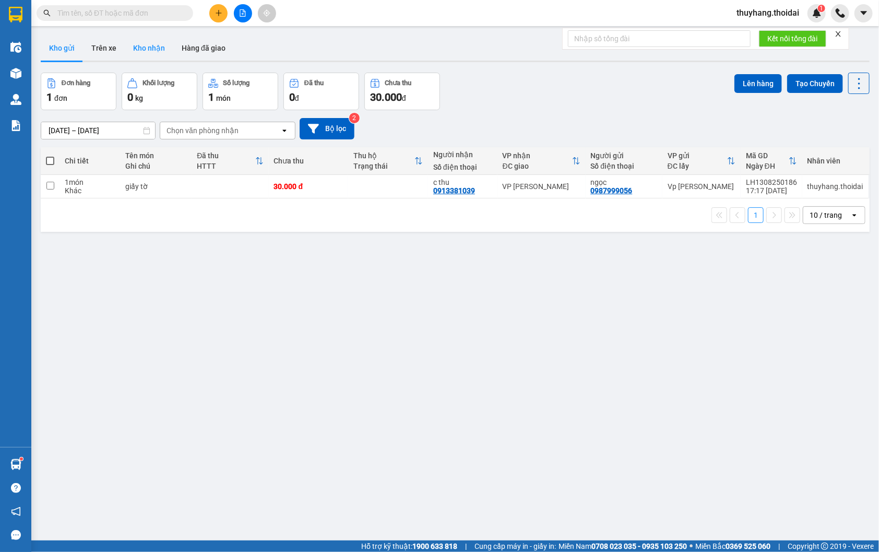
click at [146, 51] on button "Kho nhận" at bounding box center [149, 47] width 49 height 25
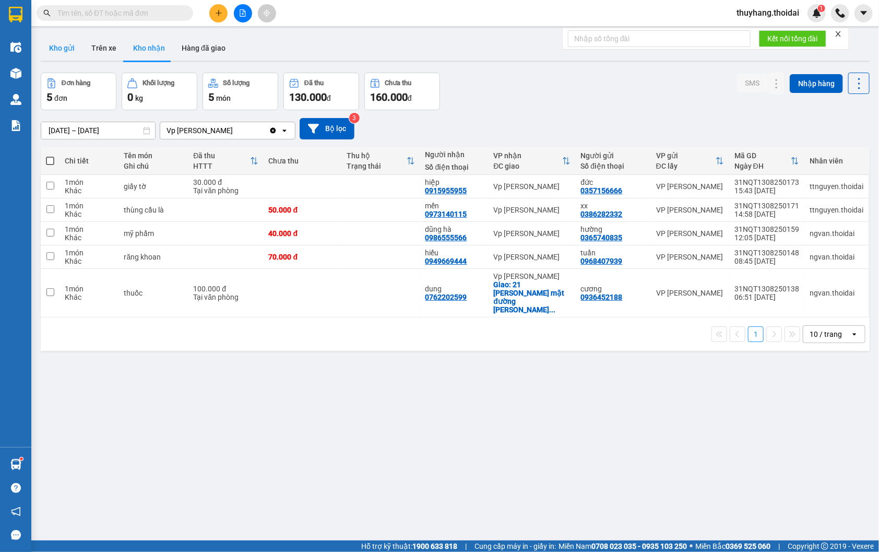
click at [69, 48] on button "Kho gửi" at bounding box center [62, 47] width 42 height 25
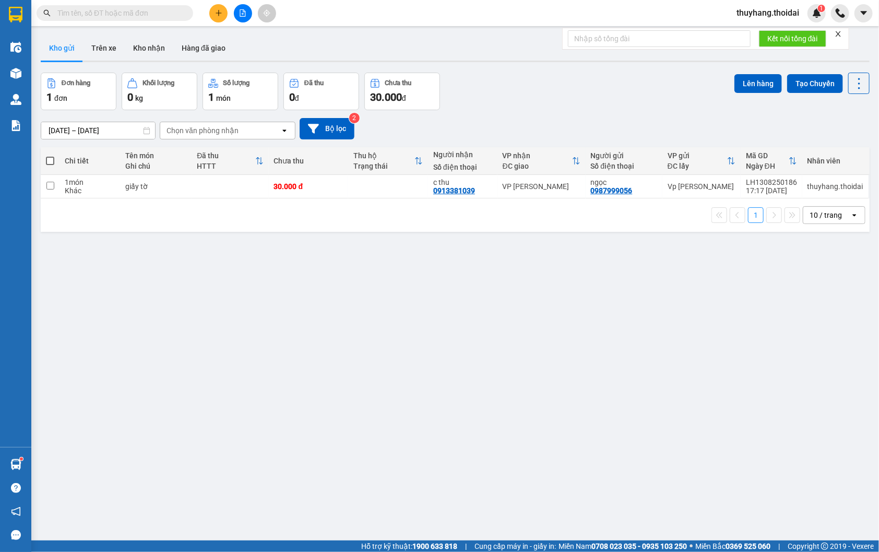
click at [224, 14] on button at bounding box center [218, 13] width 18 height 18
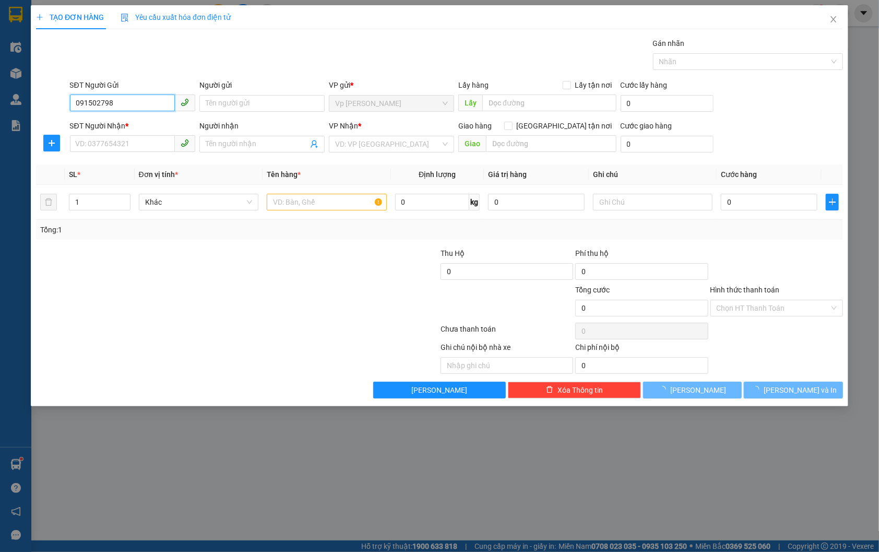
type input "0915027986"
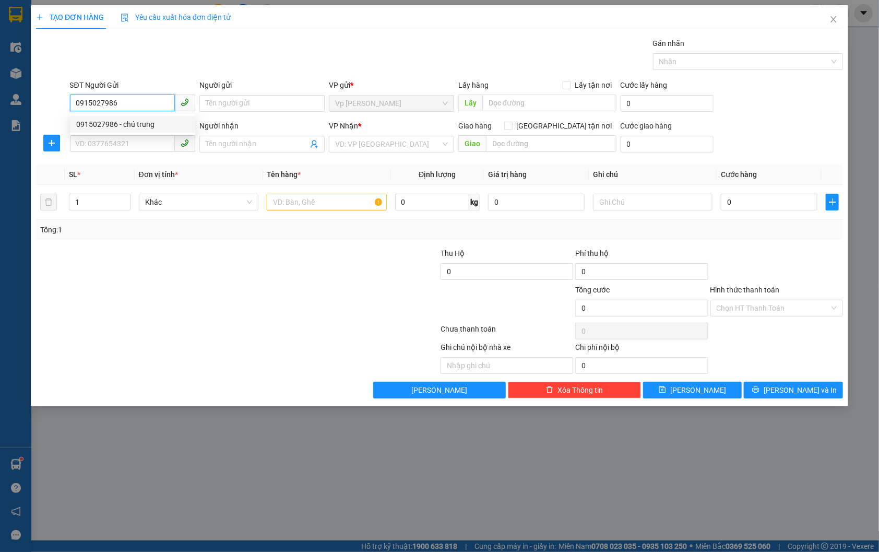
click at [165, 122] on div "0915027986 - chú trung" at bounding box center [132, 124] width 113 height 11
type input "chú trung"
type input "0915027986"
click at [149, 142] on input "SĐT Người Nhận *" at bounding box center [122, 143] width 105 height 17
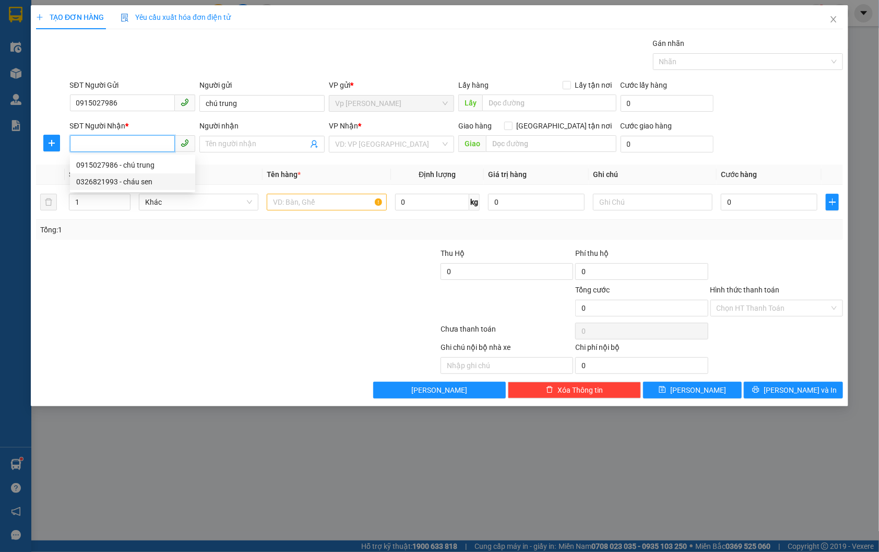
click at [149, 183] on div "0326821993 - cháu sen" at bounding box center [132, 181] width 113 height 11
type input "0326821993"
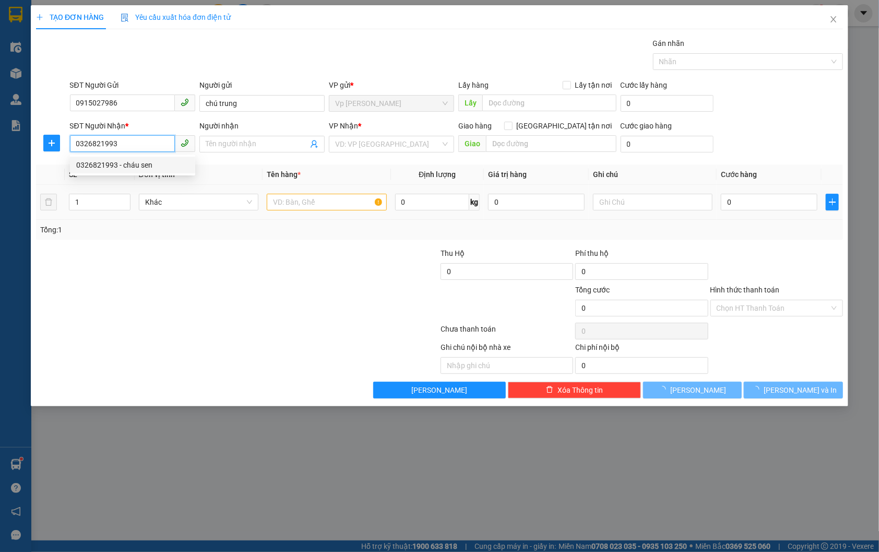
type input "cháu sen"
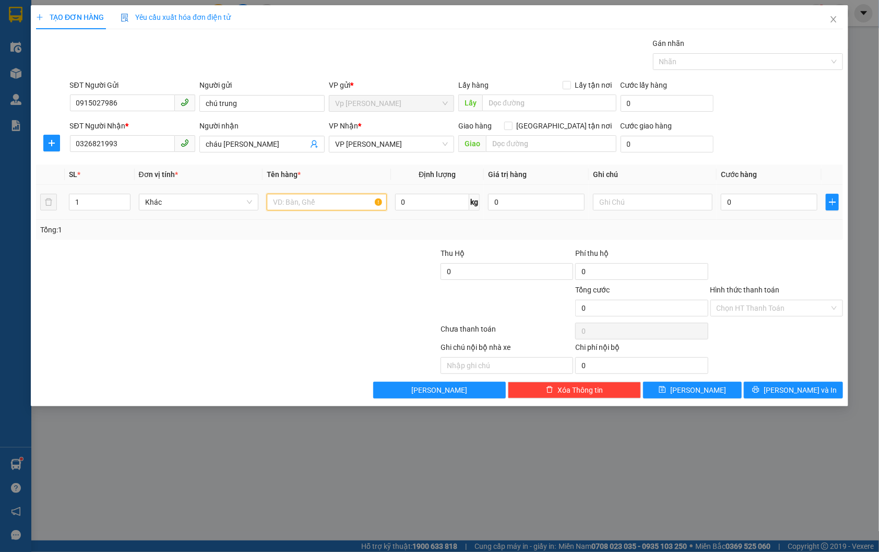
click at [334, 201] on input "text" at bounding box center [327, 202] width 120 height 17
type input "hồ sơ"
click at [763, 205] on input "0" at bounding box center [769, 202] width 97 height 17
type input "5"
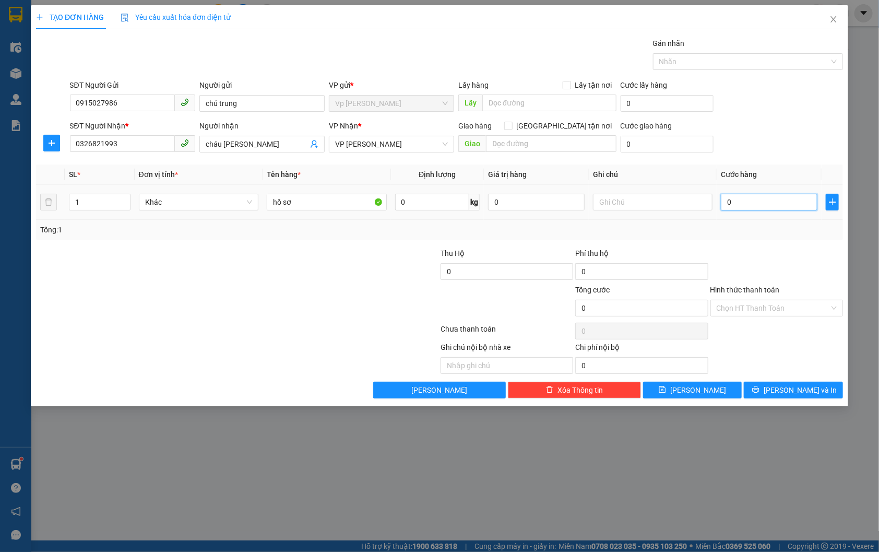
type input "5"
type input "50"
type input "500"
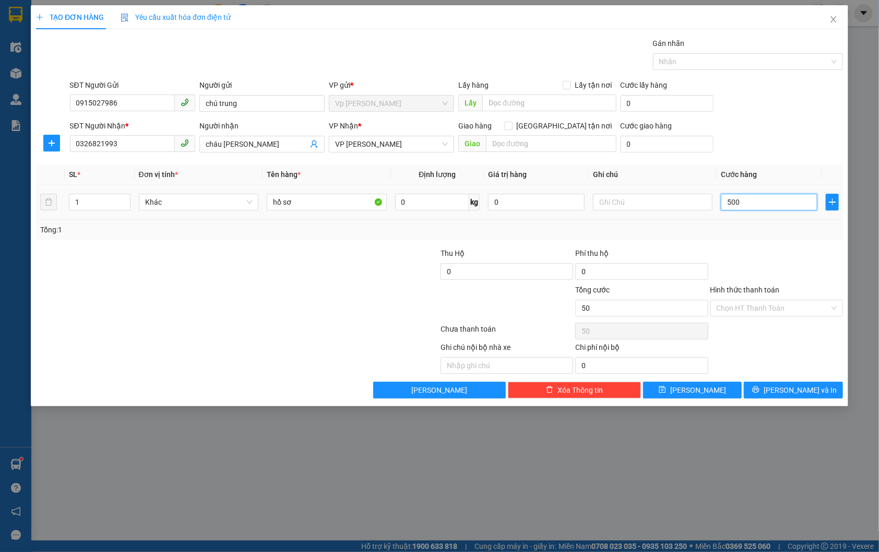
type input "500"
type input "5.000"
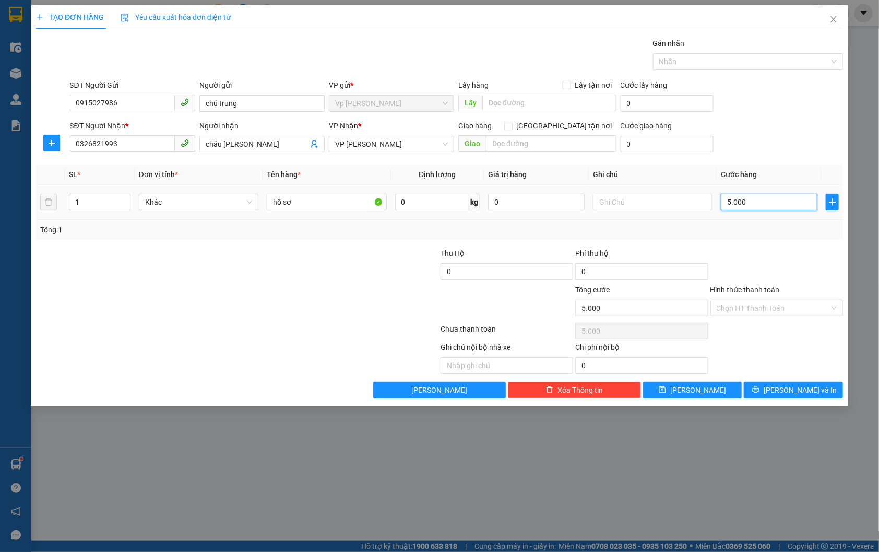
type input "50.000"
click at [804, 388] on span "Lưu và In" at bounding box center [800, 389] width 73 height 11
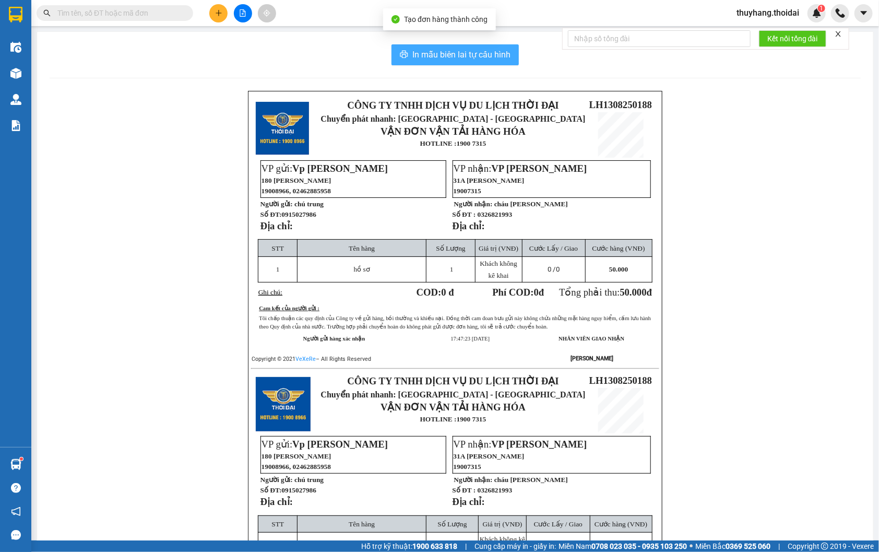
click at [480, 57] on span "In mẫu biên lai tự cấu hình" at bounding box center [461, 54] width 98 height 13
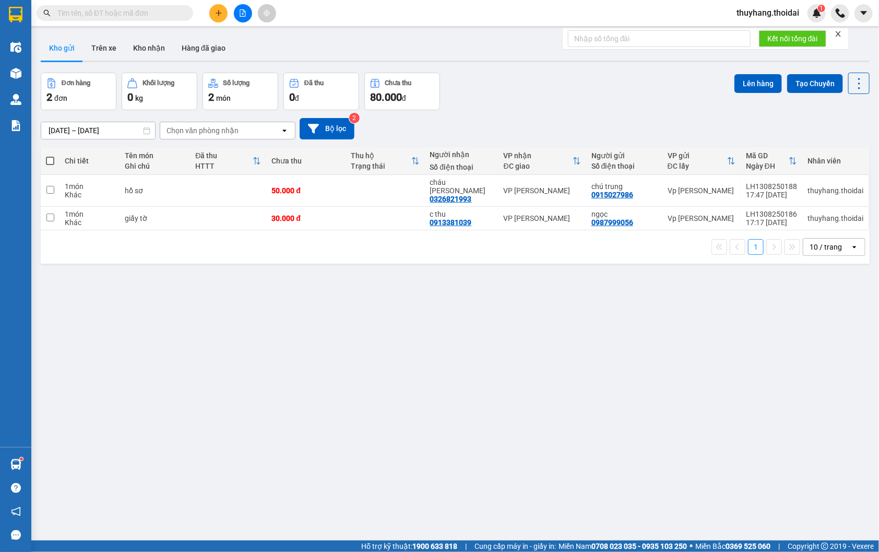
click at [650, 279] on div "ver 1.8.138 Kho gửi Trên xe Kho nhận Hàng đã giao Đơn hàng 2 đơn Khối lượng 0 k…" at bounding box center [455, 307] width 837 height 552
click at [127, 11] on input "text" at bounding box center [118, 12] width 123 height 11
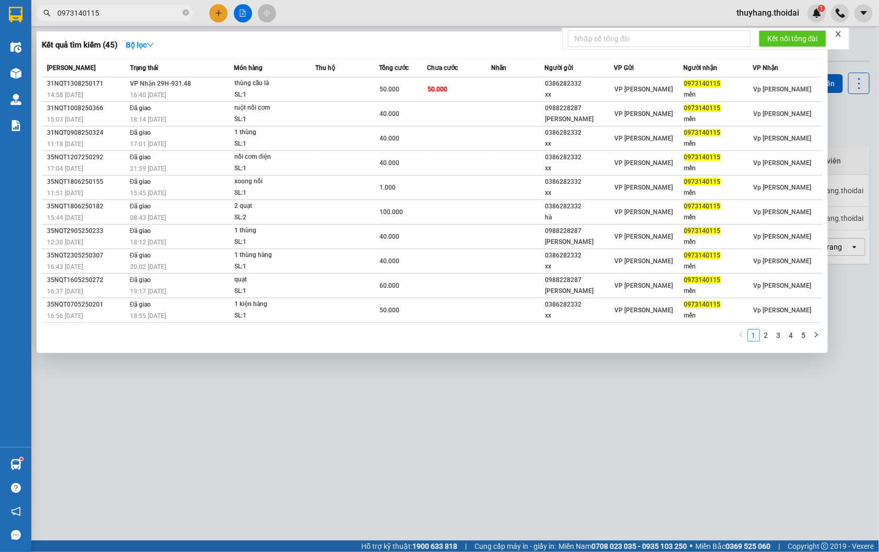
type input "0973140115"
click at [276, 94] on div "SL: 1" at bounding box center [273, 94] width 78 height 11
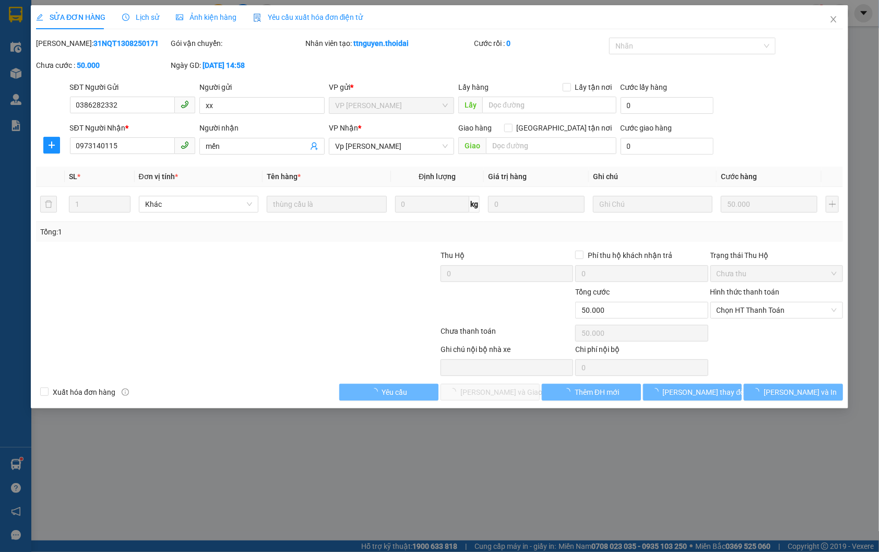
type input "0386282332"
type input "xx"
type input "0973140115"
type input "mến"
type input "50.000"
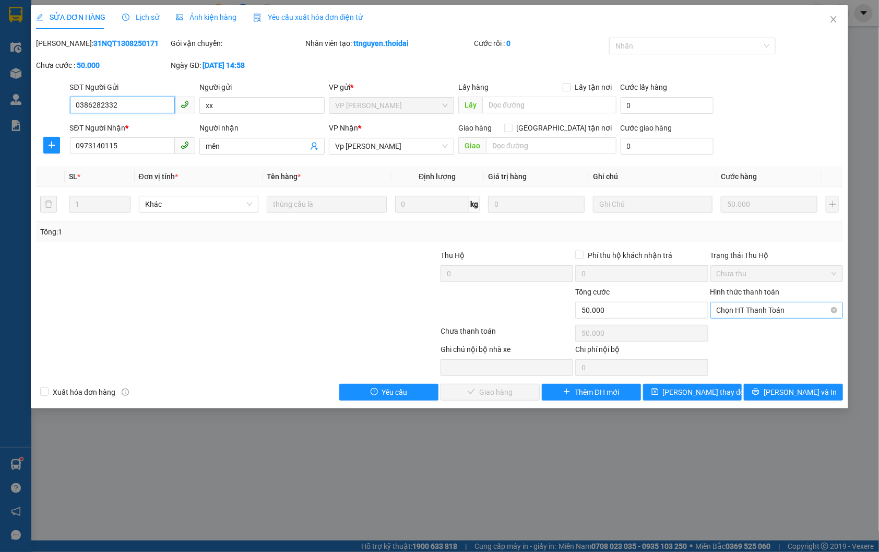
click at [767, 308] on span "Chọn HT Thanh Toán" at bounding box center [777, 310] width 120 height 16
click at [772, 339] on div "Total Paid Fee 0 Total UnPaid Fee 50.000 Cash Collection Total Fee Mã ĐH: 31NQT…" at bounding box center [439, 219] width 807 height 363
click at [742, 315] on span "Chọn HT Thanh Toán" at bounding box center [777, 310] width 120 height 16
click at [739, 331] on div "Tại văn phòng" at bounding box center [777, 330] width 120 height 11
type input "0"
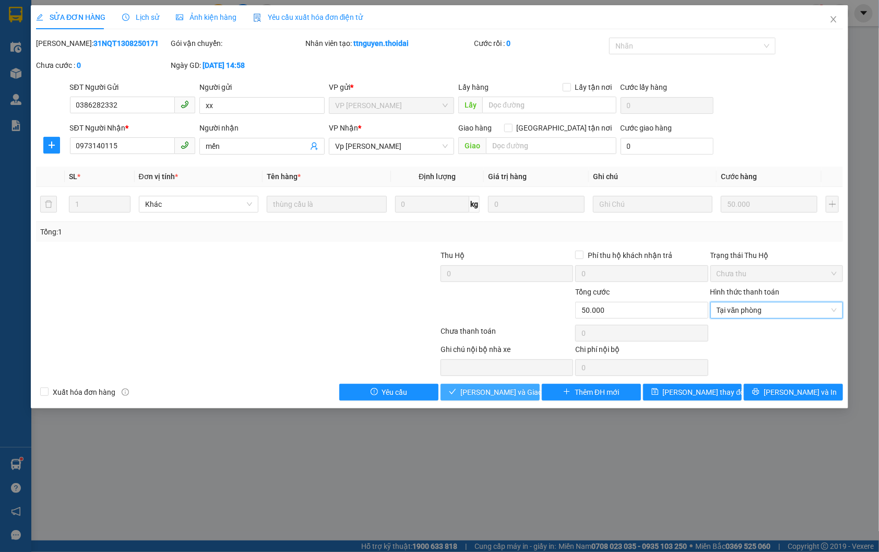
click at [488, 385] on button "Lưu và Giao hàng" at bounding box center [490, 392] width 99 height 17
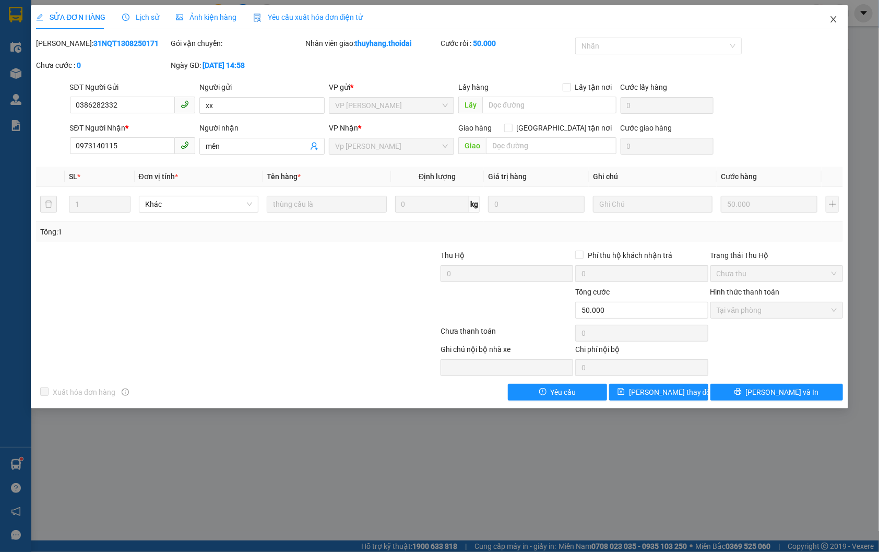
click at [833, 21] on icon "close" at bounding box center [834, 19] width 6 height 6
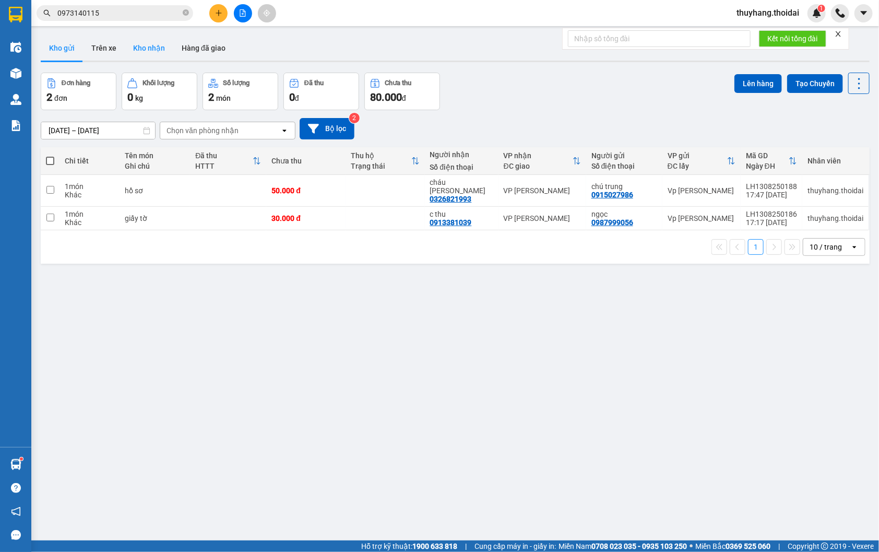
click at [152, 51] on button "Kho nhận" at bounding box center [149, 47] width 49 height 25
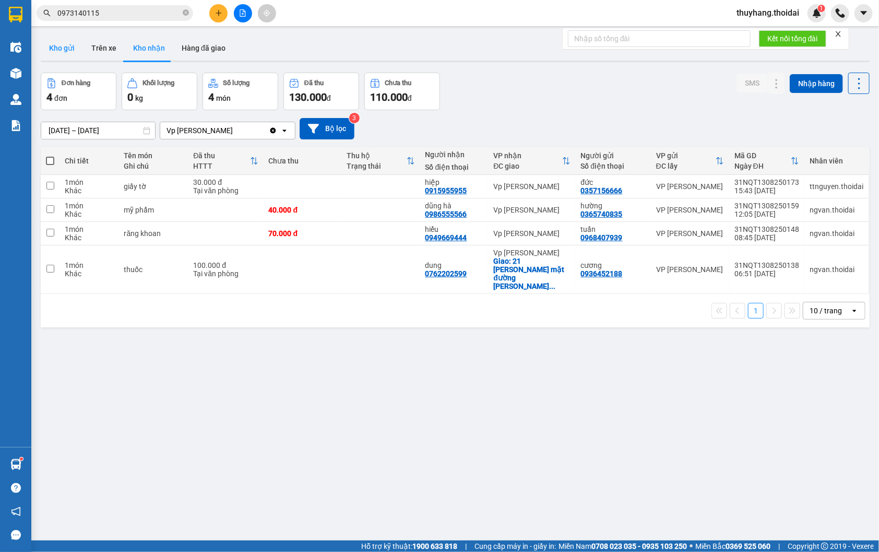
click at [64, 49] on button "Kho gửi" at bounding box center [62, 47] width 42 height 25
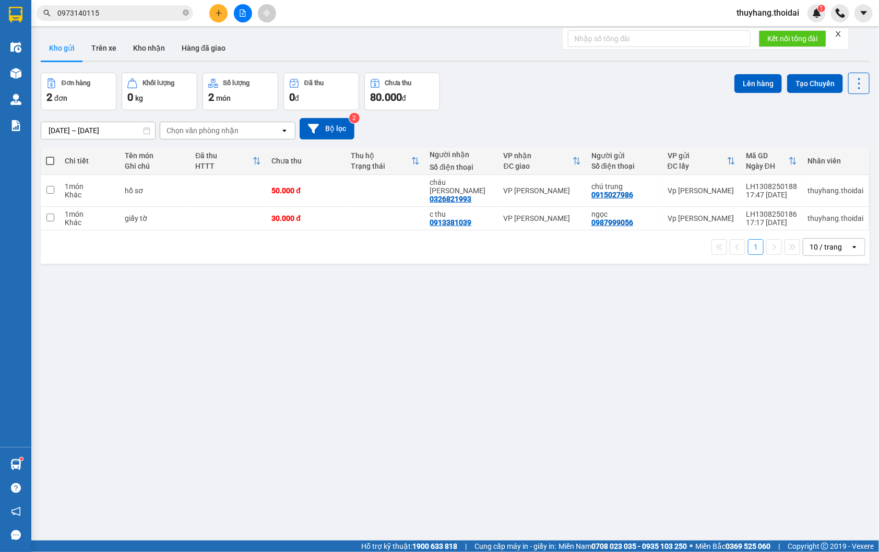
drag, startPoint x: 49, startPoint y: 158, endPoint x: 175, endPoint y: 127, distance: 130.0
click at [51, 158] on span at bounding box center [50, 161] width 8 height 8
click at [50, 156] on input "checkbox" at bounding box center [50, 156] width 0 height 0
checkbox input "true"
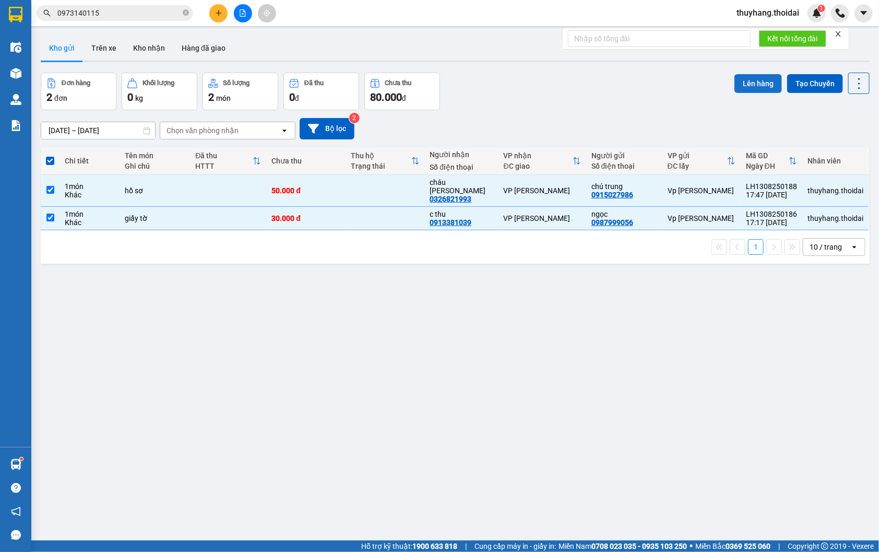
click at [749, 87] on button "Lên hàng" at bounding box center [759, 83] width 48 height 19
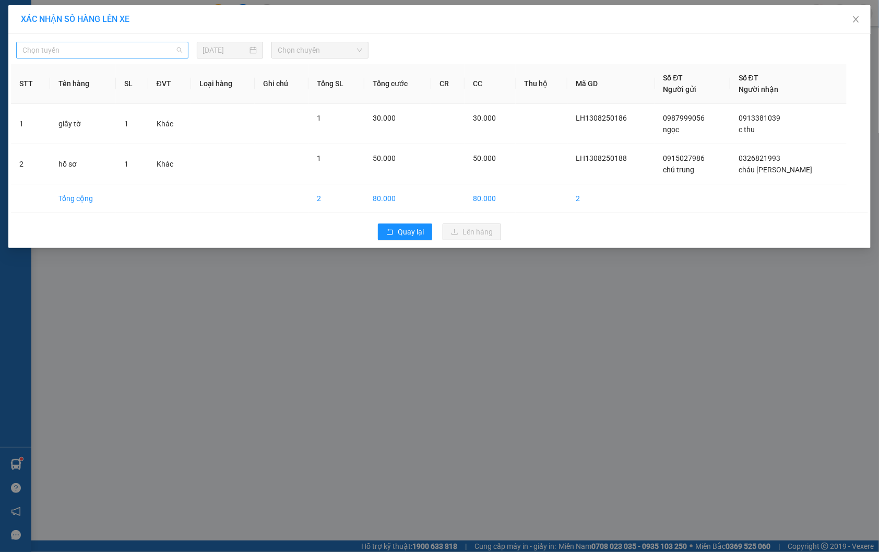
click at [75, 45] on span "Chọn tuyến" at bounding box center [102, 50] width 160 height 16
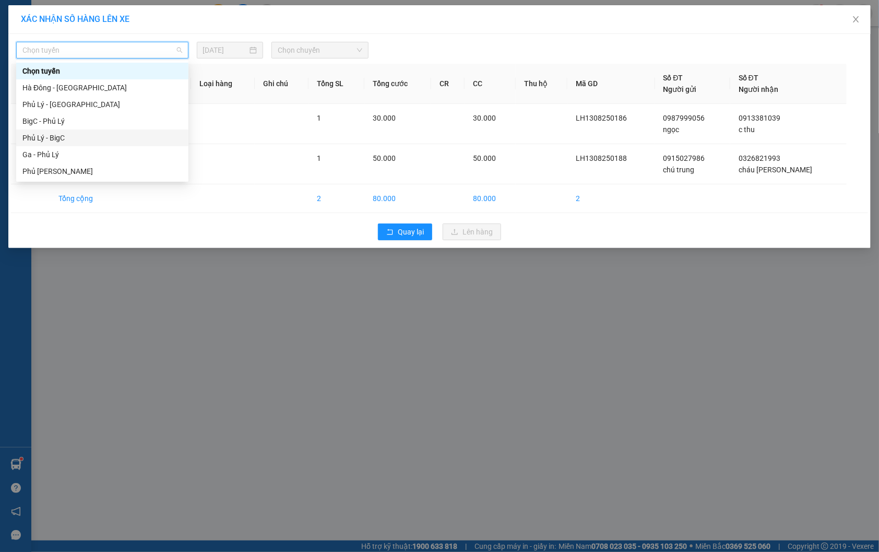
click at [65, 135] on div "Phủ Lý - BigC" at bounding box center [102, 137] width 160 height 11
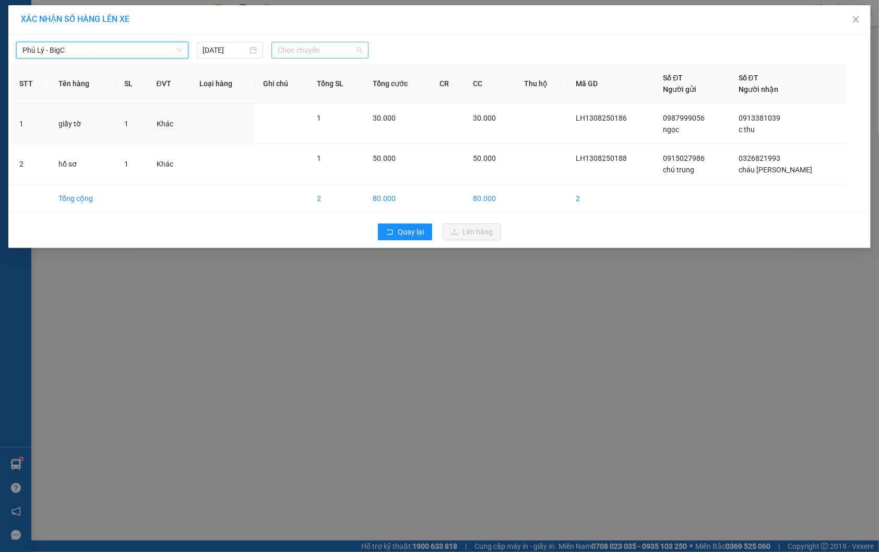
click at [322, 57] on span "Chọn chuyến" at bounding box center [320, 50] width 85 height 16
type input "93227"
click at [330, 66] on div "19:00 - 29H-932.27" at bounding box center [318, 70] width 81 height 11
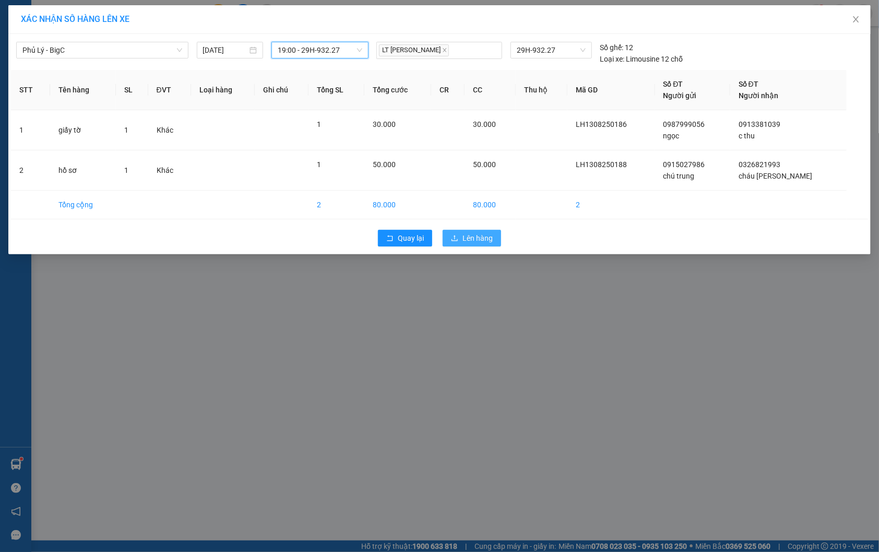
click at [469, 243] on span "Lên hàng" at bounding box center [478, 237] width 30 height 11
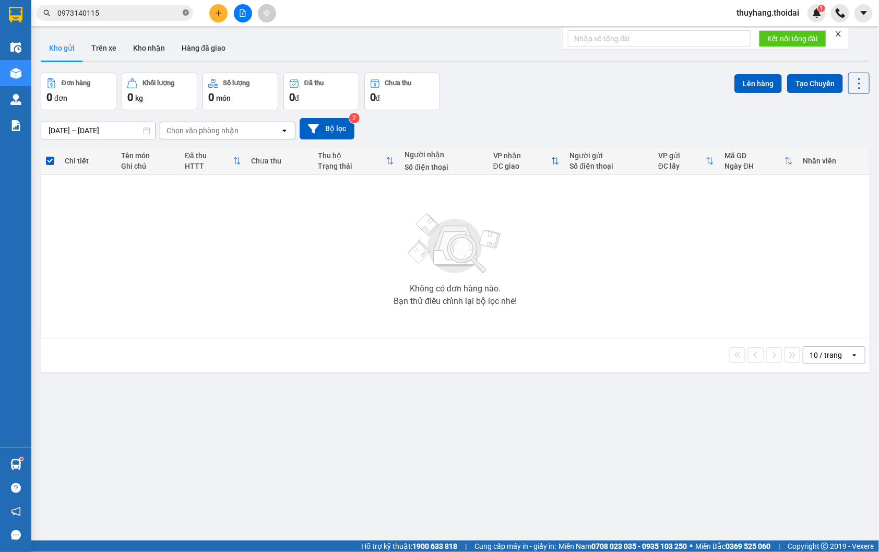
click at [186, 14] on icon "close-circle" at bounding box center [186, 12] width 6 height 6
click at [219, 15] on icon "plus" at bounding box center [218, 12] width 7 height 7
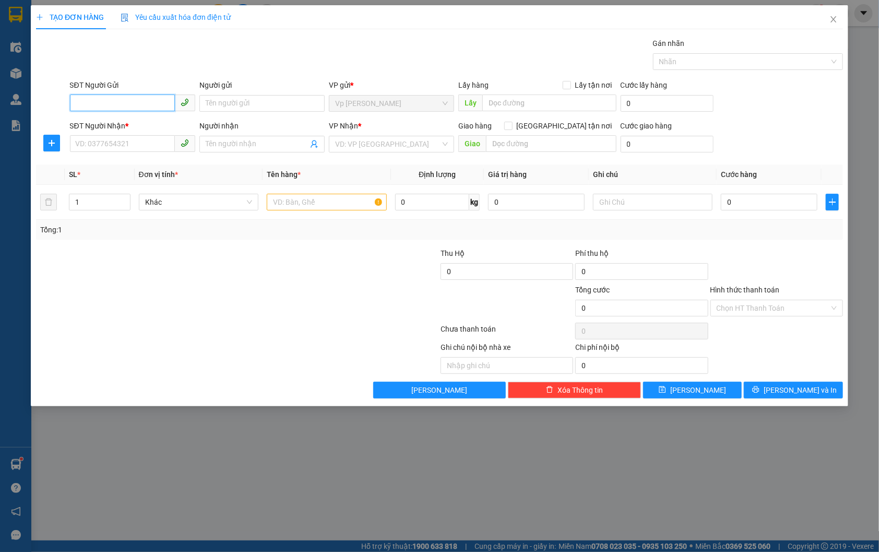
click at [122, 98] on input "SĐT Người Gửi" at bounding box center [122, 102] width 105 height 17
type input "0356032929"
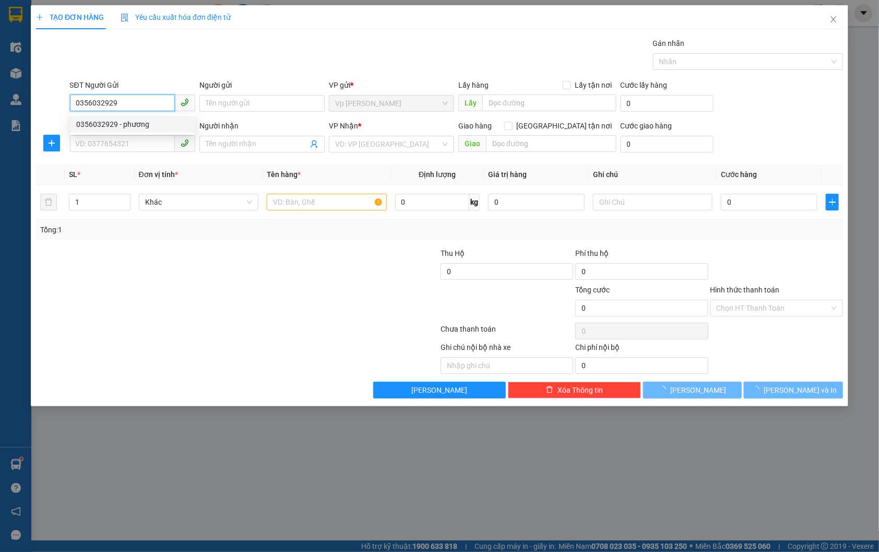
click at [148, 119] on div "0356032929 - phương" at bounding box center [132, 124] width 113 height 11
type input "phương"
type input "0356032929"
click at [148, 141] on input "SĐT Người Nhận *" at bounding box center [122, 143] width 105 height 17
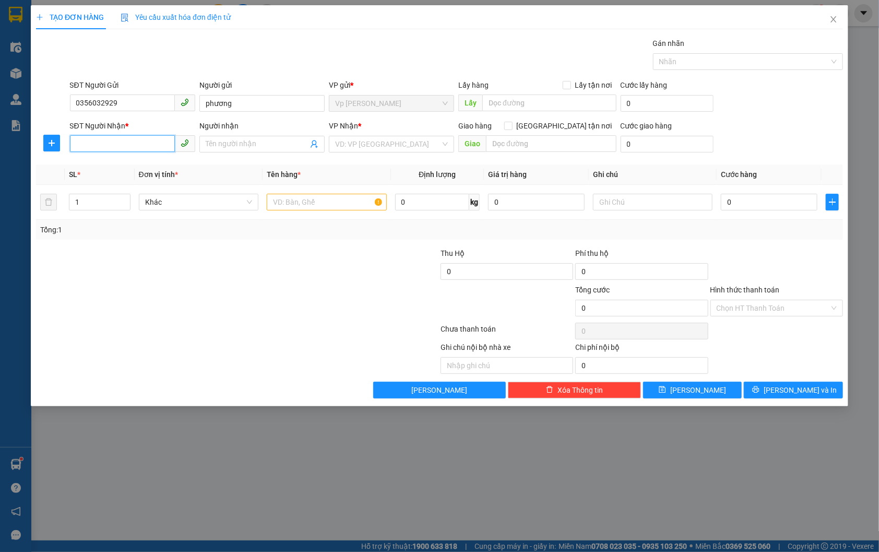
click at [144, 143] on input "SĐT Người Nhận *" at bounding box center [122, 143] width 105 height 17
type input "0968685470"
click at [244, 142] on input "Người nhận" at bounding box center [257, 143] width 102 height 11
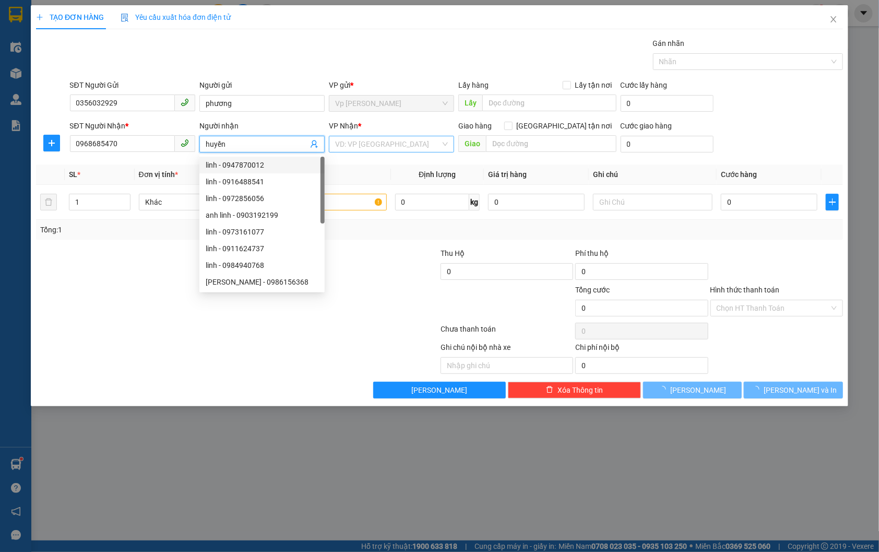
type input "huyền"
click at [372, 136] on input "search" at bounding box center [387, 144] width 105 height 16
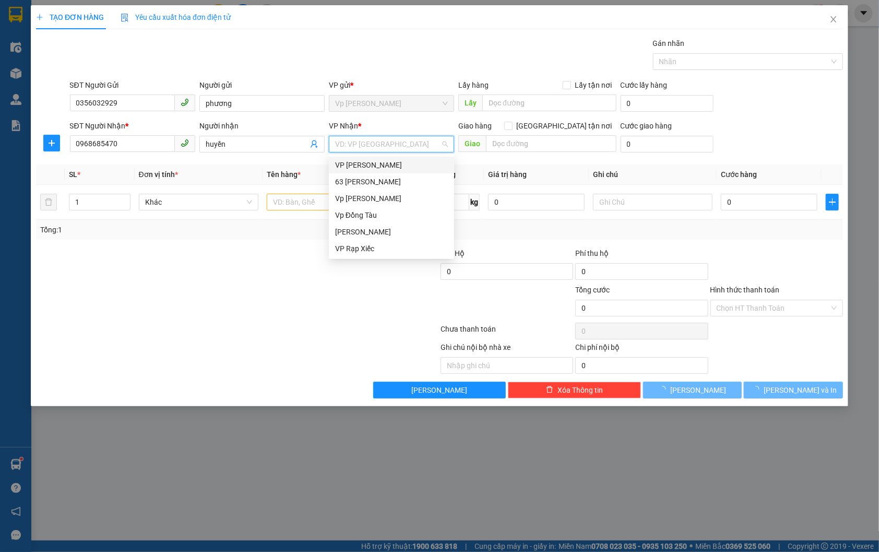
click at [393, 166] on div "VP Nguyễn Quốc Trị" at bounding box center [391, 164] width 113 height 11
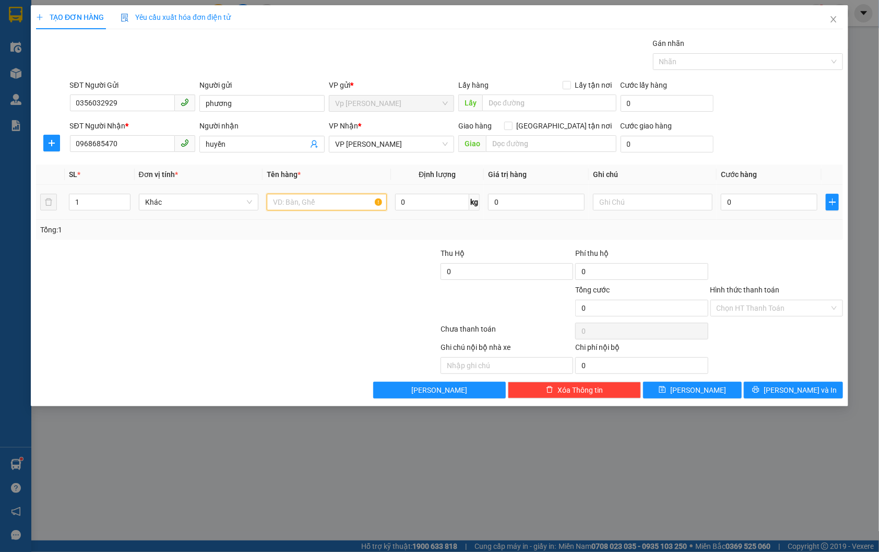
click at [298, 202] on input "text" at bounding box center [327, 202] width 120 height 17
type input "quần áo"
click at [778, 203] on input "0" at bounding box center [769, 202] width 97 height 17
type input "3"
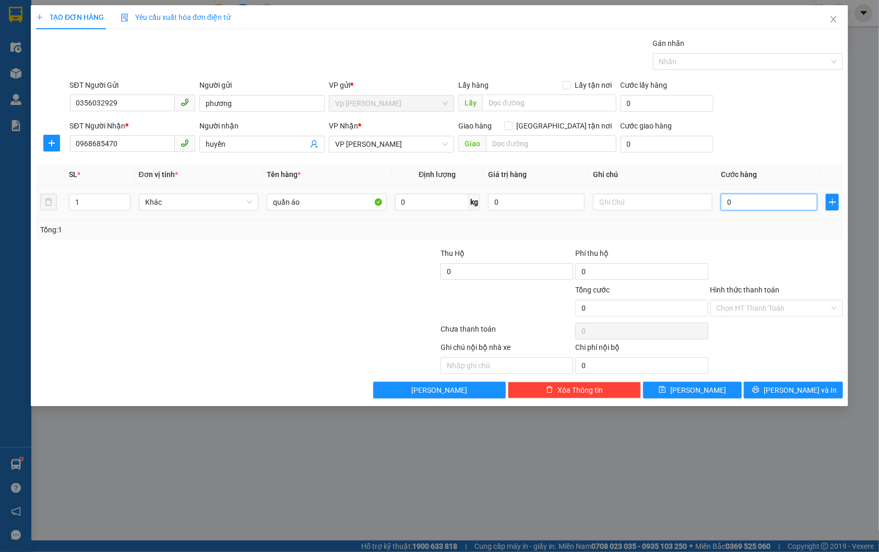
type input "3"
type input "30"
type input "300"
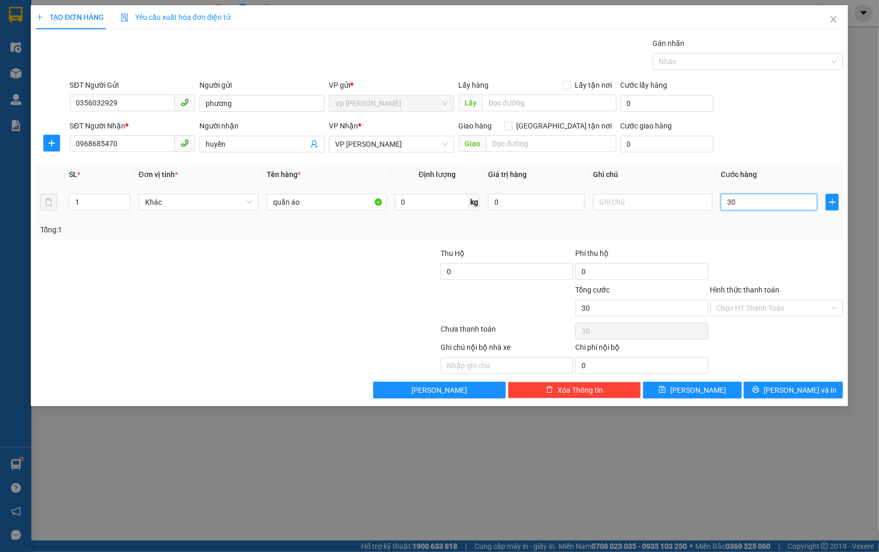
type input "300"
type input "3.000"
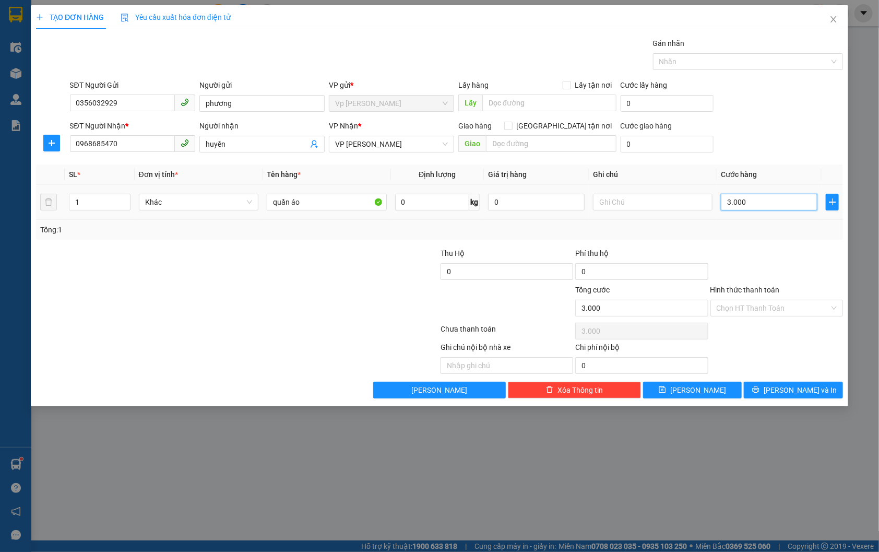
type input "30.000"
click at [806, 392] on span "Lưu và In" at bounding box center [800, 389] width 73 height 11
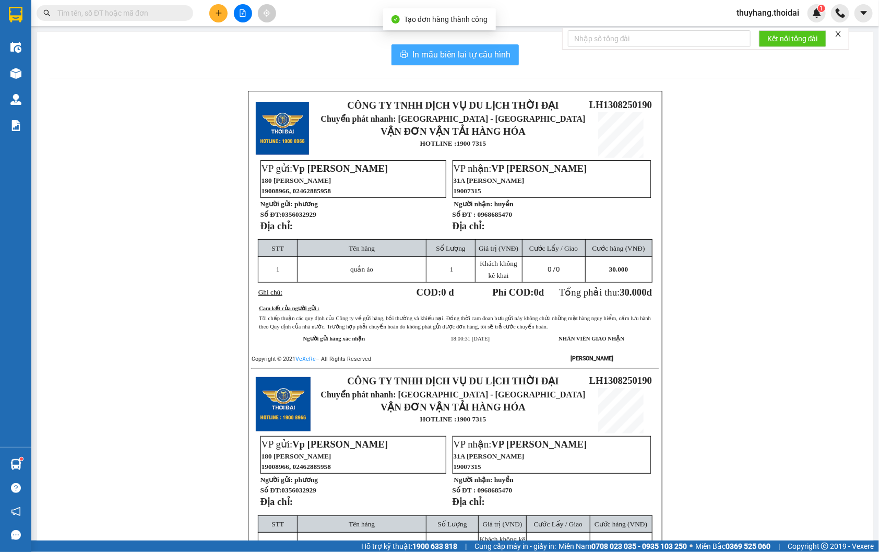
click at [467, 54] on span "In mẫu biên lai tự cấu hình" at bounding box center [461, 54] width 98 height 13
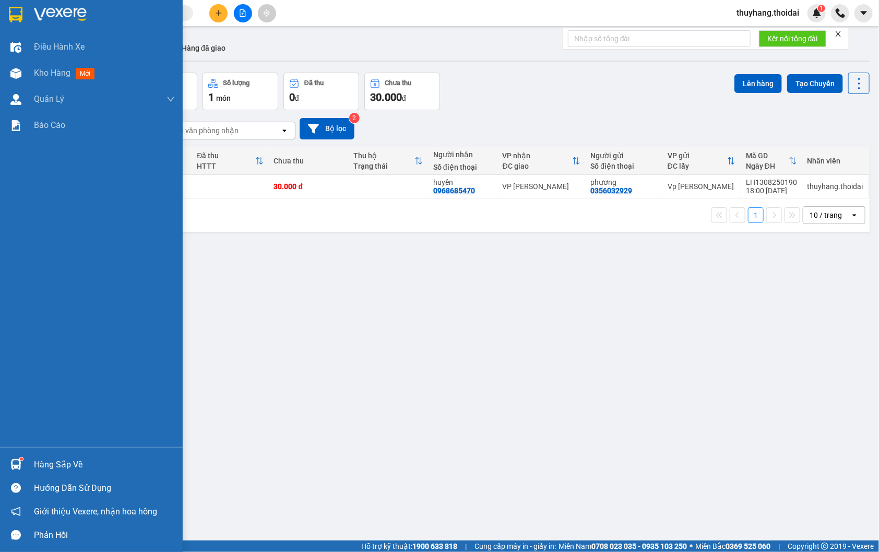
click at [50, 460] on div "Hàng sắp về" at bounding box center [104, 465] width 141 height 16
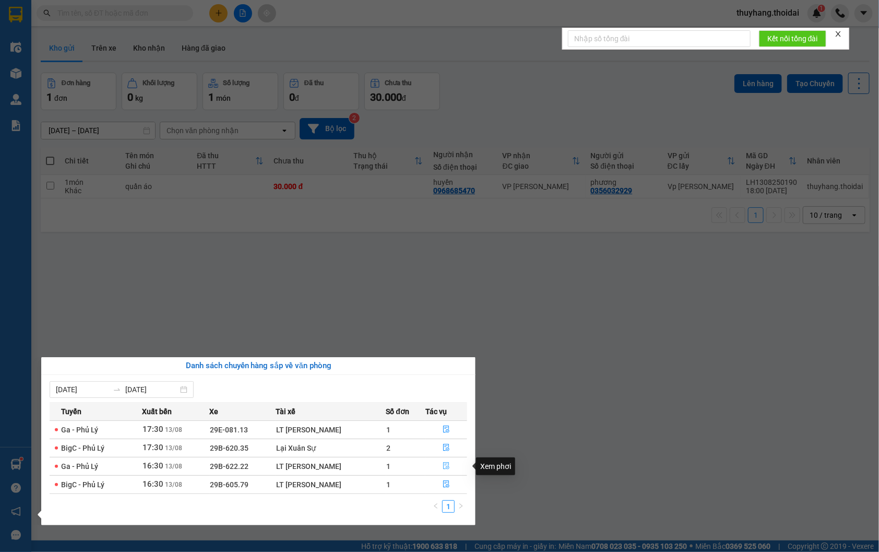
click at [451, 467] on button "button" at bounding box center [446, 466] width 41 height 17
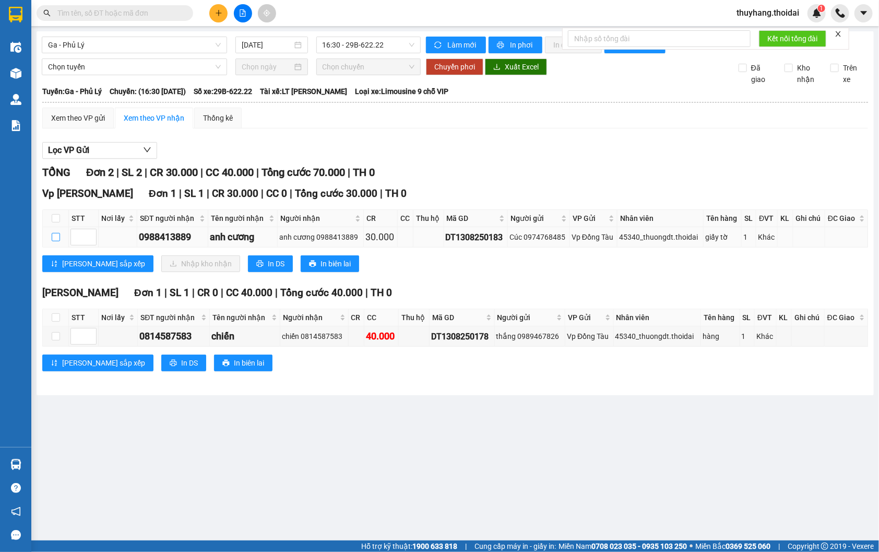
click at [55, 241] on input "checkbox" at bounding box center [56, 237] width 8 height 8
checkbox input "true"
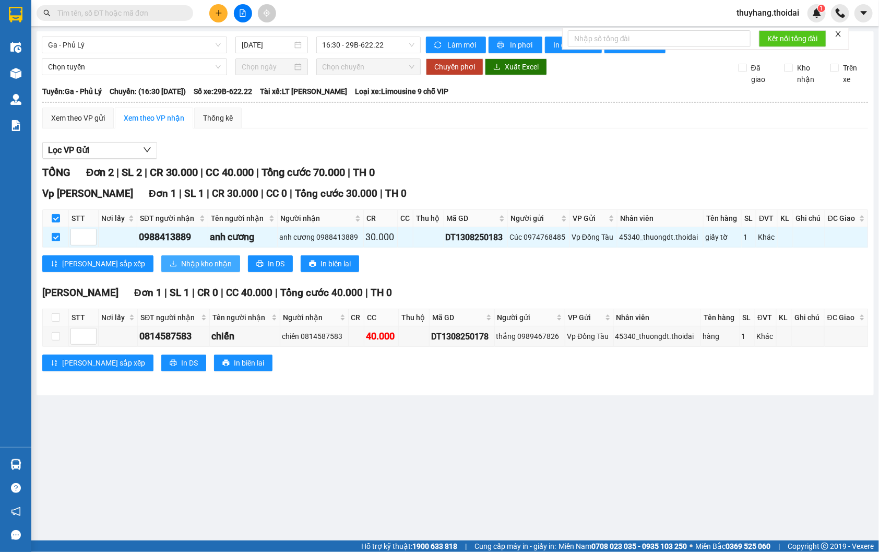
click at [181, 269] on span "Nhập kho nhận" at bounding box center [206, 263] width 51 height 11
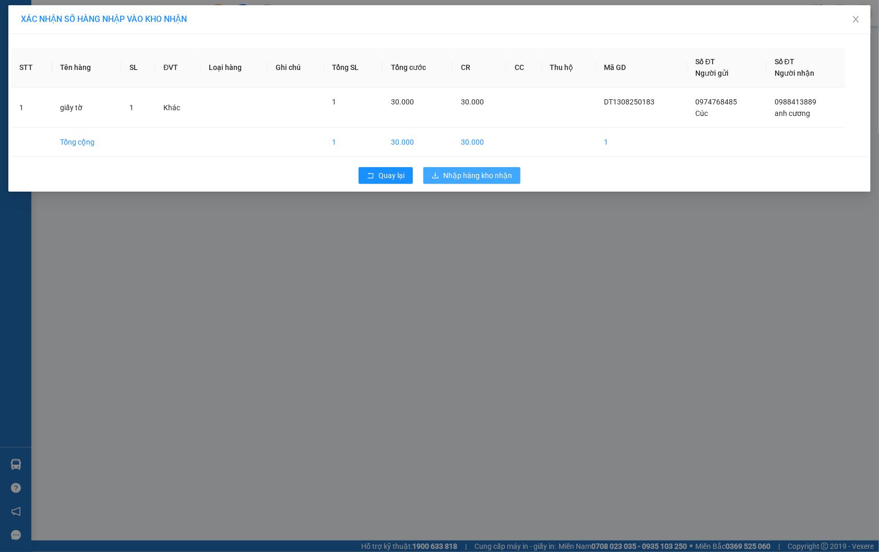
click at [494, 174] on span "Nhập hàng kho nhận" at bounding box center [477, 175] width 69 height 11
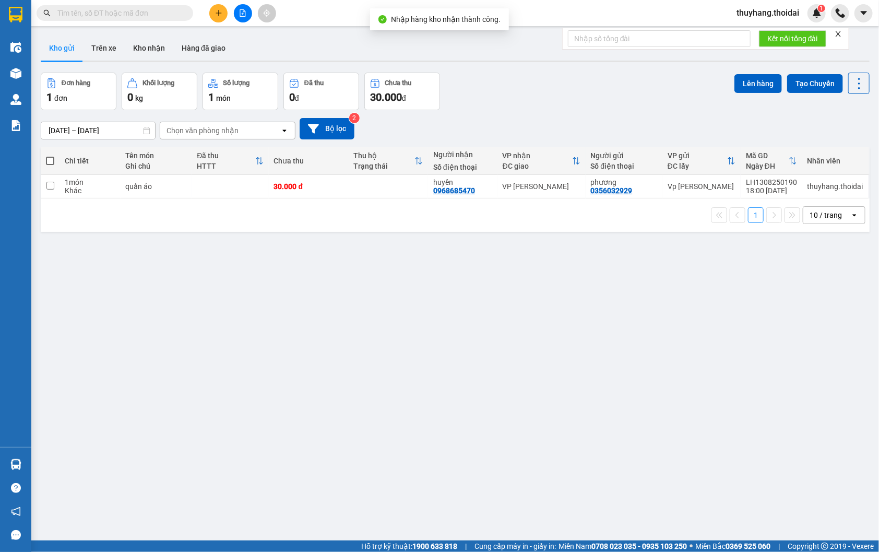
click at [35, 462] on main "ver 1.8.138 Kho gửi Trên xe Kho nhận Hàng đã giao Đơn hàng 1 đơn Khối lượng 0 k…" at bounding box center [439, 270] width 879 height 540
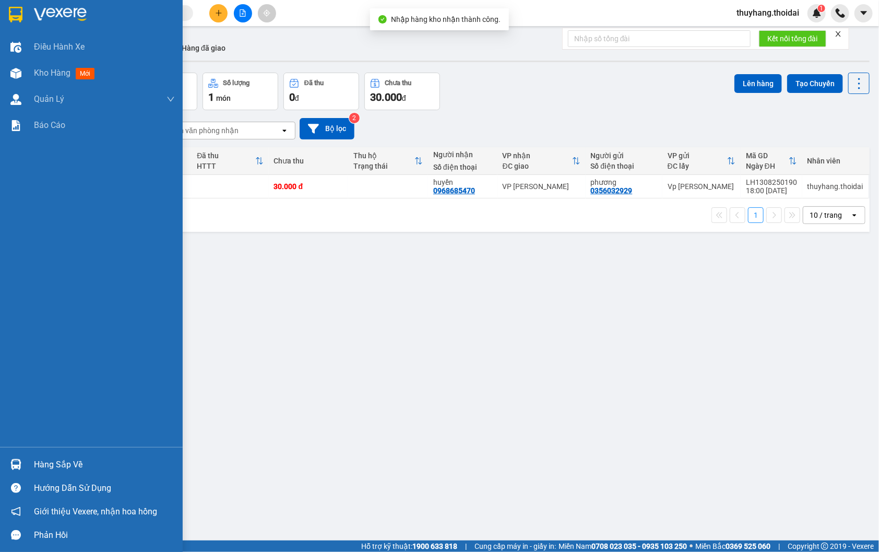
click at [42, 459] on div "Hàng sắp về" at bounding box center [104, 465] width 141 height 16
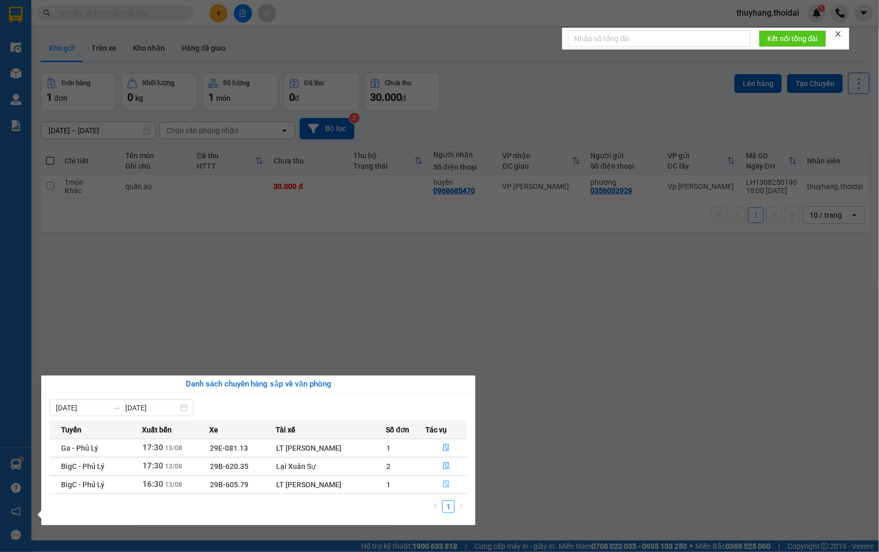
click at [444, 486] on icon "file-done" at bounding box center [446, 483] width 7 height 7
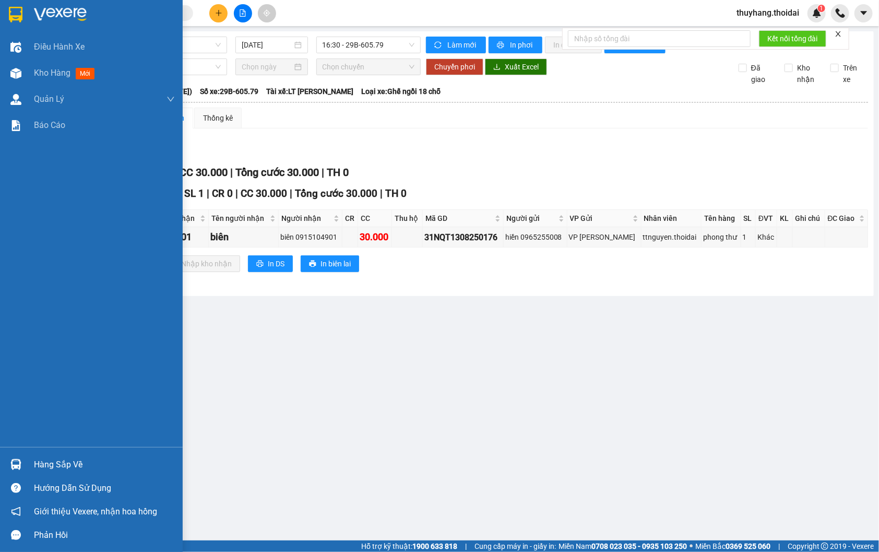
click at [22, 457] on div at bounding box center [16, 464] width 18 height 18
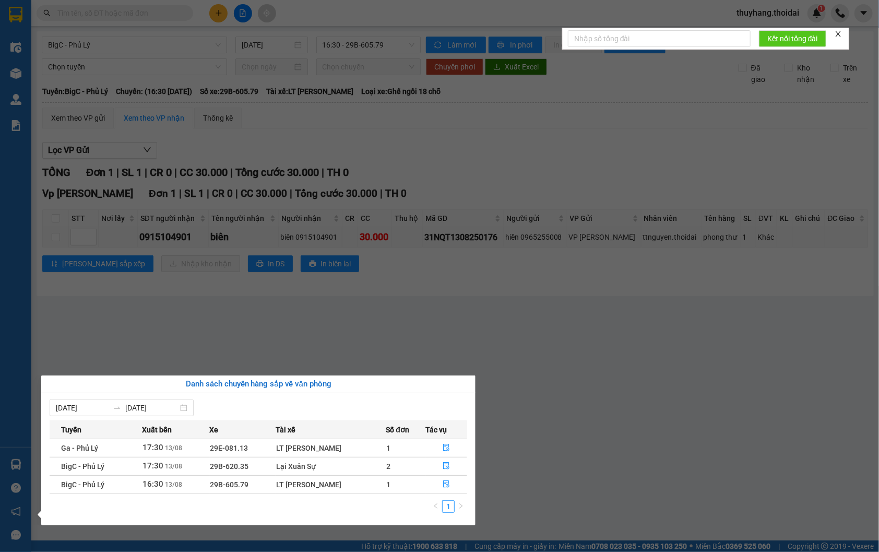
click at [521, 359] on section "Kết quả tìm kiếm ( 45 ) Bộ lọc Mã ĐH Trạng thái Món hàng Thu hộ Tổng cước Chưa …" at bounding box center [439, 276] width 879 height 552
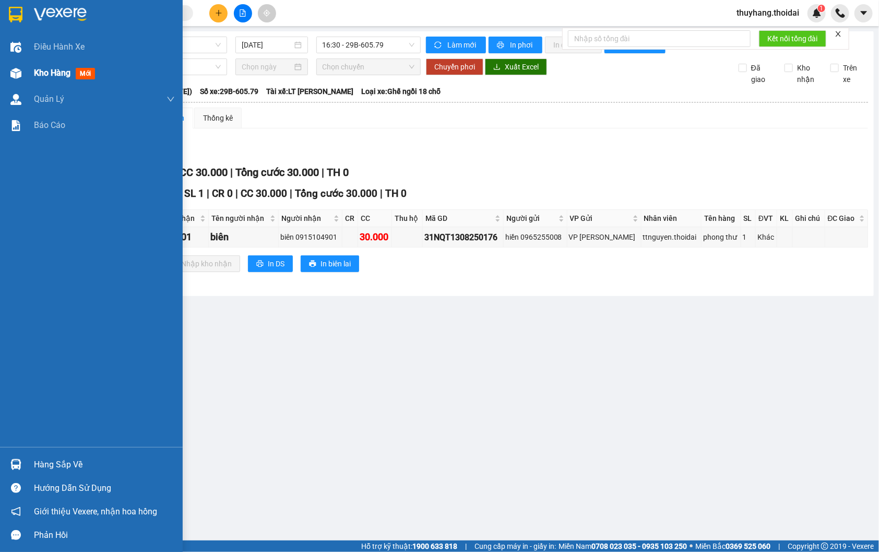
click at [30, 78] on div "Kho hàng mới" at bounding box center [91, 73] width 183 height 26
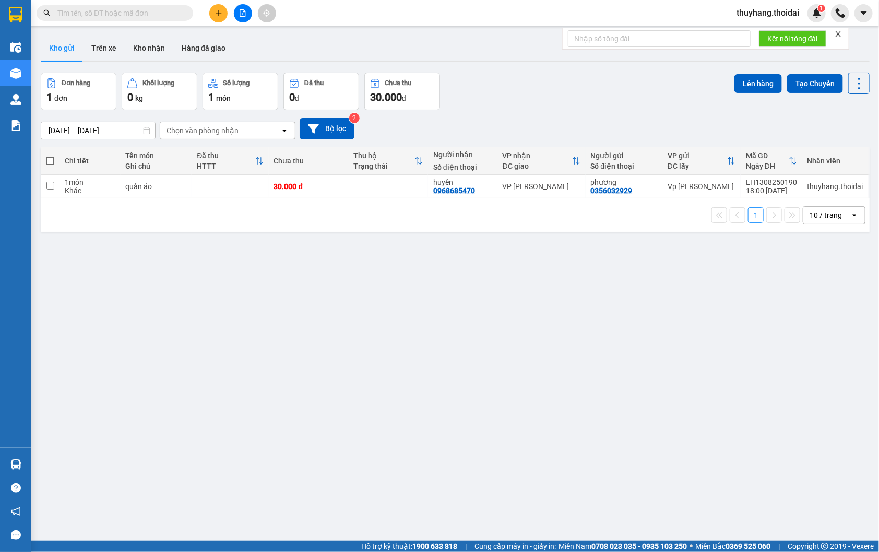
click at [118, 18] on input "text" at bounding box center [118, 12] width 123 height 11
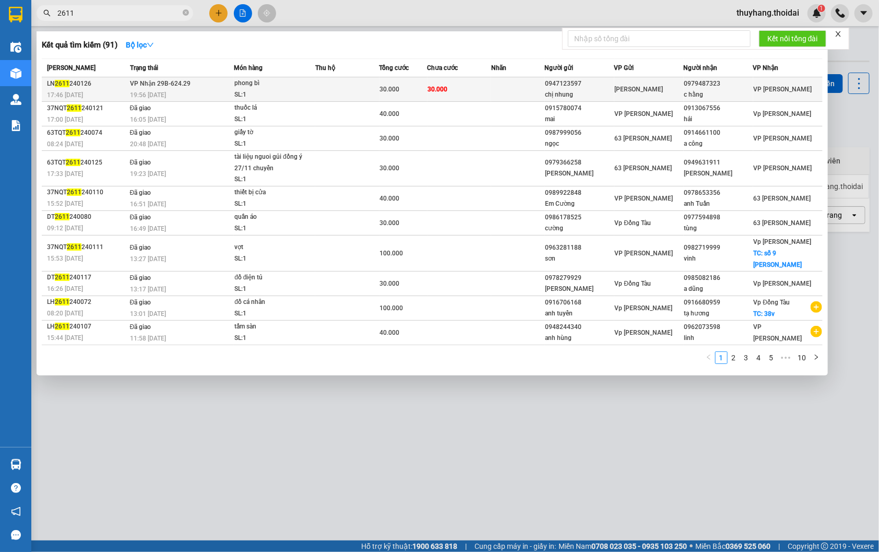
type input "2611"
click at [194, 82] on td "VP Nhận 29B-624.29 19:56 - 26/11" at bounding box center [180, 89] width 107 height 25
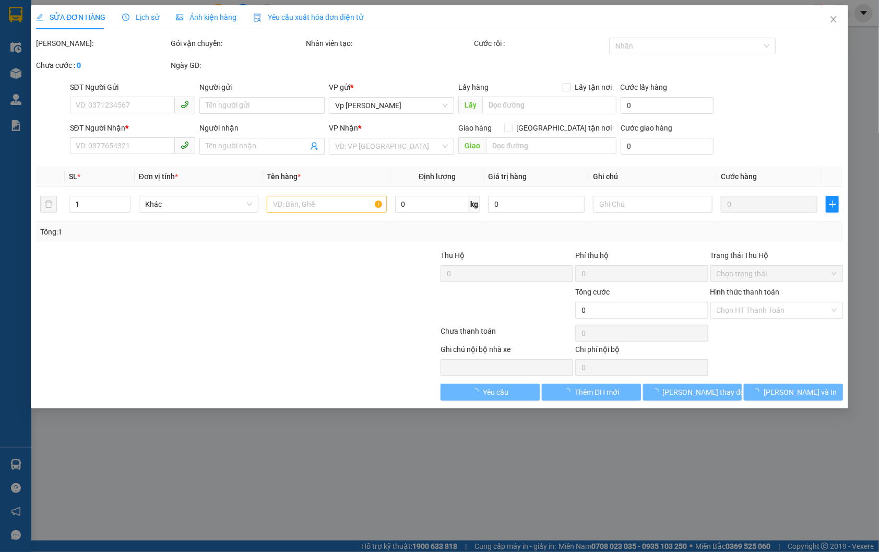
type input "0947123597"
type input "chị nhung"
type input "0979487323"
type input "c hằng"
type input "30.000"
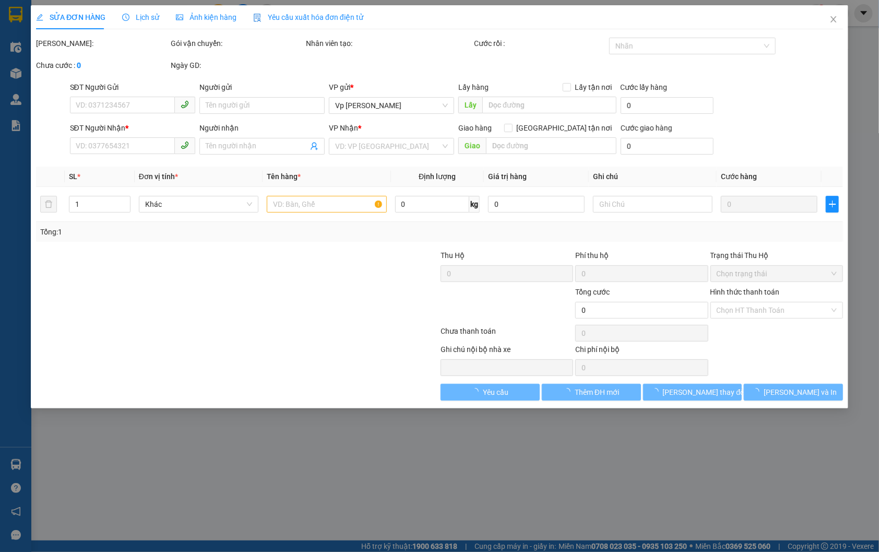
type input "30.000"
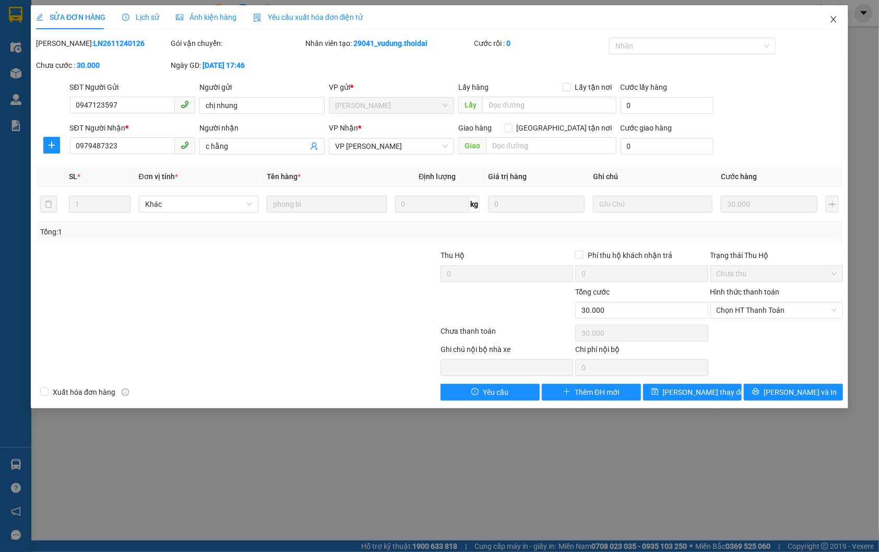
click at [834, 19] on icon "close" at bounding box center [834, 19] width 6 height 6
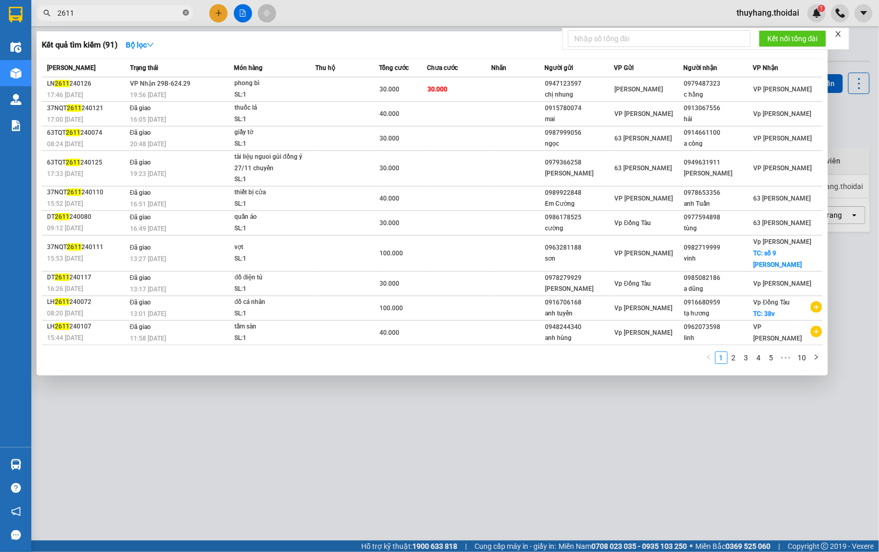
click at [188, 14] on icon "close-circle" at bounding box center [186, 12] width 6 height 6
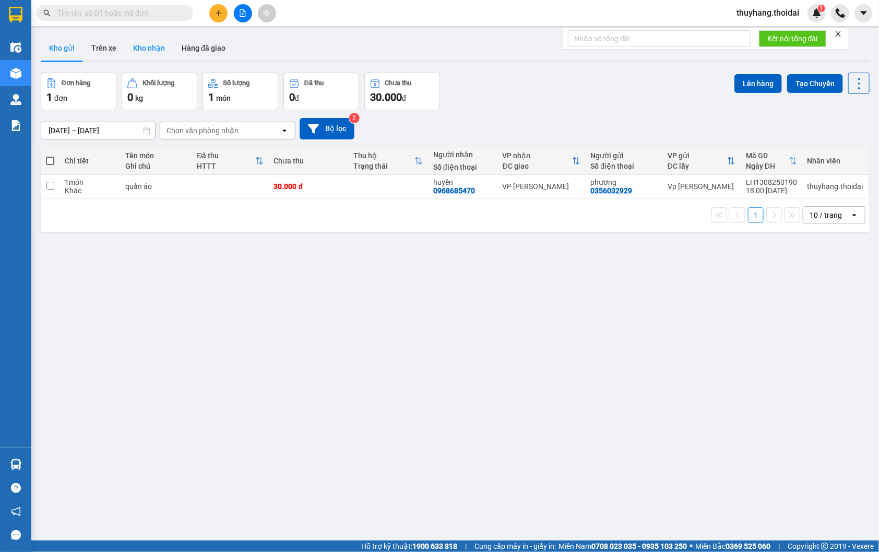
click at [141, 54] on button "Kho nhận" at bounding box center [149, 47] width 49 height 25
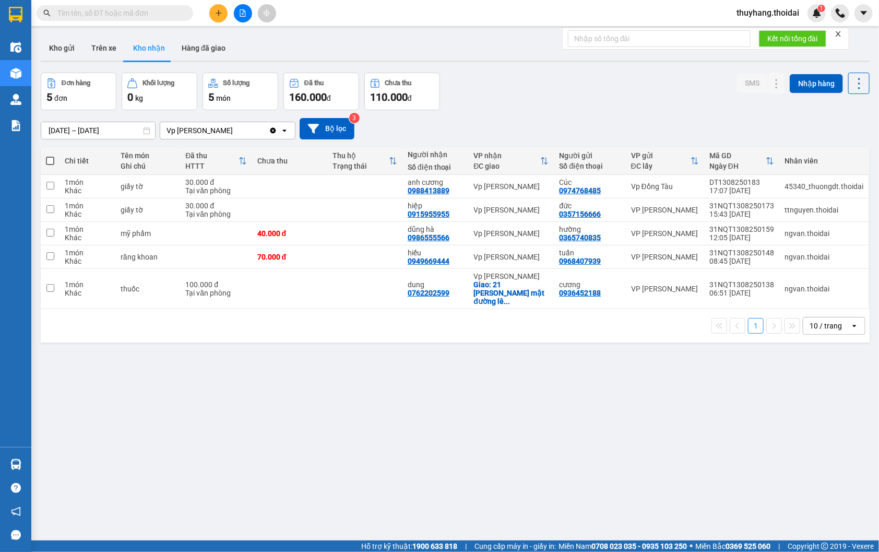
click at [129, 7] on input "text" at bounding box center [118, 12] width 123 height 11
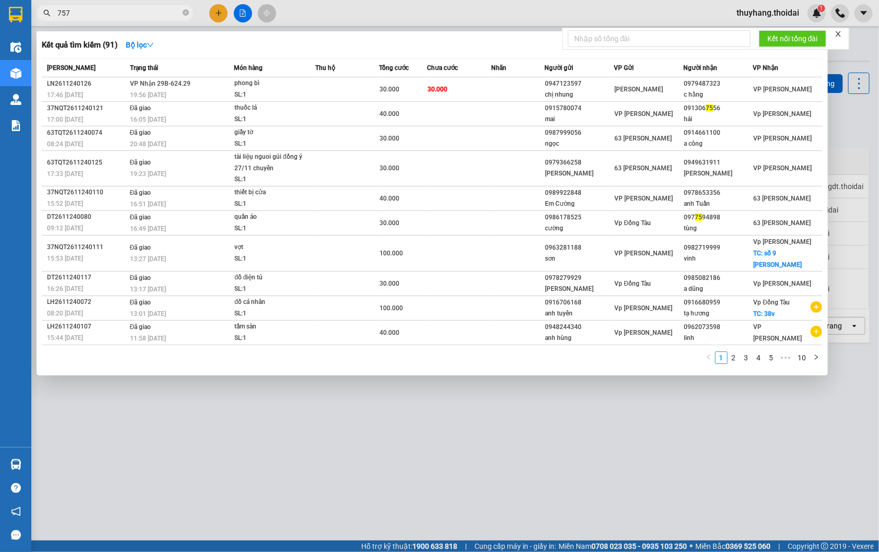
type input "7575"
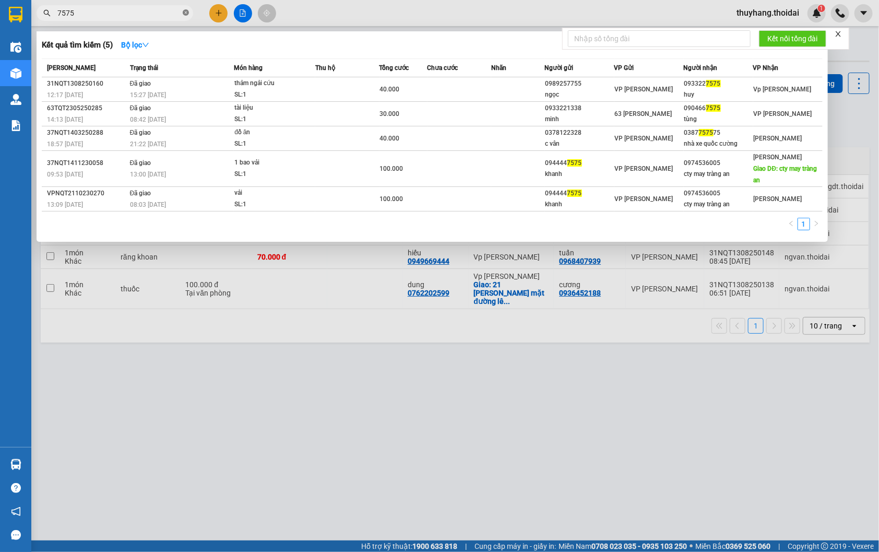
click at [184, 9] on icon "close-circle" at bounding box center [186, 12] width 6 height 6
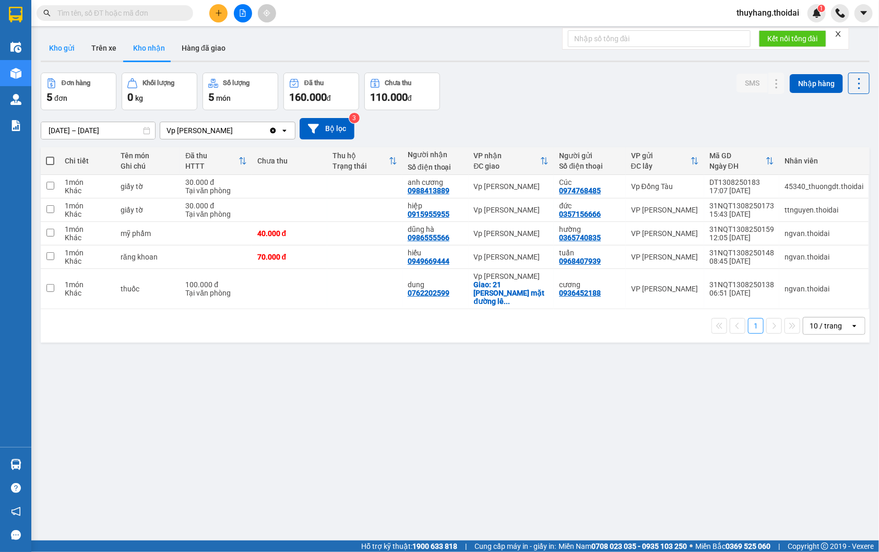
click at [61, 50] on button "Kho gửi" at bounding box center [62, 47] width 42 height 25
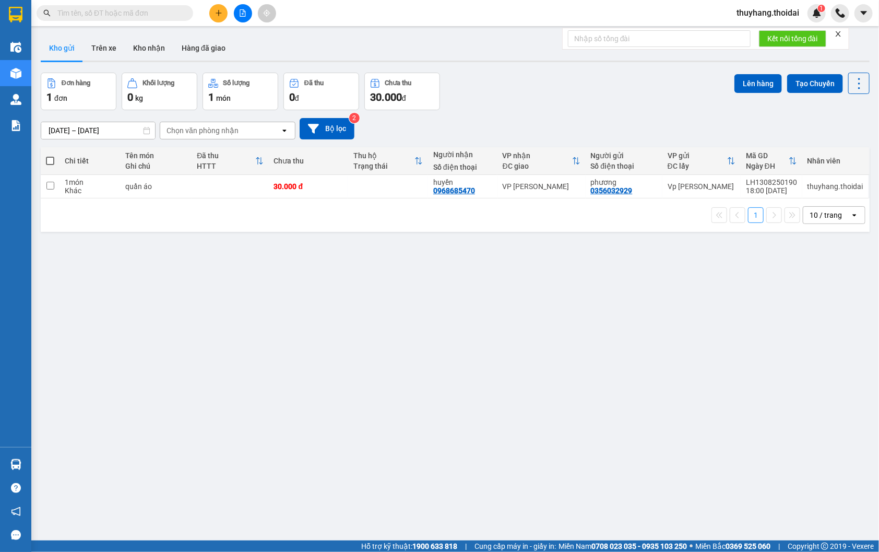
click at [103, 12] on input "text" at bounding box center [118, 12] width 123 height 11
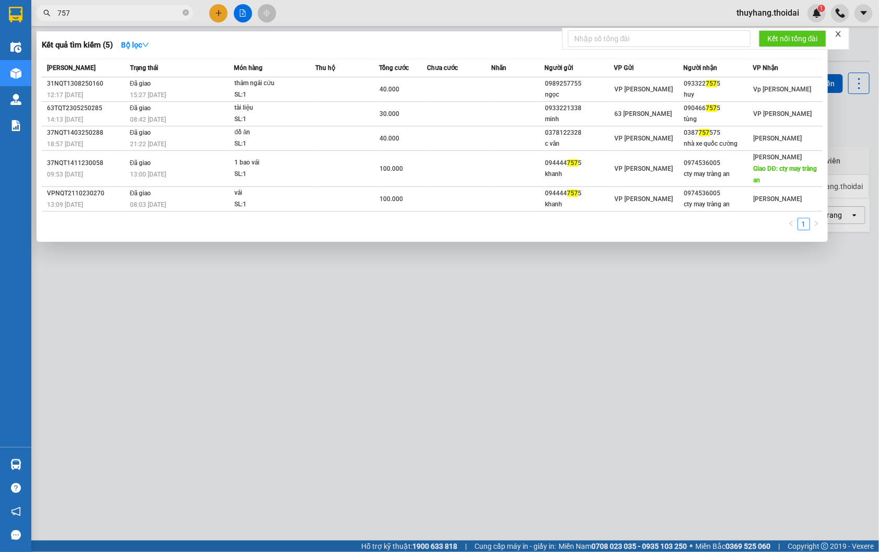
type input "7575"
click at [185, 13] on icon "close-circle" at bounding box center [186, 12] width 6 height 6
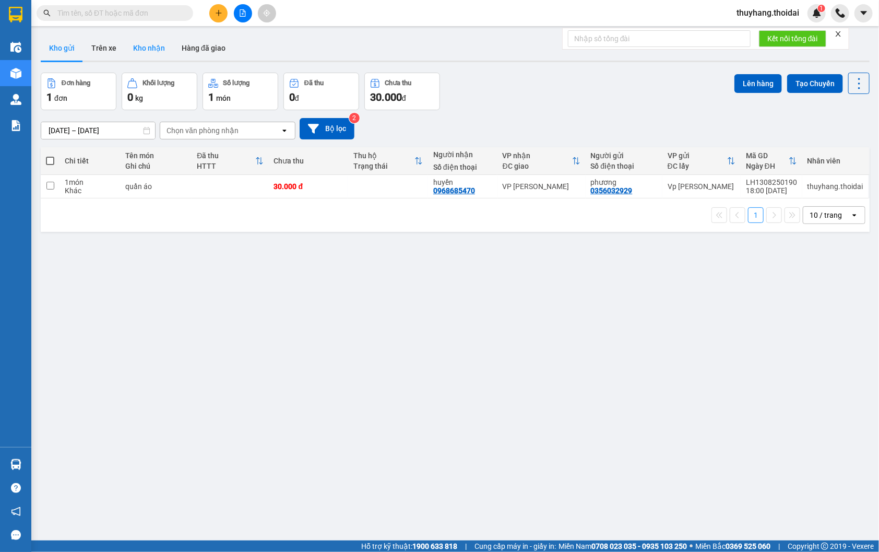
click at [141, 54] on button "Kho nhận" at bounding box center [149, 47] width 49 height 25
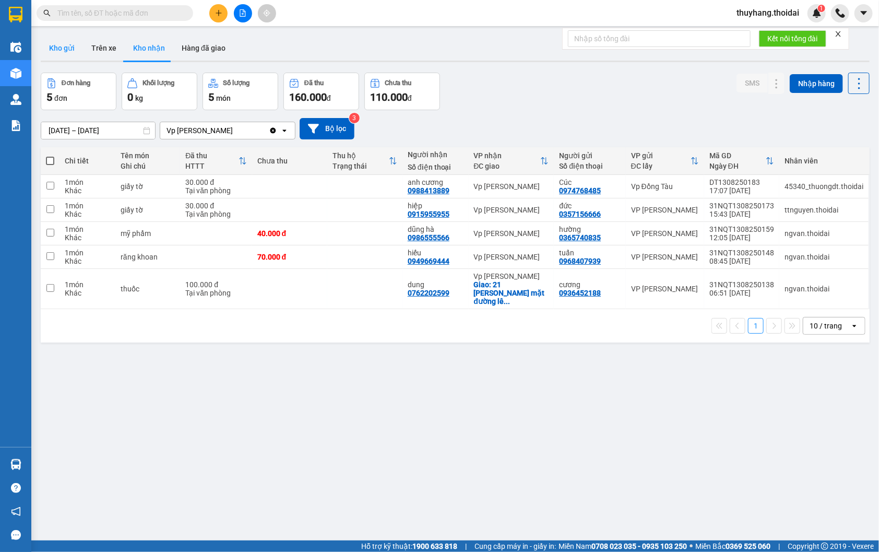
click at [61, 50] on button "Kho gửi" at bounding box center [62, 47] width 42 height 25
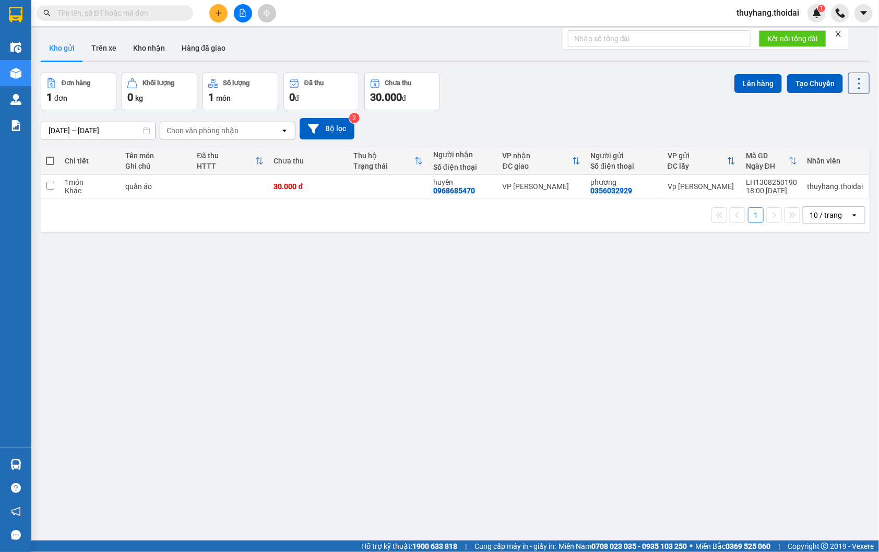
click at [120, 9] on input "text" at bounding box center [118, 12] width 123 height 11
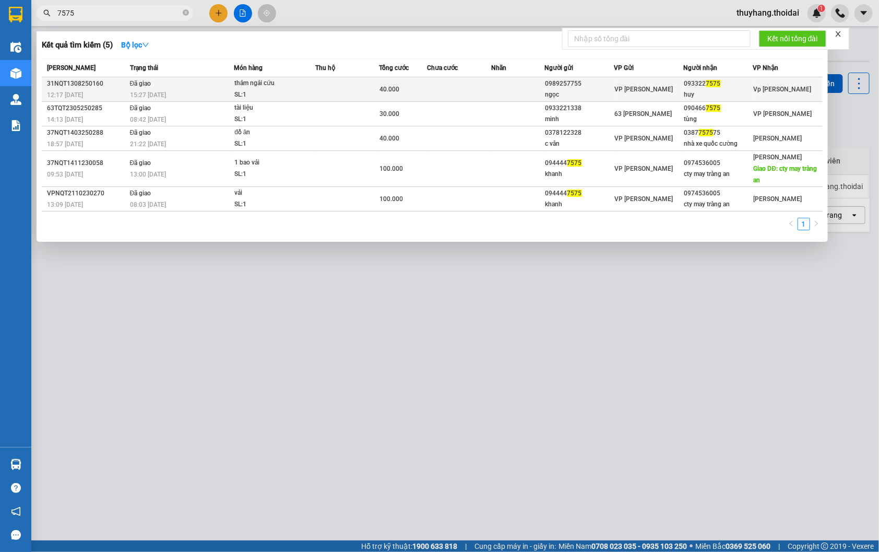
type input "7575"
click at [314, 91] on span "thảm ngải cứu SL: 1" at bounding box center [274, 89] width 80 height 22
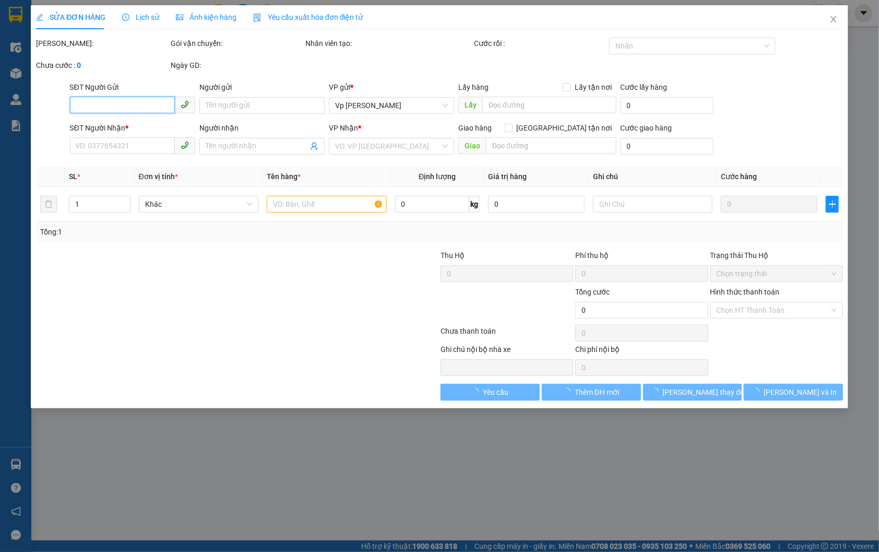
type input "0989257755"
type input "ngọc"
type input "0933227575"
type input "huy"
type input "40.000"
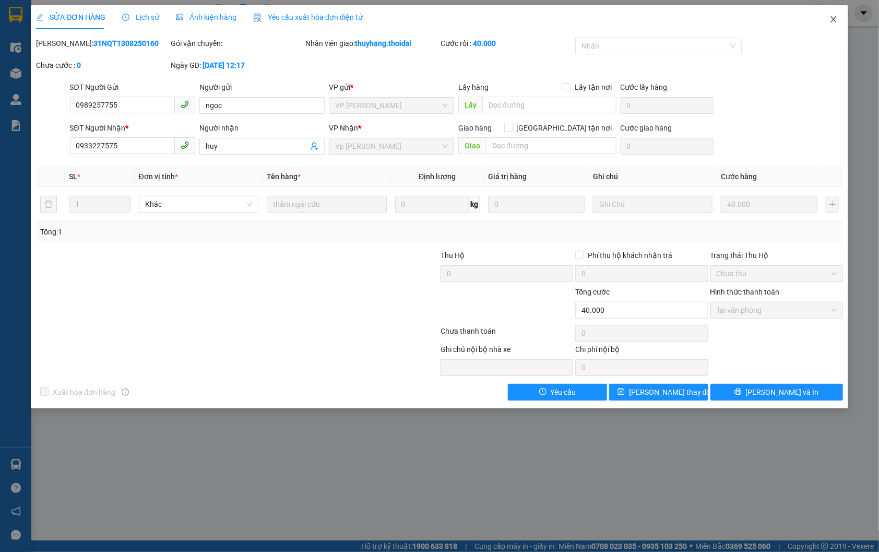
click at [834, 22] on icon "close" at bounding box center [834, 19] width 8 height 8
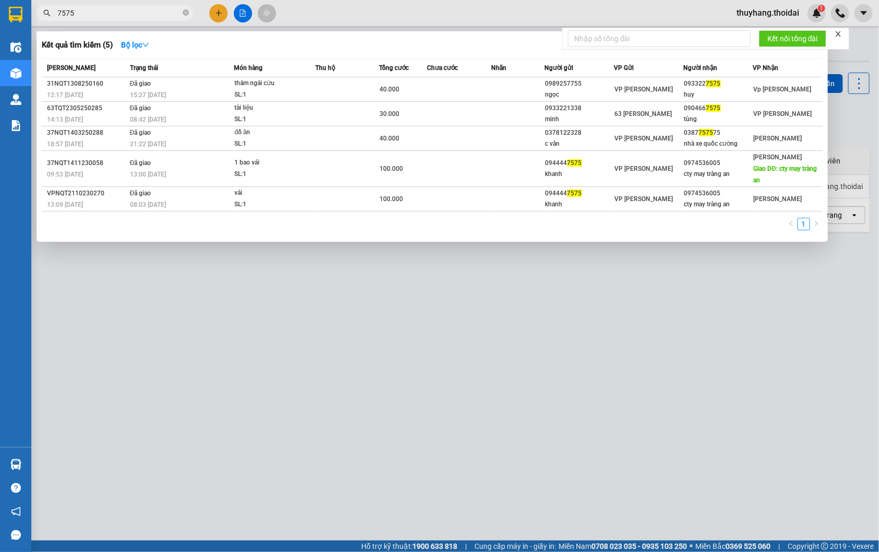
click at [168, 11] on input "7575" at bounding box center [118, 12] width 123 height 11
click at [188, 16] on icon "close-circle" at bounding box center [186, 12] width 6 height 6
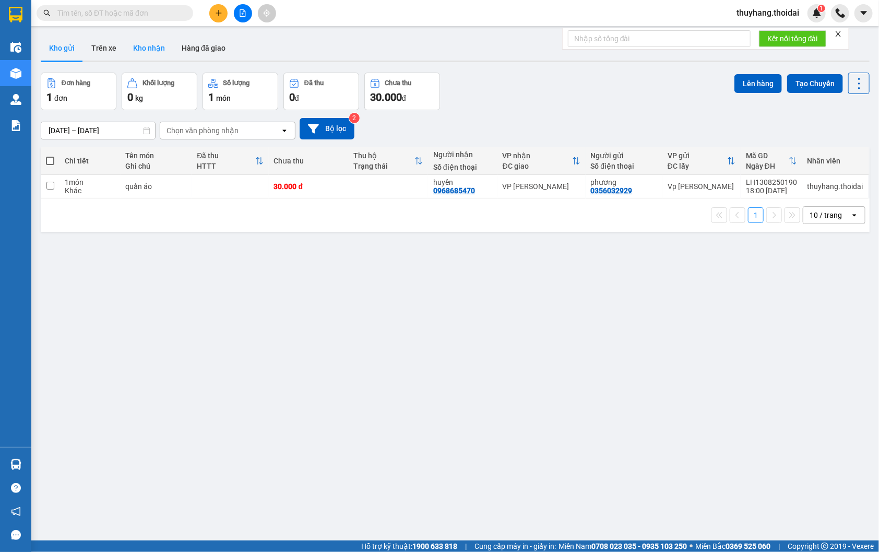
click at [145, 49] on button "Kho nhận" at bounding box center [149, 47] width 49 height 25
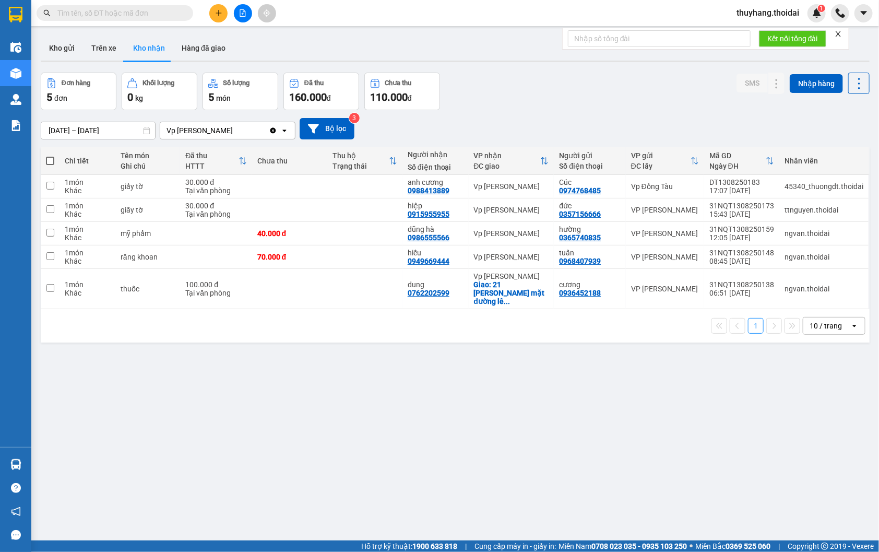
click at [136, 15] on input "text" at bounding box center [118, 12] width 123 height 11
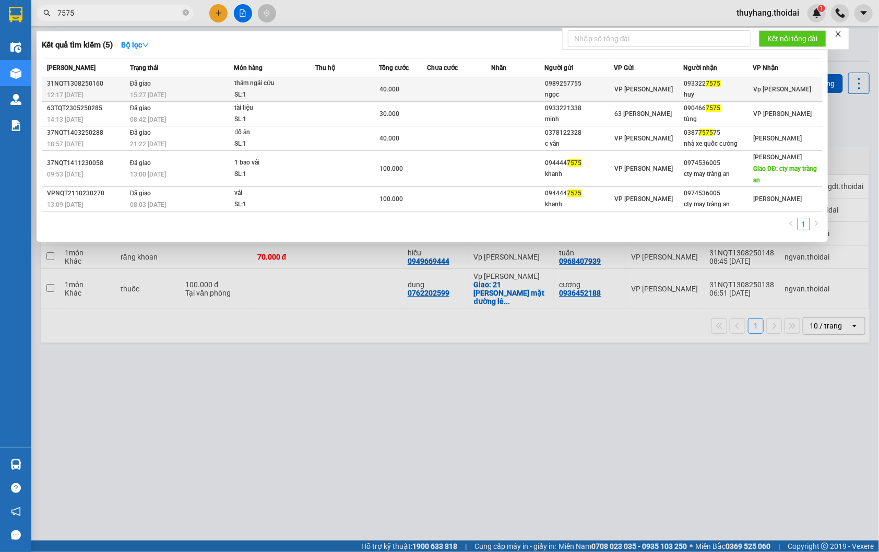
type input "7575"
click at [456, 85] on td at bounding box center [460, 89] width 64 height 25
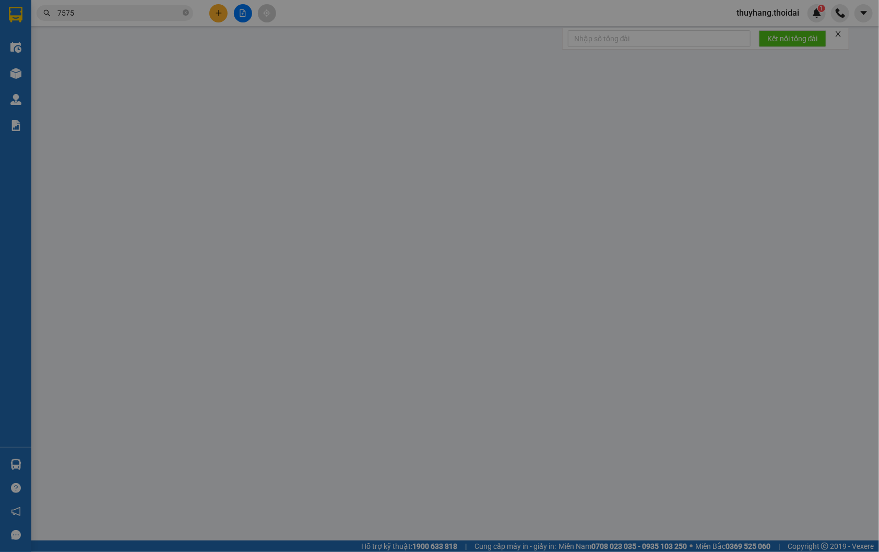
type input "0989257755"
type input "ngọc"
type input "0933227575"
type input "huy"
type input "40.000"
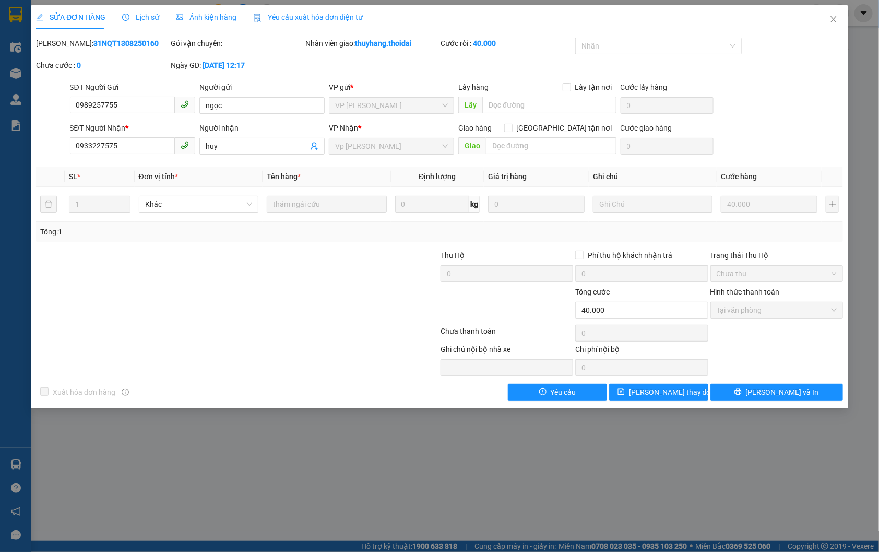
click at [142, 14] on span "Lịch sử" at bounding box center [140, 17] width 37 height 8
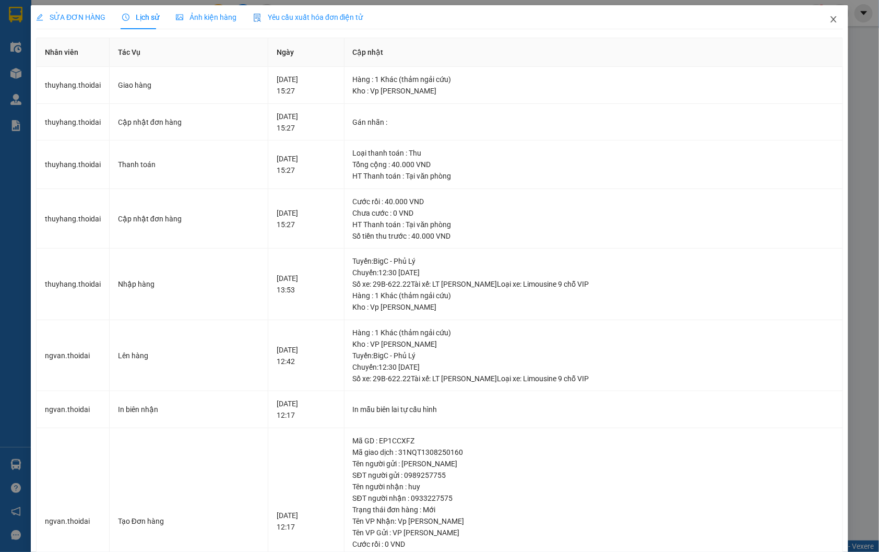
click at [830, 19] on icon "close" at bounding box center [834, 19] width 8 height 8
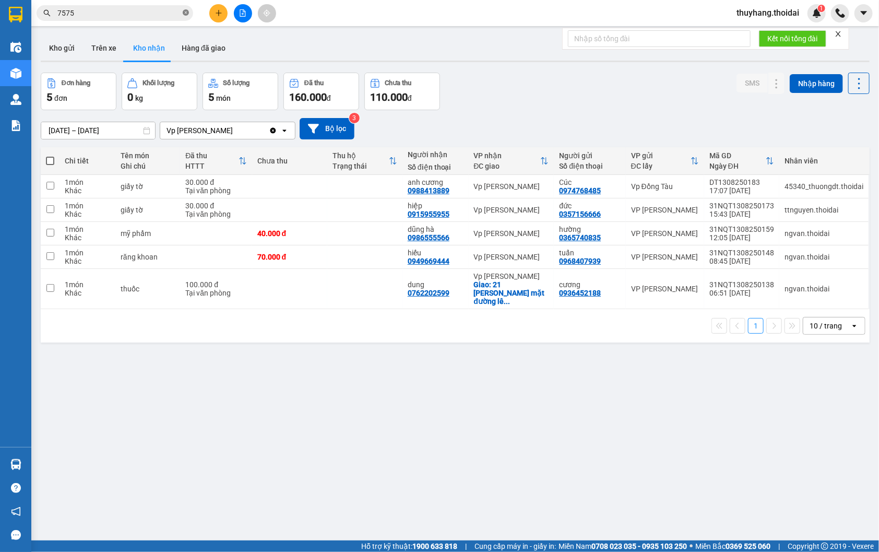
click at [185, 13] on icon "close-circle" at bounding box center [186, 12] width 6 height 6
click at [72, 45] on button "Kho gửi" at bounding box center [62, 47] width 42 height 25
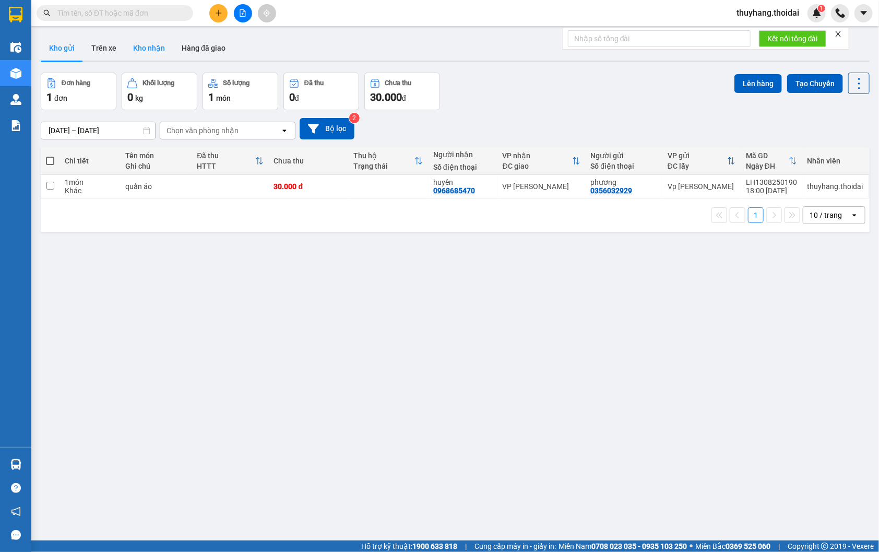
click at [147, 44] on button "Kho nhận" at bounding box center [149, 47] width 49 height 25
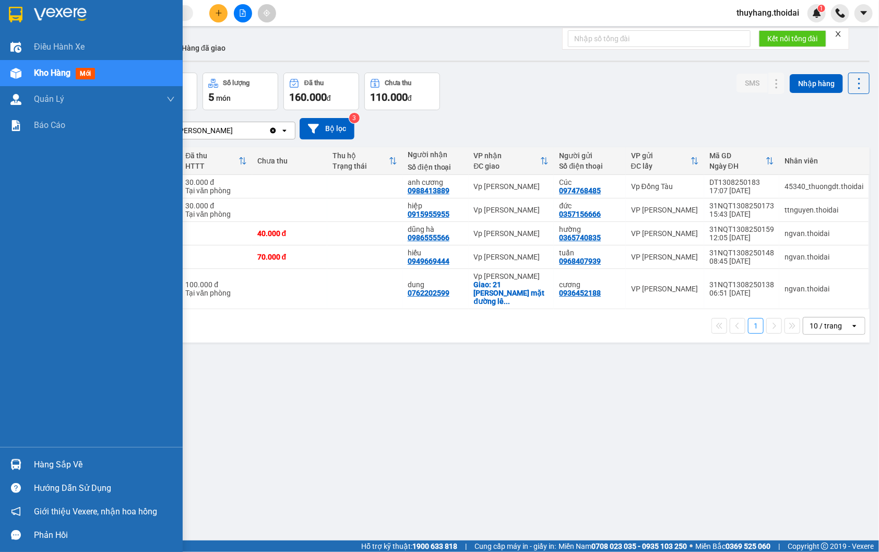
drag, startPoint x: 35, startPoint y: 457, endPoint x: 586, endPoint y: 551, distance: 558.7
click at [37, 457] on div "Hàng sắp về" at bounding box center [104, 465] width 141 height 16
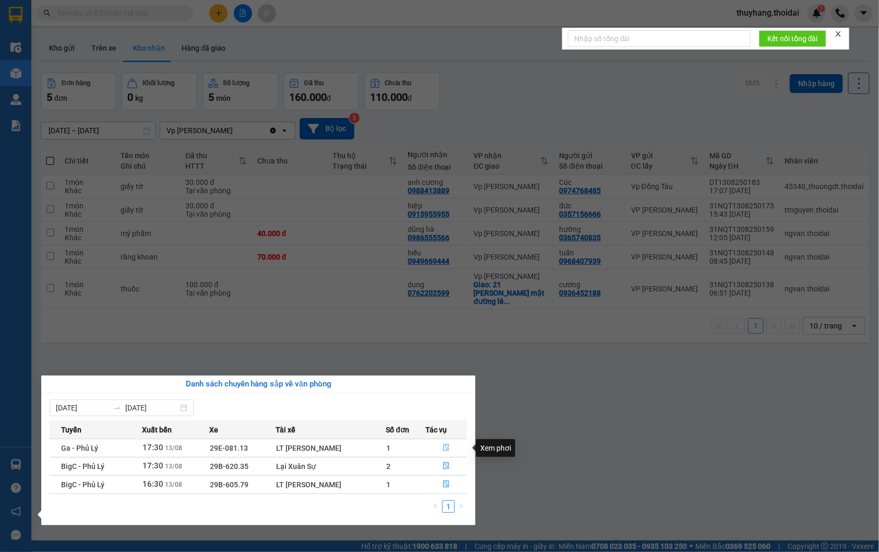
click at [449, 447] on icon "file-done" at bounding box center [446, 447] width 7 height 7
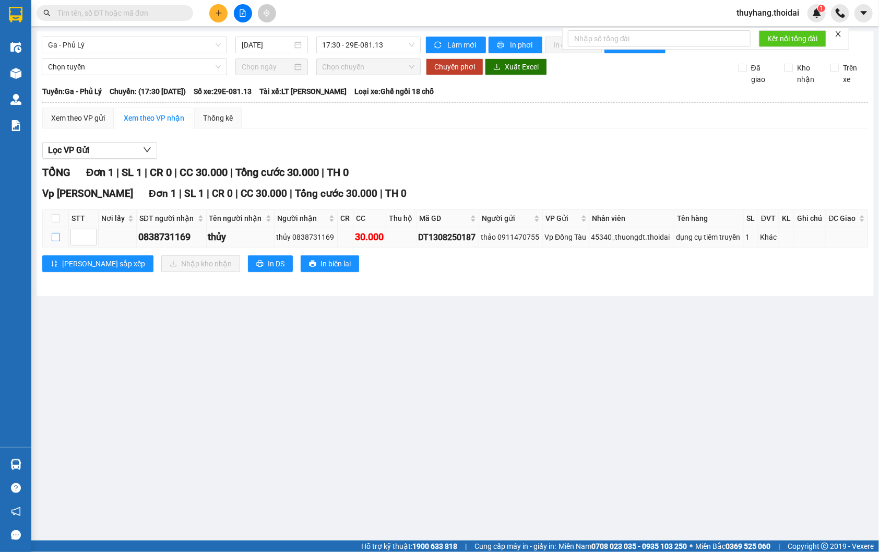
click at [57, 241] on input "checkbox" at bounding box center [56, 237] width 8 height 8
checkbox input "true"
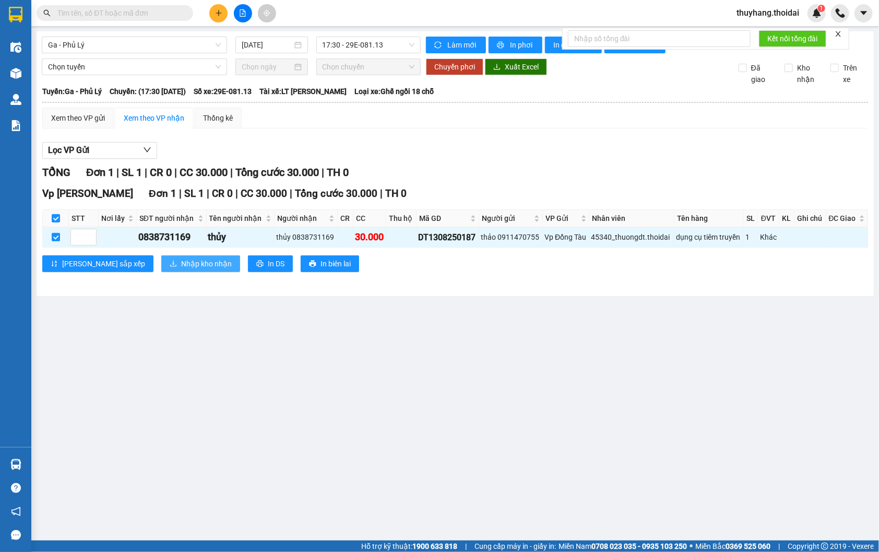
click at [181, 269] on span "Nhập kho nhận" at bounding box center [206, 263] width 51 height 11
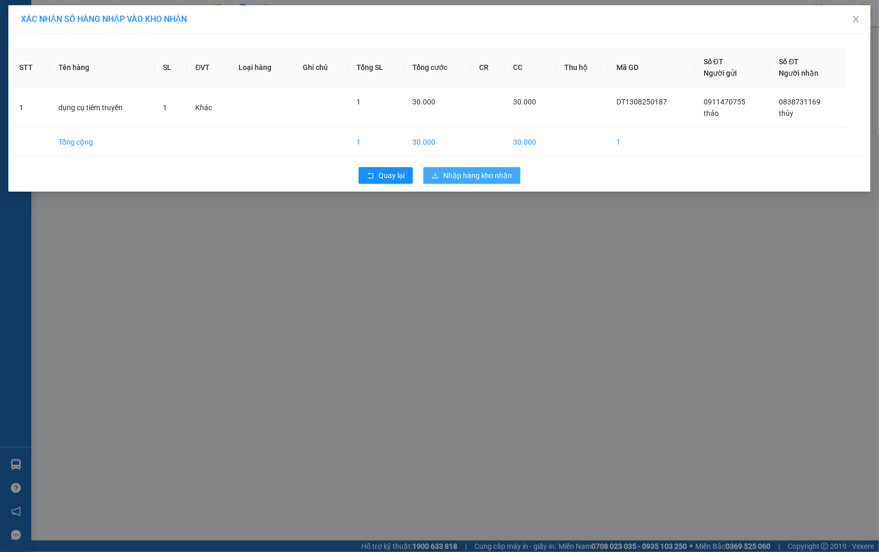
click at [467, 175] on span "Nhập hàng kho nhận" at bounding box center [477, 175] width 69 height 11
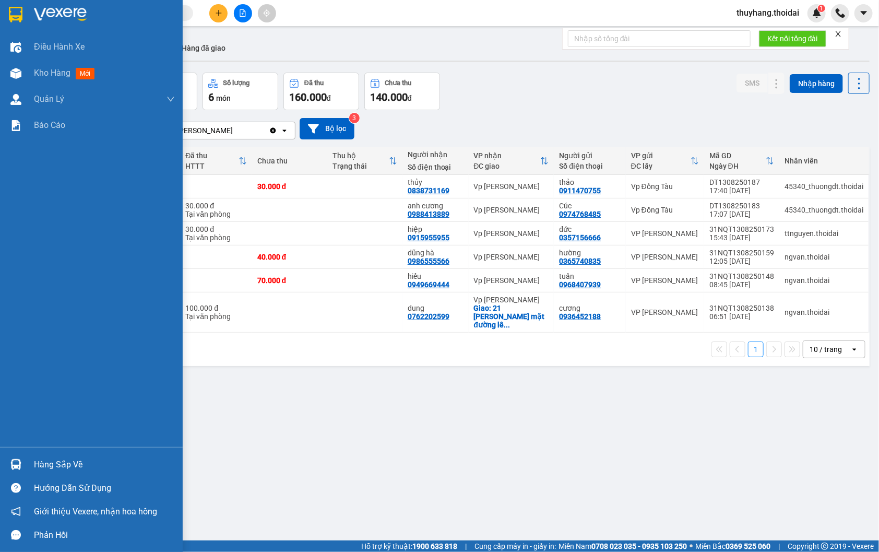
click at [38, 458] on div "Hàng sắp về" at bounding box center [104, 465] width 141 height 16
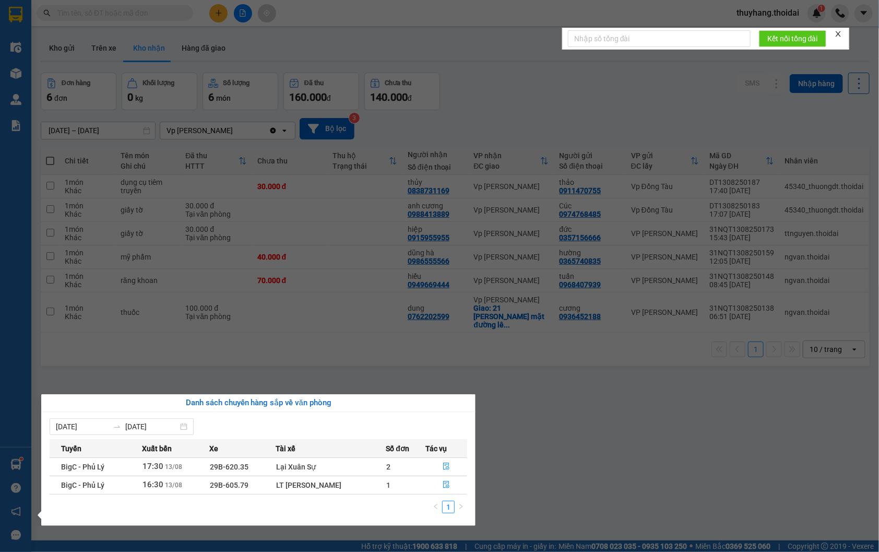
click at [108, 13] on section "Kết quả tìm kiếm ( 5 ) Bộ lọc Mã ĐH Trạng thái Món hàng Thu hộ Tổng cước Chưa c…" at bounding box center [439, 276] width 879 height 552
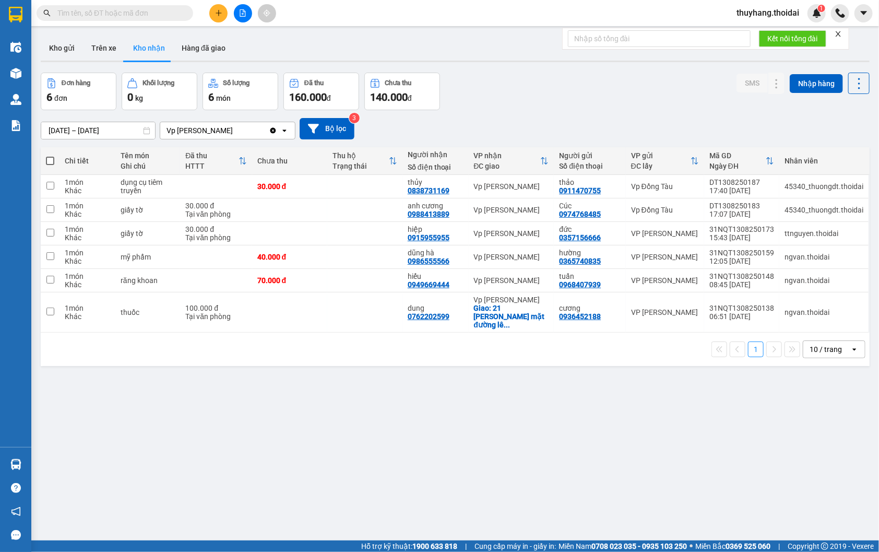
click at [108, 13] on input "text" at bounding box center [118, 12] width 123 height 11
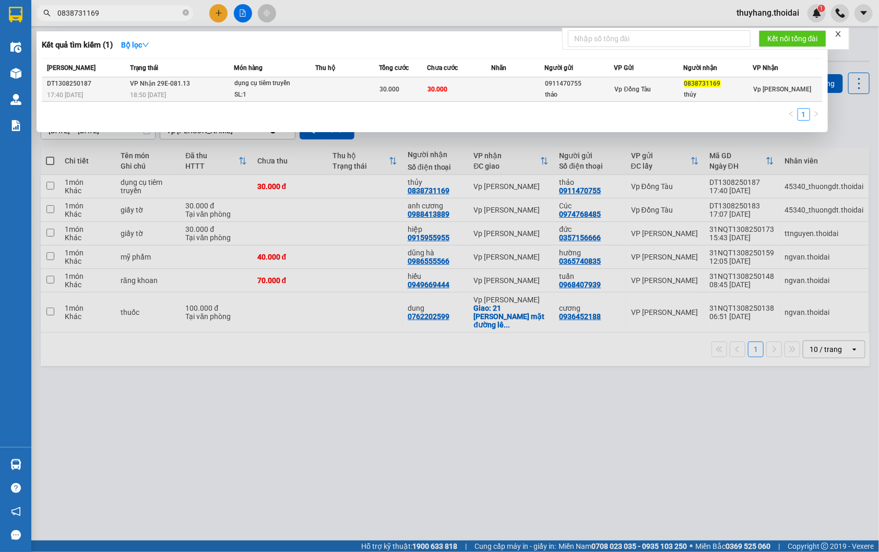
type input "0838731169"
click at [499, 94] on td at bounding box center [517, 89] width 53 height 25
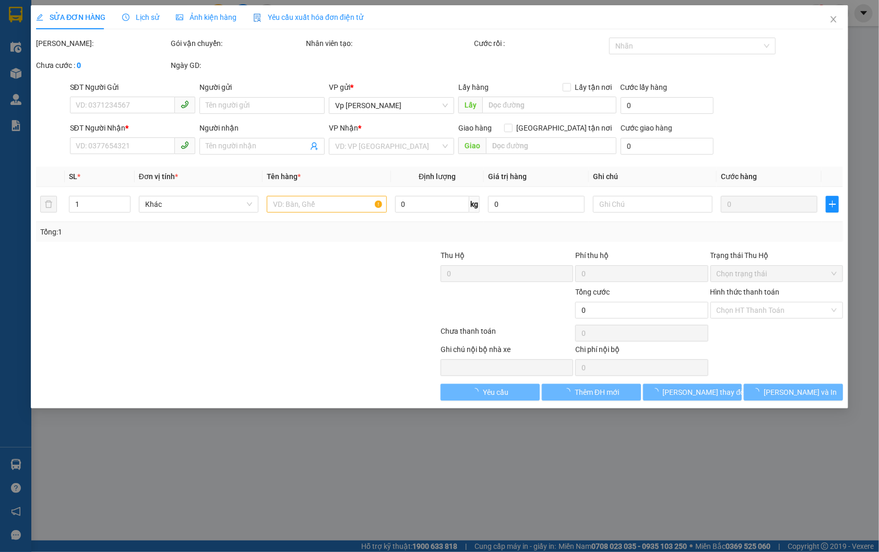
type input "0911470755"
type input "thảo"
type input "0838731169"
type input "thủy"
type input "30.000"
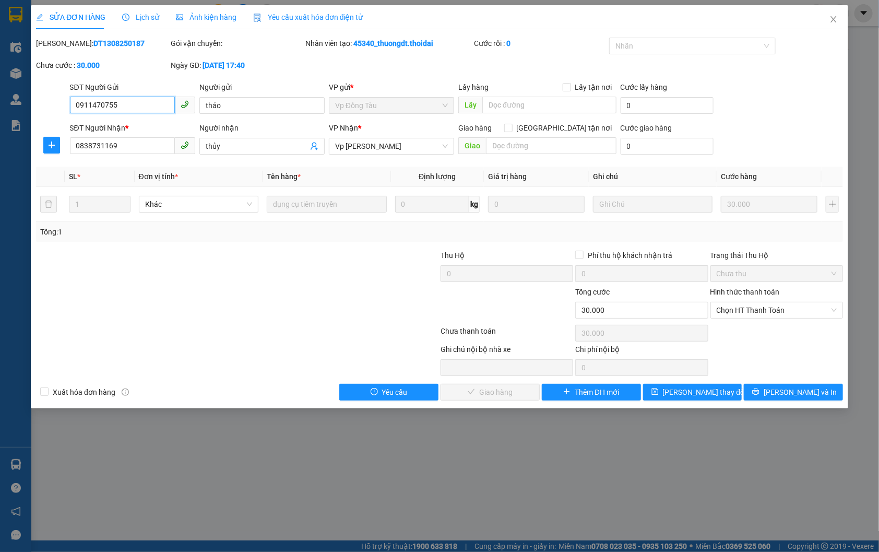
drag, startPoint x: 759, startPoint y: 304, endPoint x: 770, endPoint y: 342, distance: 40.2
click at [759, 304] on span "Chọn HT Thanh Toán" at bounding box center [777, 310] width 120 height 16
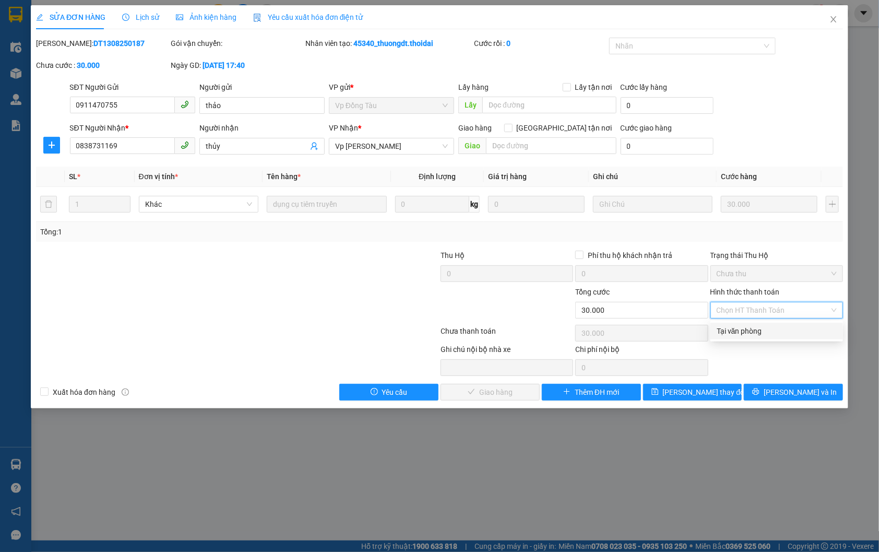
click at [760, 332] on div "Tại văn phòng" at bounding box center [777, 330] width 120 height 11
type input "0"
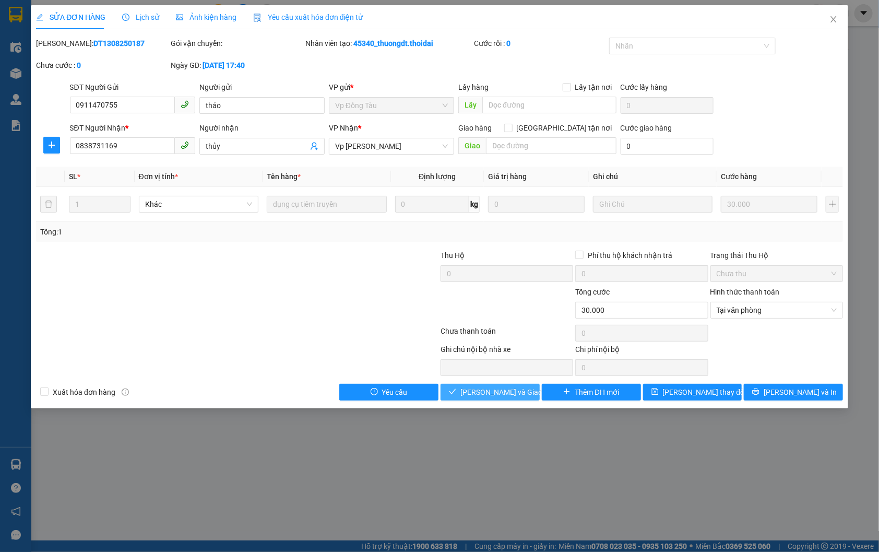
click at [488, 388] on span "Lưu và Giao hàng" at bounding box center [510, 391] width 100 height 11
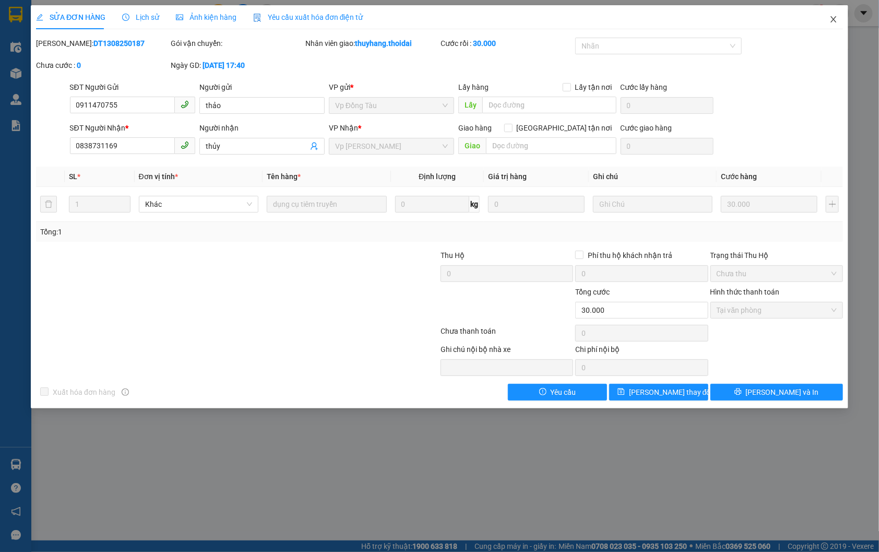
click at [834, 17] on icon "close" at bounding box center [834, 19] width 8 height 8
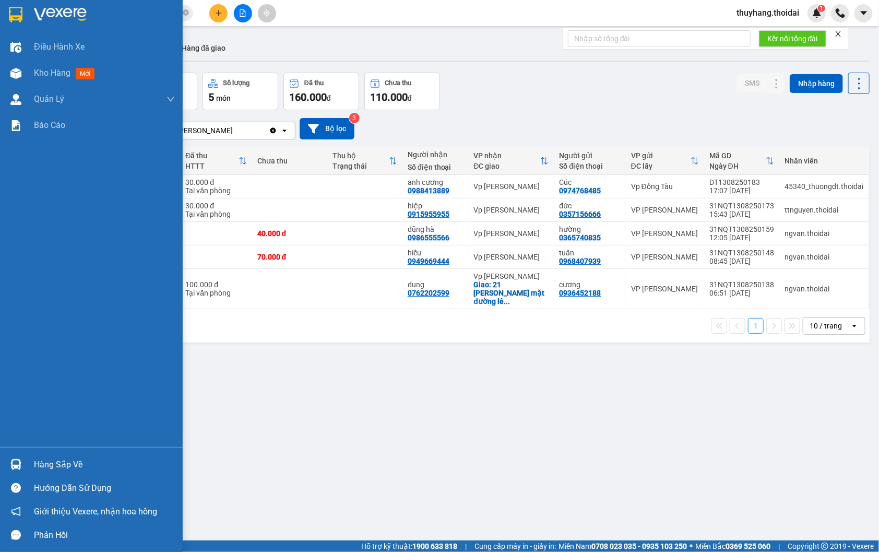
click at [65, 468] on div "Hàng sắp về" at bounding box center [104, 465] width 141 height 16
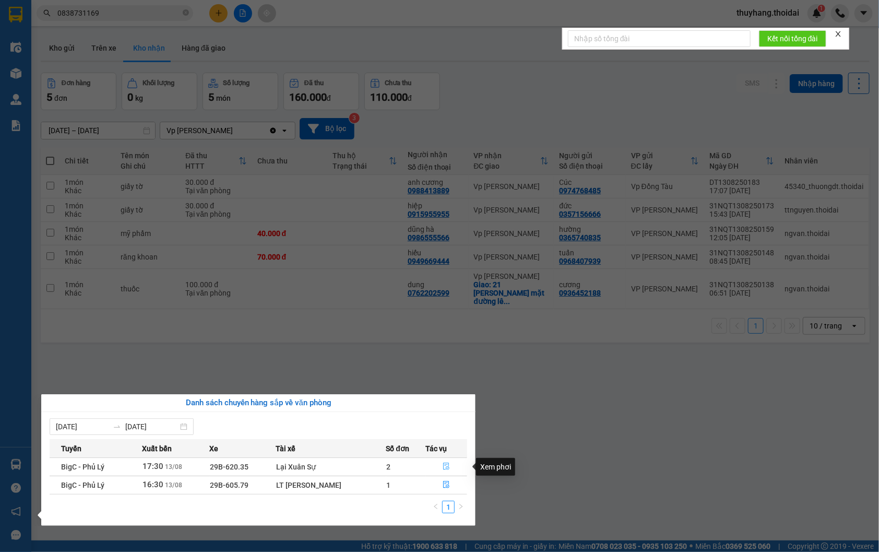
click at [446, 468] on icon "file-done" at bounding box center [446, 466] width 7 height 7
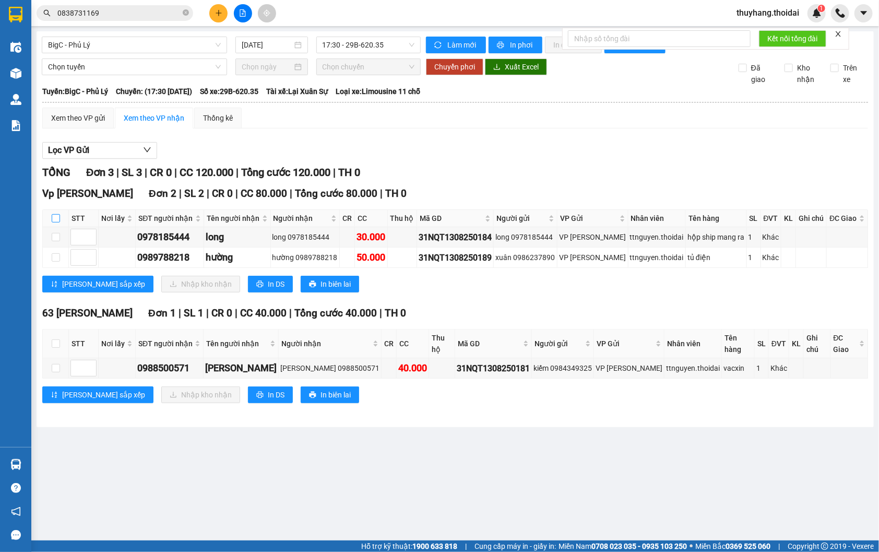
click at [57, 222] on input "checkbox" at bounding box center [56, 218] width 8 height 8
checkbox input "true"
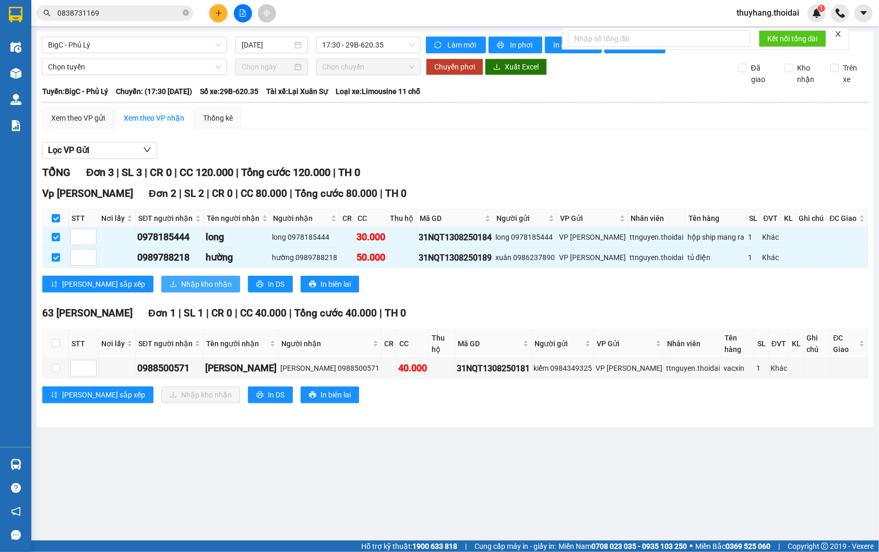
click at [181, 290] on span "Nhập kho nhận" at bounding box center [206, 283] width 51 height 11
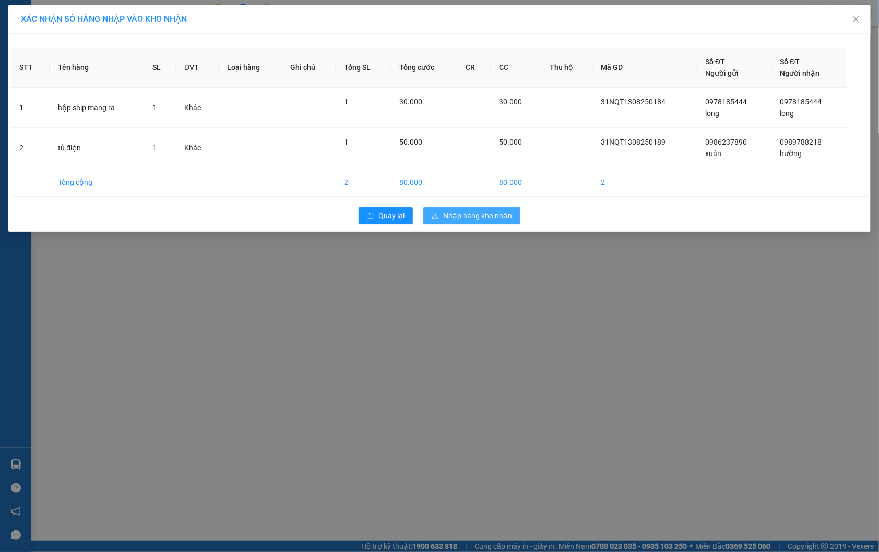
click at [488, 214] on span "Nhập hàng kho nhận" at bounding box center [477, 215] width 69 height 11
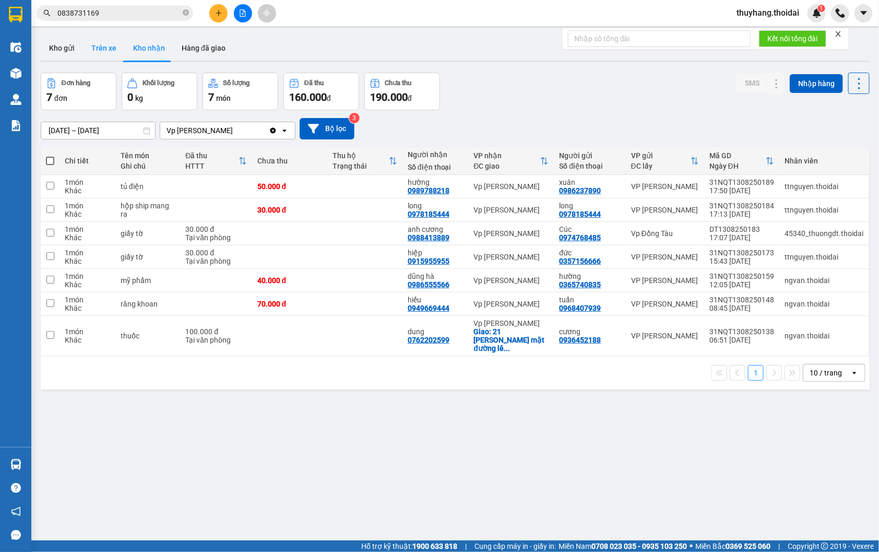
click at [100, 50] on button "Trên xe" at bounding box center [104, 47] width 42 height 25
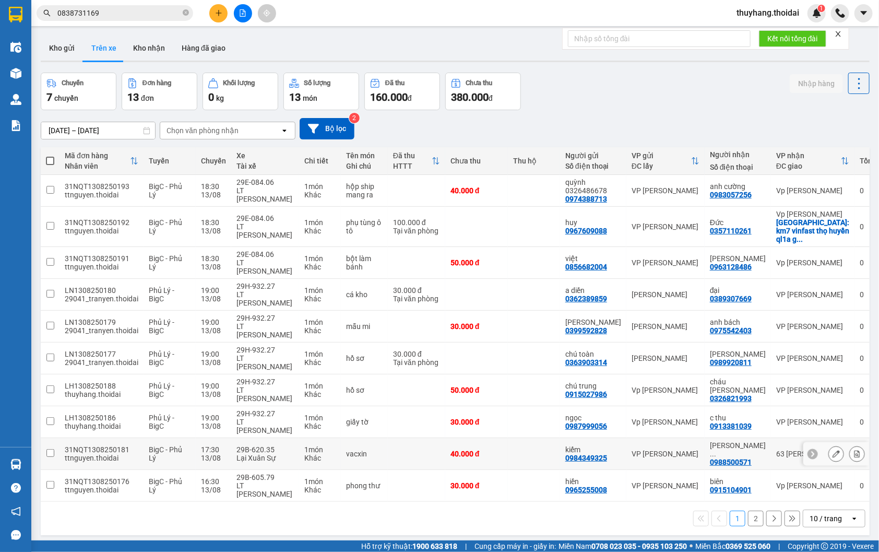
scroll to position [48, 0]
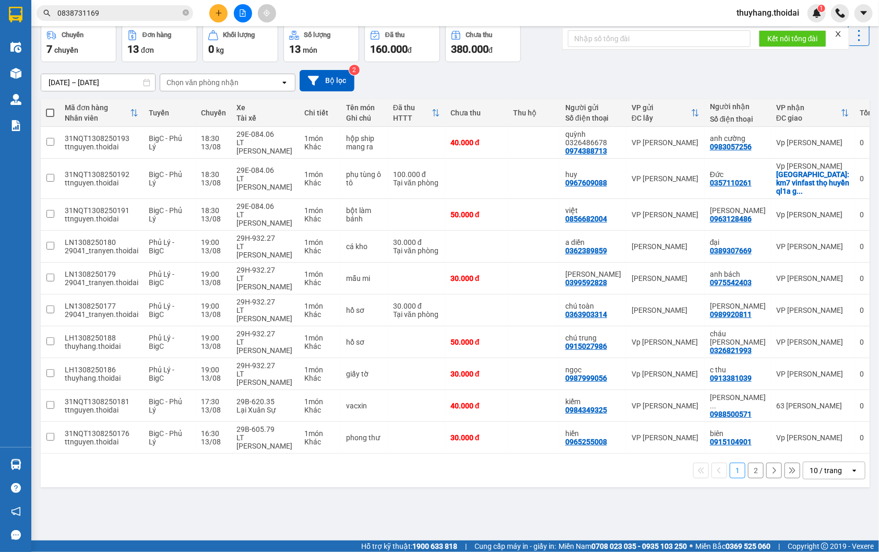
click at [752, 463] on button "2" at bounding box center [756, 471] width 16 height 16
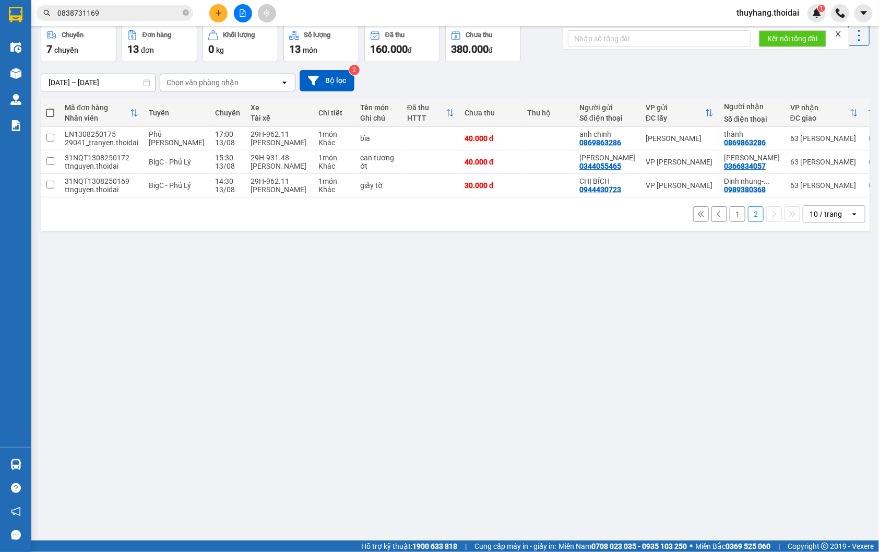
click at [730, 222] on button "1" at bounding box center [738, 214] width 16 height 16
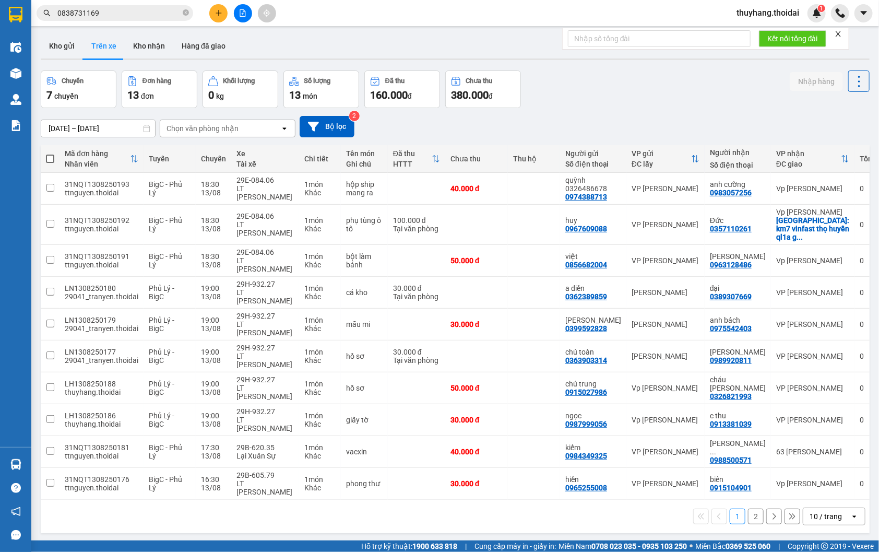
scroll to position [0, 0]
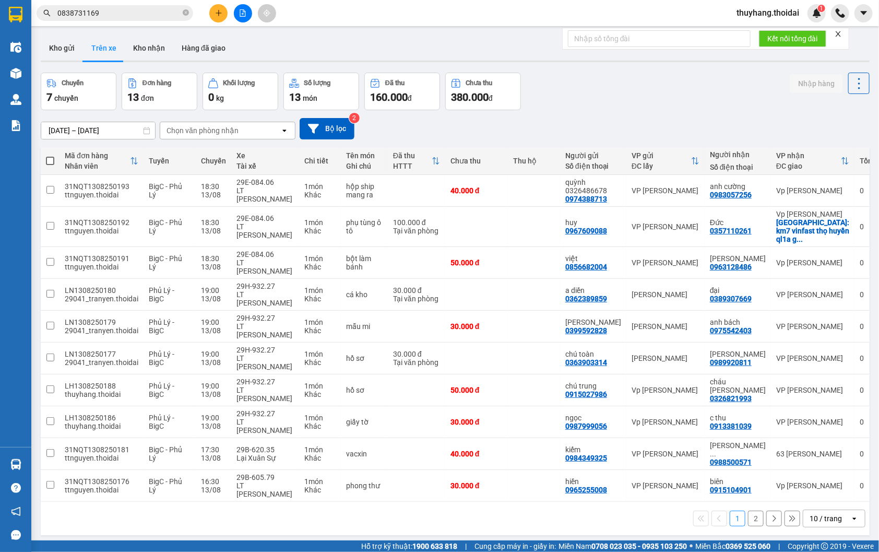
drag, startPoint x: 213, startPoint y: 47, endPoint x: 246, endPoint y: 61, distance: 35.6
click at [213, 48] on button "Hàng đã giao" at bounding box center [203, 47] width 61 height 25
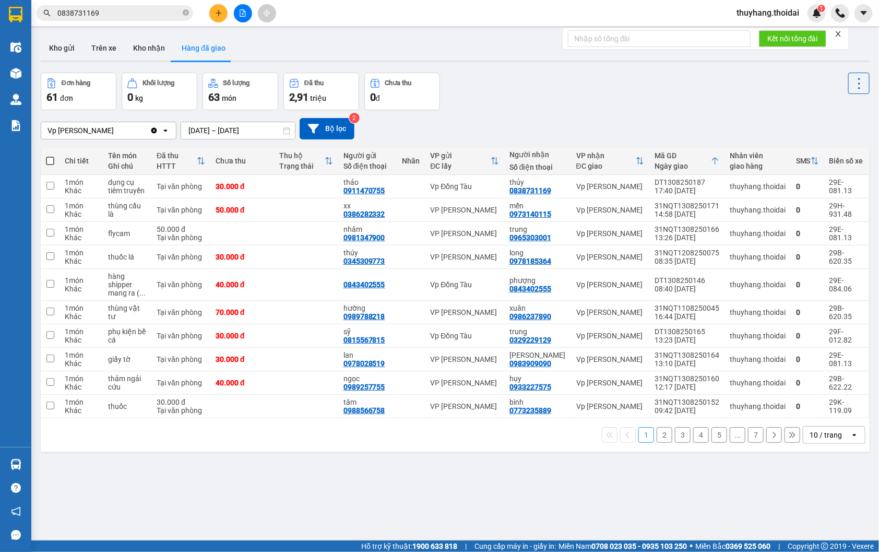
click at [657, 436] on button "2" at bounding box center [665, 435] width 16 height 16
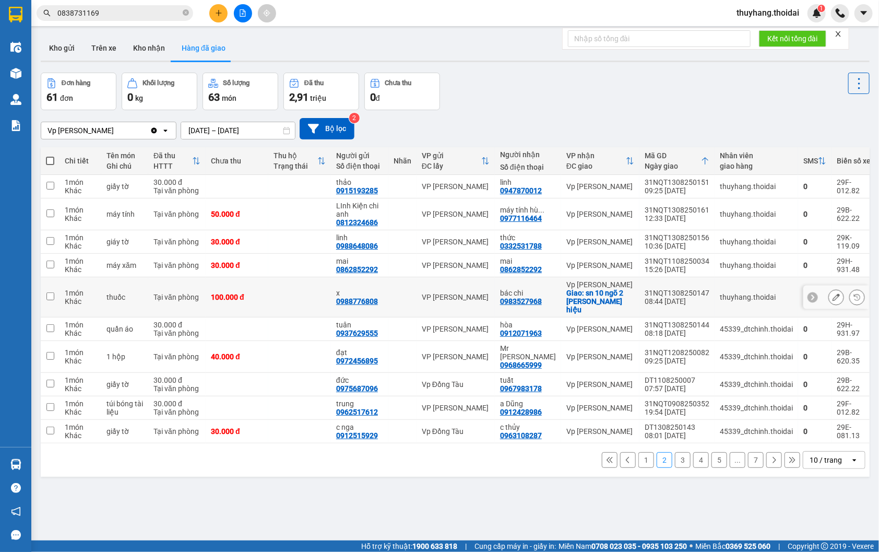
click at [833, 295] on icon at bounding box center [836, 296] width 7 height 7
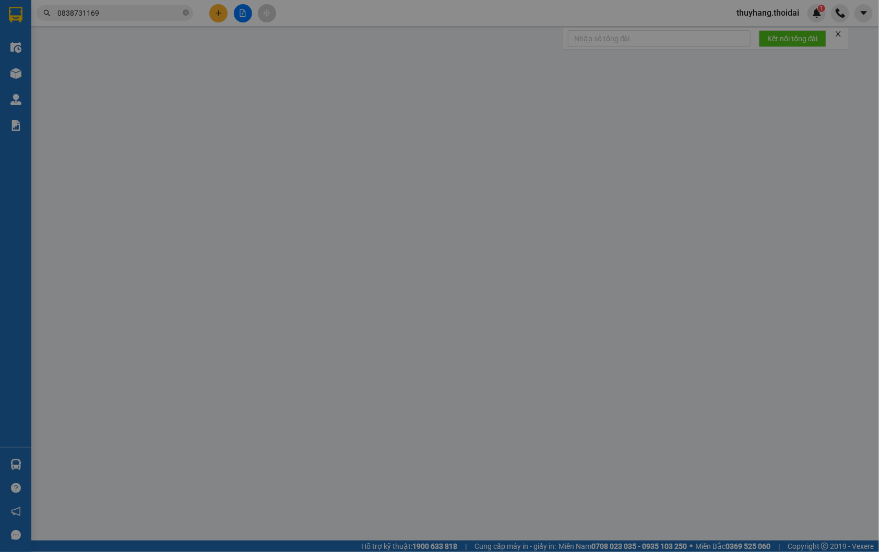
type input "0988776808"
type input "x"
type input "0983527968"
type input "bác chi"
checkbox input "true"
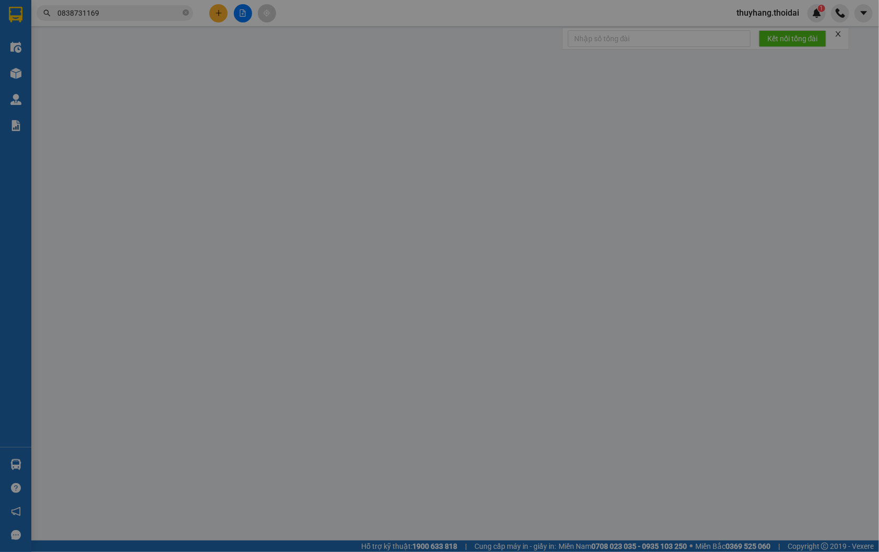
type input "sn 10 ngõ 2 nguyễn quốc hiệu"
type input "100.000"
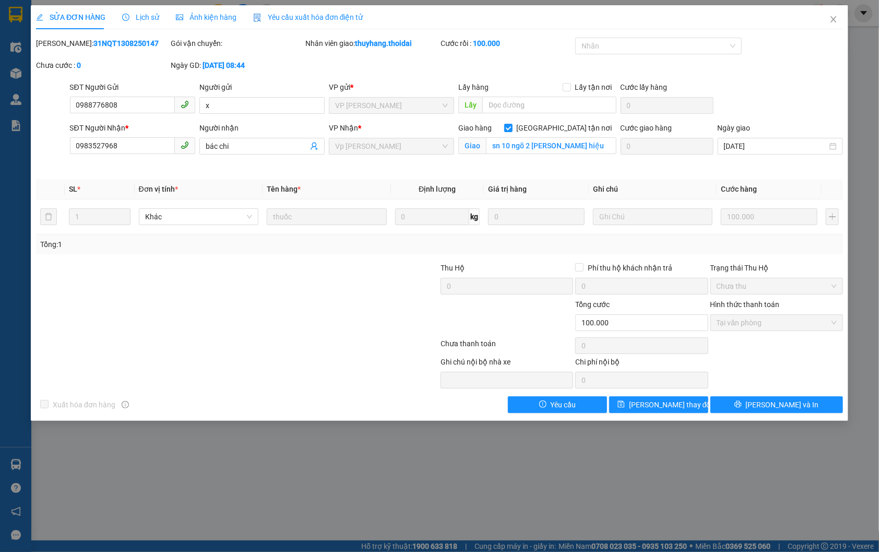
click at [135, 13] on span "Lịch sử" at bounding box center [140, 17] width 37 height 8
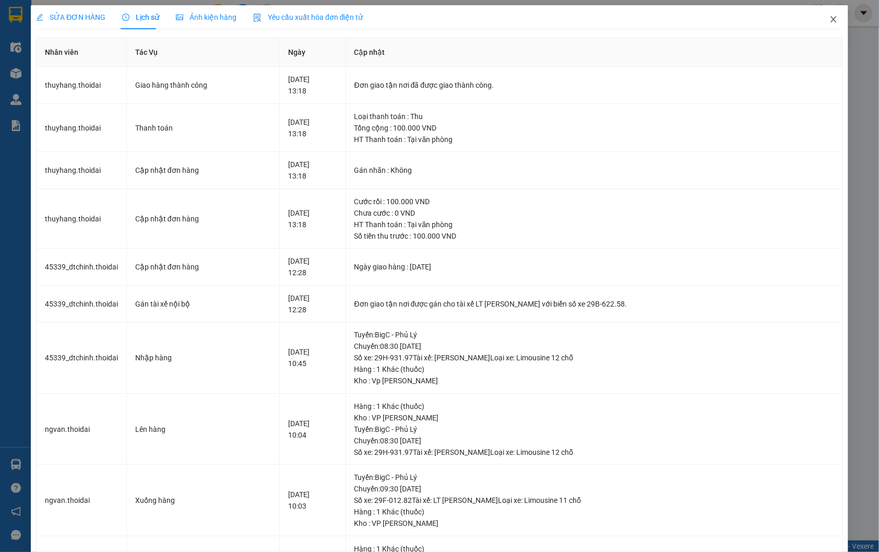
click at [830, 19] on icon "close" at bounding box center [834, 19] width 8 height 8
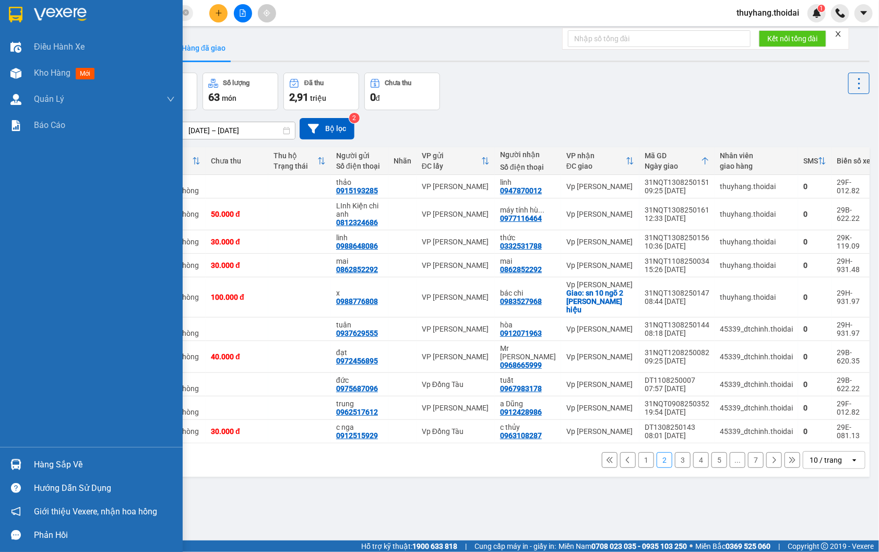
drag, startPoint x: 28, startPoint y: 460, endPoint x: 251, endPoint y: 507, distance: 227.7
click at [28, 460] on div "Hàng sắp về" at bounding box center [91, 464] width 183 height 23
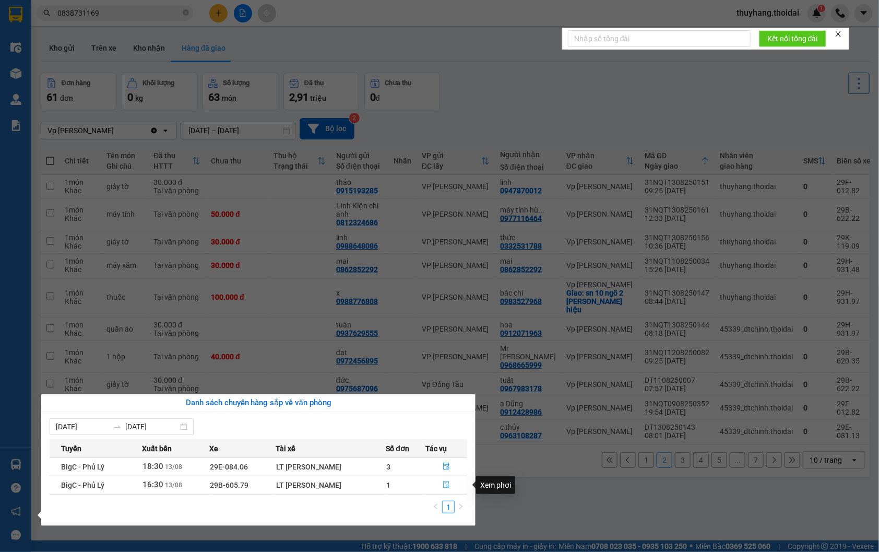
click at [447, 484] on icon "file-done" at bounding box center [446, 484] width 7 height 7
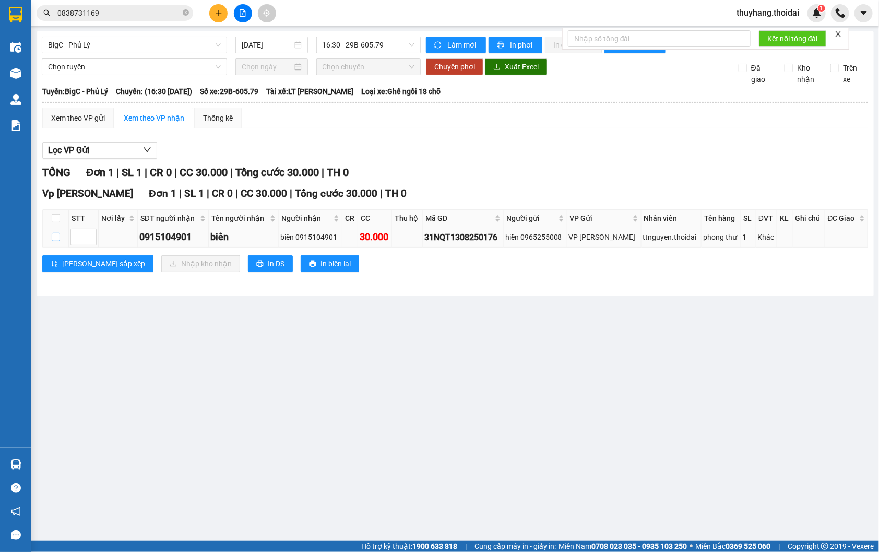
click at [53, 241] on input "checkbox" at bounding box center [56, 237] width 8 height 8
checkbox input "true"
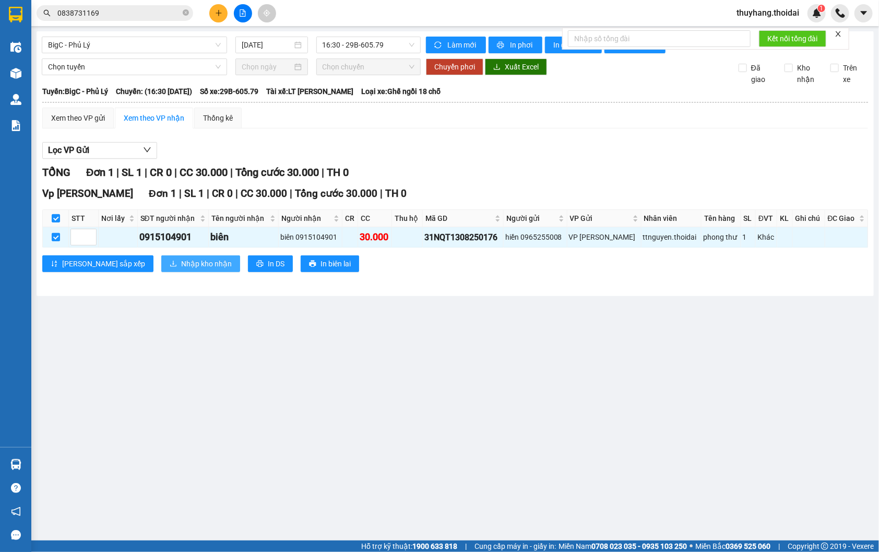
click at [170, 267] on icon "download" at bounding box center [173, 263] width 7 height 7
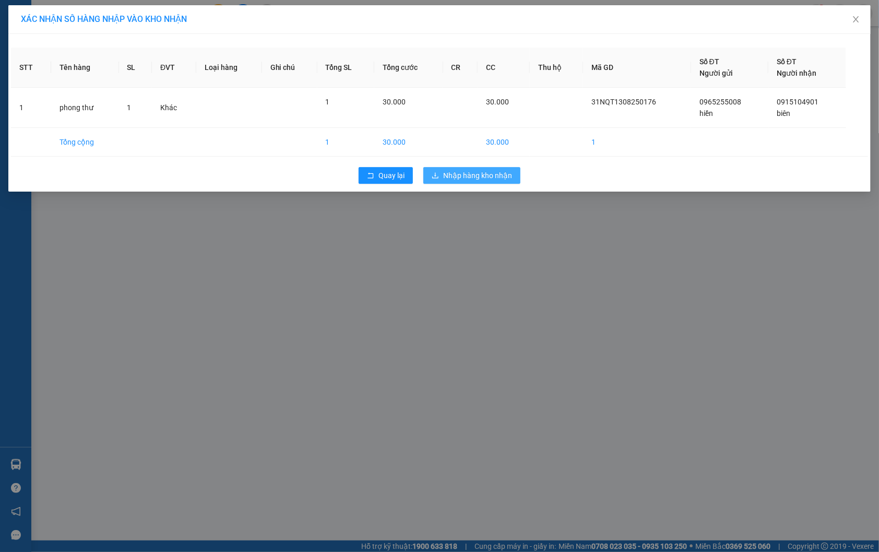
click at [511, 175] on span "Nhập hàng kho nhận" at bounding box center [477, 175] width 69 height 11
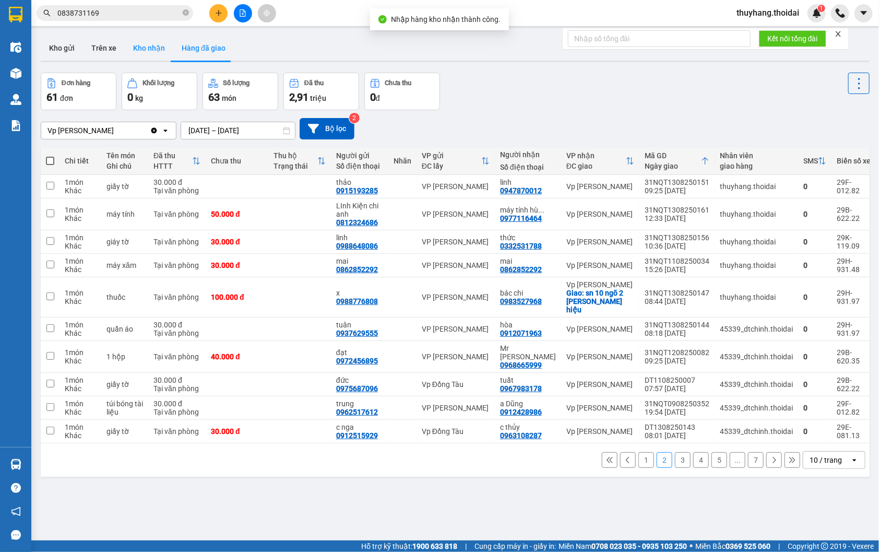
click at [131, 49] on button "Kho nhận" at bounding box center [149, 47] width 49 height 25
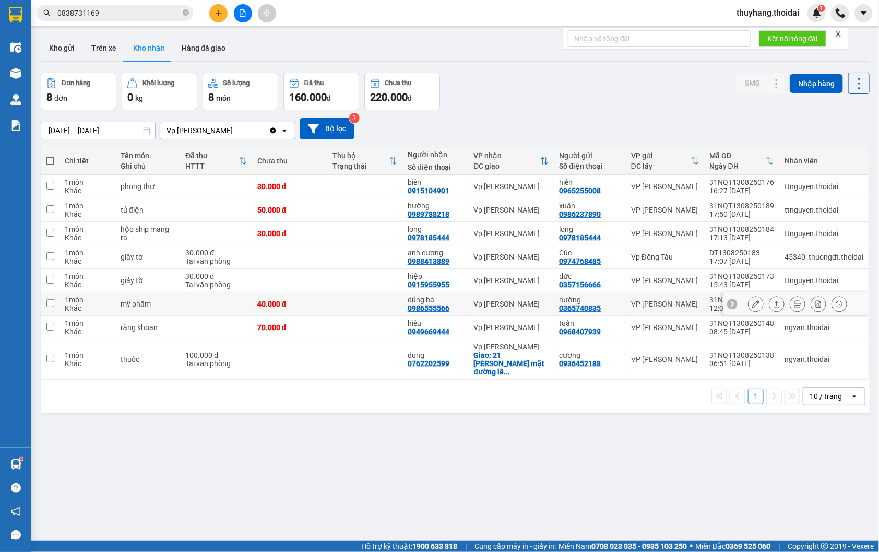
click at [332, 308] on td at bounding box center [364, 303] width 75 height 23
checkbox input "true"
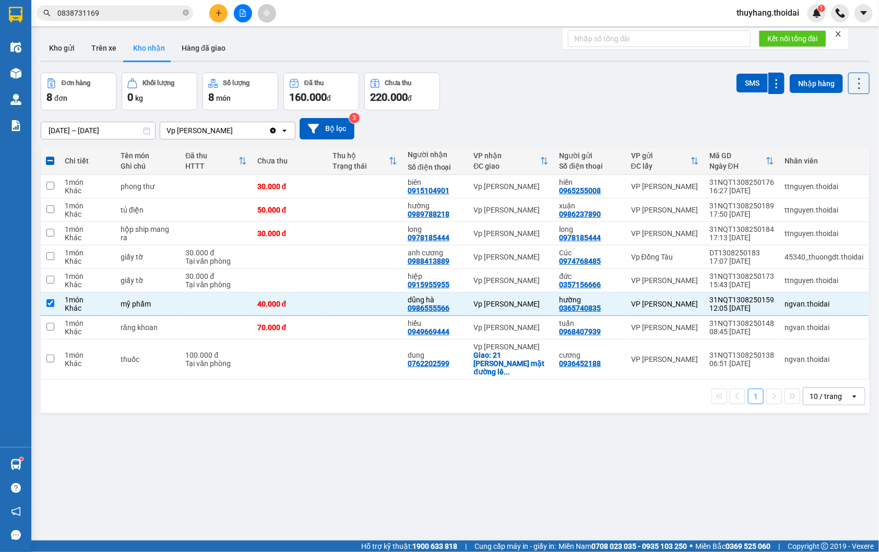
click at [85, 136] on div "ver 1.8.138 Kho gửi Trên xe Kho nhận Hàng đã giao Đơn hàng 8 đơn Khối lượng 0 k…" at bounding box center [455, 307] width 837 height 552
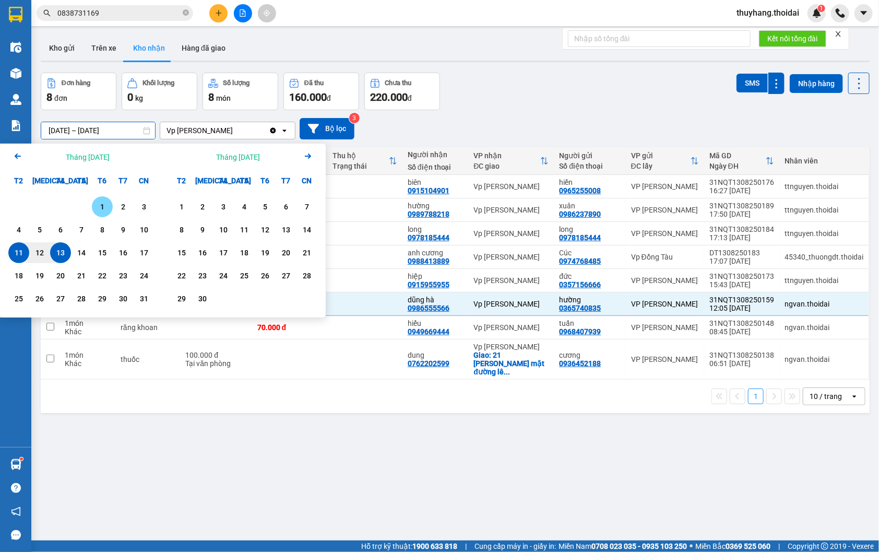
click at [100, 200] on div "1" at bounding box center [102, 206] width 21 height 21
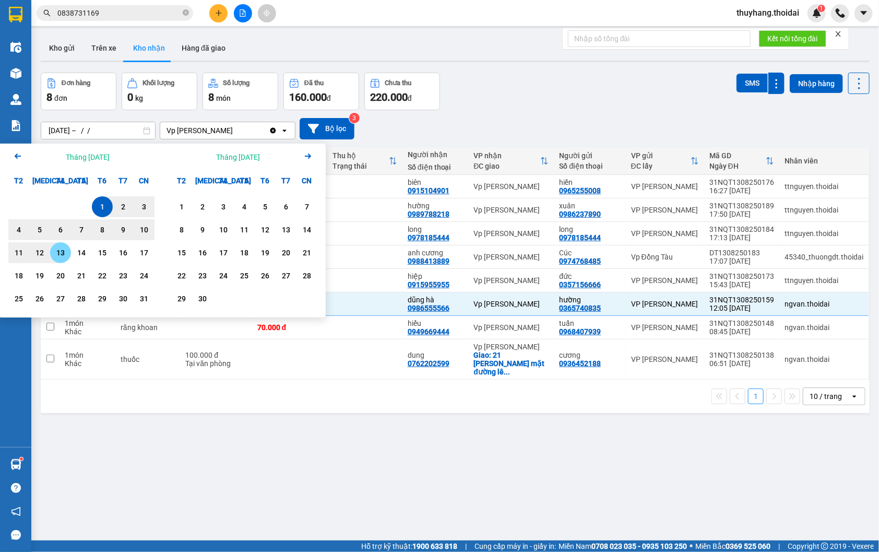
click at [62, 251] on div "13" at bounding box center [60, 252] width 15 height 13
type input "01/08/2025 – 13/08/2025"
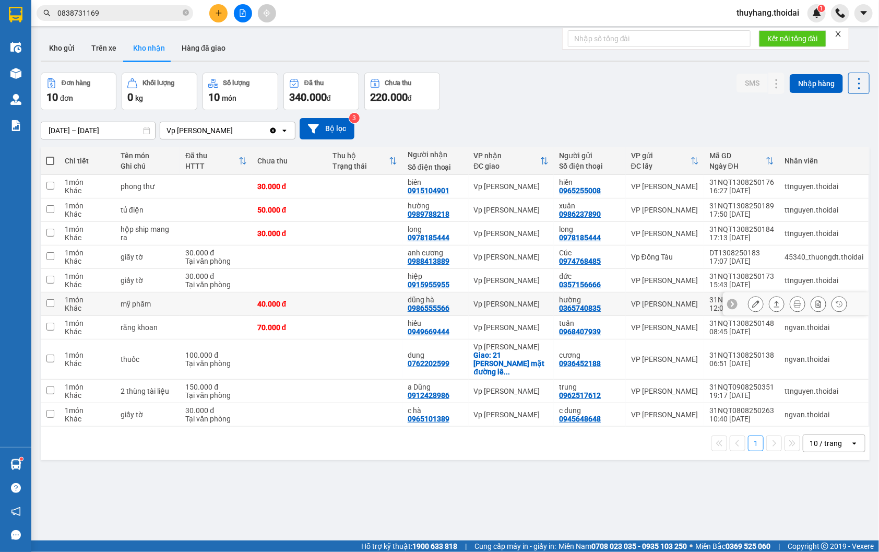
click at [315, 295] on td "40.000 đ" at bounding box center [289, 303] width 75 height 23
checkbox input "true"
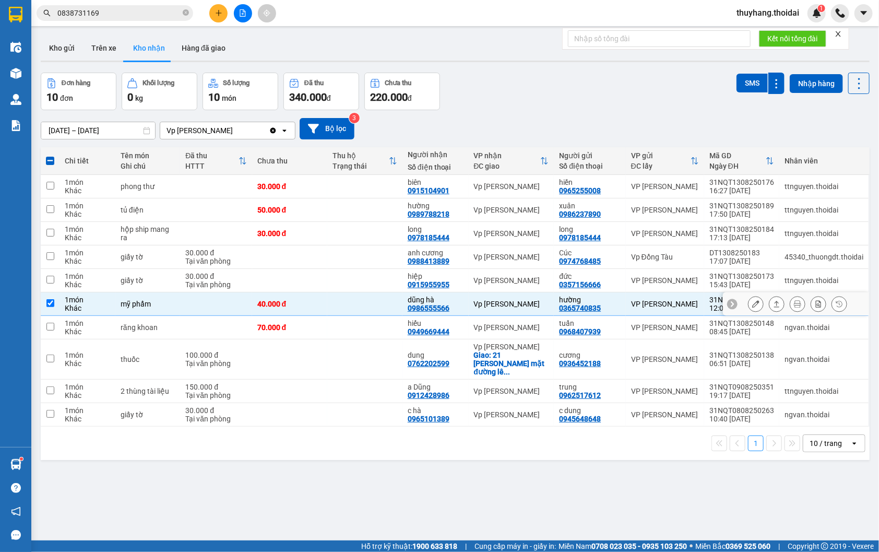
click at [752, 304] on icon at bounding box center [755, 303] width 7 height 7
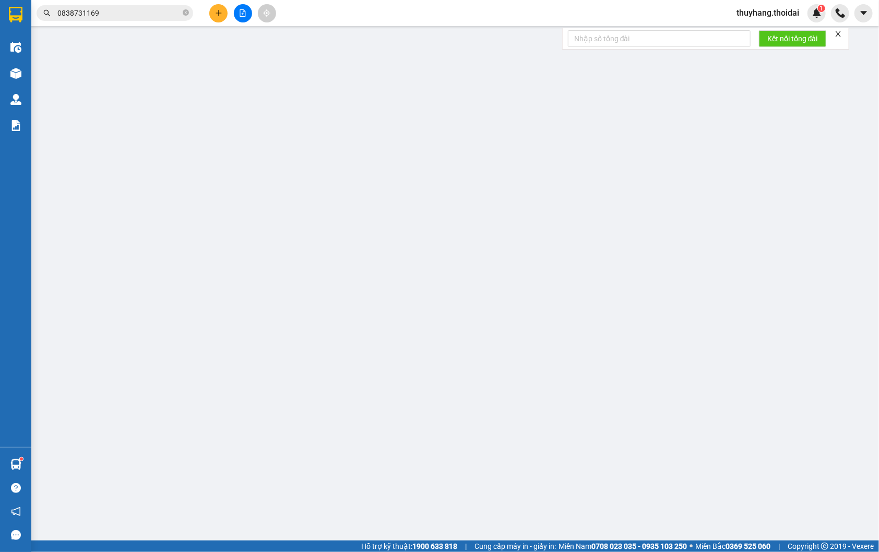
type input "0365740835"
type input "hường"
type input "0986555566"
type input "dũng hà"
type input "40.000"
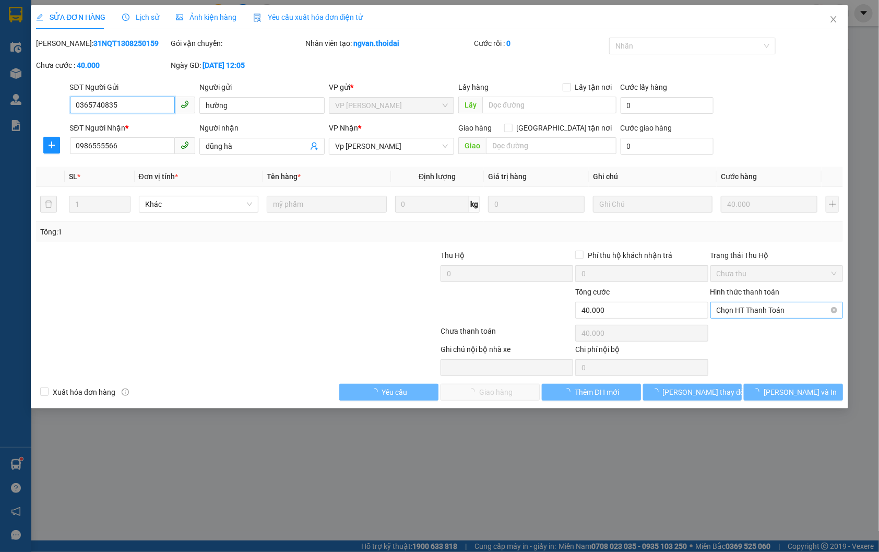
click at [763, 305] on span "Chọn HT Thanh Toán" at bounding box center [777, 310] width 120 height 16
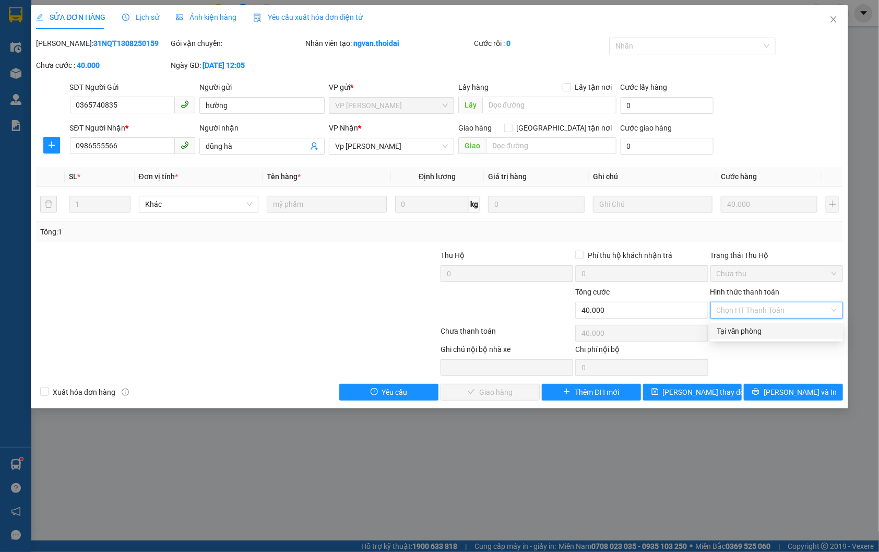
click at [766, 336] on div "Tại văn phòng" at bounding box center [777, 330] width 120 height 11
type input "0"
click at [489, 394] on span "Lưu và Giao hàng" at bounding box center [510, 391] width 100 height 11
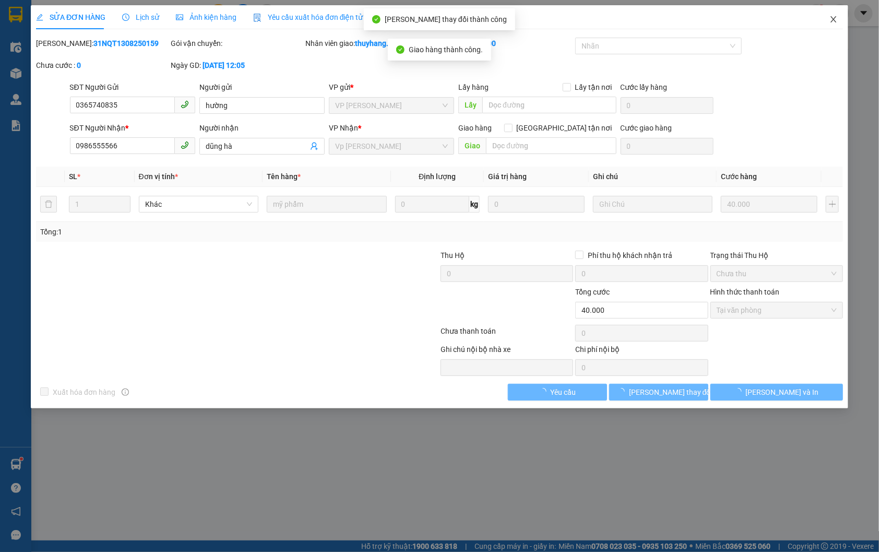
click at [838, 19] on span "Close" at bounding box center [833, 19] width 29 height 29
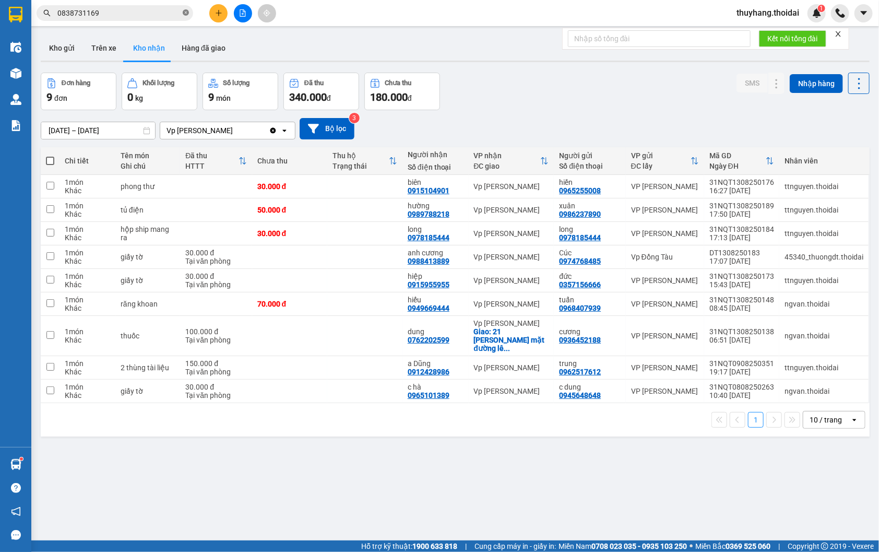
click at [184, 11] on icon "close-circle" at bounding box center [186, 12] width 6 height 6
click at [61, 53] on button "Kho gửi" at bounding box center [62, 47] width 42 height 25
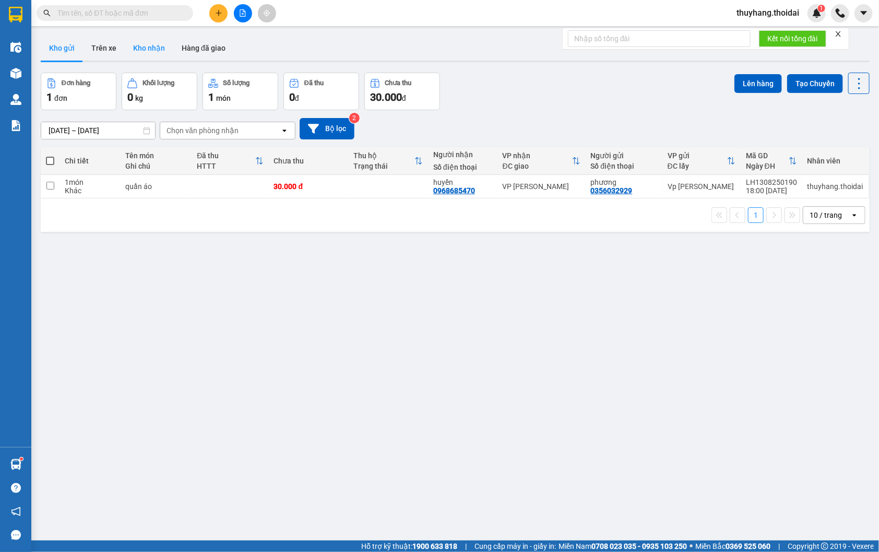
click at [155, 44] on button "Kho nhận" at bounding box center [149, 47] width 49 height 25
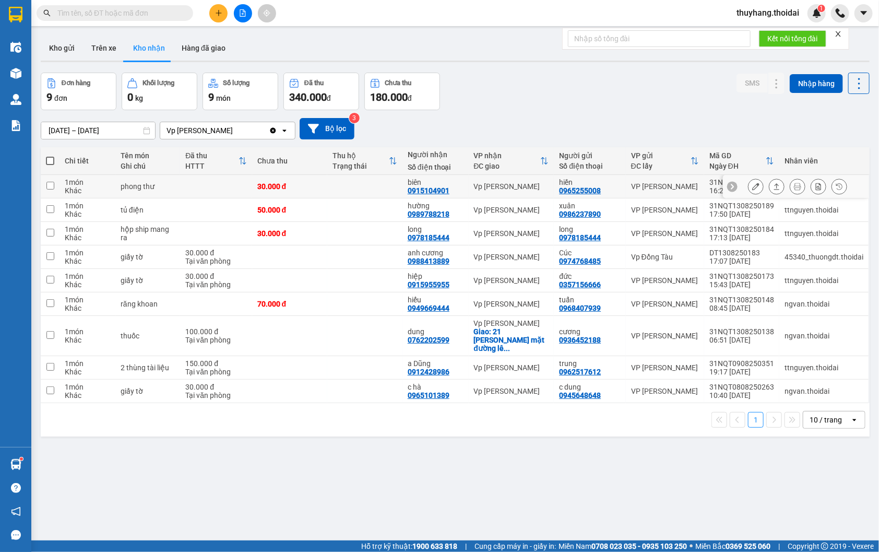
click at [384, 184] on td at bounding box center [364, 186] width 75 height 23
checkbox input "true"
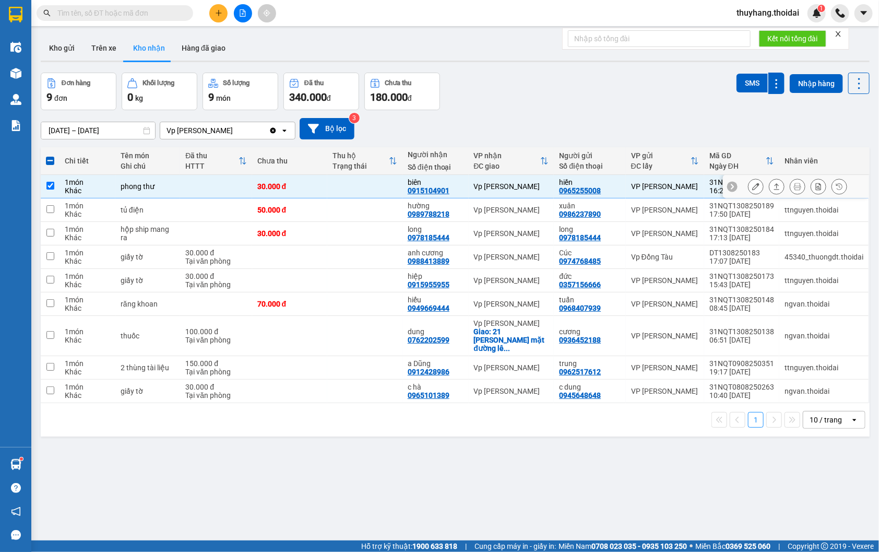
click at [752, 190] on icon at bounding box center [755, 186] width 7 height 7
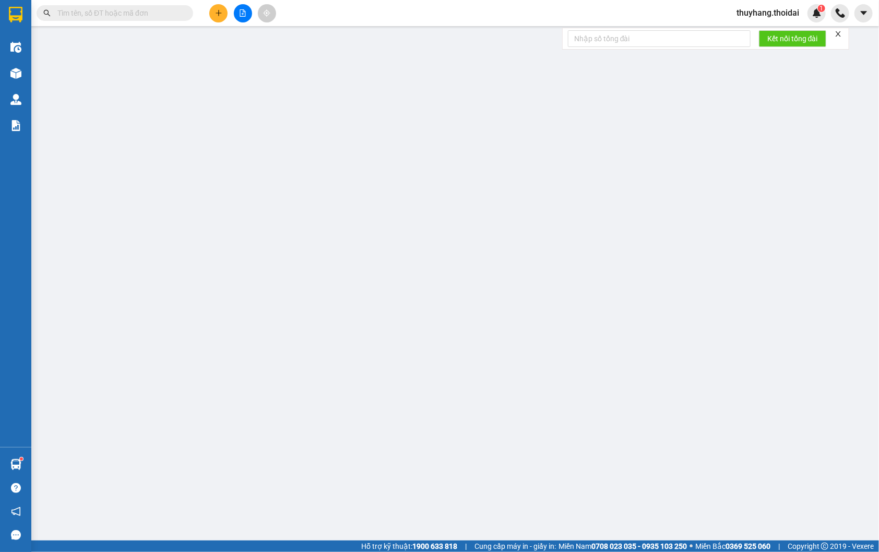
type input "0965255008"
type input "hiền"
type input "0915104901"
type input "biên"
type input "30.000"
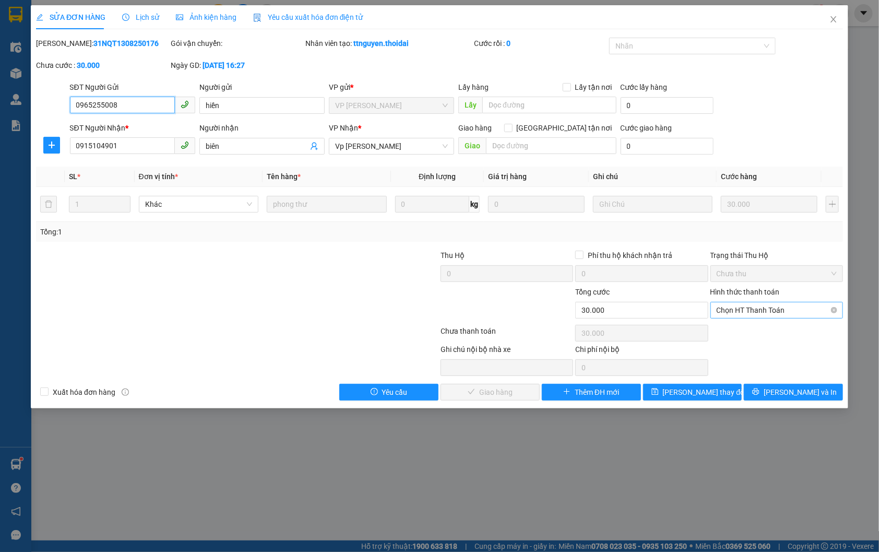
click at [760, 303] on span "Chọn HT Thanh Toán" at bounding box center [777, 310] width 120 height 16
click at [760, 330] on div "Tại văn phòng" at bounding box center [777, 330] width 120 height 11
type input "0"
click at [489, 393] on span "Lưu và Giao hàng" at bounding box center [510, 391] width 100 height 11
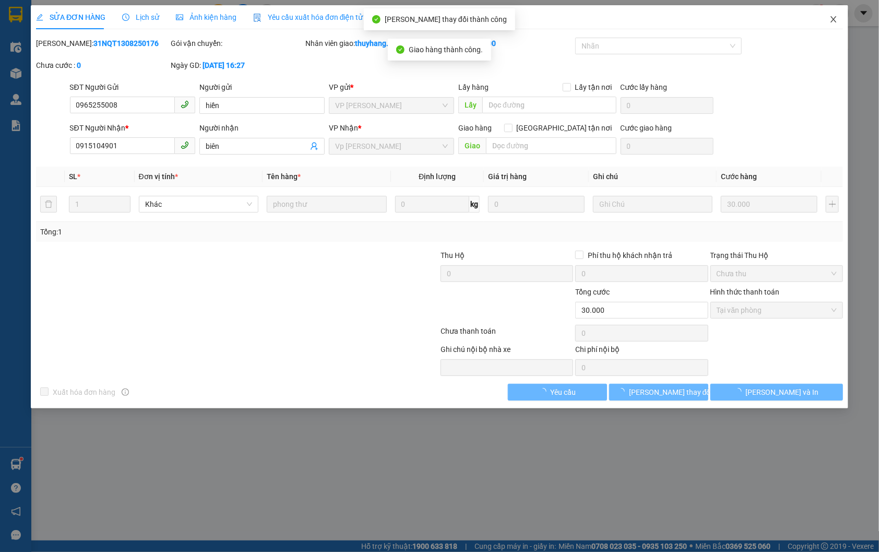
click at [838, 17] on span "Close" at bounding box center [833, 19] width 29 height 29
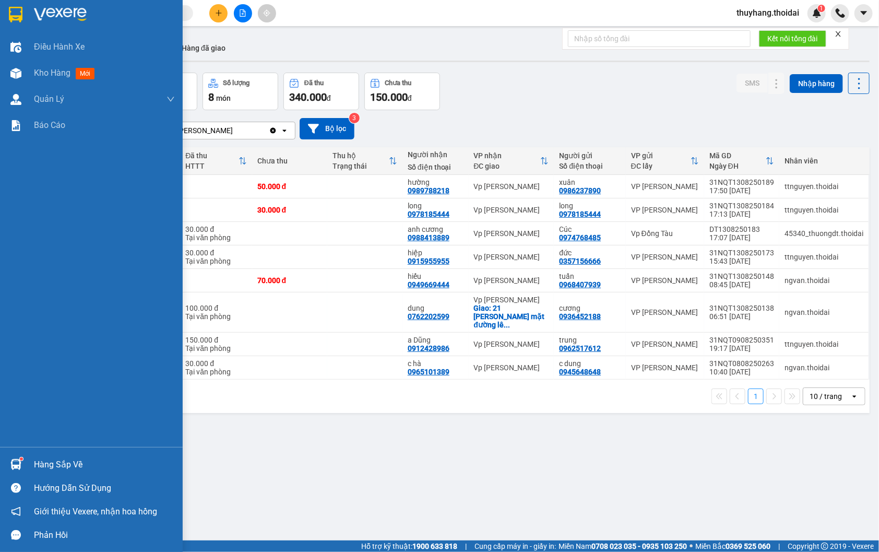
drag, startPoint x: 28, startPoint y: 460, endPoint x: 371, endPoint y: 520, distance: 348.2
click at [28, 461] on div "Hàng sắp về" at bounding box center [91, 464] width 183 height 23
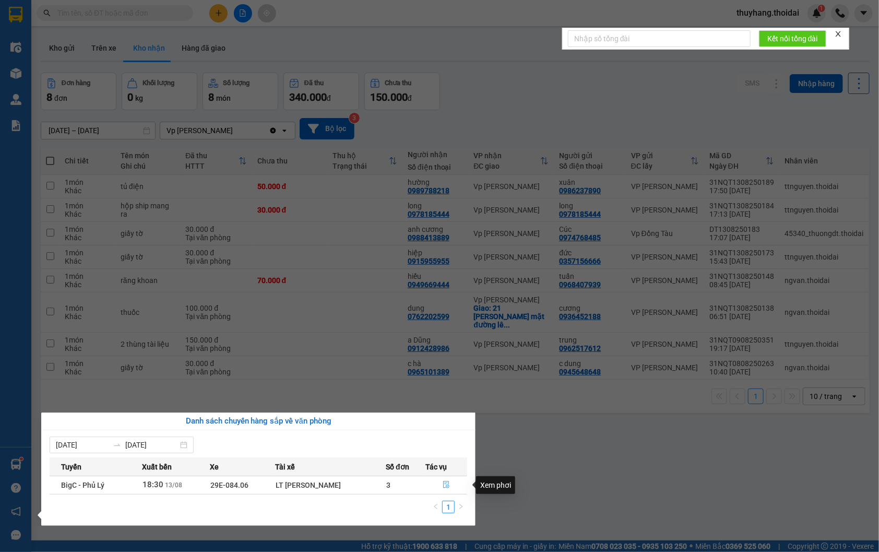
click at [446, 482] on icon "file-done" at bounding box center [446, 484] width 6 height 7
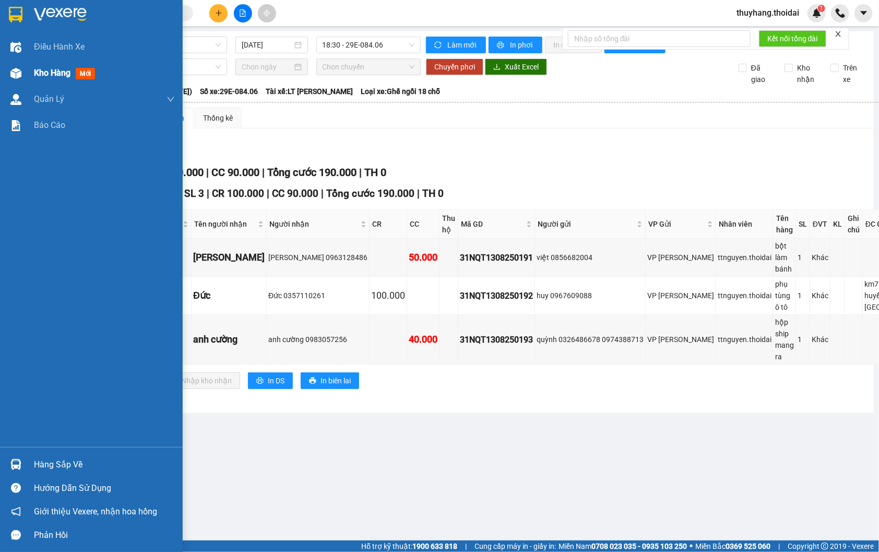
click at [48, 72] on span "Kho hàng" at bounding box center [52, 73] width 37 height 10
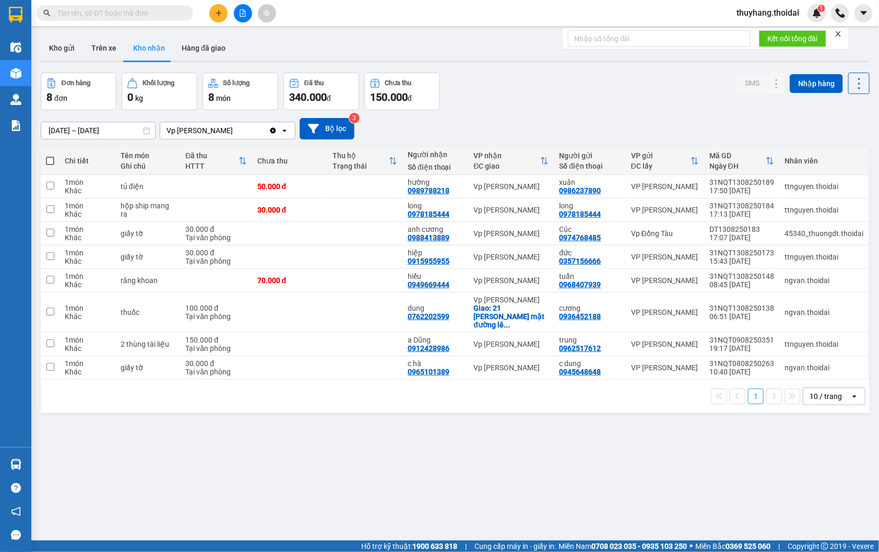
click at [139, 13] on input "text" at bounding box center [118, 12] width 123 height 11
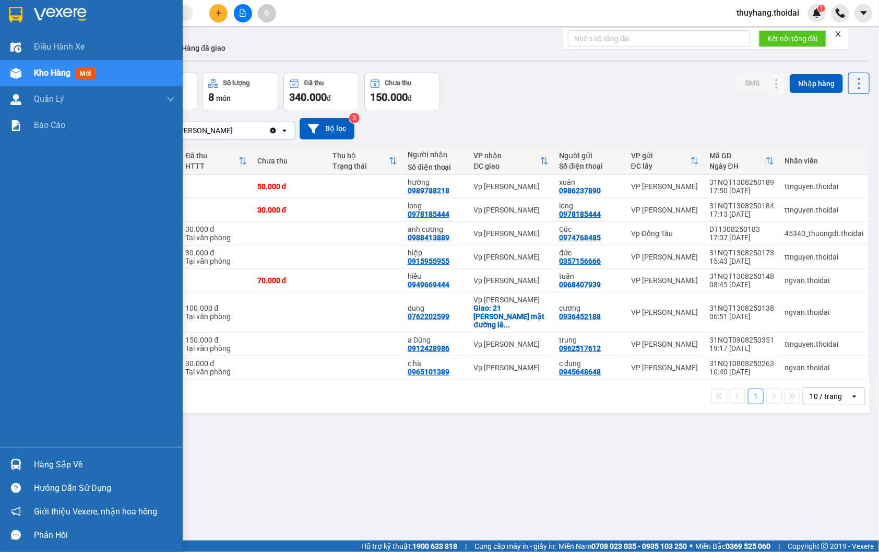
click at [48, 465] on div "Hàng sắp về" at bounding box center [104, 465] width 141 height 16
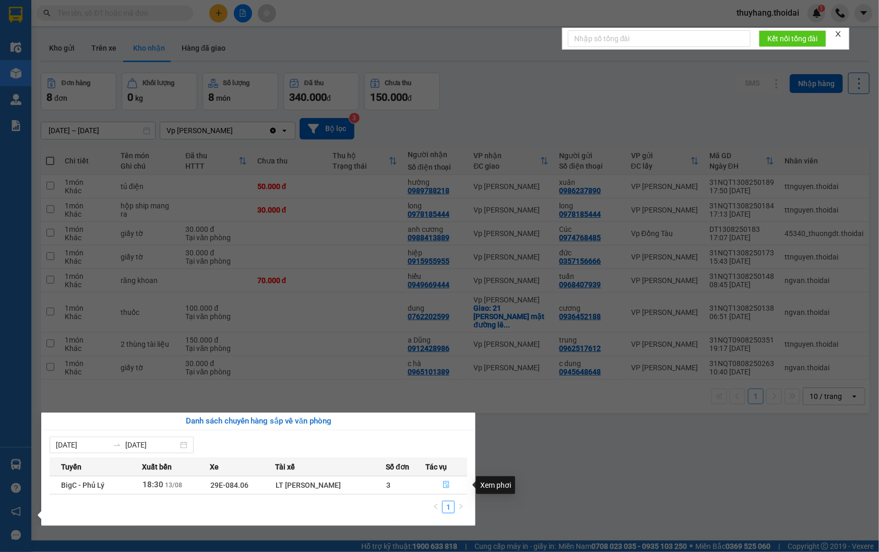
click at [446, 481] on button "button" at bounding box center [446, 485] width 41 height 17
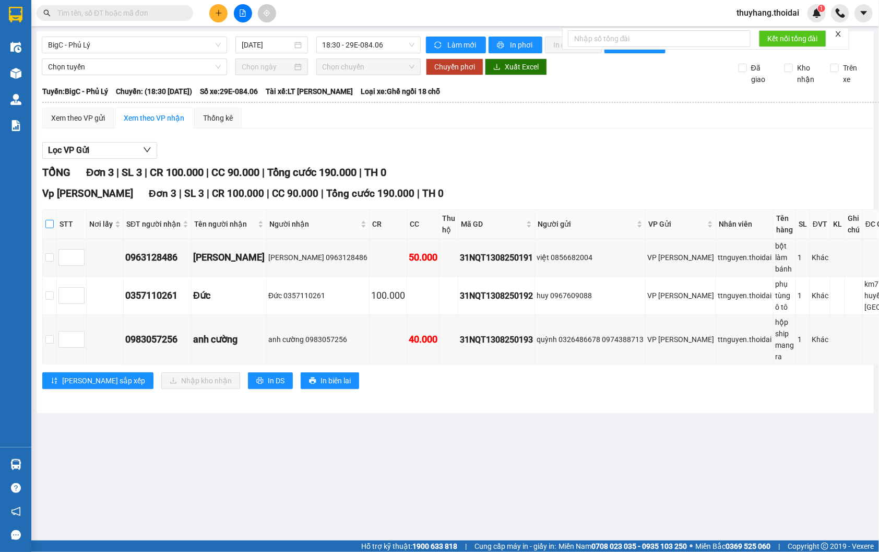
click at [54, 228] on input "checkbox" at bounding box center [49, 224] width 8 height 8
checkbox input "true"
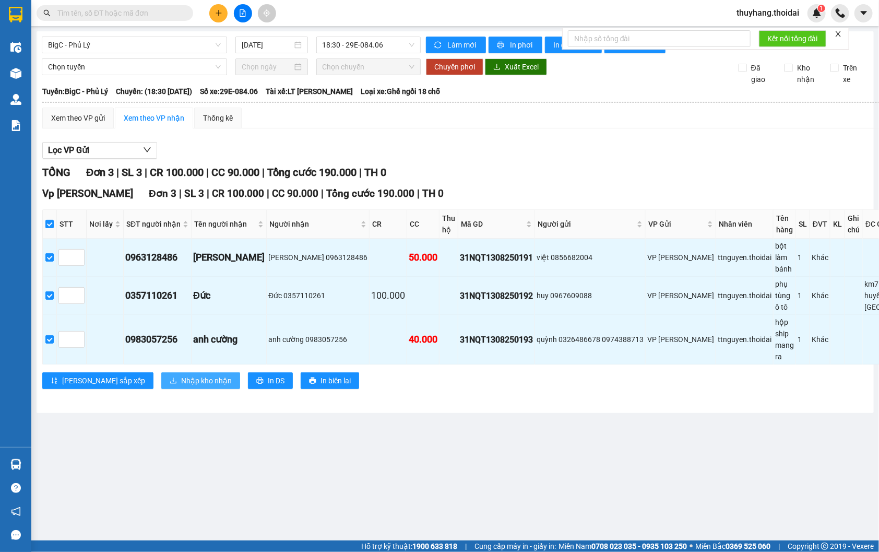
click at [181, 386] on span "Nhập kho nhận" at bounding box center [206, 380] width 51 height 11
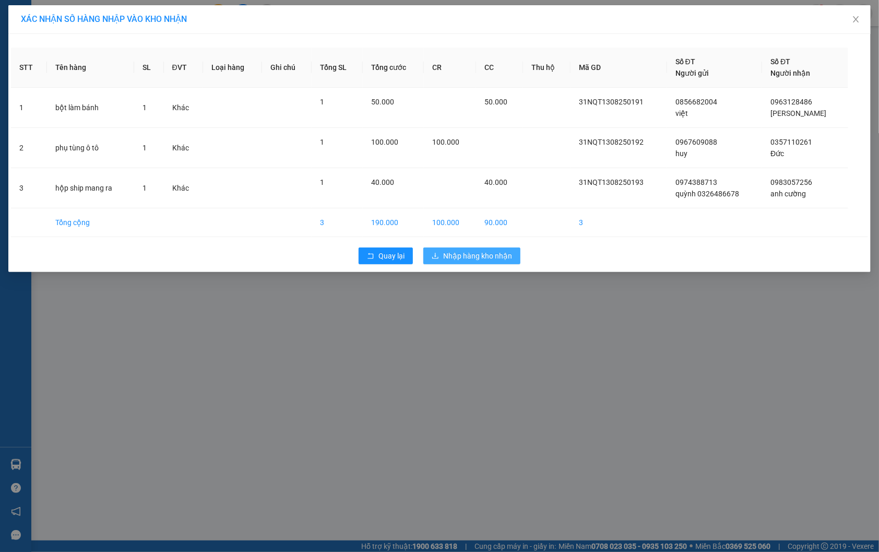
click at [484, 257] on span "Nhập hàng kho nhận" at bounding box center [477, 255] width 69 height 11
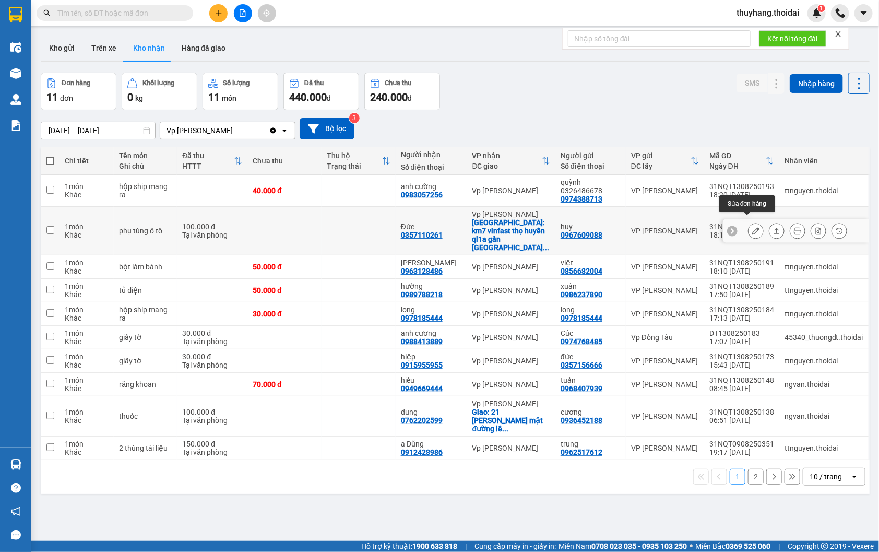
click at [752, 222] on button at bounding box center [756, 231] width 15 height 18
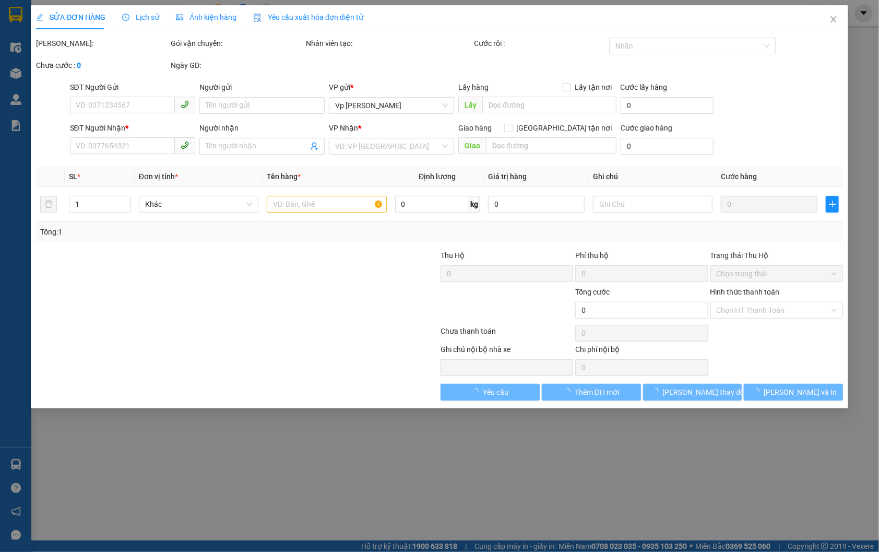
type input "0967609088"
type input "huy"
type input "0357110261"
type input "Đức"
checkbox input "true"
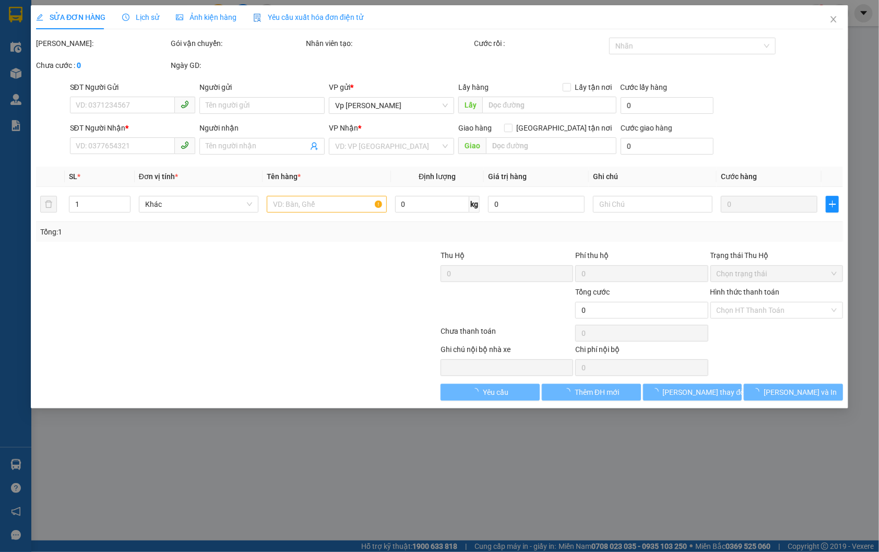
type input "km7 vinfast thọ huyền ql1a gần hà hoa tiên"
type input "100.000"
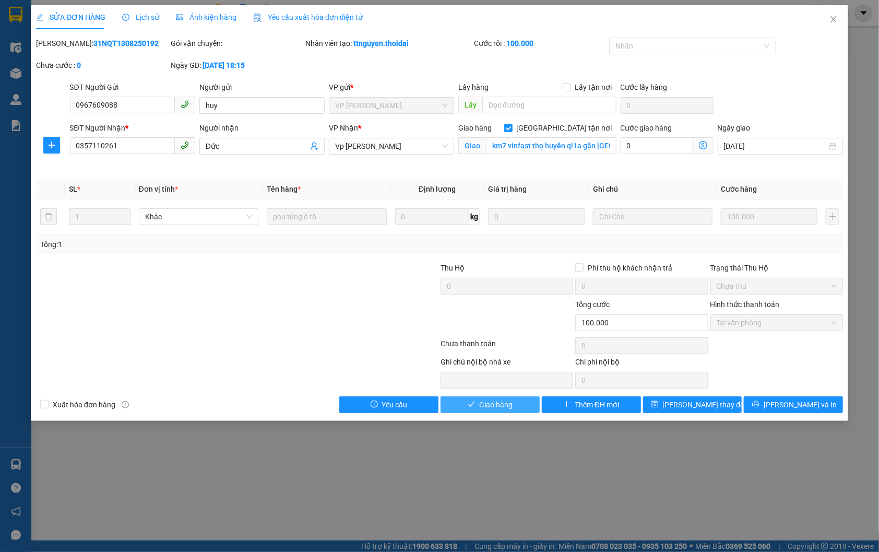
click at [520, 403] on button "Giao hàng" at bounding box center [490, 404] width 99 height 17
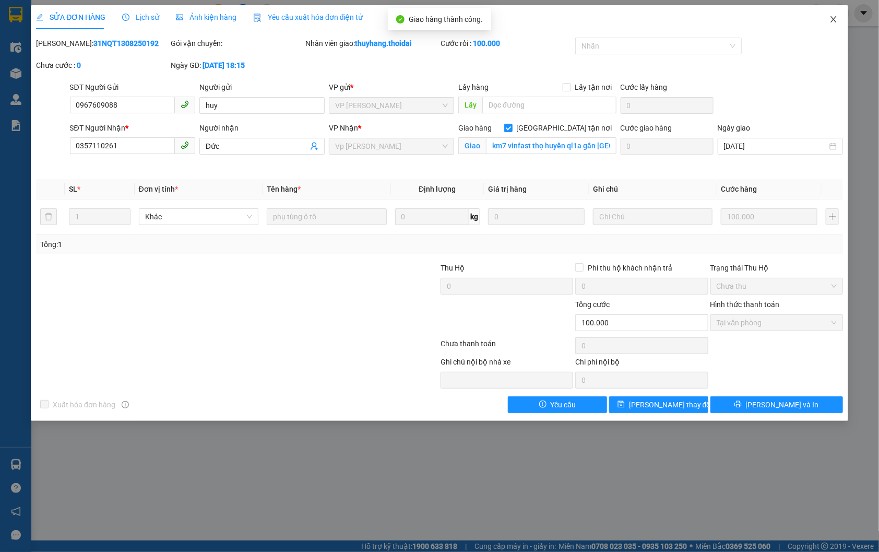
click at [839, 14] on span "Close" at bounding box center [833, 19] width 29 height 29
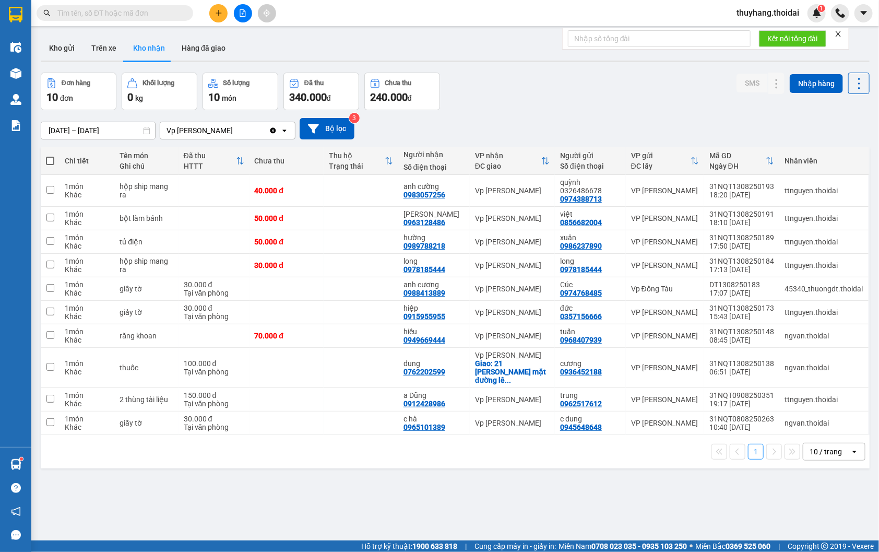
click at [124, 9] on input "text" at bounding box center [118, 12] width 123 height 11
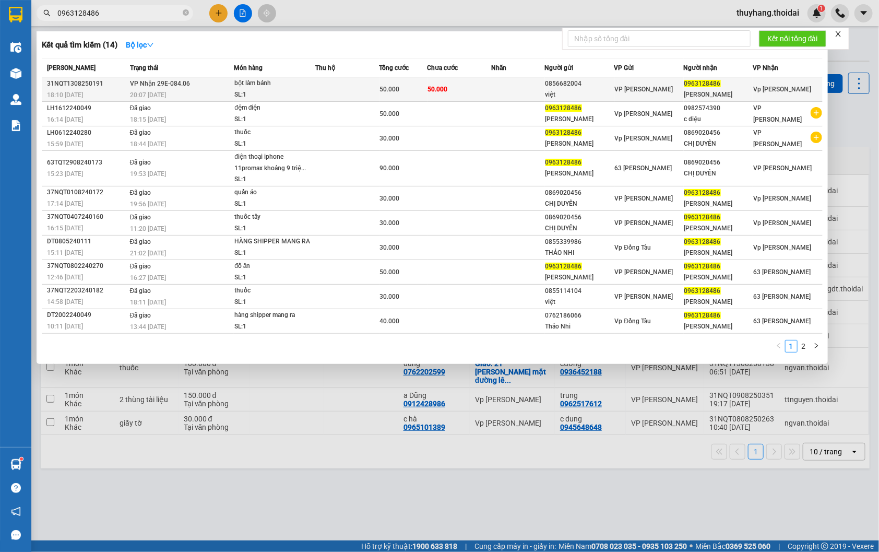
type input "0963128486"
click at [289, 91] on div "SL: 1" at bounding box center [273, 94] width 78 height 11
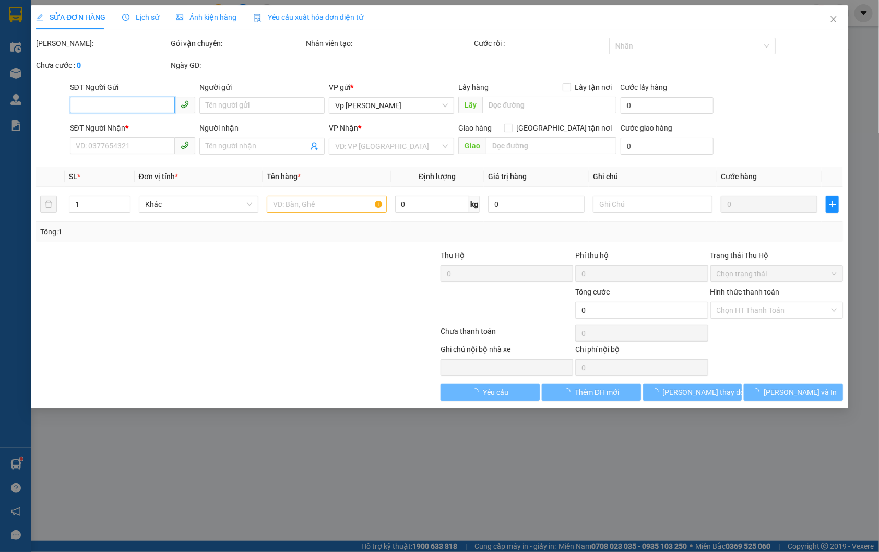
type input "0856682004"
type input "việt"
type input "0963128486"
type input "ANH VŨ"
type input "50.000"
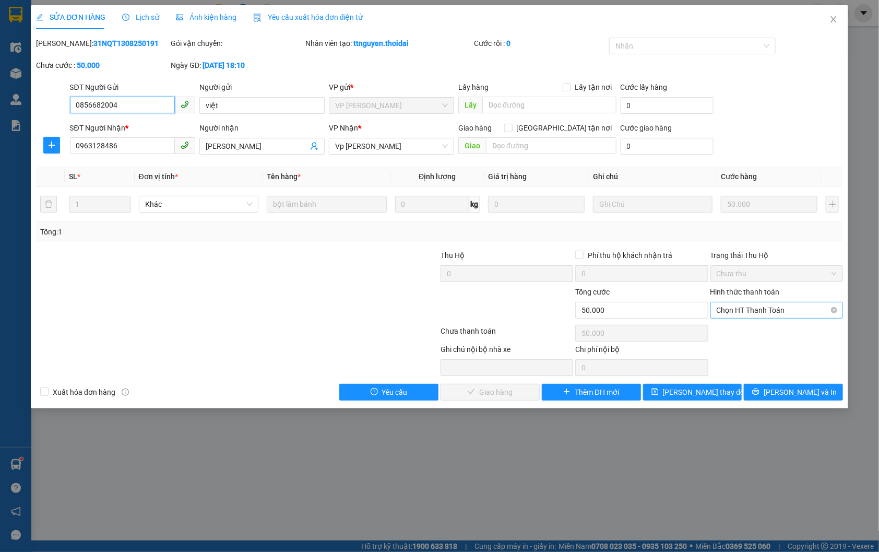
click at [765, 309] on span "Chọn HT Thanh Toán" at bounding box center [777, 310] width 120 height 16
click at [766, 331] on div "Tại văn phòng" at bounding box center [777, 330] width 120 height 11
type input "0"
click at [510, 395] on span "Lưu và Giao hàng" at bounding box center [510, 391] width 100 height 11
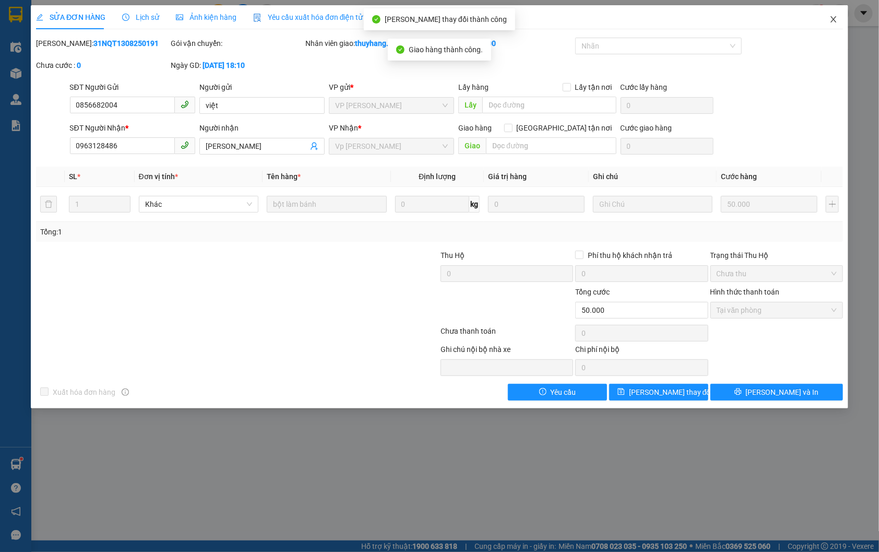
click at [837, 21] on icon "close" at bounding box center [834, 19] width 8 height 8
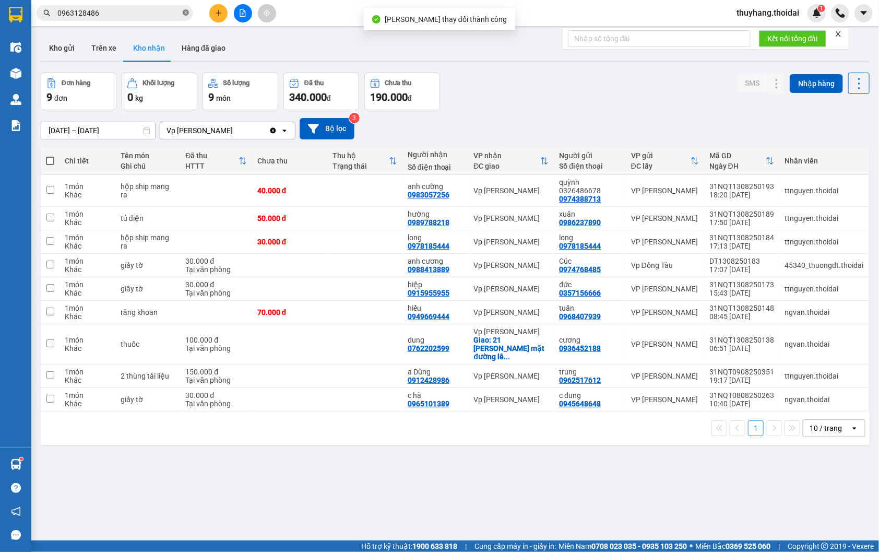
click at [188, 11] on icon "close-circle" at bounding box center [186, 12] width 6 height 6
drag, startPoint x: 51, startPoint y: 47, endPoint x: 835, endPoint y: 3, distance: 785.4
click at [51, 45] on button "Kho gửi" at bounding box center [62, 47] width 42 height 25
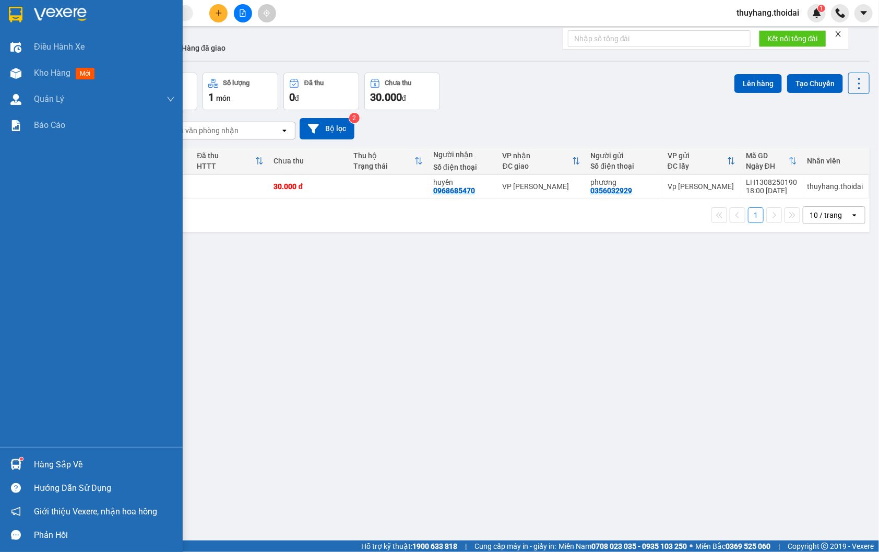
click at [22, 465] on div at bounding box center [16, 464] width 18 height 18
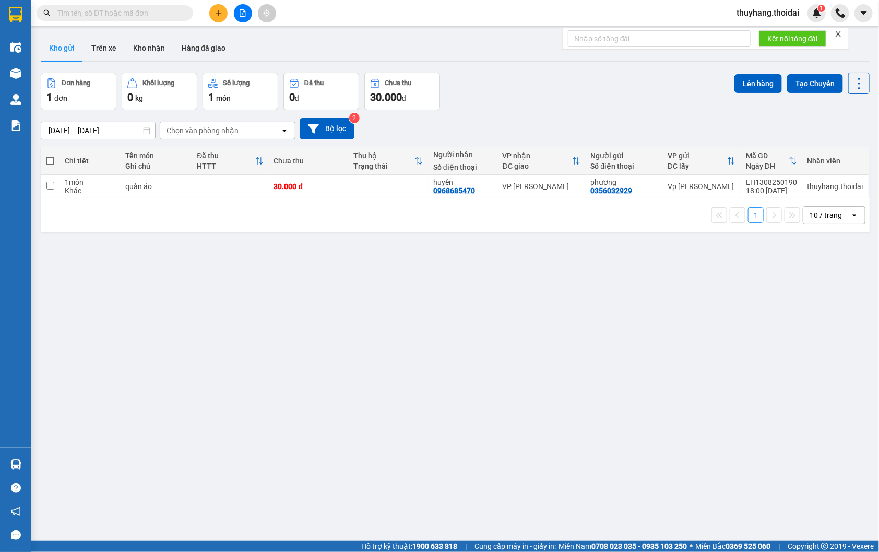
click at [494, 353] on section "Kết quả tìm kiếm ( 14 ) Bộ lọc Mã ĐH Trạng thái Món hàng Thu hộ Tổng cước Chưa …" at bounding box center [439, 276] width 879 height 552
click at [155, 50] on button "Kho nhận" at bounding box center [149, 47] width 49 height 25
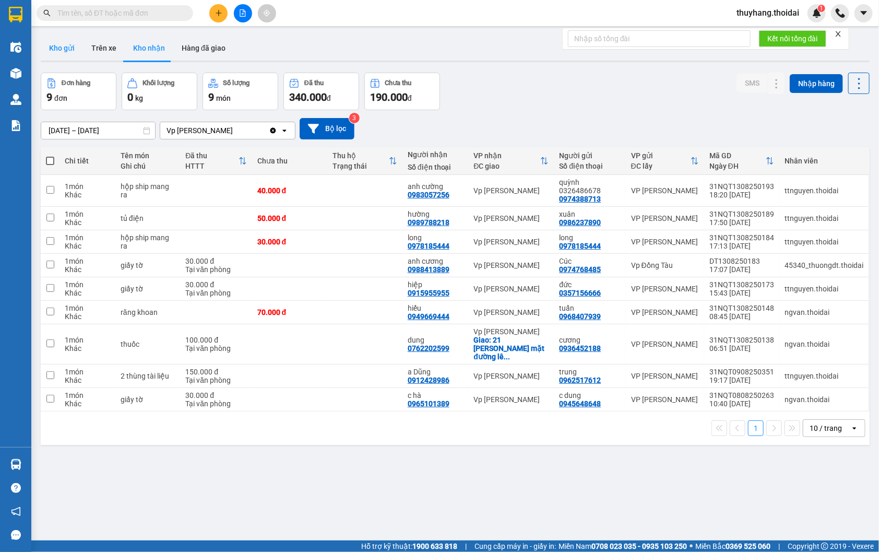
drag, startPoint x: 60, startPoint y: 40, endPoint x: 112, endPoint y: 64, distance: 57.9
click at [60, 40] on button "Kho gửi" at bounding box center [62, 47] width 42 height 25
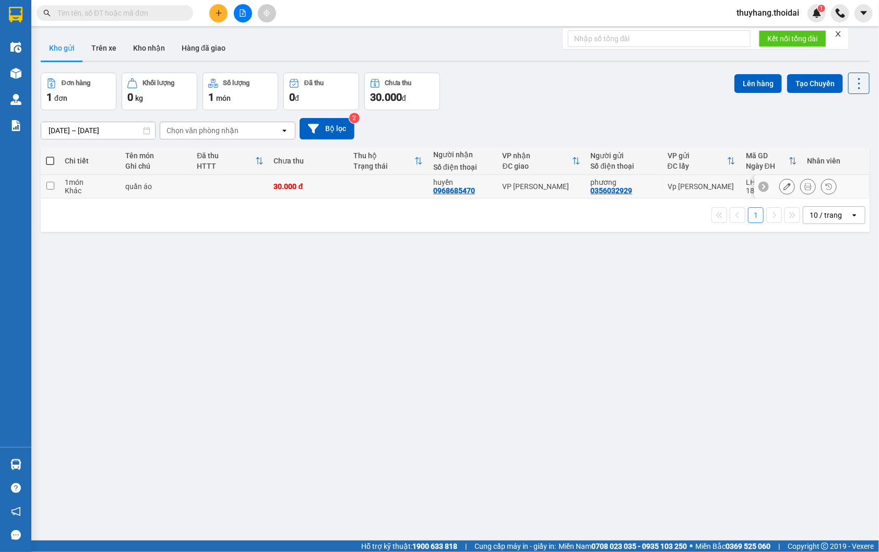
drag, startPoint x: 199, startPoint y: 180, endPoint x: 832, endPoint y: 123, distance: 635.3
click at [201, 181] on td at bounding box center [230, 186] width 77 height 23
checkbox input "true"
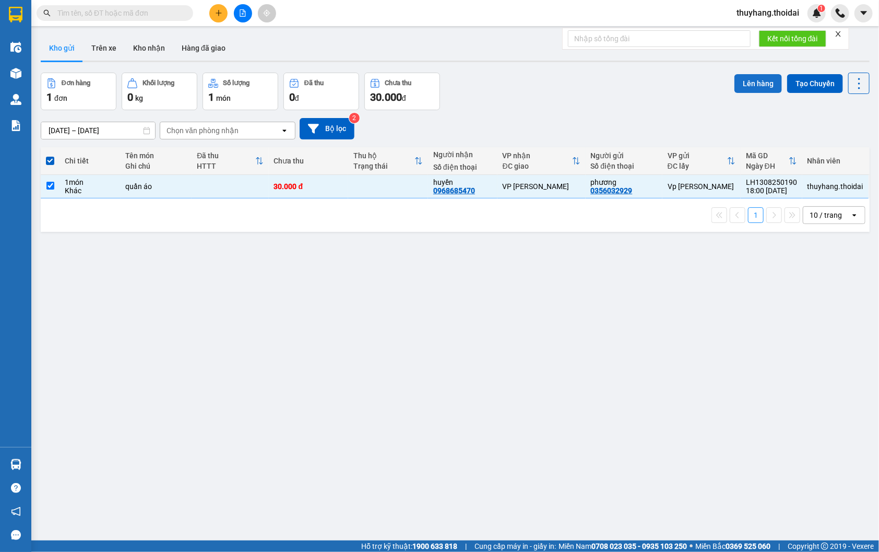
click at [750, 81] on button "Lên hàng" at bounding box center [759, 83] width 48 height 19
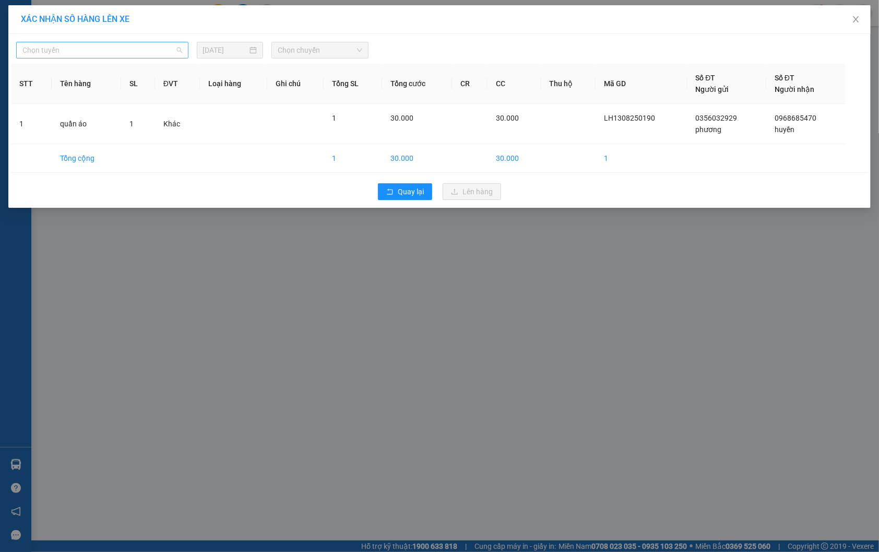
click at [103, 50] on span "Chọn tuyến" at bounding box center [102, 50] width 160 height 16
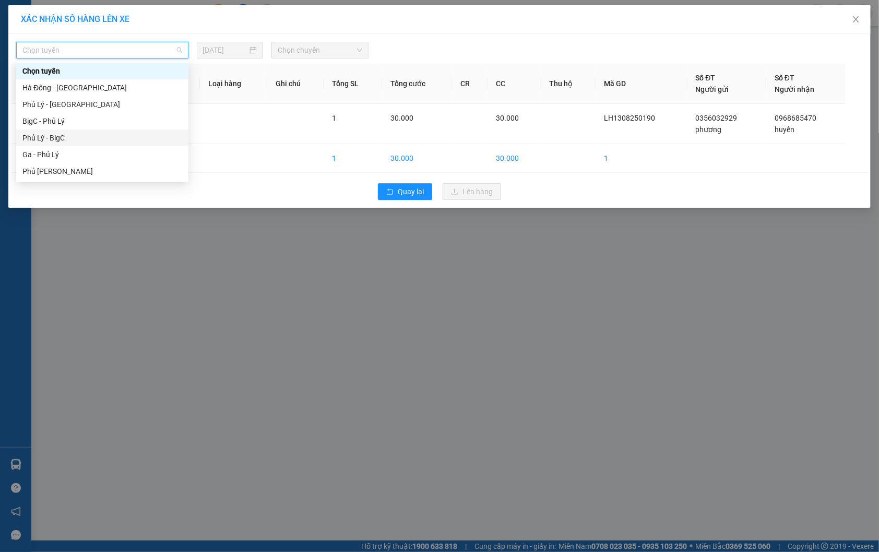
click at [98, 133] on div "Phủ Lý - BigC" at bounding box center [102, 137] width 160 height 11
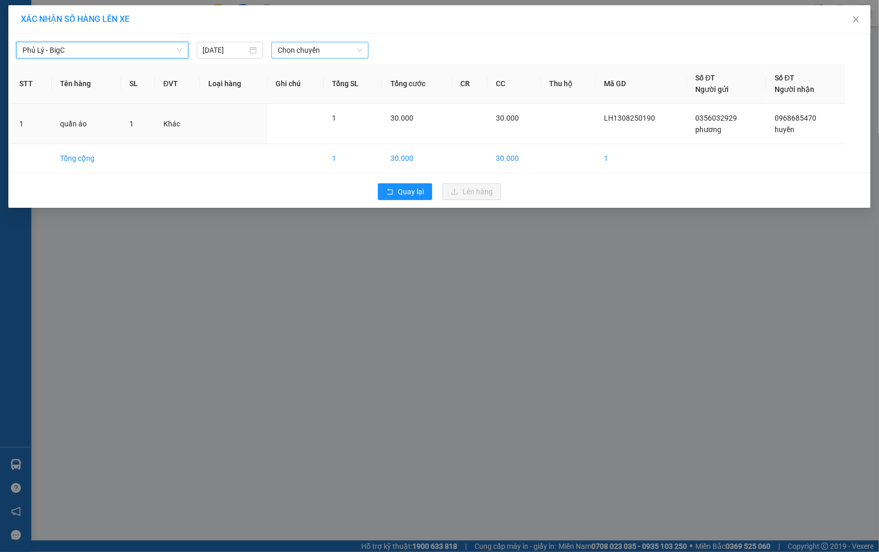
click at [295, 55] on span "Chọn chuyến" at bounding box center [320, 50] width 85 height 16
type input "93227"
click at [311, 69] on div "19:00 - 29H-932.27" at bounding box center [318, 70] width 81 height 11
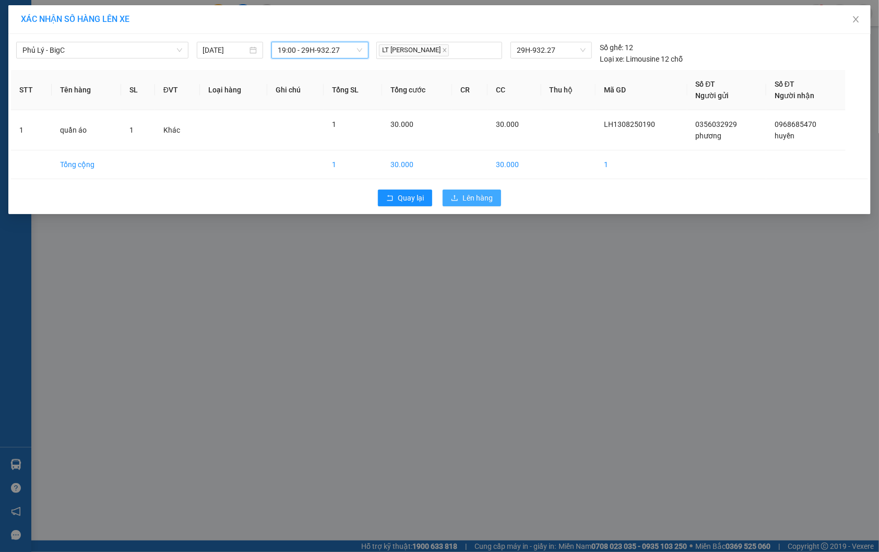
click at [482, 199] on span "Lên hàng" at bounding box center [478, 197] width 30 height 11
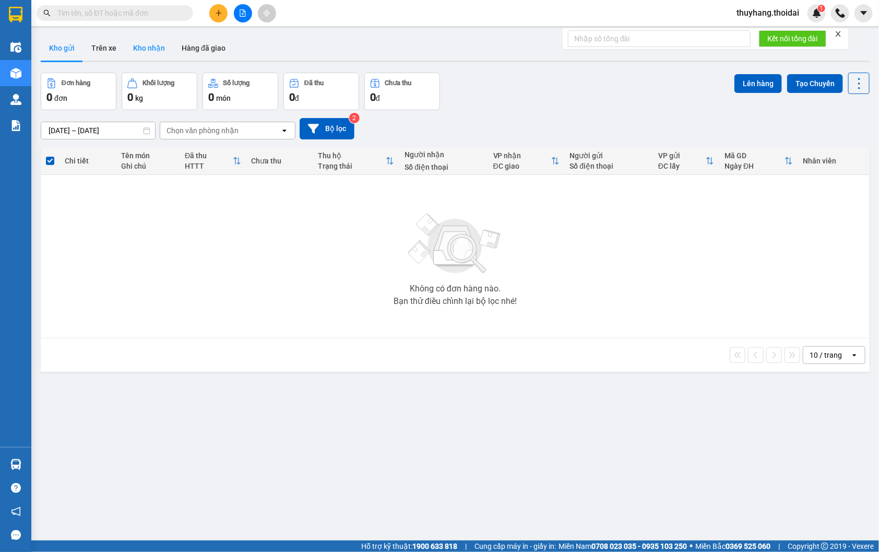
click at [153, 49] on button "Kho nhận" at bounding box center [149, 47] width 49 height 25
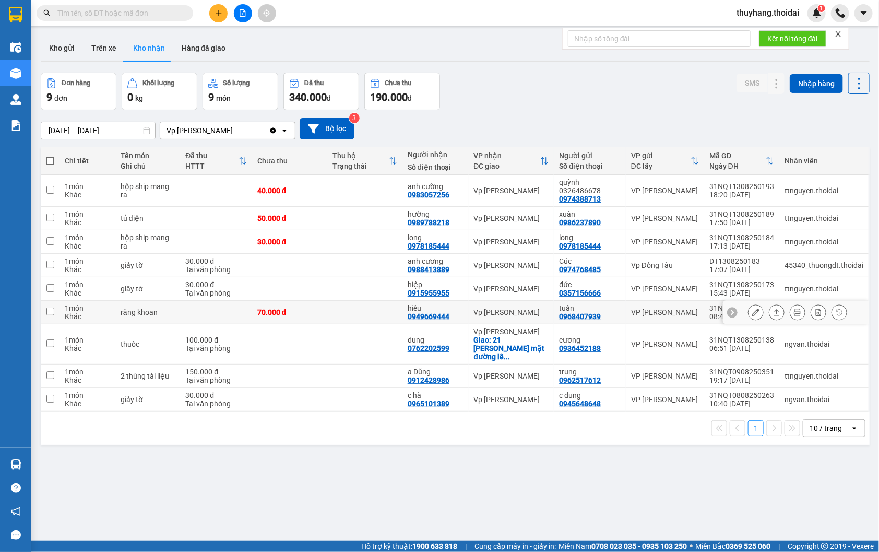
click at [313, 315] on div "70.000 đ" at bounding box center [289, 312] width 65 height 8
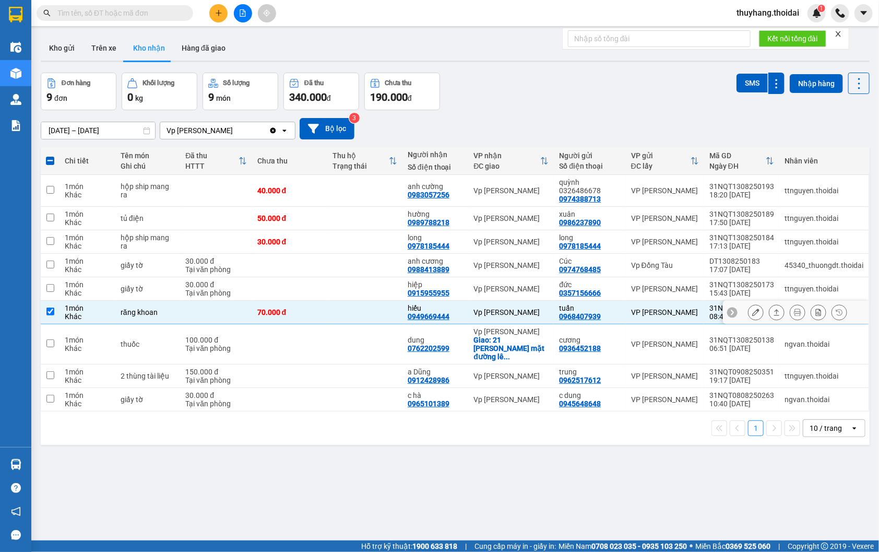
click at [279, 312] on div "70.000 đ" at bounding box center [289, 312] width 65 height 8
checkbox input "false"
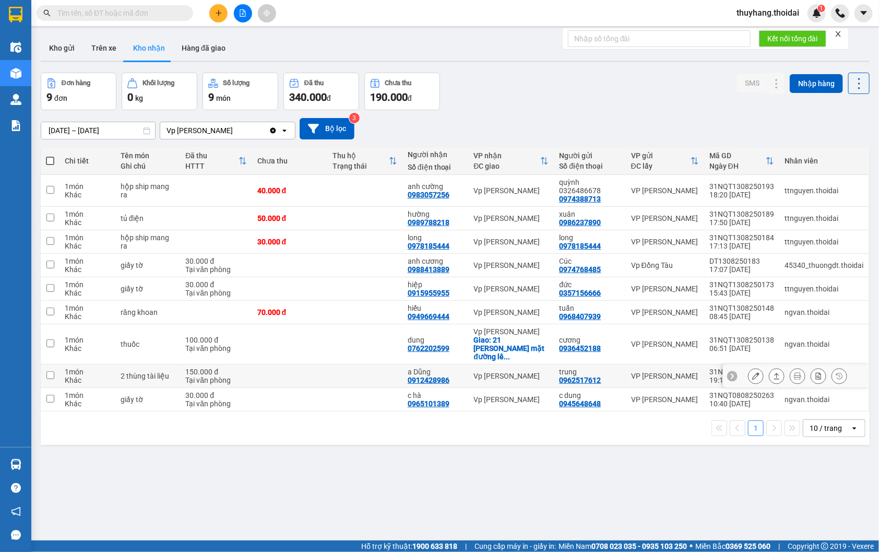
drag, startPoint x: 341, startPoint y: 373, endPoint x: 656, endPoint y: 354, distance: 315.4
click at [343, 372] on td at bounding box center [364, 375] width 75 height 23
checkbox input "true"
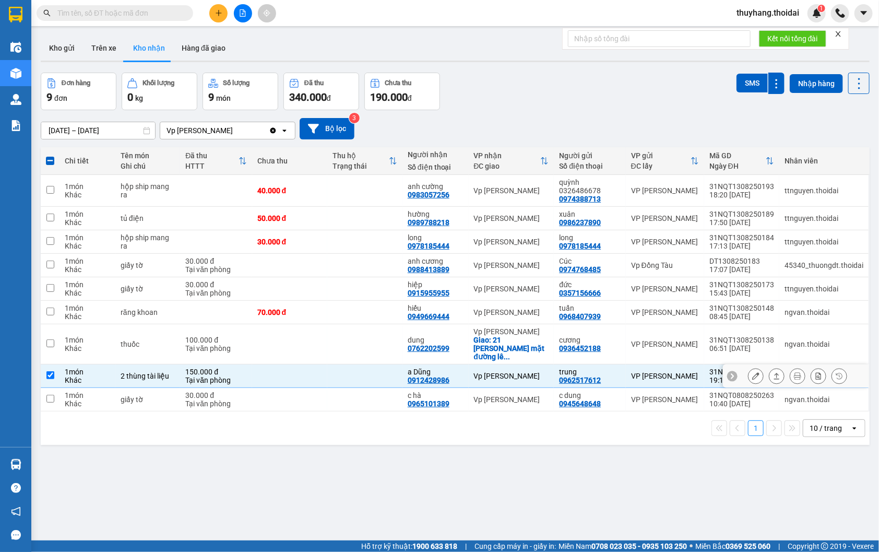
click at [753, 368] on button at bounding box center [756, 376] width 15 height 18
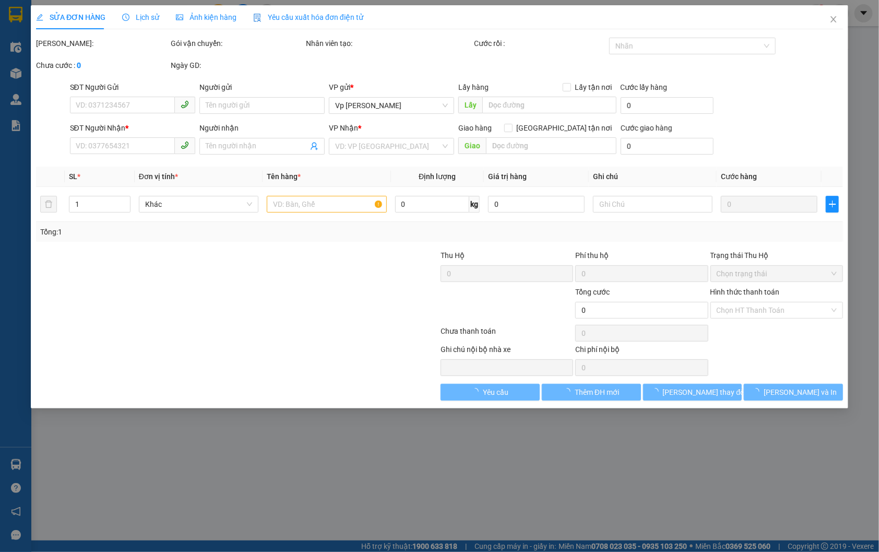
type input "0962517612"
type input "trung"
type input "0912428986"
type input "a Dũng"
type input "150.000"
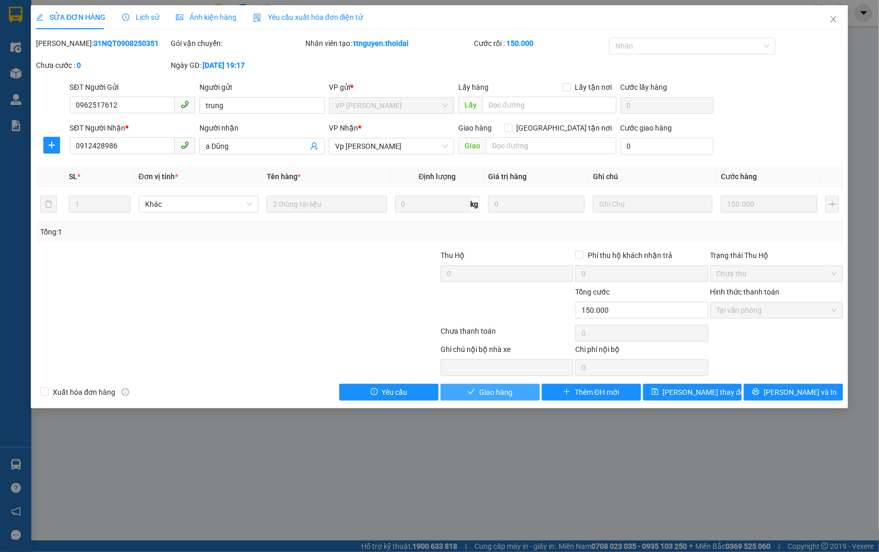
click at [505, 394] on span "Giao hàng" at bounding box center [495, 391] width 33 height 11
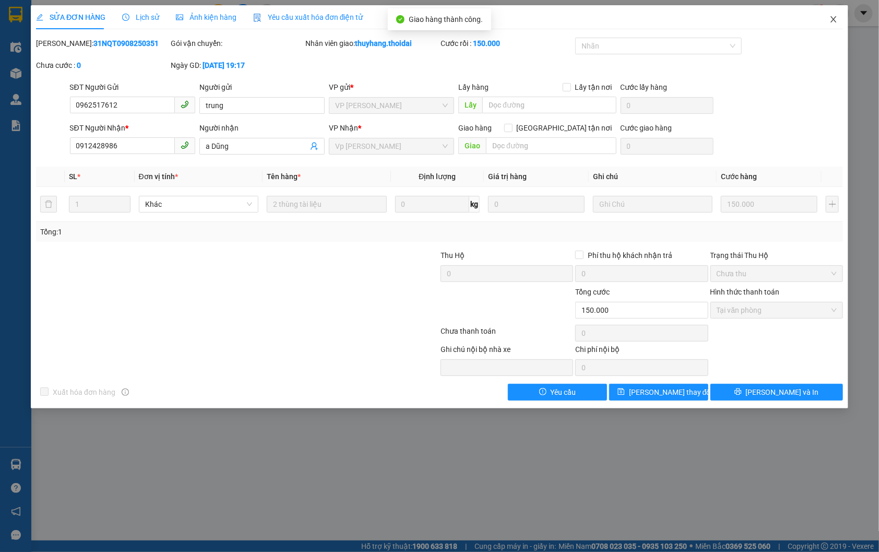
click at [836, 19] on icon "close" at bounding box center [834, 19] width 8 height 8
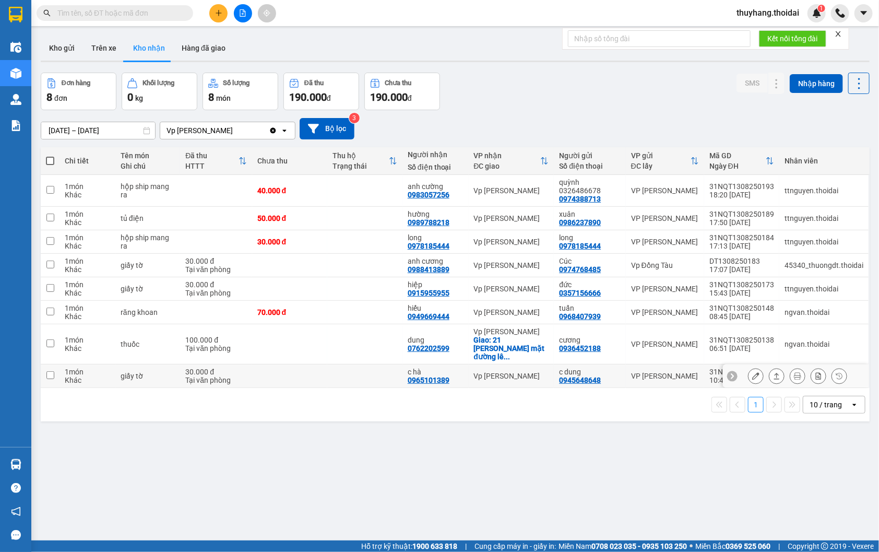
click at [752, 372] on icon at bounding box center [755, 375] width 7 height 7
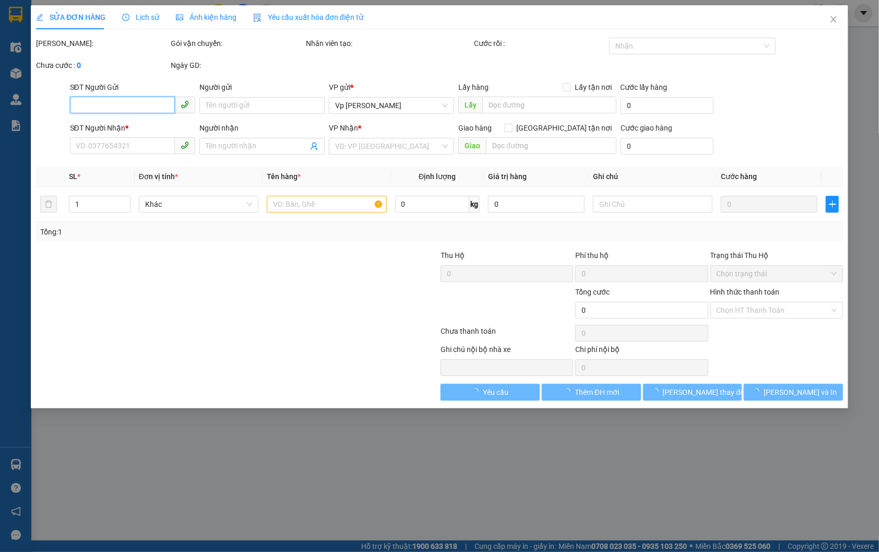
type input "0945648648"
type input "c dung"
type input "0965101389"
type input "c hà"
type input "30.000"
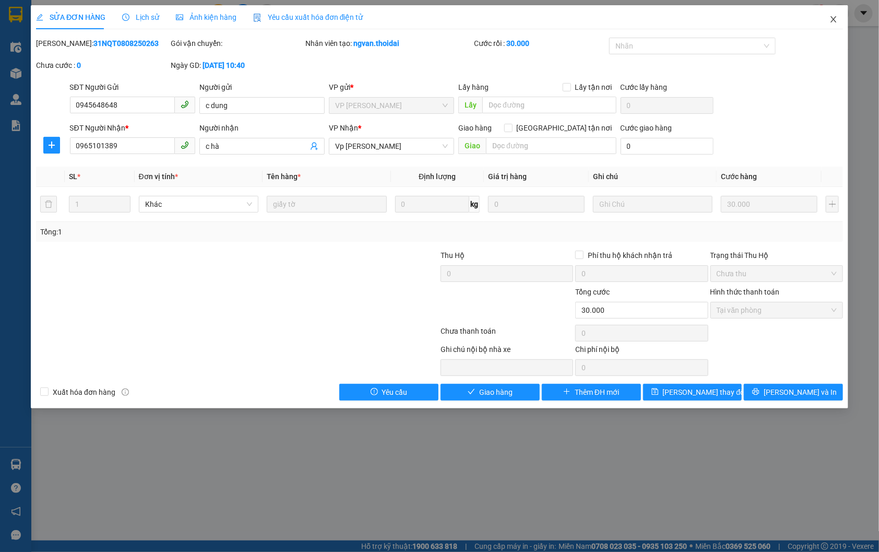
click at [837, 16] on icon "close" at bounding box center [834, 19] width 8 height 8
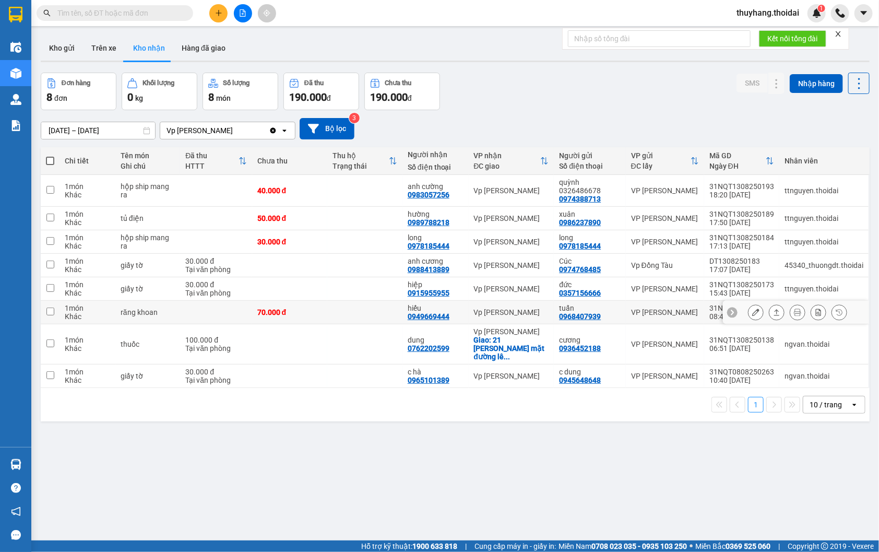
click at [306, 311] on div "70.000 đ" at bounding box center [289, 312] width 65 height 8
checkbox input "true"
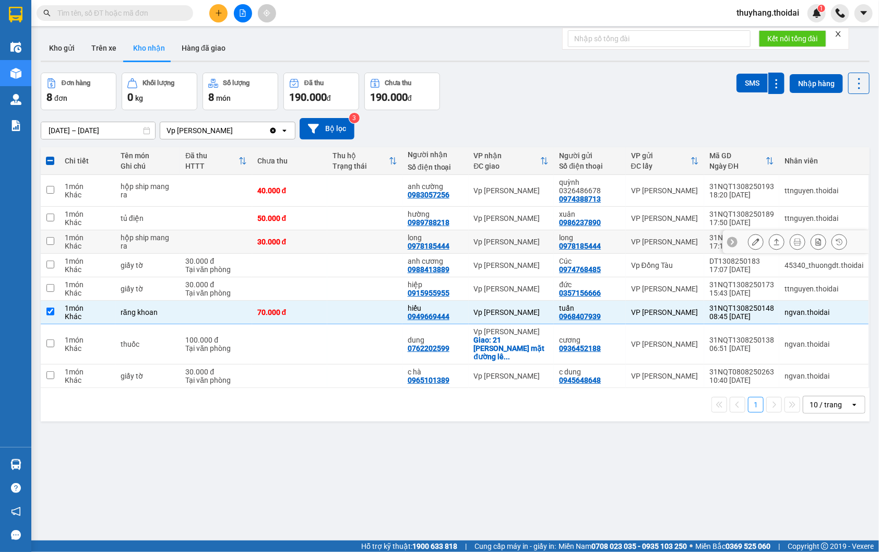
click at [188, 239] on td at bounding box center [216, 241] width 72 height 23
checkbox input "true"
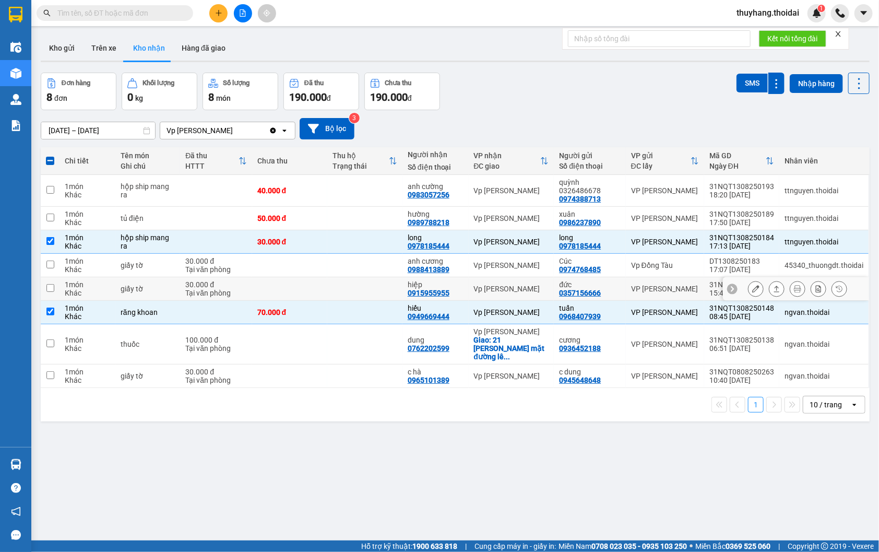
click at [295, 285] on td at bounding box center [289, 288] width 75 height 23
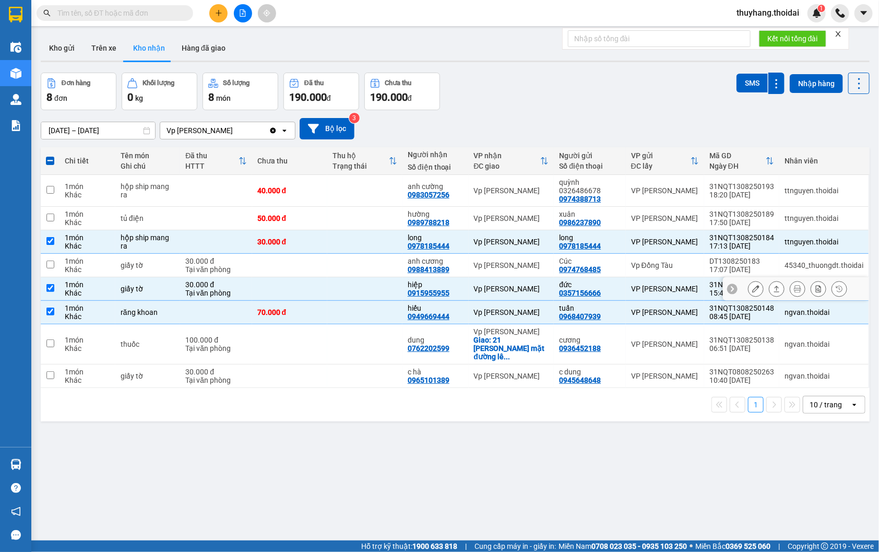
checkbox input "true"
click at [230, 182] on td at bounding box center [216, 191] width 72 height 32
checkbox input "true"
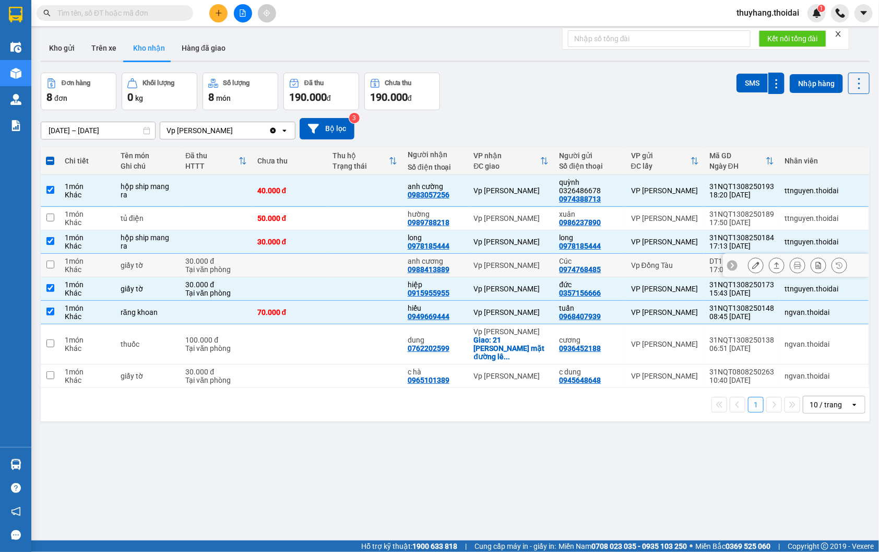
drag, startPoint x: 231, startPoint y: 262, endPoint x: 614, endPoint y: 288, distance: 384.0
click at [232, 262] on div "30.000 đ" at bounding box center [216, 261] width 62 height 8
checkbox input "true"
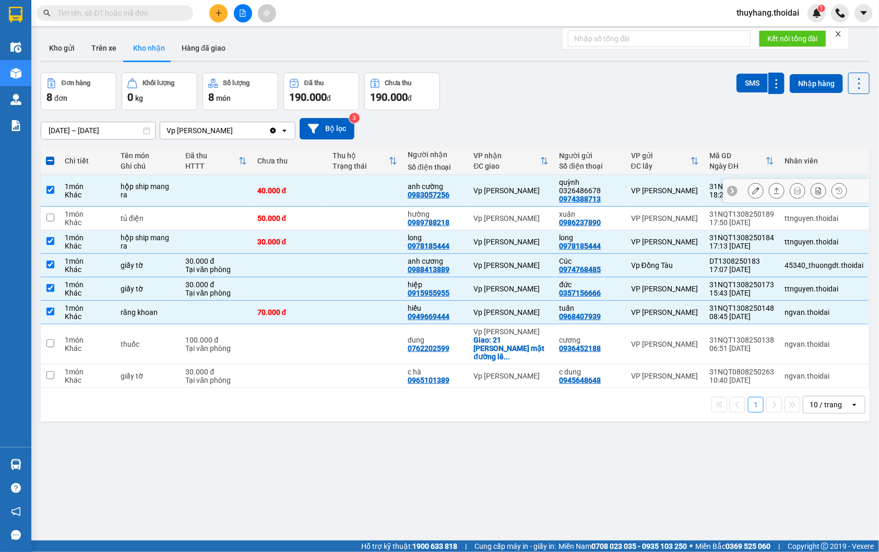
click at [142, 189] on div "hộp ship mang ra" at bounding box center [148, 190] width 54 height 17
checkbox input "false"
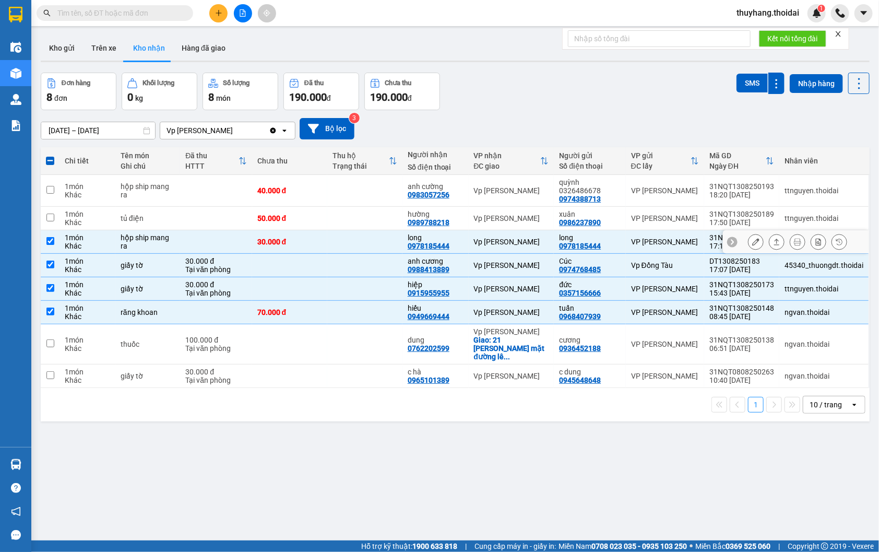
drag, startPoint x: 163, startPoint y: 236, endPoint x: 175, endPoint y: 269, distance: 35.0
click at [163, 237] on div "hộp ship mang ra" at bounding box center [148, 241] width 54 height 17
checkbox input "false"
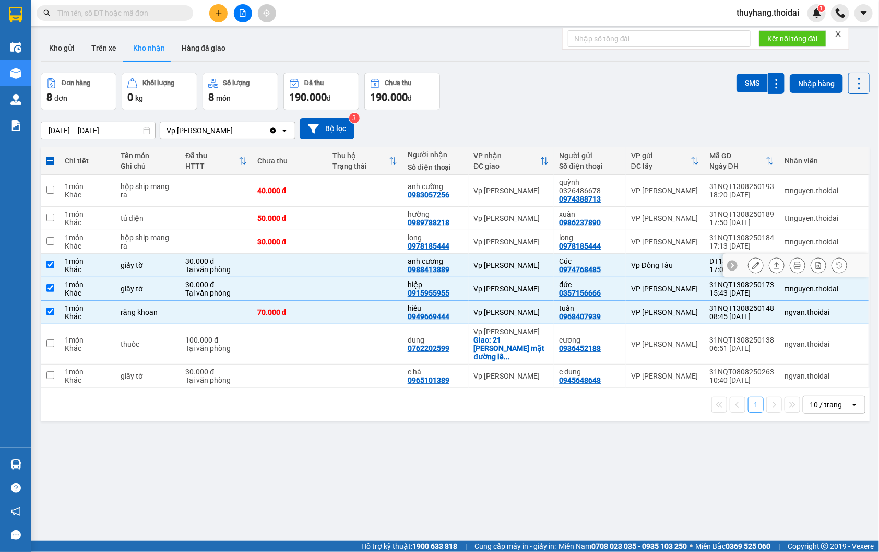
click at [175, 267] on td "giấy tờ" at bounding box center [147, 265] width 65 height 23
checkbox input "false"
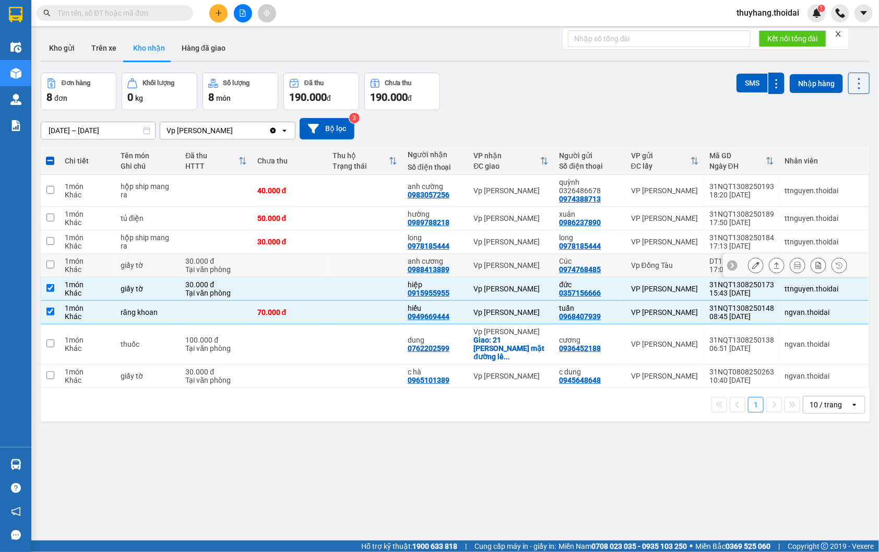
click at [183, 302] on td at bounding box center [216, 312] width 72 height 23
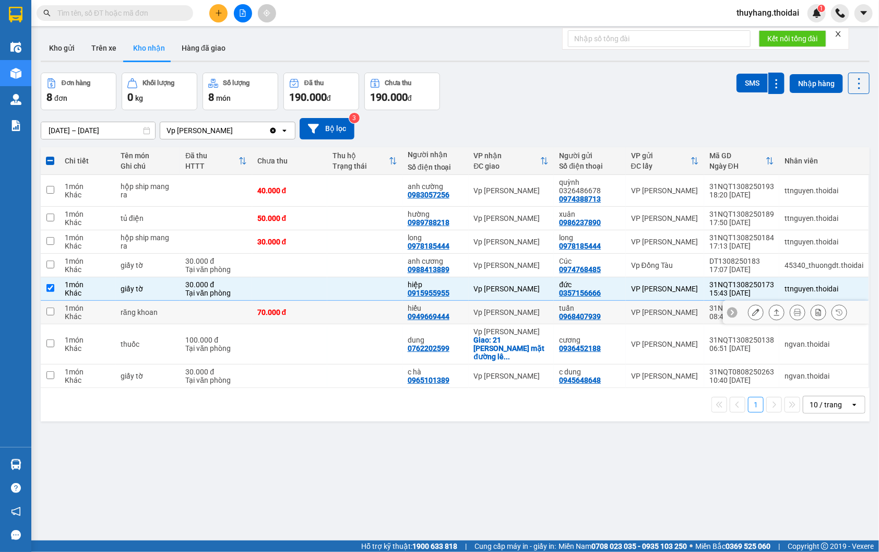
checkbox input "false"
click at [181, 293] on td "30.000 đ Tại văn phòng" at bounding box center [216, 288] width 72 height 23
checkbox input "false"
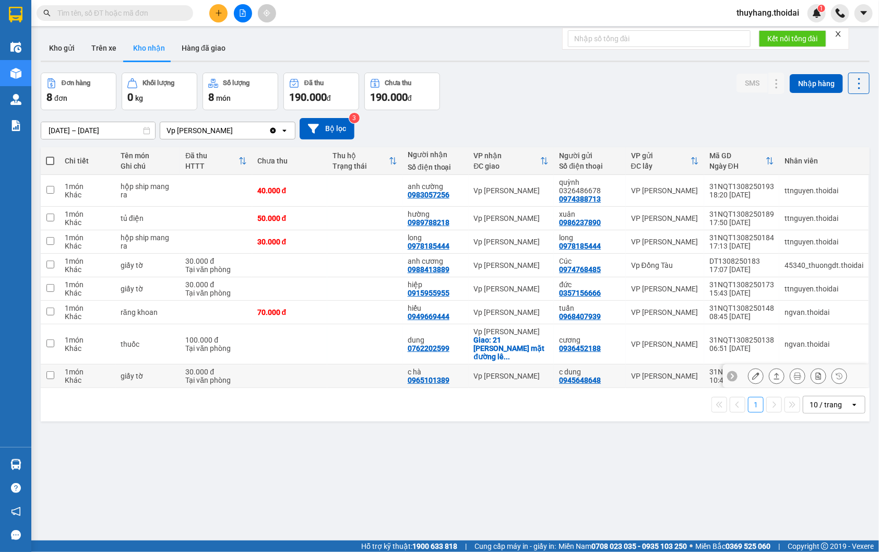
click at [322, 368] on td at bounding box center [289, 375] width 75 height 23
checkbox input "true"
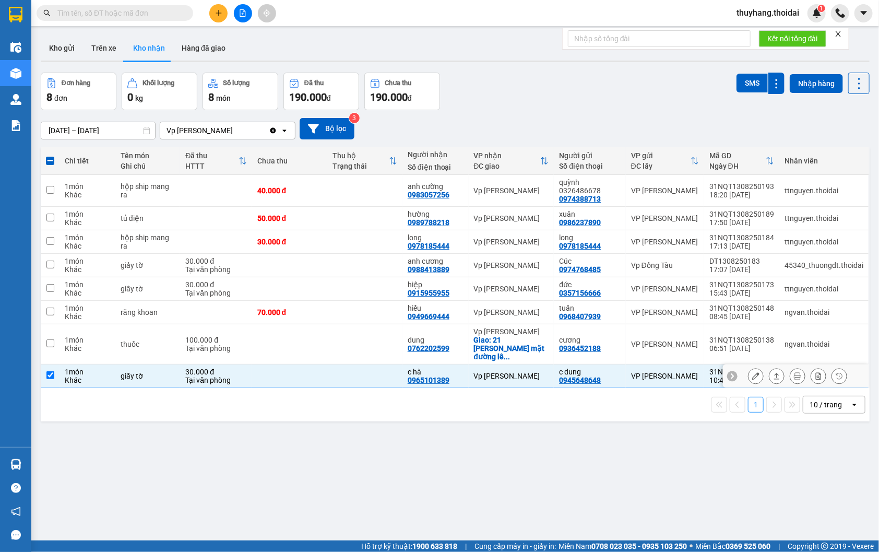
click at [749, 367] on button at bounding box center [756, 376] width 15 height 18
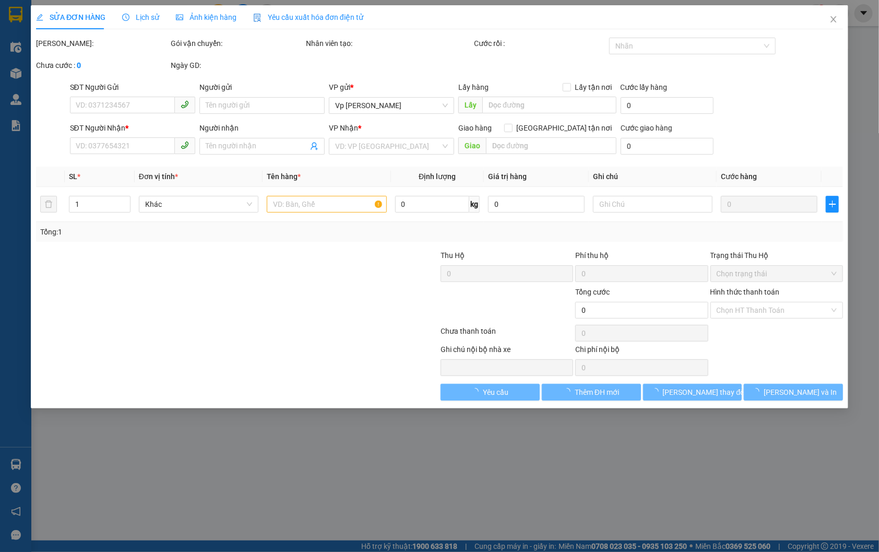
type input "0945648648"
type input "c dung"
type input "0965101389"
type input "c hà"
type input "30.000"
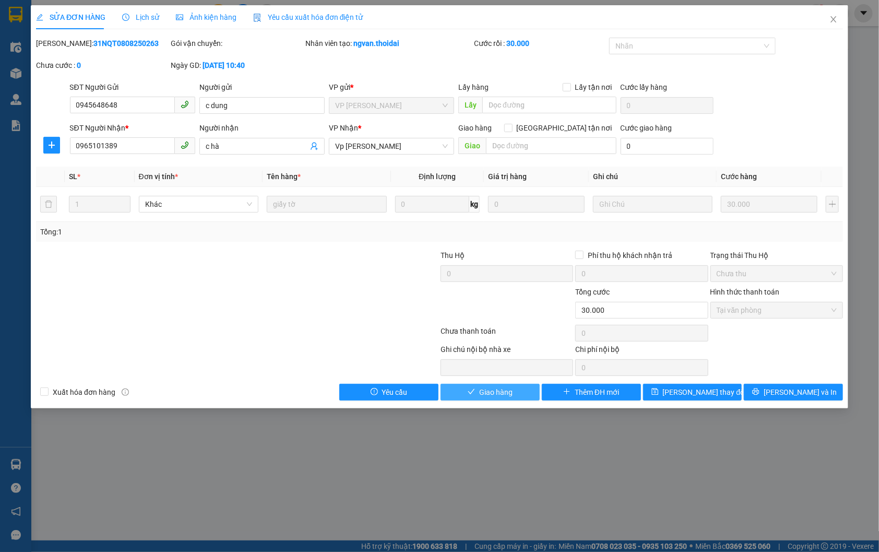
click at [507, 395] on span "Giao hàng" at bounding box center [495, 391] width 33 height 11
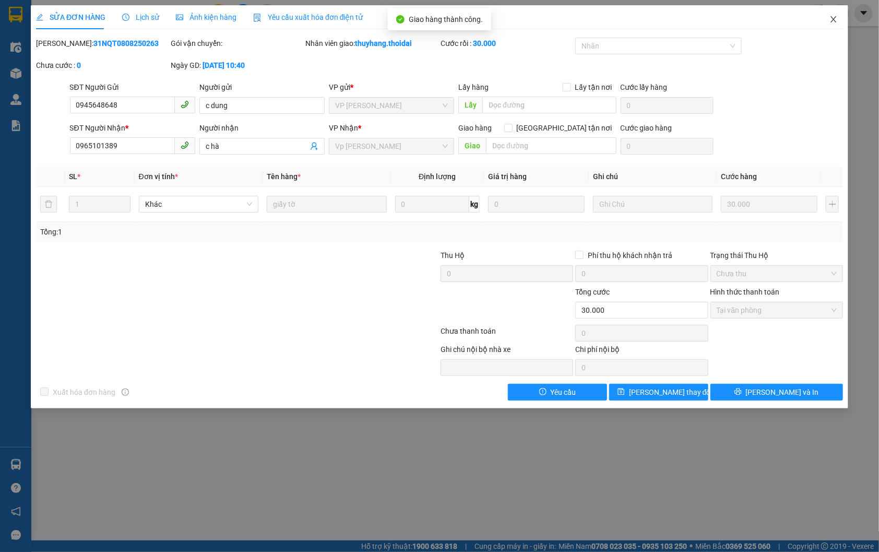
click at [837, 20] on icon "close" at bounding box center [834, 19] width 8 height 8
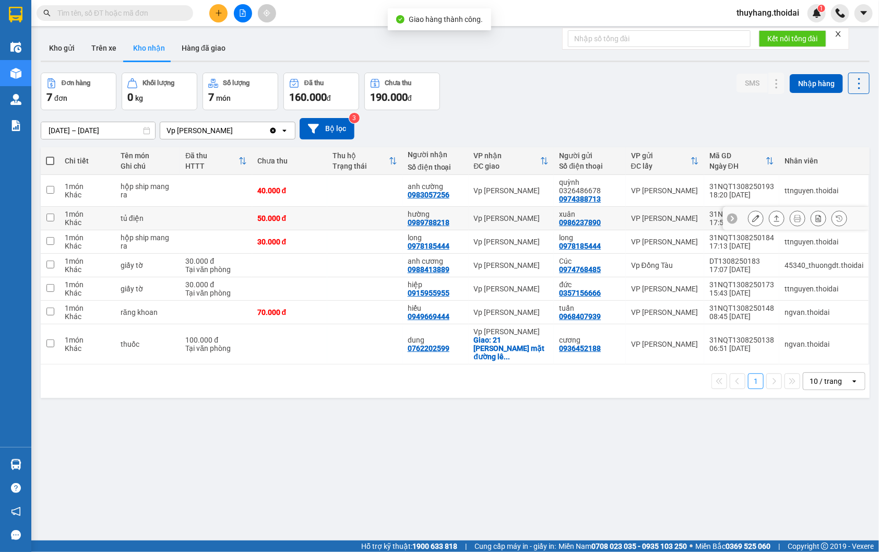
click at [334, 219] on td at bounding box center [364, 218] width 75 height 23
checkbox input "true"
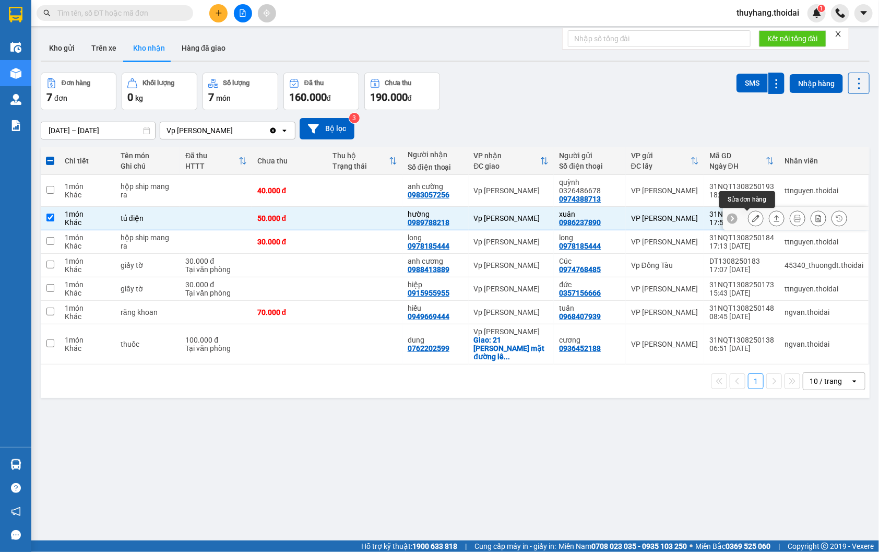
click at [752, 216] on icon at bounding box center [755, 218] width 7 height 7
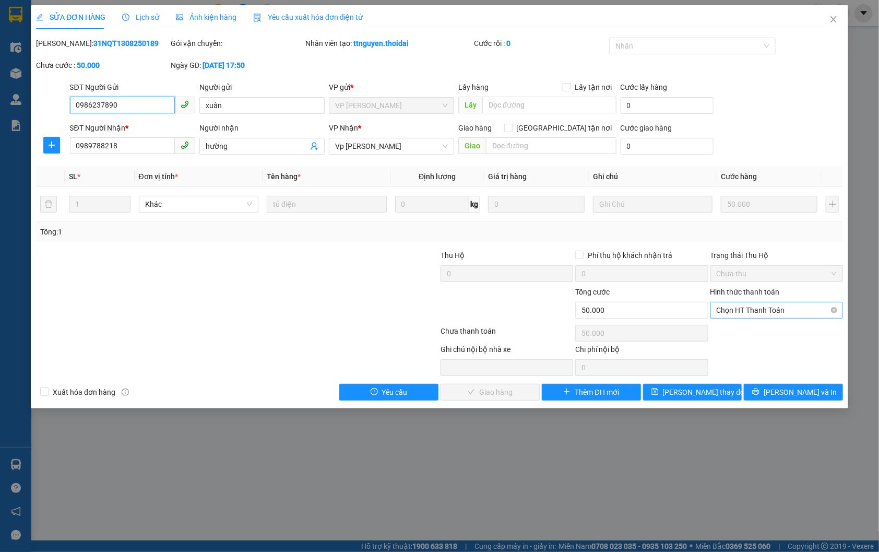
click at [739, 312] on span "Chọn HT Thanh Toán" at bounding box center [777, 310] width 120 height 16
click at [741, 330] on div "Tại văn phòng" at bounding box center [777, 330] width 120 height 11
type input "0"
click at [141, 19] on span "Lịch sử" at bounding box center [140, 17] width 37 height 8
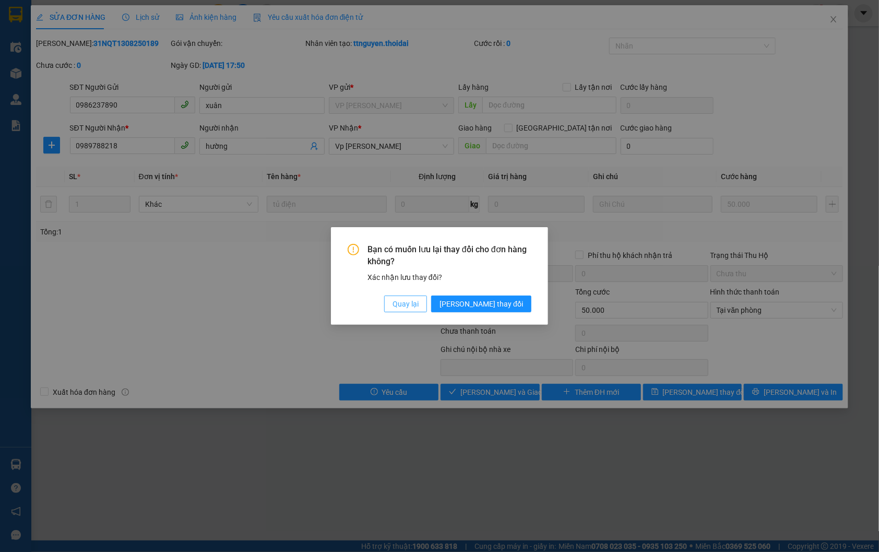
click at [419, 306] on span "Quay lại" at bounding box center [406, 303] width 26 height 11
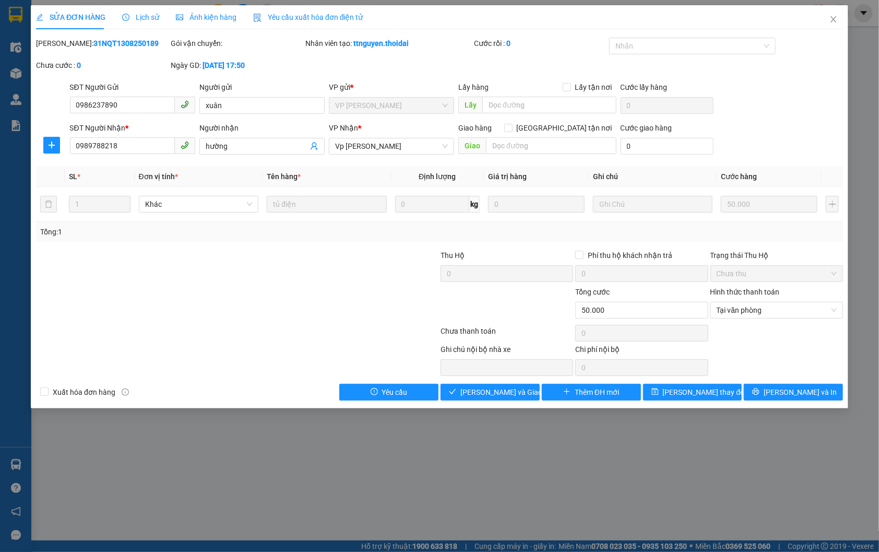
click at [138, 17] on span "Lịch sử" at bounding box center [140, 17] width 37 height 8
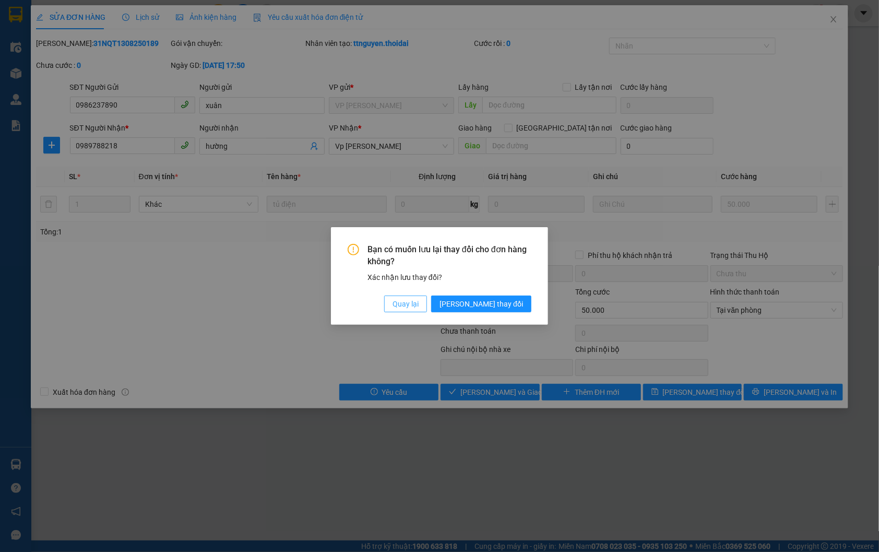
click at [419, 306] on span "Quay lại" at bounding box center [406, 303] width 26 height 11
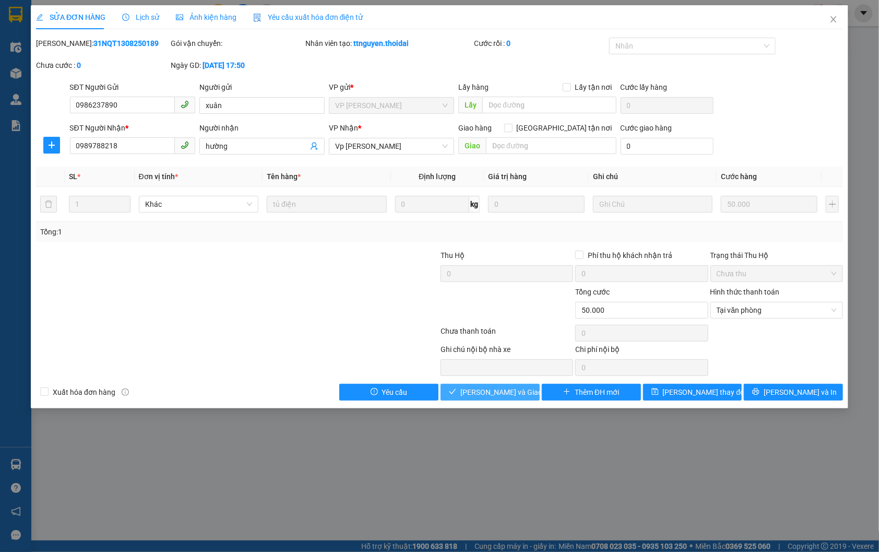
click at [502, 397] on span "Lưu và Giao hàng" at bounding box center [510, 391] width 100 height 11
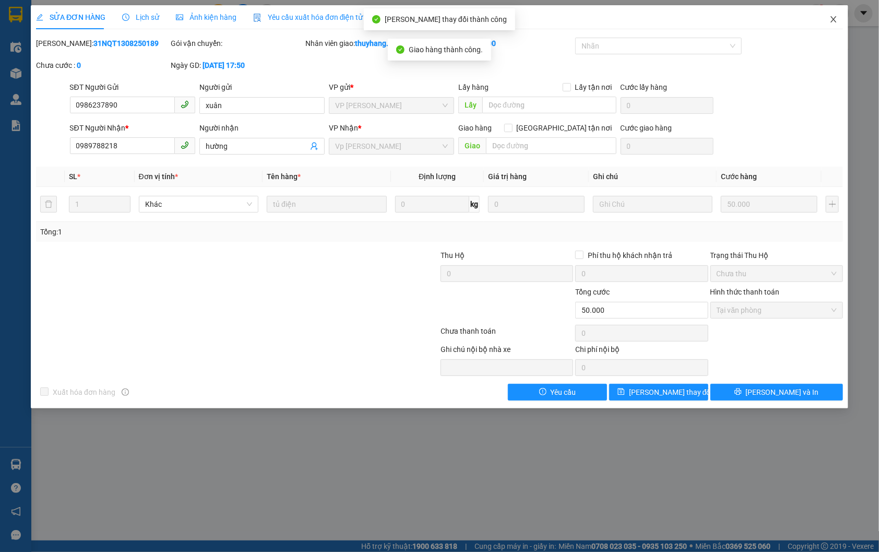
click at [832, 20] on icon "close" at bounding box center [834, 19] width 8 height 8
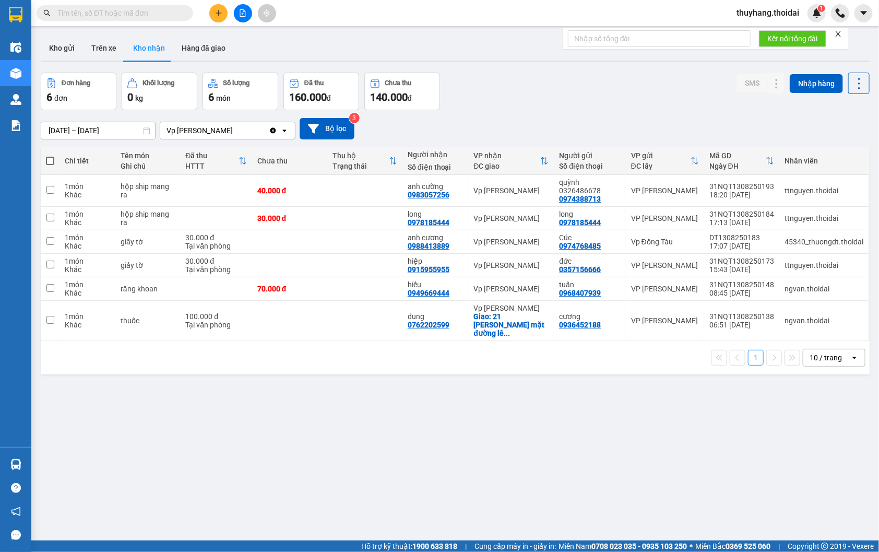
click at [770, 10] on span "thuyhang.thoidai" at bounding box center [767, 12] width 79 height 13
click at [762, 37] on span "Đăng xuất" at bounding box center [772, 32] width 58 height 11
